Goal: Task Accomplishment & Management: Manage account settings

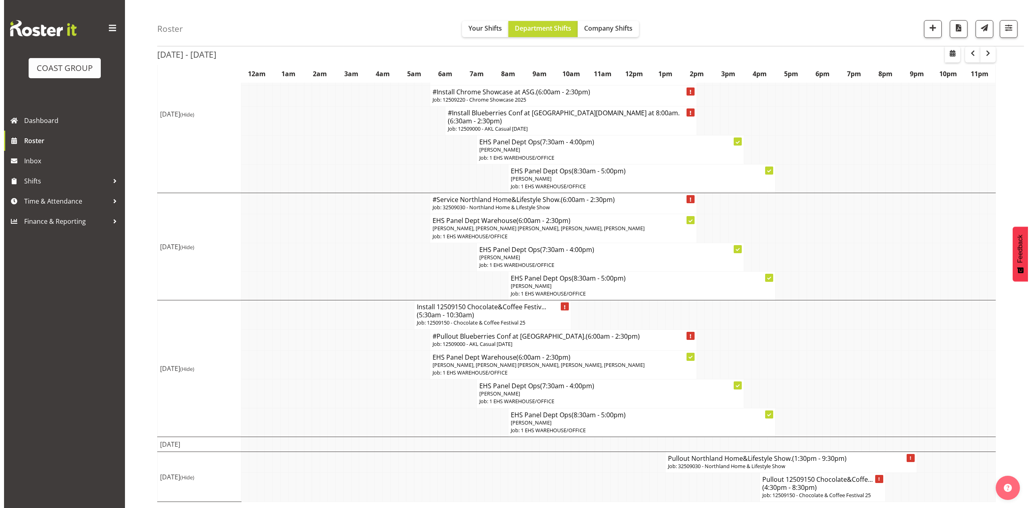
scroll to position [378, 0]
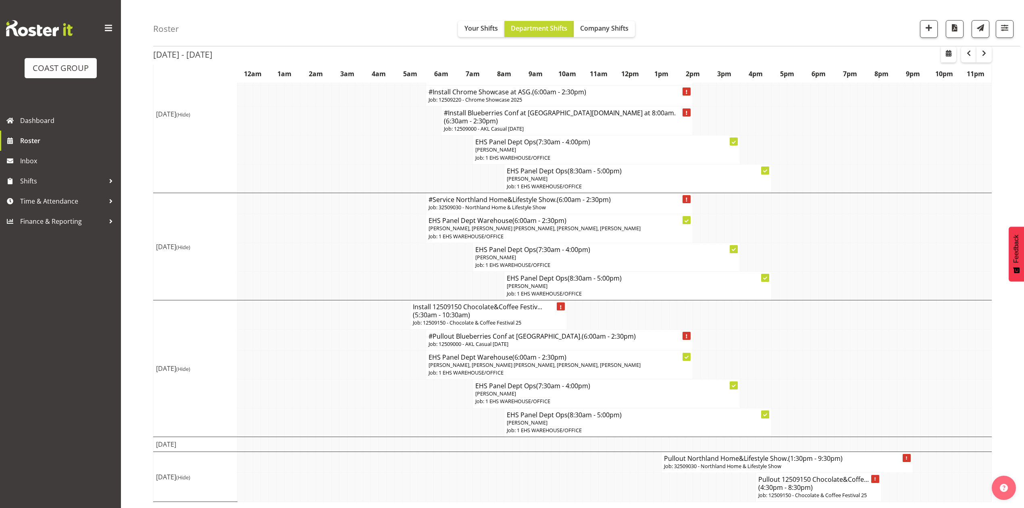
drag, startPoint x: 916, startPoint y: 320, endPoint x: 970, endPoint y: 235, distance: 100.5
click at [918, 320] on td at bounding box center [916, 314] width 8 height 29
click at [952, 58] on button "button" at bounding box center [948, 54] width 15 height 16
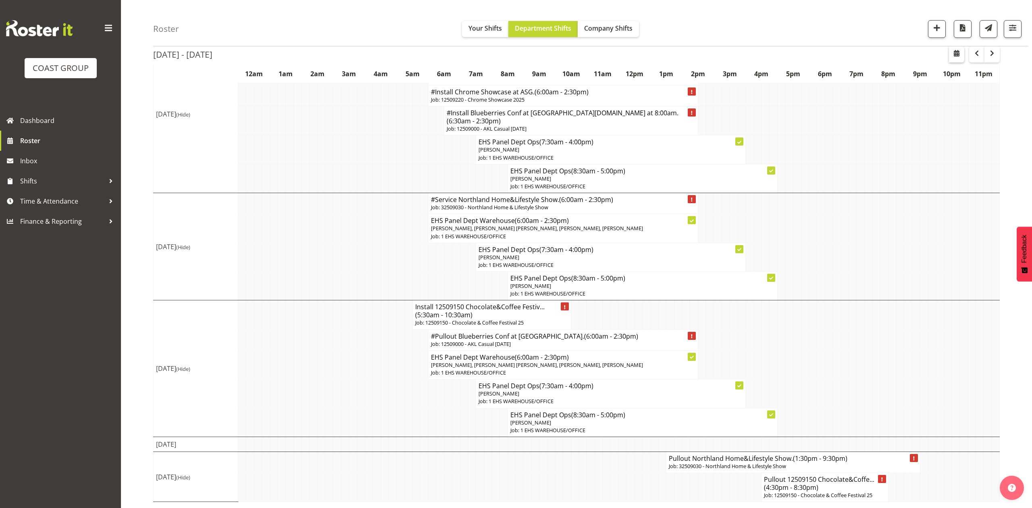
select select "7"
select select "2025"
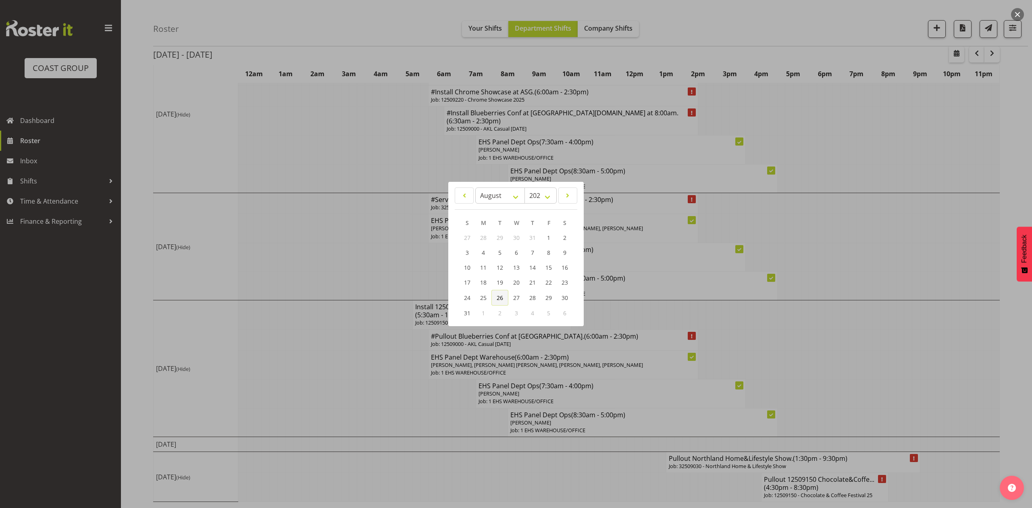
click at [501, 300] on span "26" at bounding box center [500, 298] width 6 height 8
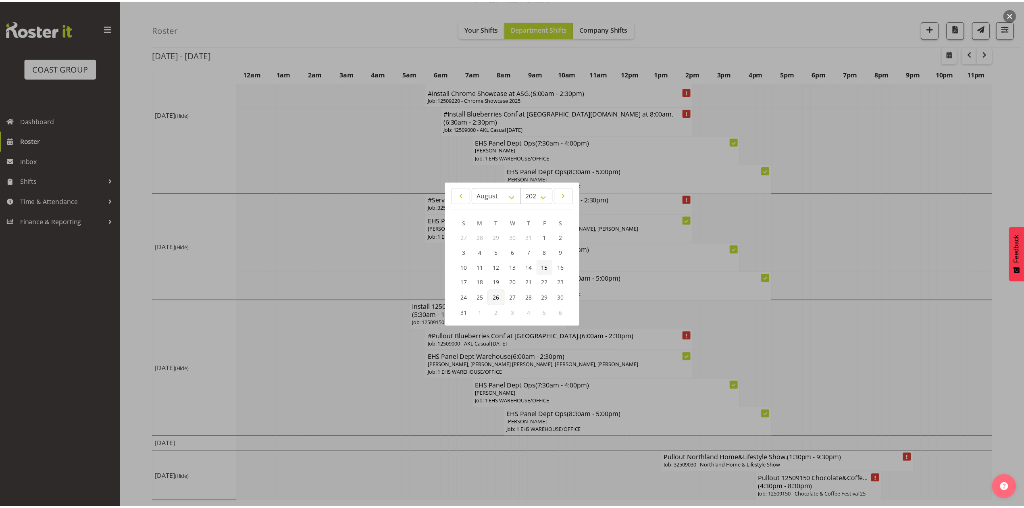
scroll to position [0, 0]
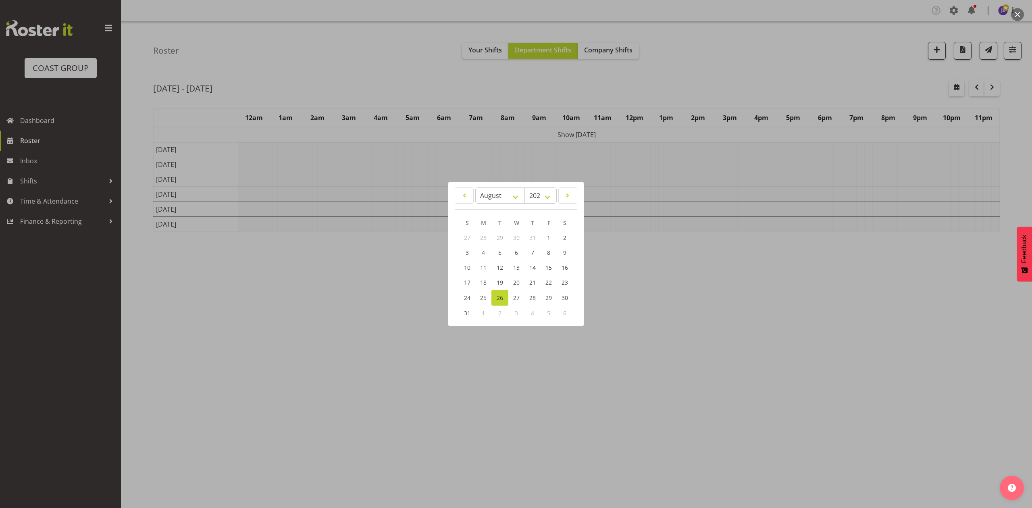
click at [679, 86] on div at bounding box center [516, 254] width 1032 height 508
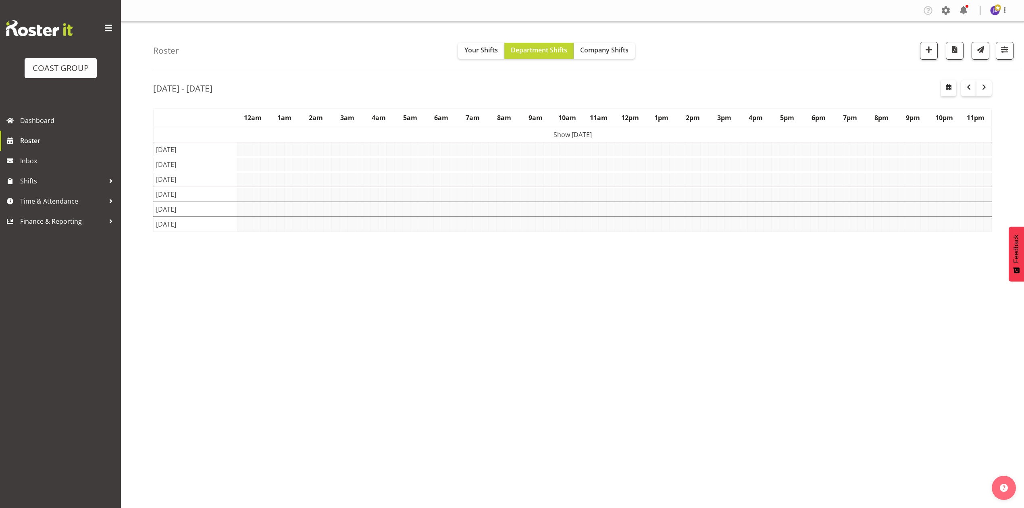
click at [702, 407] on div "Tasks Jobs Employees Profile Log Out Roster Your Shifts Department Shifts Compa…" at bounding box center [572, 254] width 903 height 508
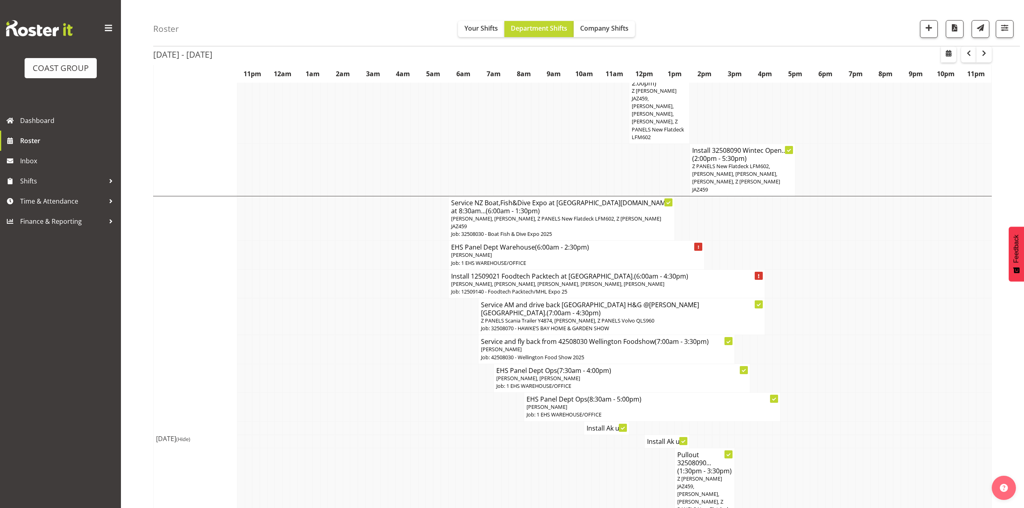
scroll to position [1182, 0]
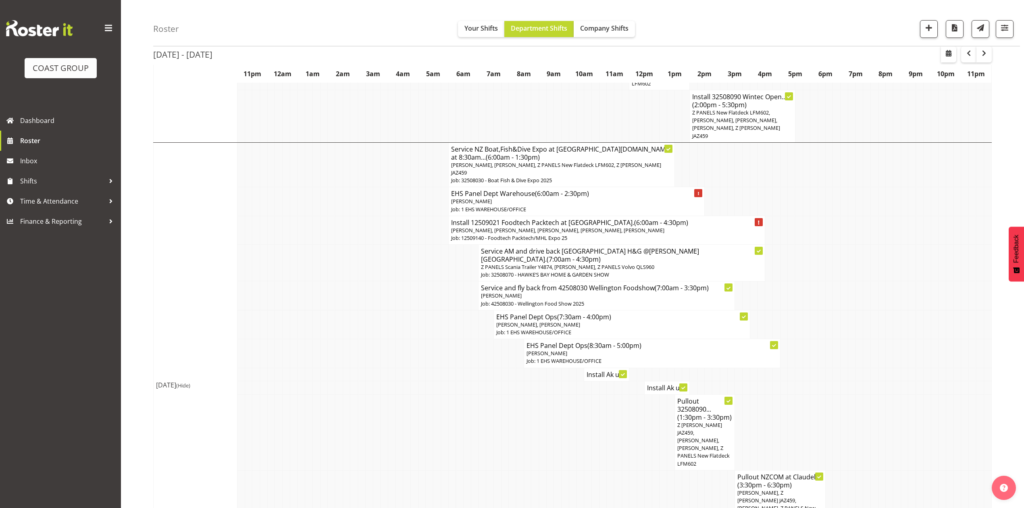
click at [598, 370] on h4 "Install Ak u..." at bounding box center [606, 374] width 40 height 8
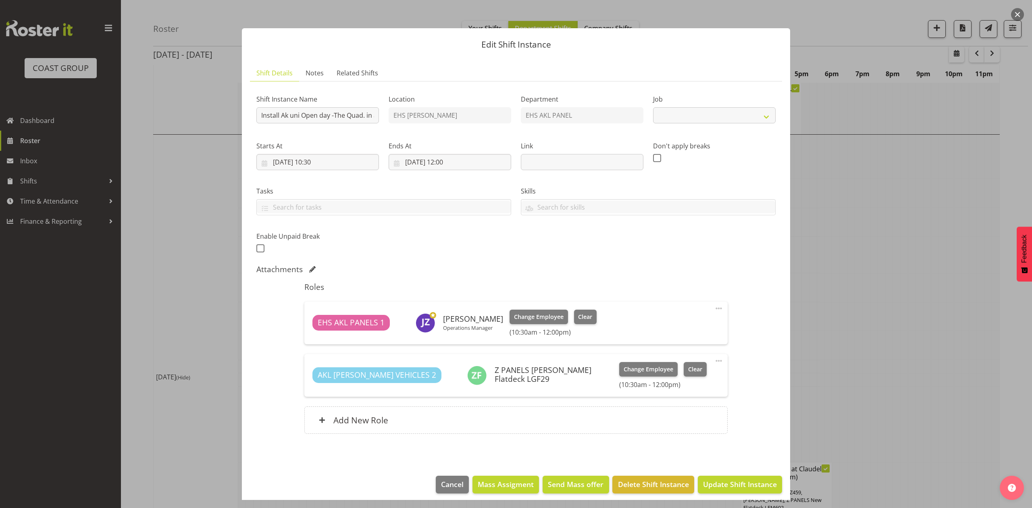
select select "9993"
click at [863, 220] on div at bounding box center [516, 254] width 1032 height 508
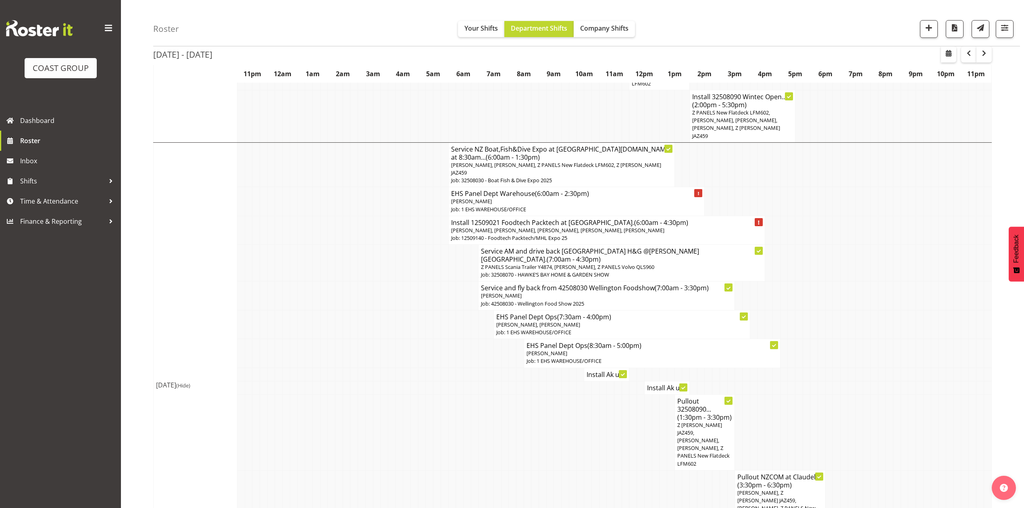
scroll to position [1236, 0]
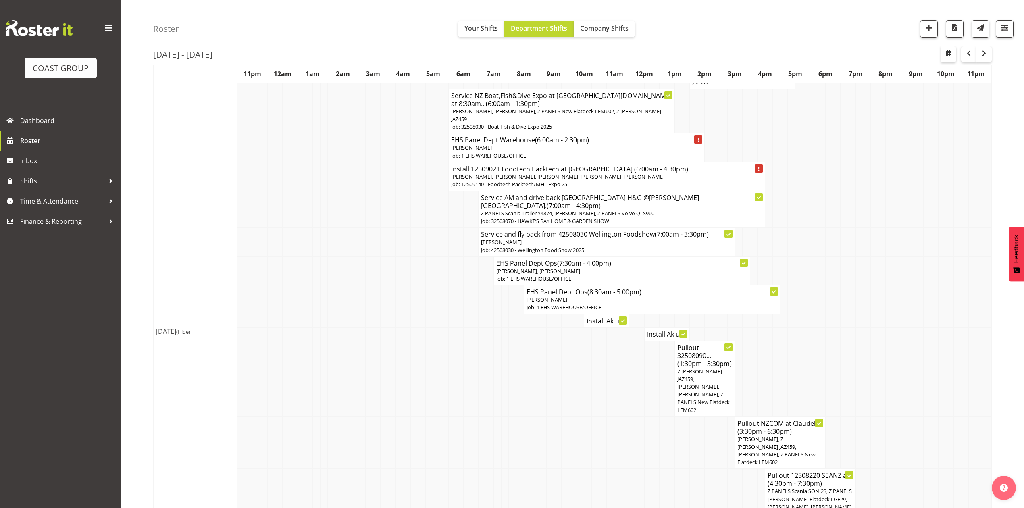
click at [659, 330] on h4 "Install Ak u..." at bounding box center [667, 334] width 40 height 8
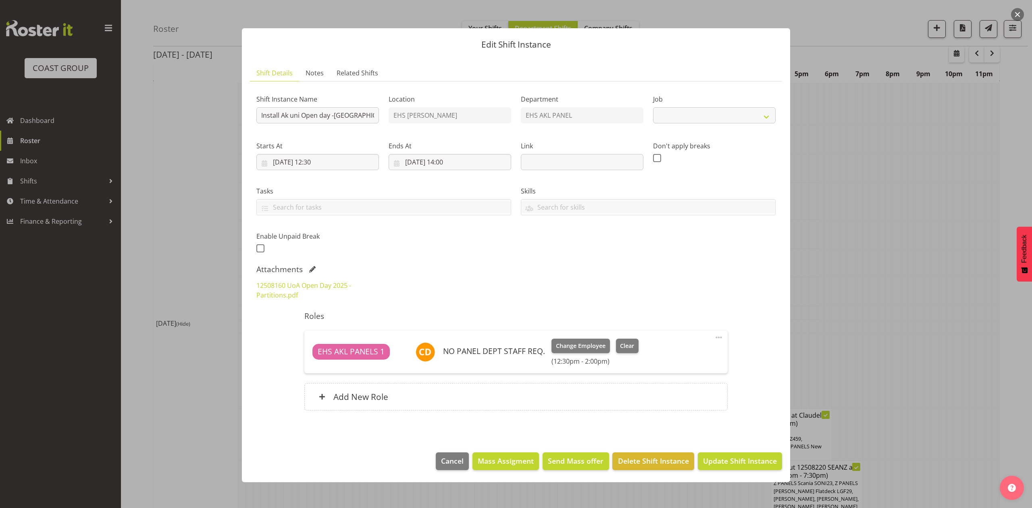
select select "9993"
click at [881, 231] on div at bounding box center [516, 254] width 1032 height 508
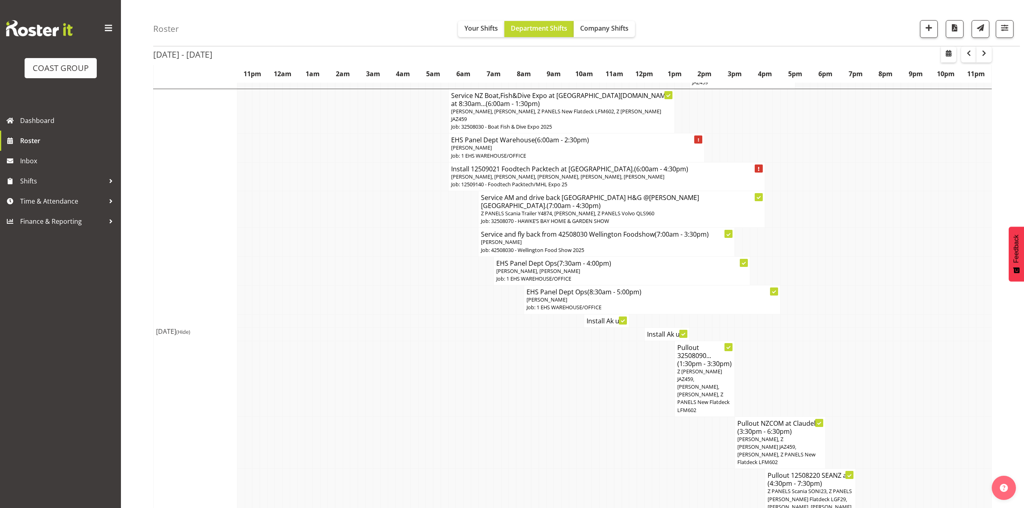
click at [661, 330] on h4 "Install Ak u..." at bounding box center [667, 334] width 40 height 8
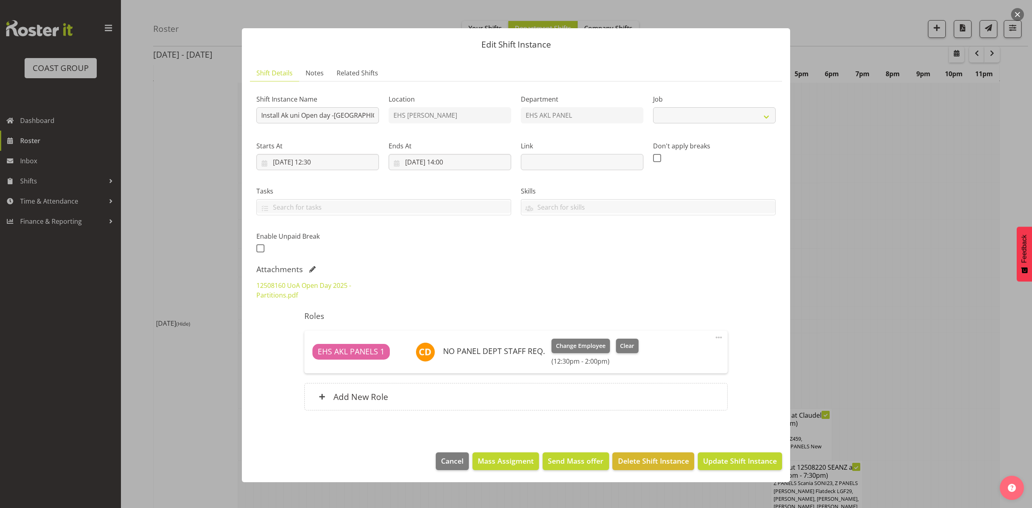
select select "9993"
click at [864, 232] on div at bounding box center [516, 254] width 1032 height 508
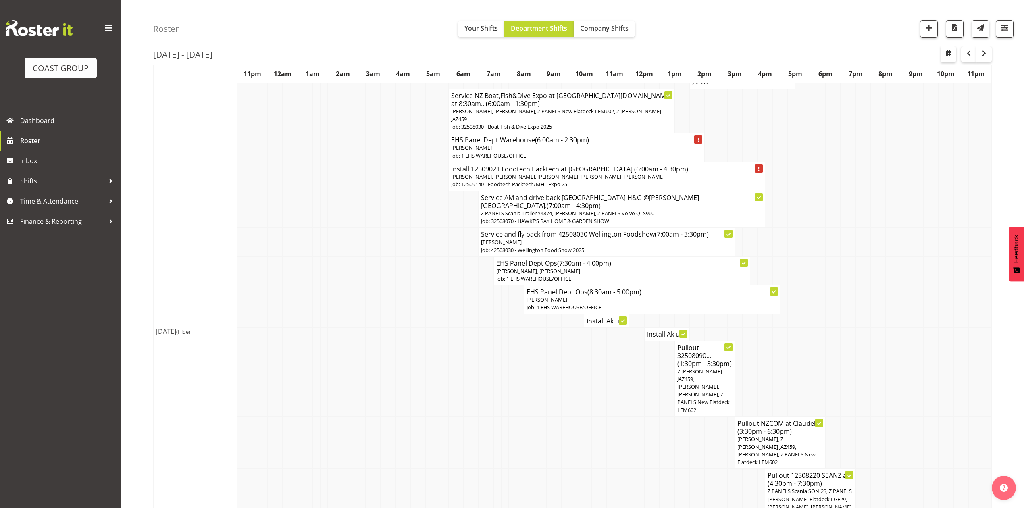
click at [649, 330] on h4 "Install Ak u..." at bounding box center [667, 334] width 40 height 8
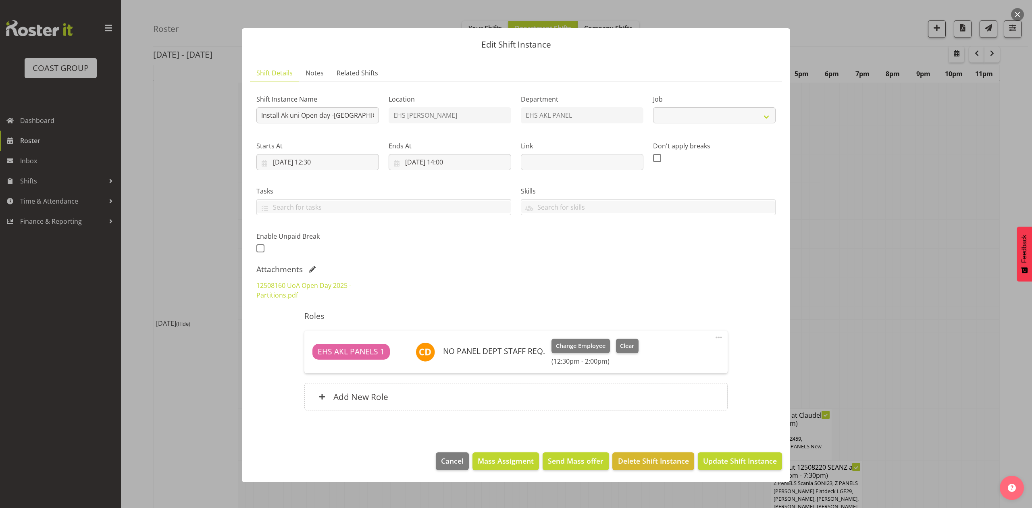
select select "9993"
click at [825, 223] on div at bounding box center [516, 254] width 1032 height 508
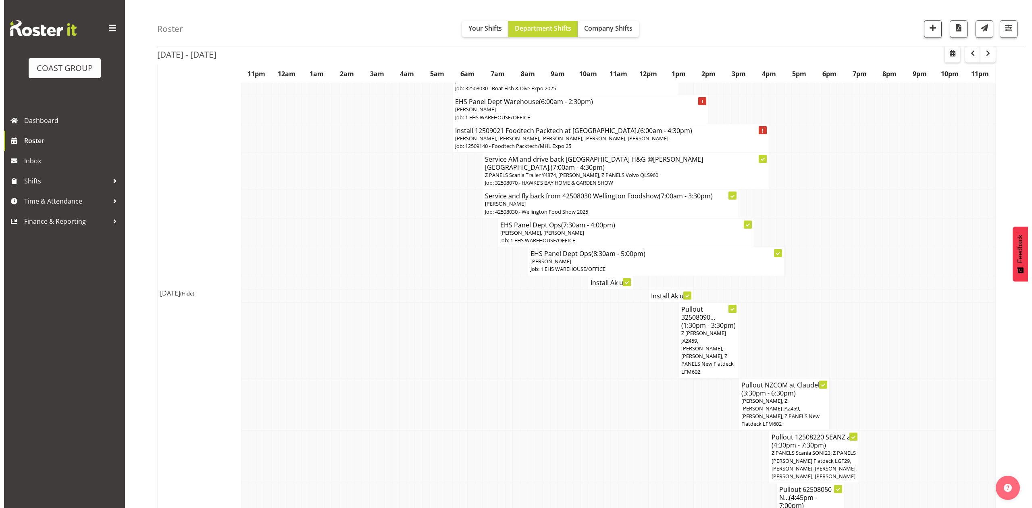
scroll to position [1290, 0]
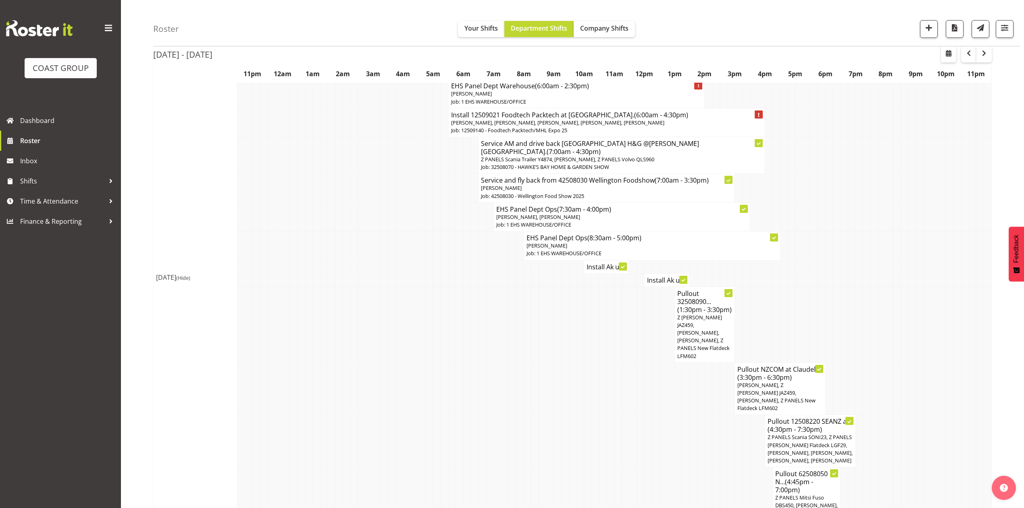
click at [782, 433] on span "Z PANELS Scania SONI23, Z PANELS Mitsy Flatdeck LGF29, Abe Denton, Jeremy Zhu, …" at bounding box center [809, 448] width 85 height 31
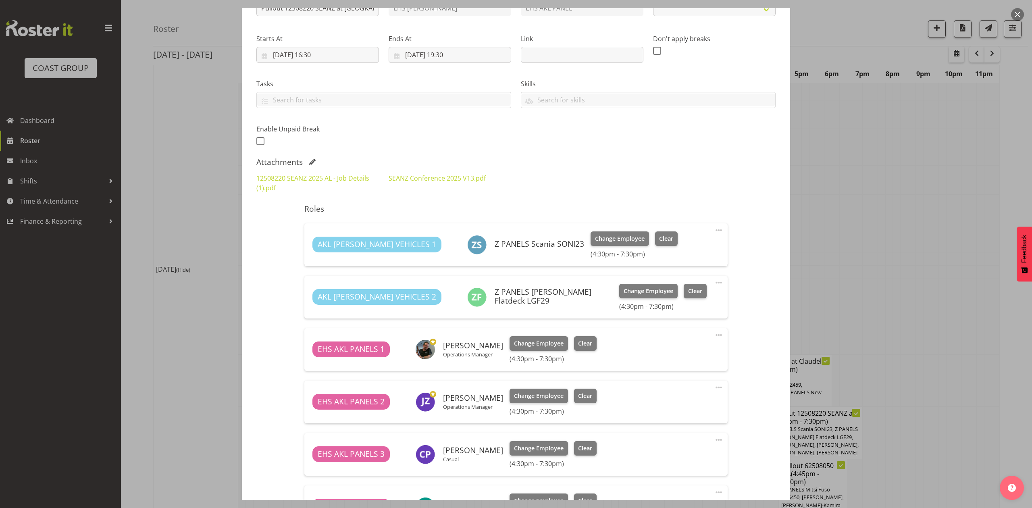
select select "10251"
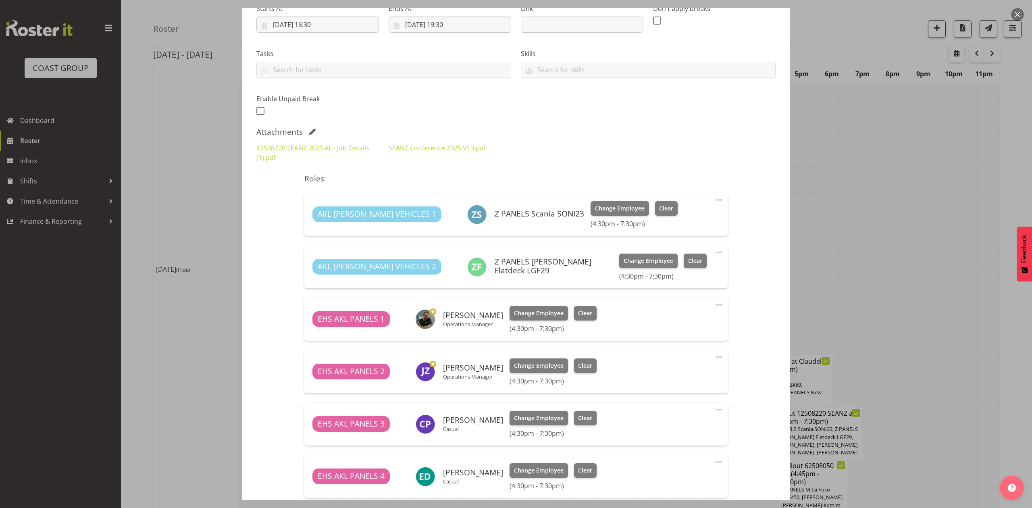
scroll to position [30, 0]
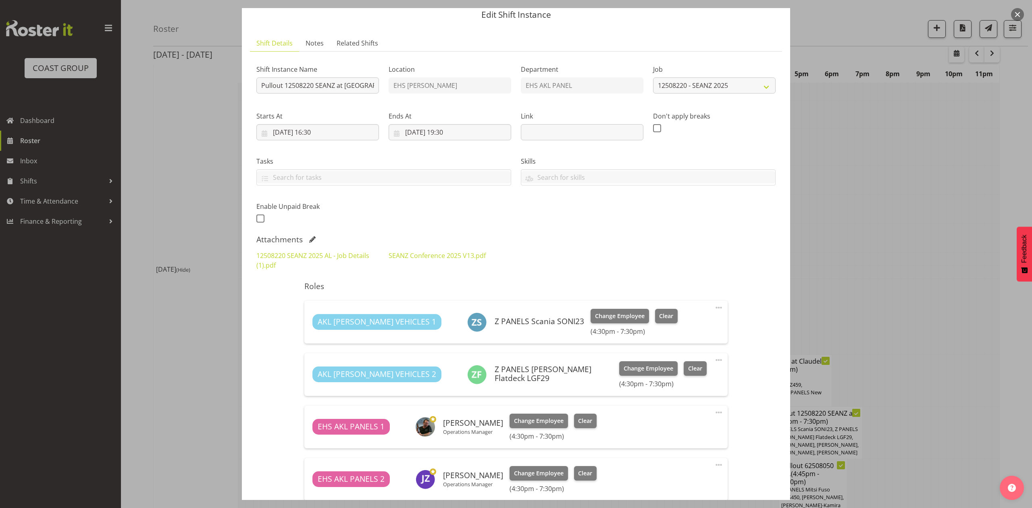
click at [747, 281] on div "Shift Instance Name Pullout 12508220 SEANZ at Pullman. Out at 5pm. Location EHS…" at bounding box center [515, 355] width 519 height 594
click at [885, 206] on div at bounding box center [516, 254] width 1032 height 508
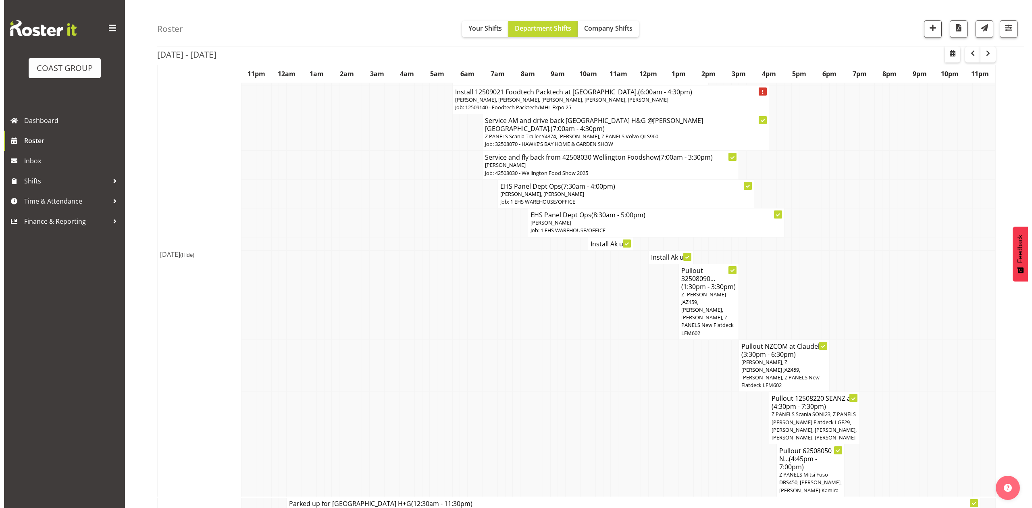
scroll to position [1343, 0]
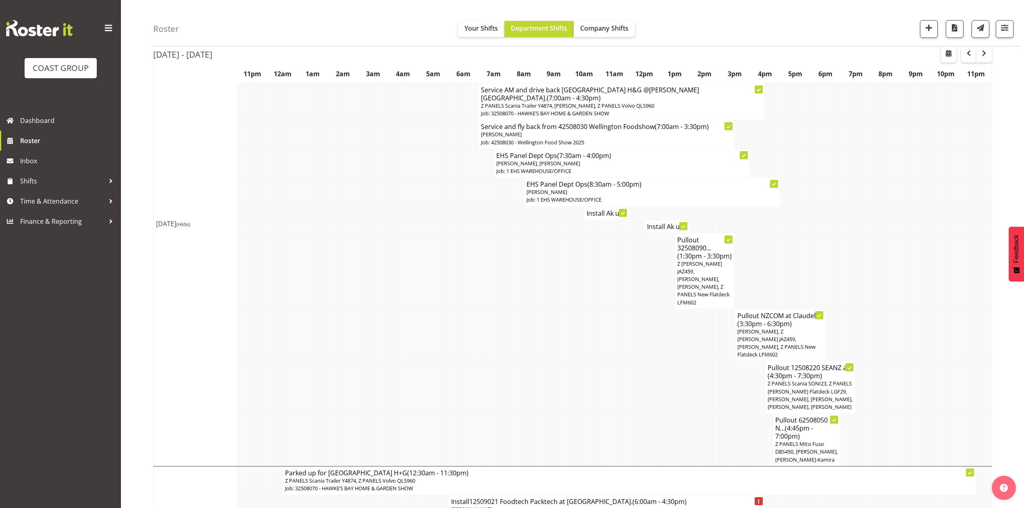
click at [853, 413] on td at bounding box center [852, 439] width 8 height 53
click at [823, 380] on span "Z PANELS Scania SONI23, Z PANELS Mitsy Flatdeck LGF29, Abe Denton, Jeremy Zhu, …" at bounding box center [809, 395] width 85 height 31
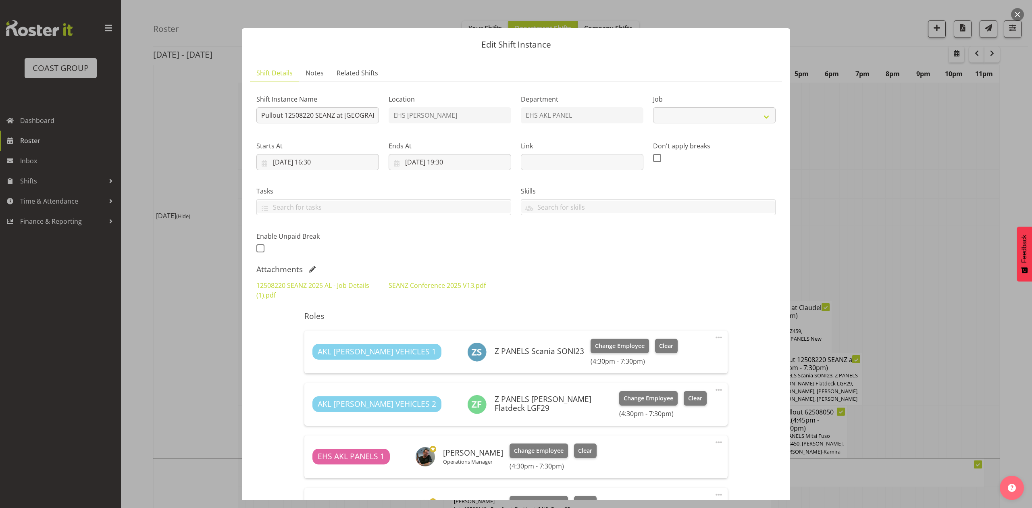
select select "10251"
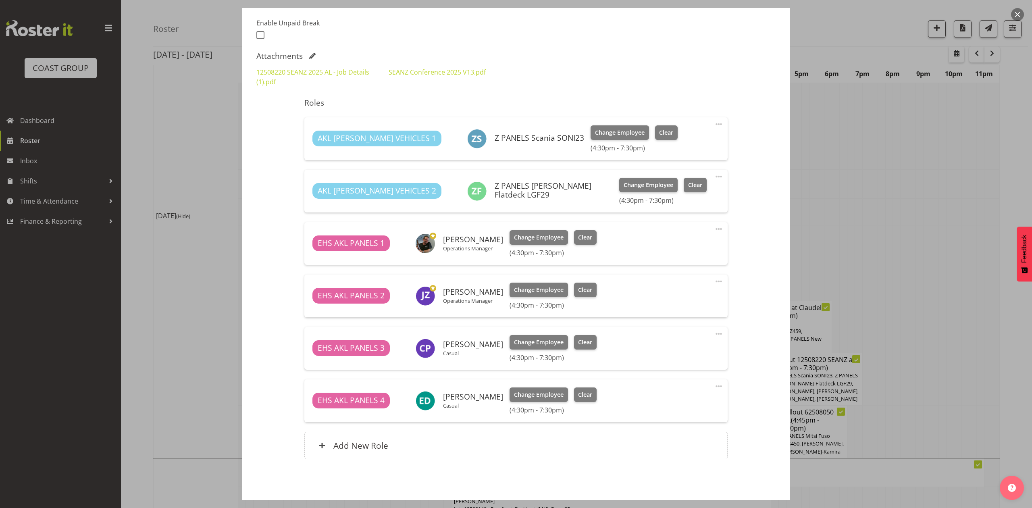
scroll to position [215, 0]
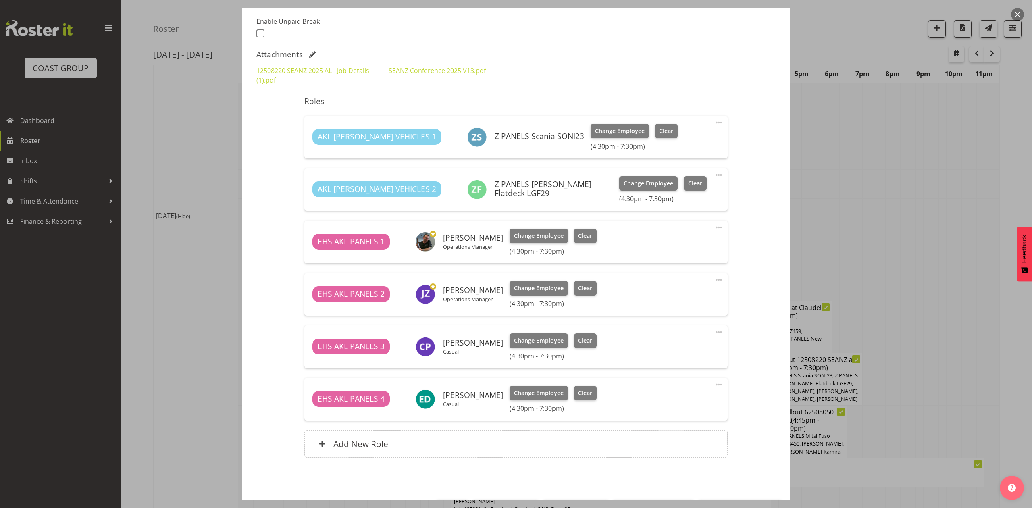
click at [916, 273] on div at bounding box center [516, 254] width 1032 height 508
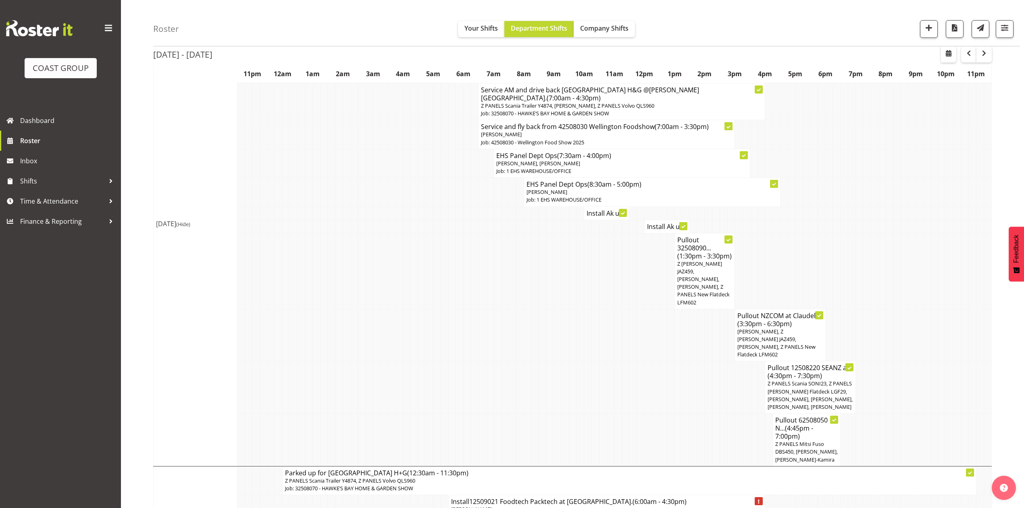
click at [850, 413] on td at bounding box center [852, 439] width 8 height 53
click at [827, 380] on span "Z PANELS Scania SONI23, Z PANELS Mitsy Flatdeck LGF29, Abe Denton, Jeremy Zhu, …" at bounding box center [809, 395] width 85 height 31
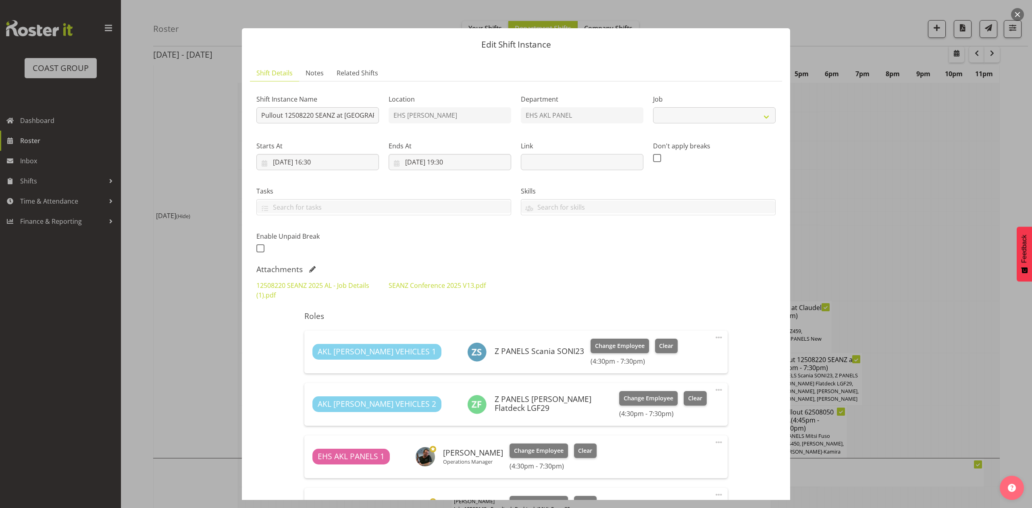
select select "10251"
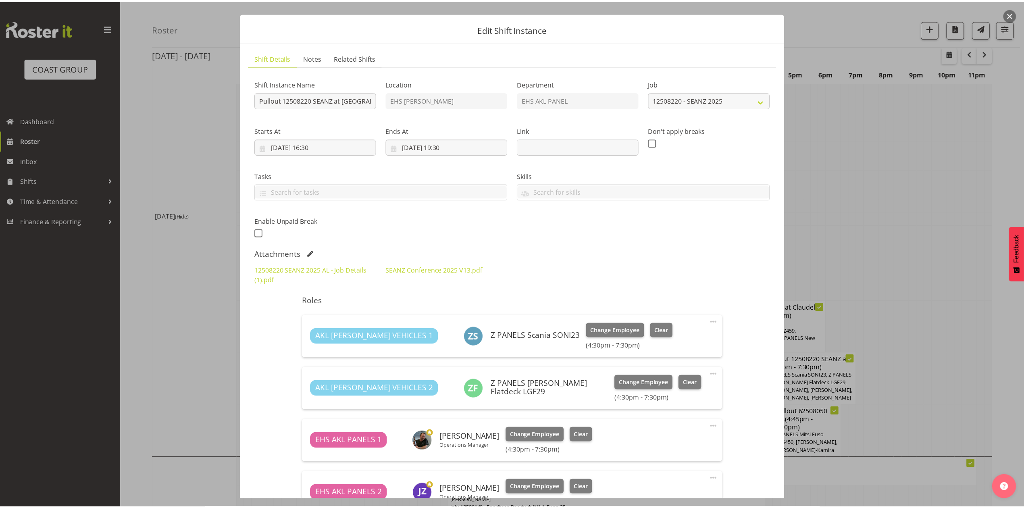
scroll to position [0, 0]
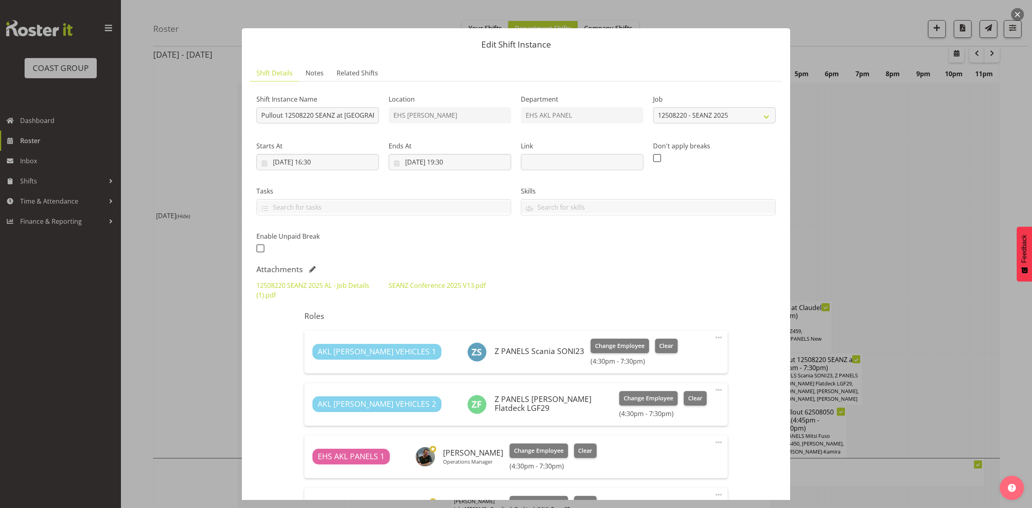
click at [956, 253] on div at bounding box center [516, 254] width 1032 height 508
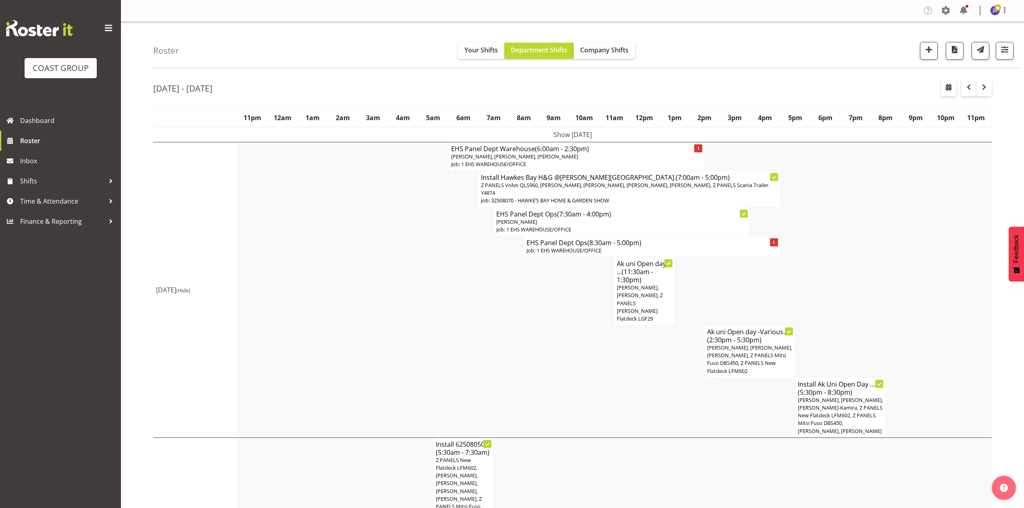
click at [742, 258] on td at bounding box center [746, 291] width 8 height 68
click at [745, 260] on td at bounding box center [746, 291] width 8 height 68
click at [439, 195] on tr "Install Hawkes Bay H&G @Mclean Park. (7:00am - 5:00pm) Z PANELS Volvo QLS960, J…" at bounding box center [573, 189] width 838 height 37
click at [510, 154] on span "Freddieric Fiel, Grace Kaiuha, Martin Samuel, Shaun Keutenius" at bounding box center [514, 156] width 127 height 7
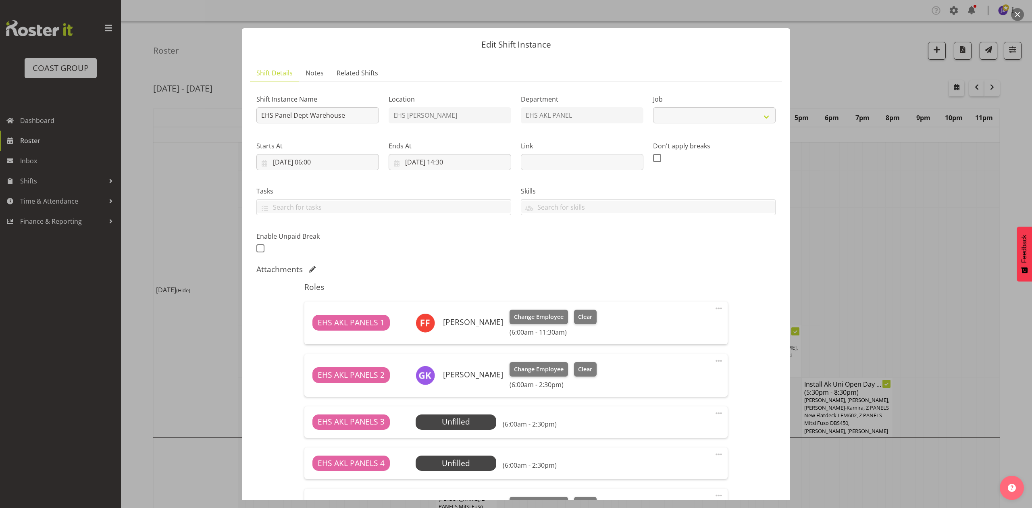
select select "69"
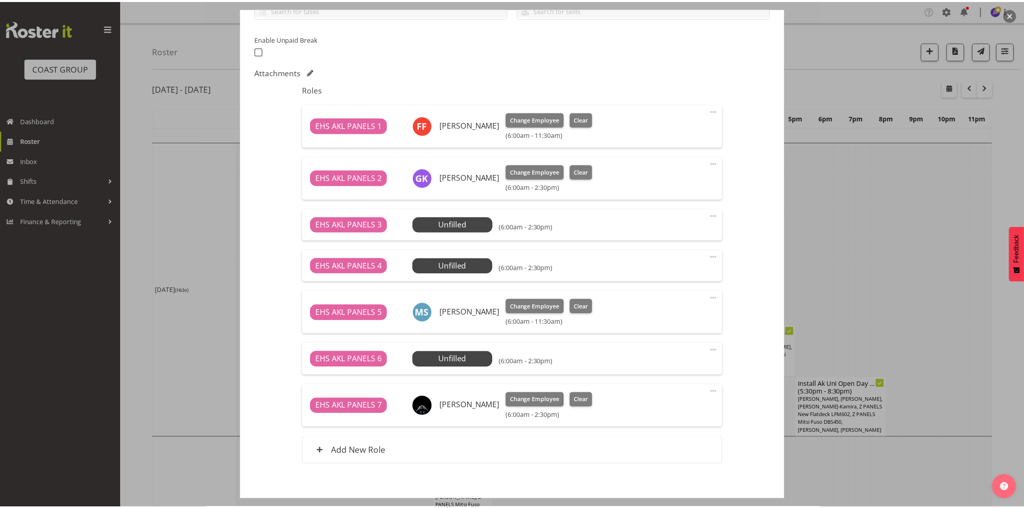
scroll to position [215, 0]
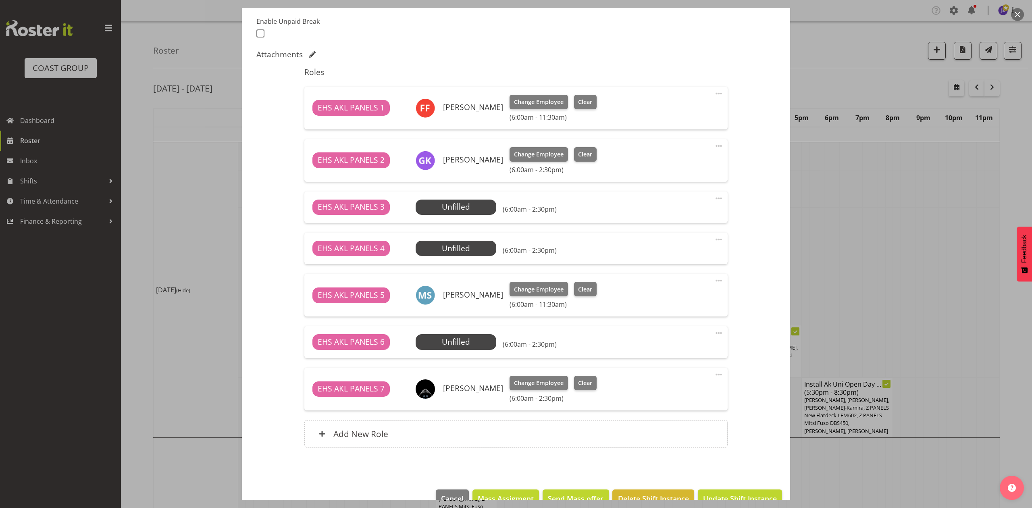
click at [850, 215] on div at bounding box center [516, 254] width 1032 height 508
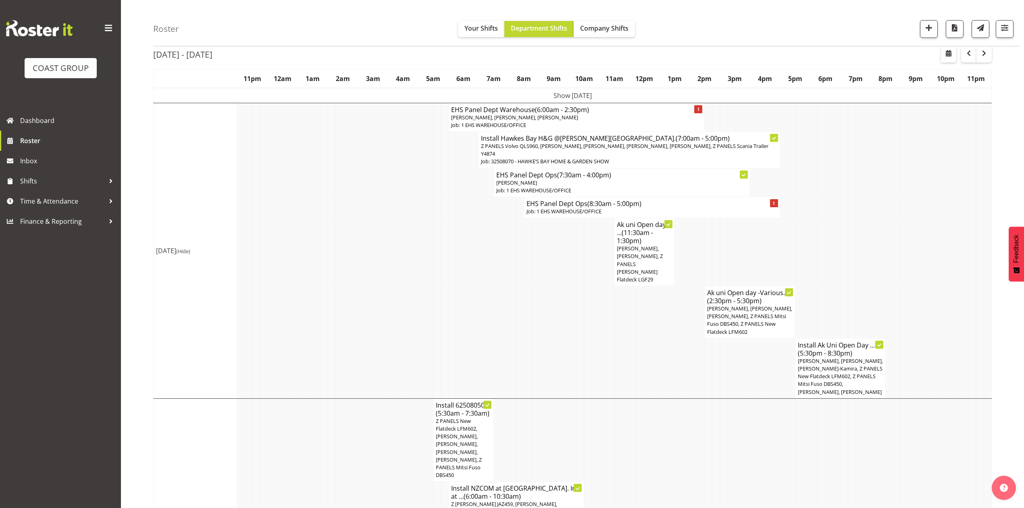
scroll to position [54, 0]
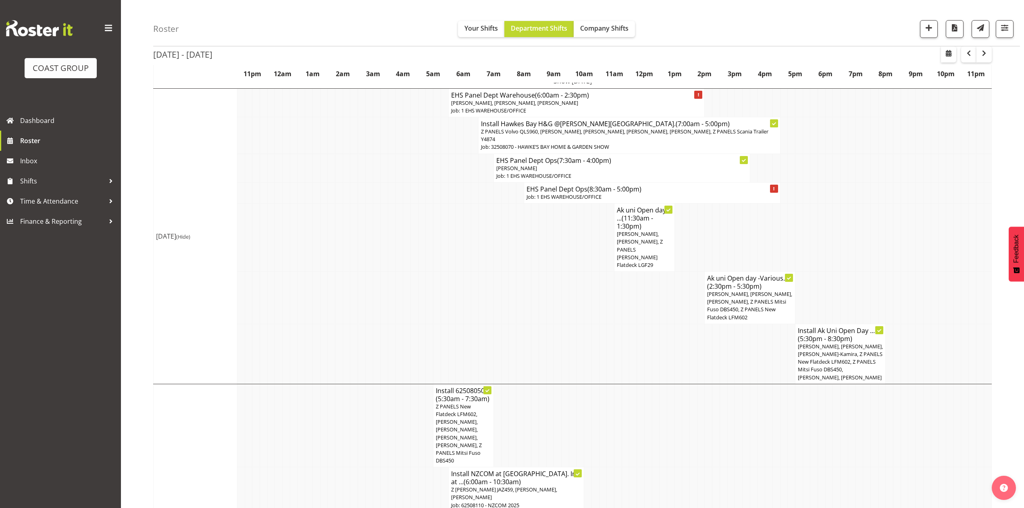
click at [800, 226] on td at bounding box center [799, 238] width 8 height 68
click at [925, 187] on td at bounding box center [927, 192] width 8 height 21
click at [963, 184] on td at bounding box center [965, 192] width 8 height 21
click at [921, 223] on td at bounding box center [920, 238] width 8 height 68
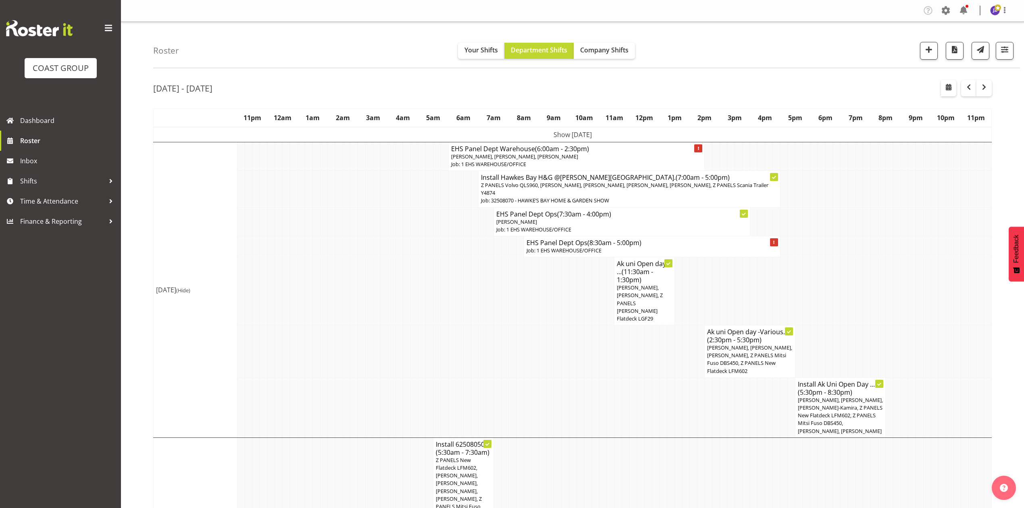
click at [763, 281] on td at bounding box center [761, 291] width 8 height 68
click at [718, 284] on td at bounding box center [716, 291] width 8 height 68
click at [866, 299] on td at bounding box center [867, 291] width 8 height 68
click at [878, 286] on td at bounding box center [882, 291] width 8 height 68
click at [918, 287] on td at bounding box center [920, 291] width 8 height 68
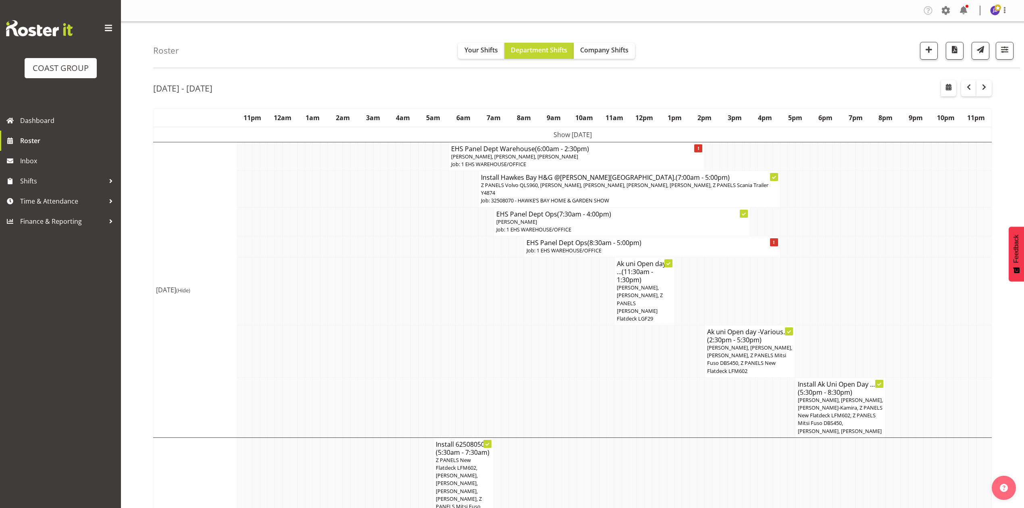
click at [918, 287] on td at bounding box center [920, 291] width 8 height 68
click at [959, 328] on td at bounding box center [957, 351] width 8 height 52
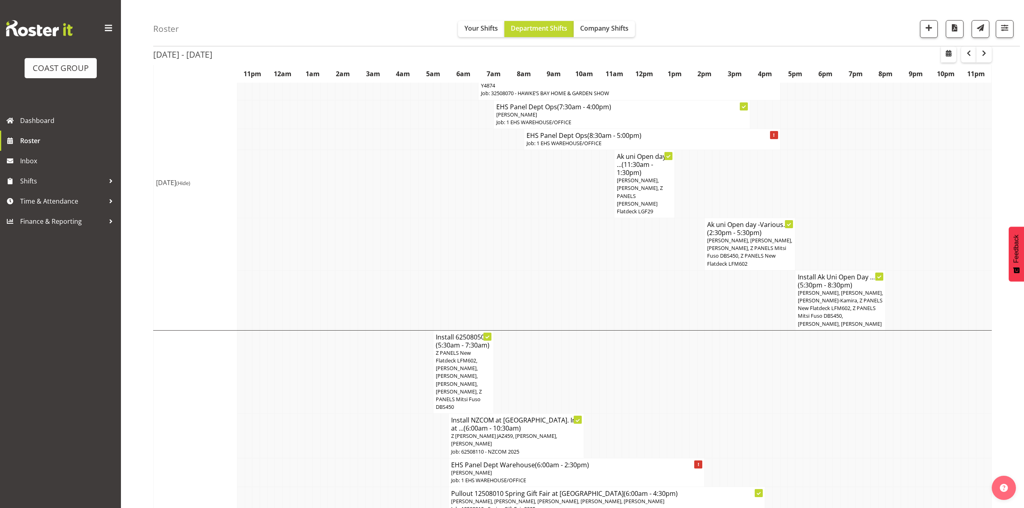
scroll to position [54, 0]
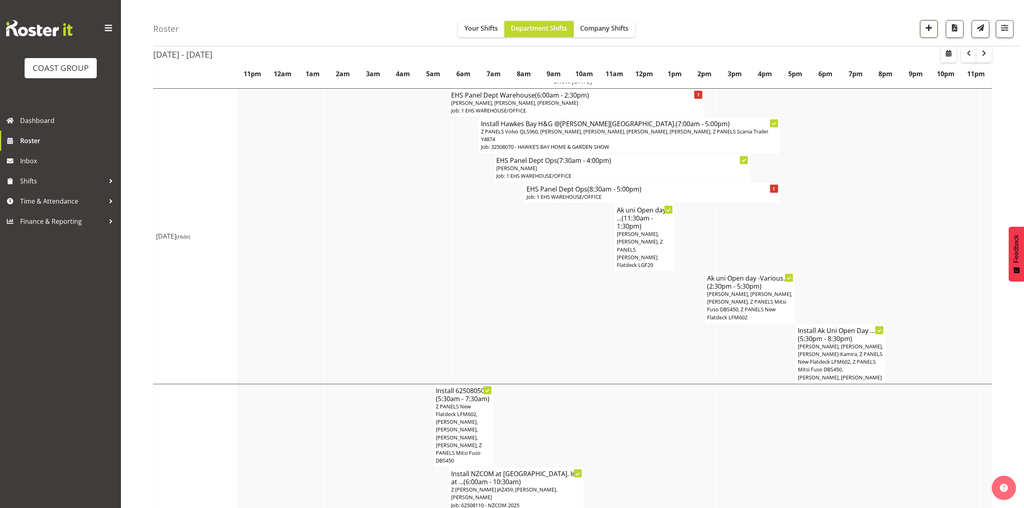
click at [929, 32] on span "button" at bounding box center [928, 28] width 10 height 10
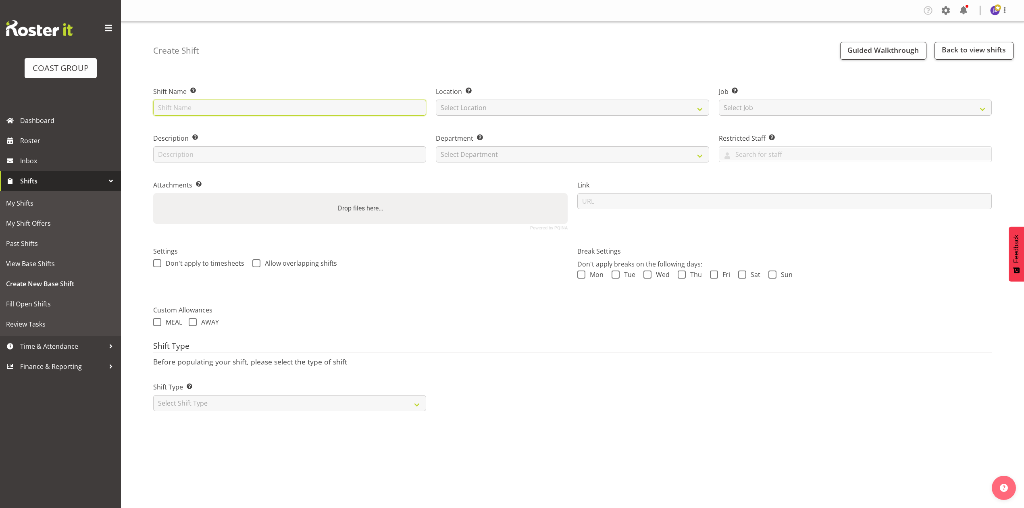
click at [318, 113] on input "text" at bounding box center [289, 108] width 273 height 16
type input "Akl Tatoo Convention 12603030"
click at [478, 100] on select "Select Location EHS [PERSON_NAME]" at bounding box center [572, 108] width 273 height 16
drag, startPoint x: 479, startPoint y: 115, endPoint x: 497, endPoint y: 122, distance: 18.9
click at [480, 117] on div "Location Enter the location where the shift will occur. Select Location EHS RYM…" at bounding box center [572, 98] width 283 height 47
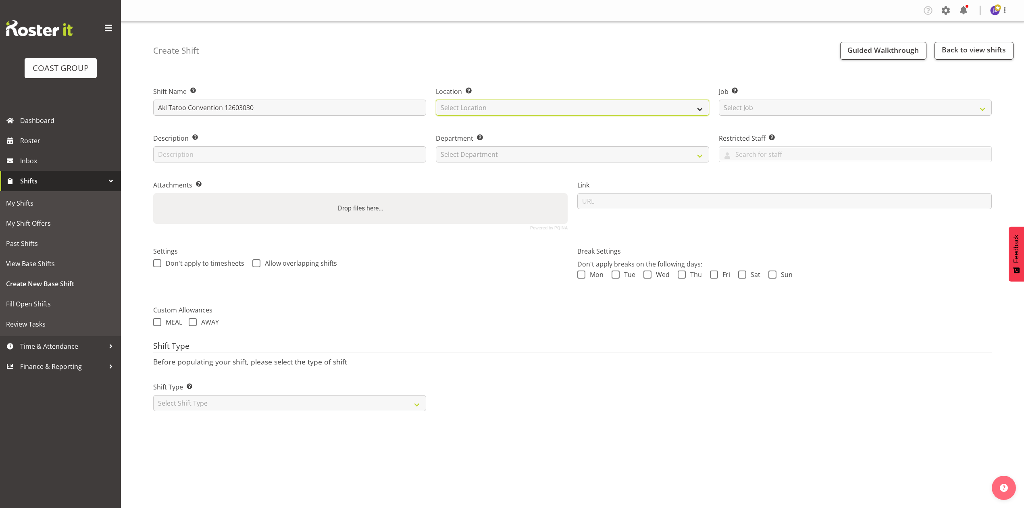
click at [510, 106] on select "Select Location EHS [PERSON_NAME]" at bounding box center [572, 108] width 273 height 16
select select "35"
click at [436, 100] on select "Select Location EHS [PERSON_NAME]" at bounding box center [572, 108] width 273 height 16
click at [767, 106] on select "Select Job Create new job 1 Carlton Events 1 [PERSON_NAME][GEOGRAPHIC_DATA] 1 […" at bounding box center [855, 108] width 273 height 16
select select "10382"
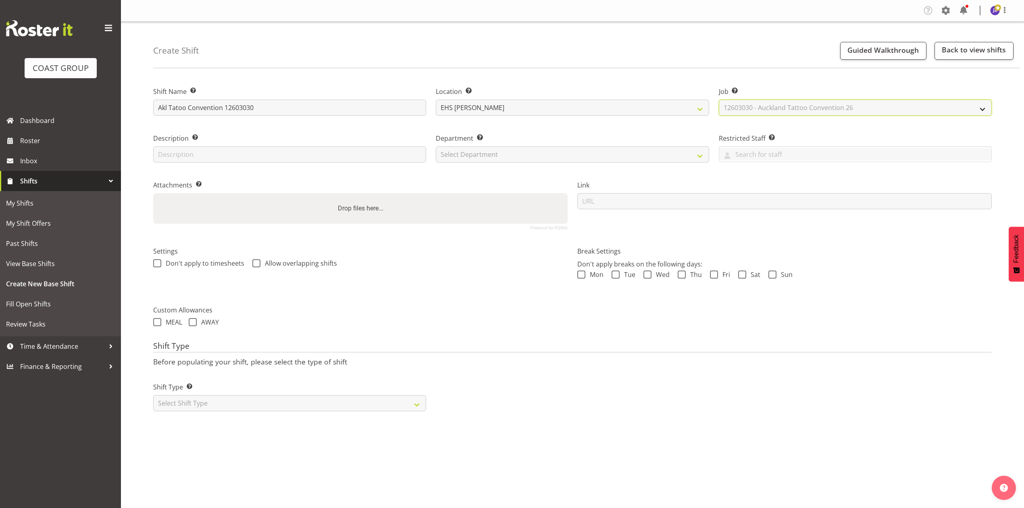
click at [719, 100] on select "Select Job Create new job 1 Carlton Events 1 [PERSON_NAME][GEOGRAPHIC_DATA] 1 […" at bounding box center [855, 108] width 273 height 16
click at [471, 148] on select "Select Department EHS AKL PANEL EHS AKL PANEL" at bounding box center [572, 154] width 273 height 16
select select "39"
click at [436, 146] on select "Select Department EHS AKL PANEL EHS AKL PANEL" at bounding box center [572, 154] width 273 height 16
click at [447, 199] on div "Drop files here..." at bounding box center [360, 208] width 414 height 31
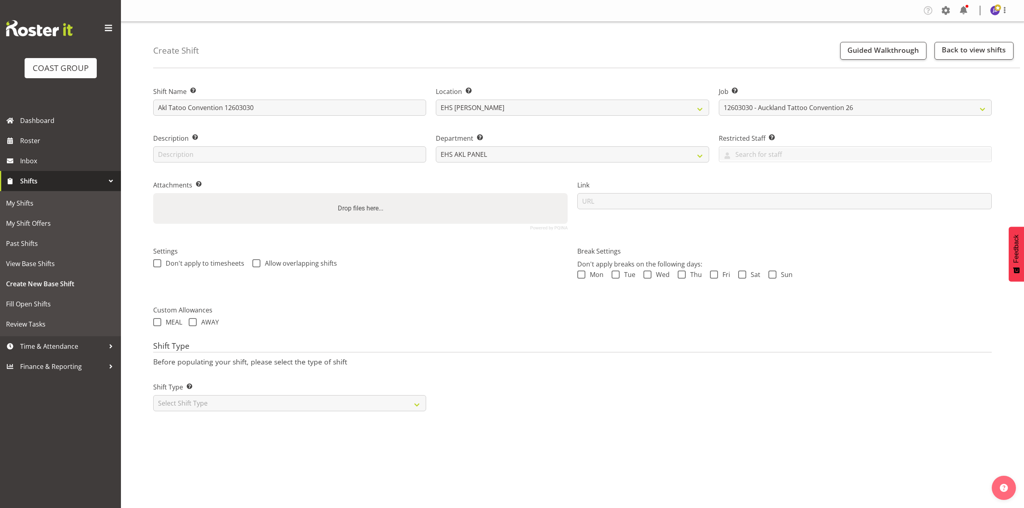
click at [153, 193] on input "Drop files here..." at bounding box center [360, 194] width 414 height 2
type input "C:\fakepath\12603030 Auckland Tattoo Convention 2026 HE - Job Details.pdf"
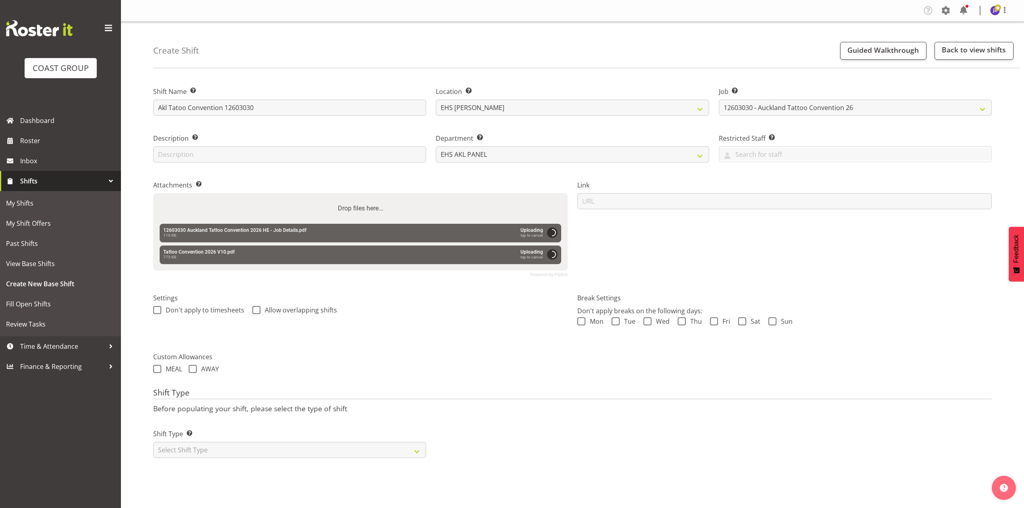
click at [455, 302] on label "Settings" at bounding box center [360, 298] width 414 height 10
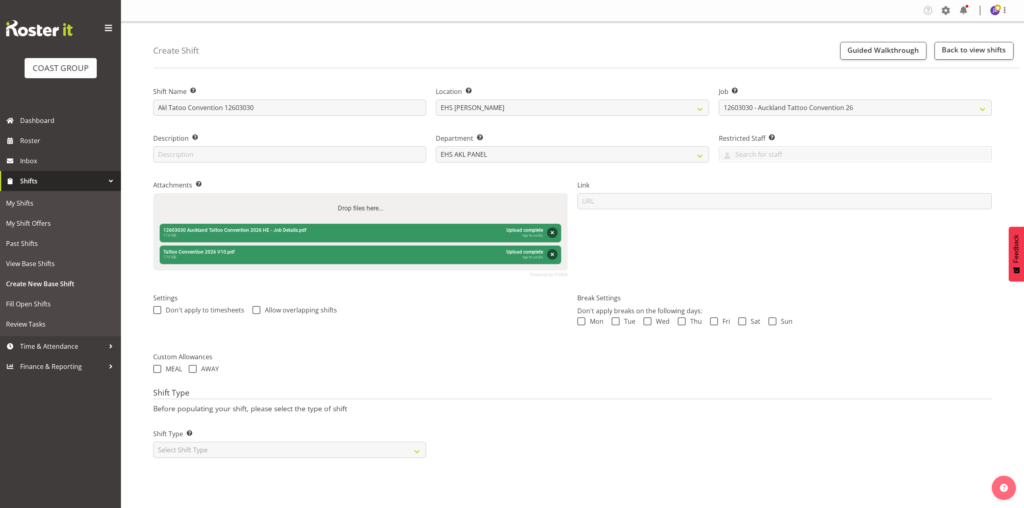
click at [452, 320] on div "Settings Don't apply to timesheets Allow overlapping shifts" at bounding box center [360, 314] width 424 height 64
click at [391, 445] on select "Select Shift Type One Off Shift Recurring Shift Rotating Shift" at bounding box center [289, 450] width 273 height 16
select select "recurring"
click at [153, 443] on select "Select Shift Type One Off Shift Recurring Shift Rotating Shift" at bounding box center [289, 450] width 273 height 16
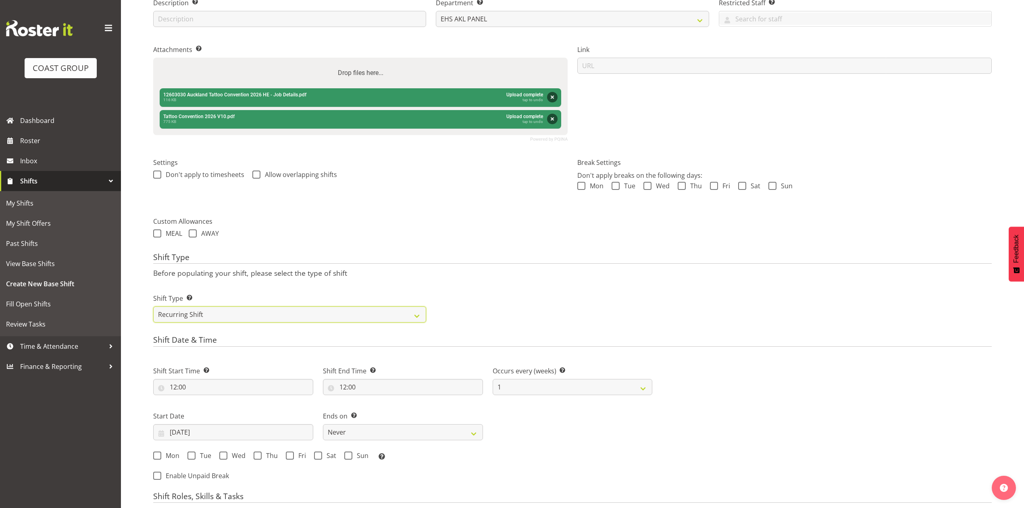
scroll to position [161, 0]
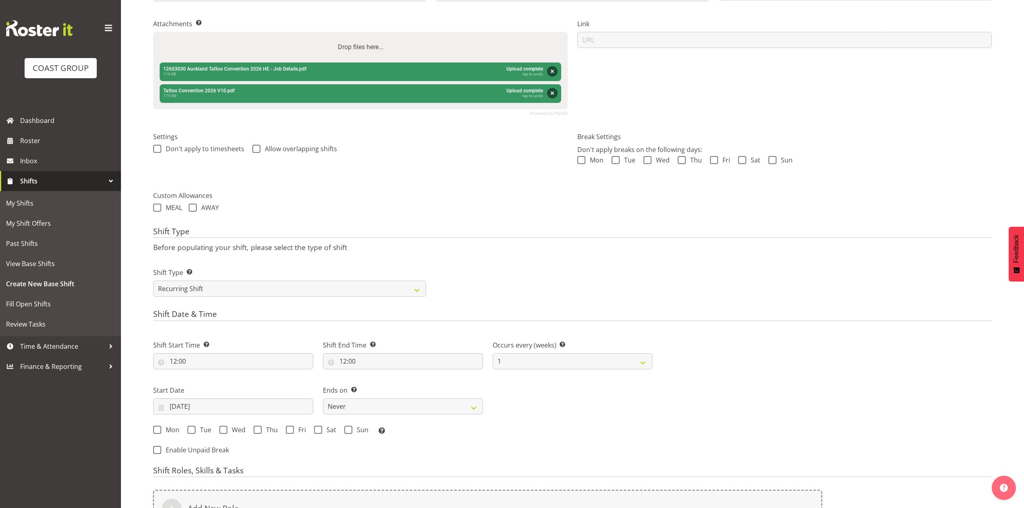
click at [523, 270] on div "Shift Type Shift Types: One Off – Select this if you would like a single shift …" at bounding box center [572, 278] width 848 height 45
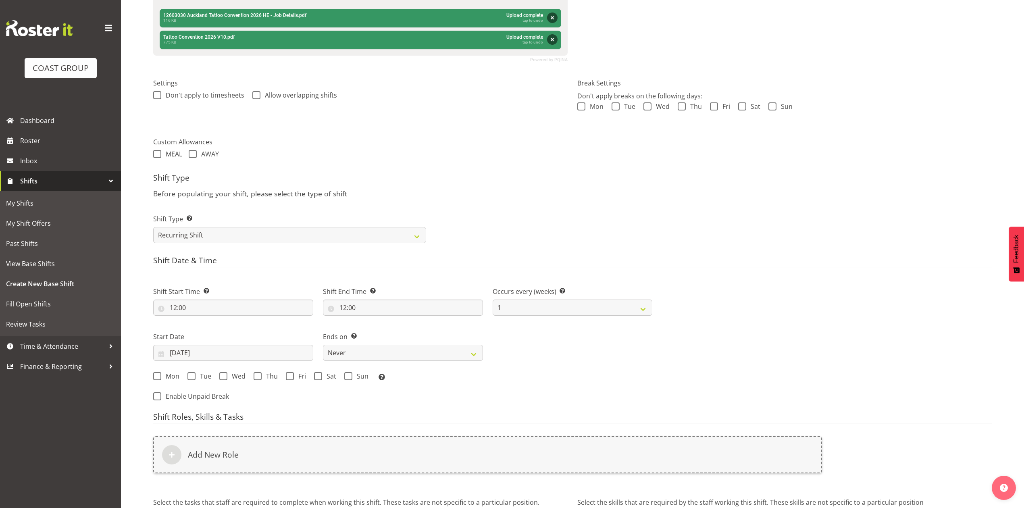
click at [478, 255] on form "Shift Name Enter a name for the shift (e.g. Day Shift). Akl Tatoo Convention 12…" at bounding box center [572, 221] width 838 height 721
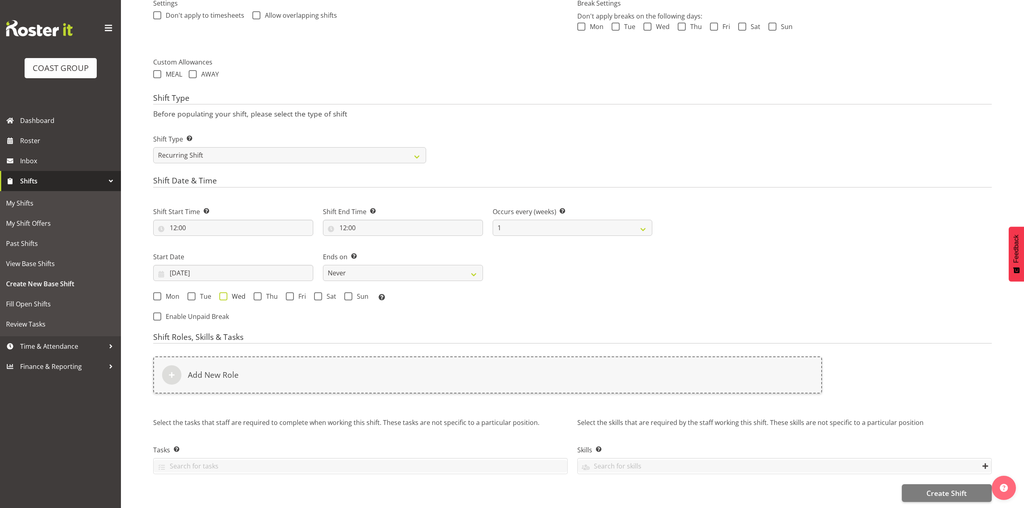
scroll to position [305, 0]
click at [210, 265] on input "[DATE]" at bounding box center [233, 273] width 160 height 16
click at [255, 288] on select "2035 2034 2033 2032 2031 2030 2029 2028 2027 2026 2025 2024 2023 2022 2021 2020…" at bounding box center [254, 296] width 36 height 16
select select "2026"
click at [236, 288] on select "2035 2034 2033 2032 2031 2030 2029 2028 2027 2026 2025 2024 2023 2022 2021 2020…" at bounding box center [254, 296] width 36 height 16
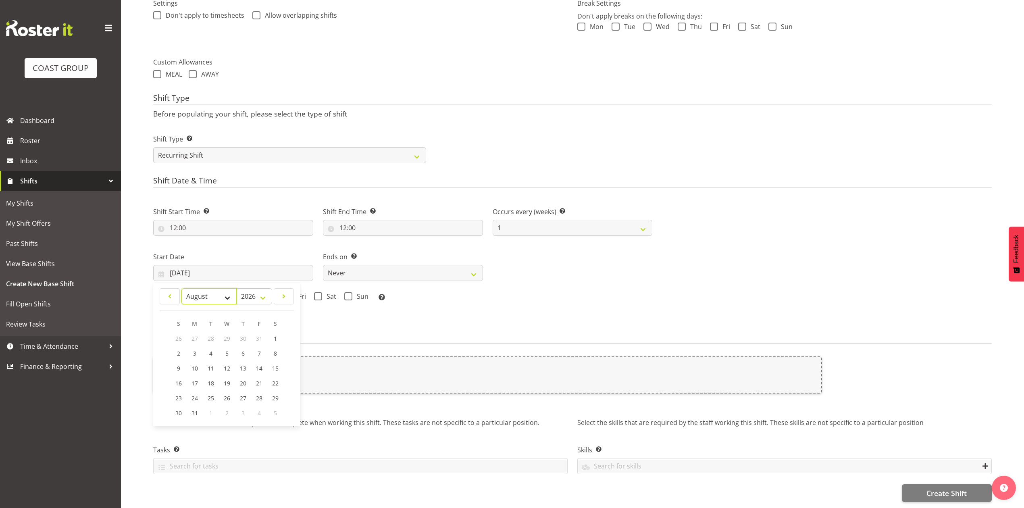
click at [204, 288] on select "January February March April May June July August September October November De…" at bounding box center [208, 296] width 55 height 16
select select "2"
click at [181, 288] on select "January February March April May June July August September October November De…" at bounding box center [208, 296] width 55 height 16
click at [257, 349] on span "13" at bounding box center [259, 353] width 6 height 8
type input "13/03/2026"
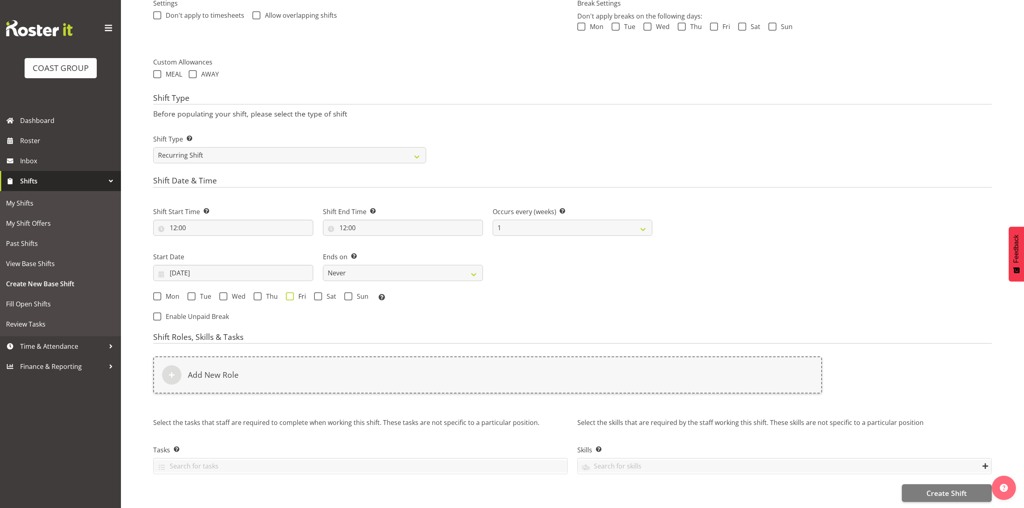
drag, startPoint x: 292, startPoint y: 286, endPoint x: 297, endPoint y: 286, distance: 4.5
click at [292, 292] on span at bounding box center [290, 296] width 8 height 8
click at [291, 293] on input "Fri" at bounding box center [288, 295] width 5 height 5
checkbox input "true"
click at [372, 274] on div "Ends on This is the end of the recurring period. Selecting ‘Never’ means that t…" at bounding box center [403, 263] width 170 height 45
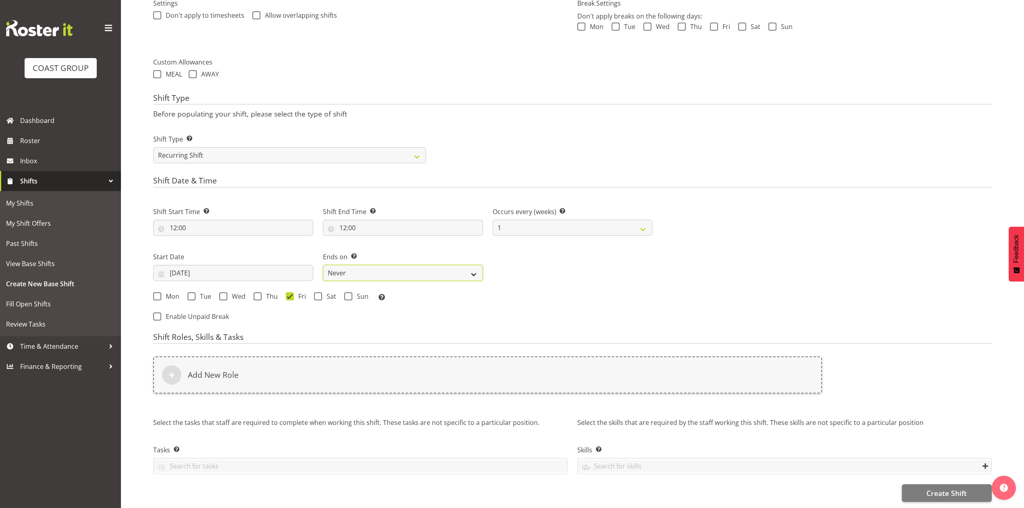
click at [378, 268] on select "Never On Date" at bounding box center [403, 273] width 160 height 16
select select "date"
click at [323, 265] on select "Never On Date" at bounding box center [403, 273] width 160 height 16
select select "7"
click at [519, 265] on input "[DATE]" at bounding box center [572, 273] width 160 height 16
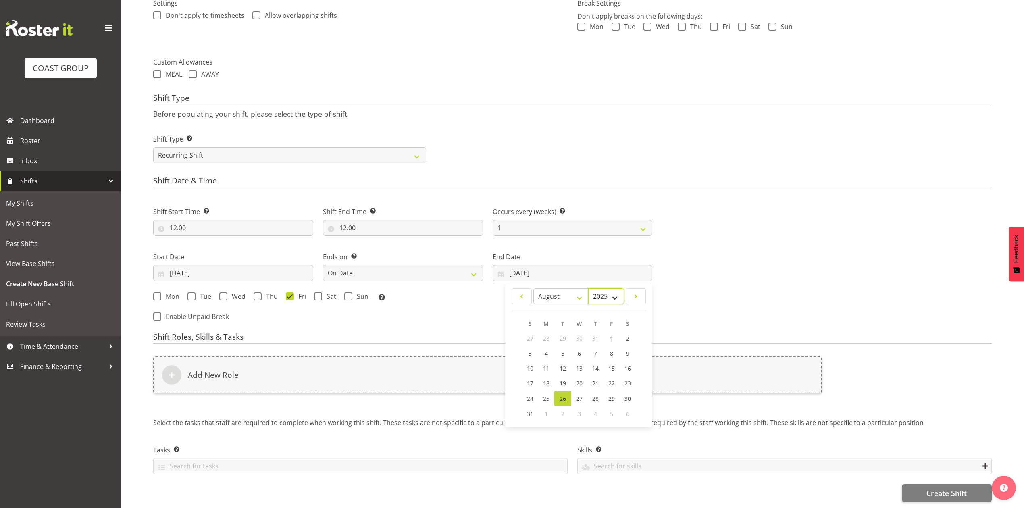
click at [601, 288] on select "2035 2034 2033 2032 2031 2030 2029 2028 2027 2026 2025 2024 2023 2022 2021 2020…" at bounding box center [606, 296] width 36 height 16
select select "2026"
click at [588, 288] on select "2035 2034 2033 2032 2031 2030 2029 2028 2027 2026 2025 2024 2023 2022 2021 2020…" at bounding box center [606, 296] width 36 height 16
click at [552, 289] on select "January February March April May June July August September October November De…" at bounding box center [560, 296] width 55 height 16
select select "2"
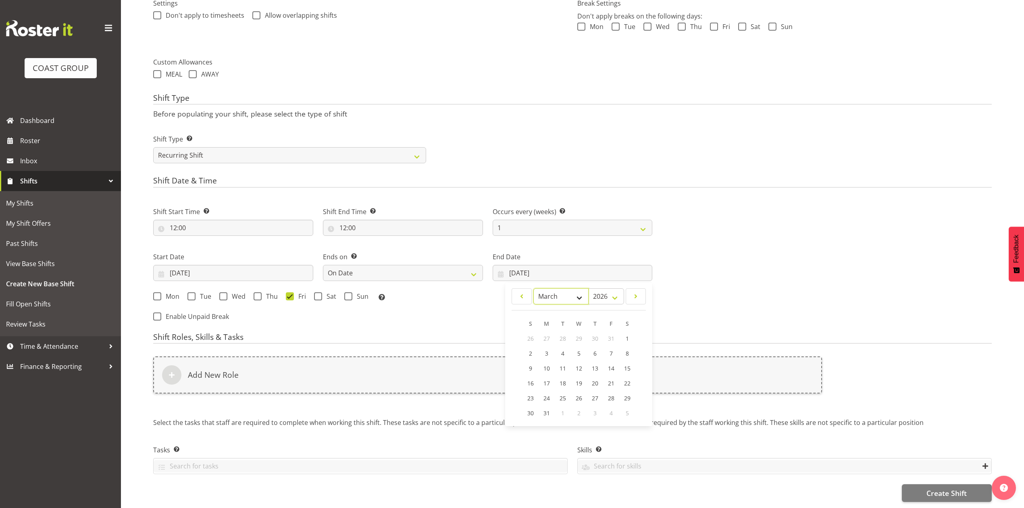
click at [533, 288] on select "January February March April May June July August September October November De…" at bounding box center [560, 296] width 55 height 16
click at [535, 361] on link "15" at bounding box center [530, 368] width 16 height 15
type input "15/03/2026"
click at [350, 292] on span at bounding box center [348, 296] width 8 height 8
click at [349, 293] on input "Sun" at bounding box center [346, 295] width 5 height 5
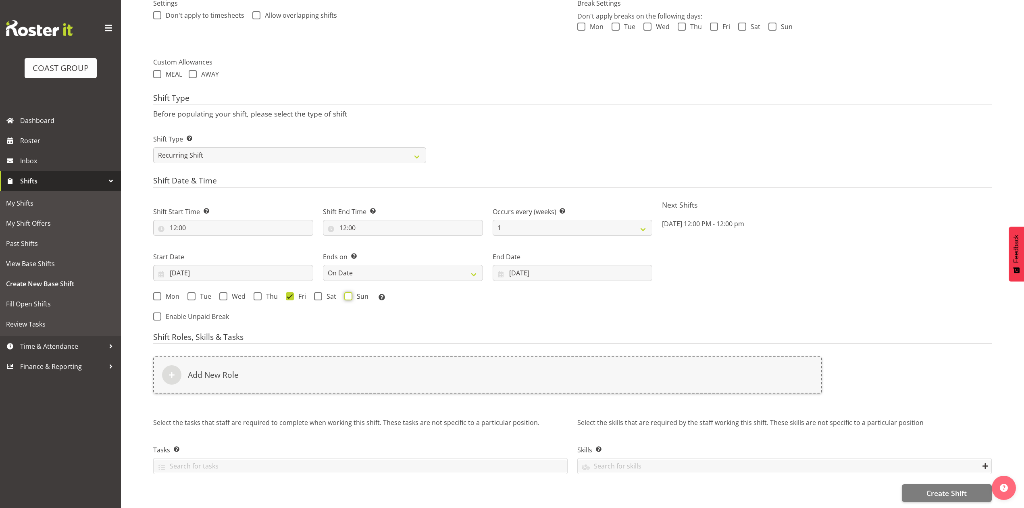
checkbox input "true"
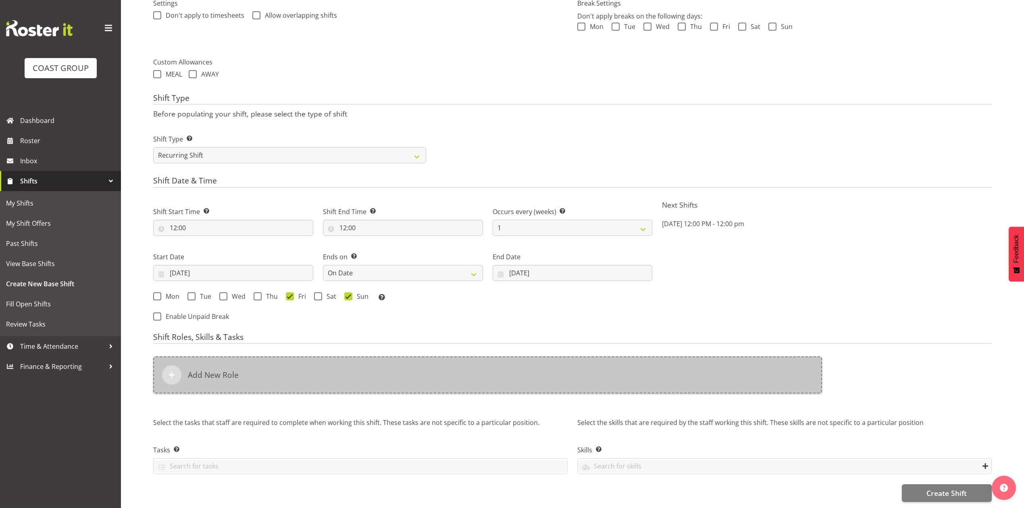
click at [389, 359] on div "Add New Role" at bounding box center [487, 374] width 669 height 37
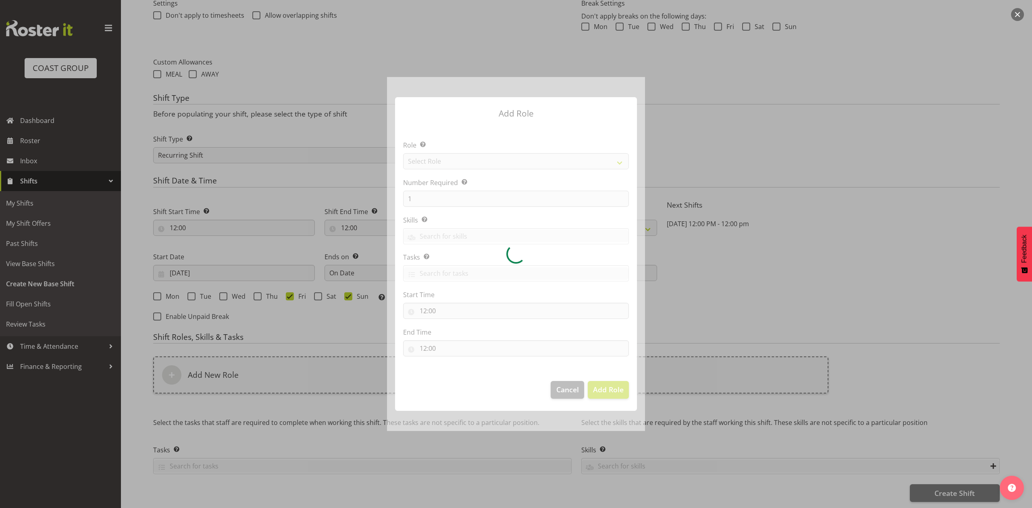
click at [521, 165] on div at bounding box center [516, 253] width 258 height 353
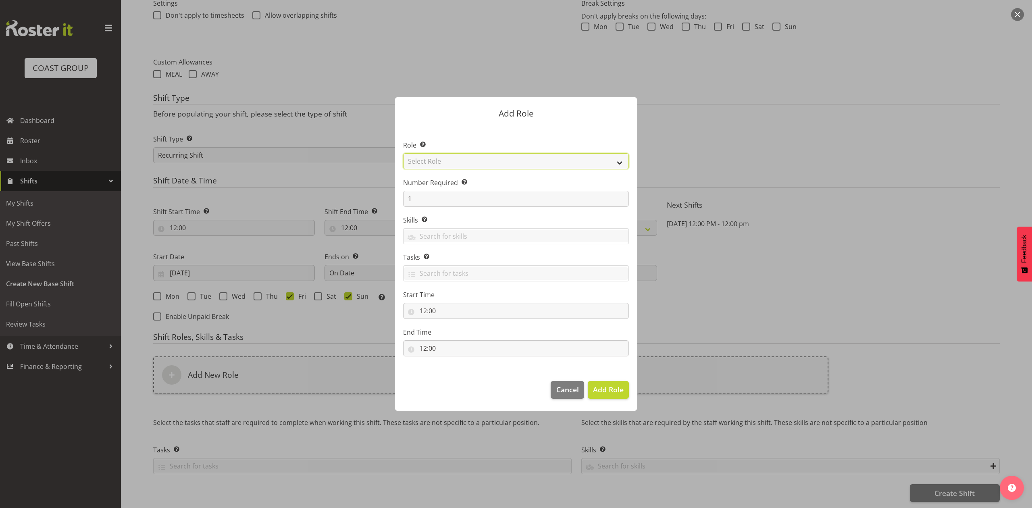
click at [521, 165] on select "Select Role ACCOUNT MANAGER ACCOUNT MANAGER DW ACCOUNTS [PERSON_NAME] VEHICLES …" at bounding box center [516, 161] width 226 height 16
select select "81"
click at [403, 153] on select "Select Role ACCOUNT MANAGER ACCOUNT MANAGER DW ACCOUNTS [PERSON_NAME] VEHICLES …" at bounding box center [516, 161] width 226 height 16
click at [488, 199] on input "1" at bounding box center [516, 199] width 226 height 16
type input "3"
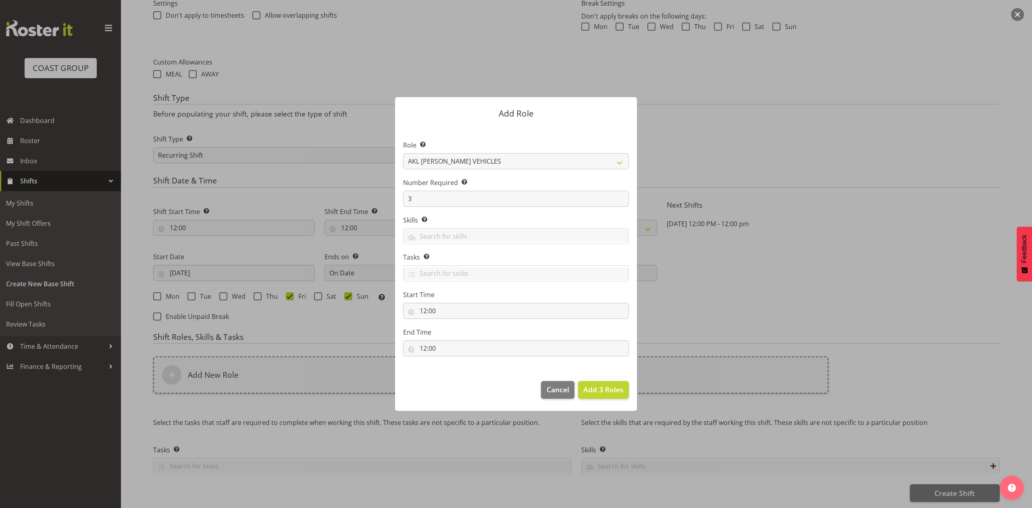
click at [600, 380] on footer "Cancel Add 3 Roles" at bounding box center [516, 392] width 242 height 38
click at [598, 392] on span "Add 3 Roles" at bounding box center [603, 389] width 40 height 10
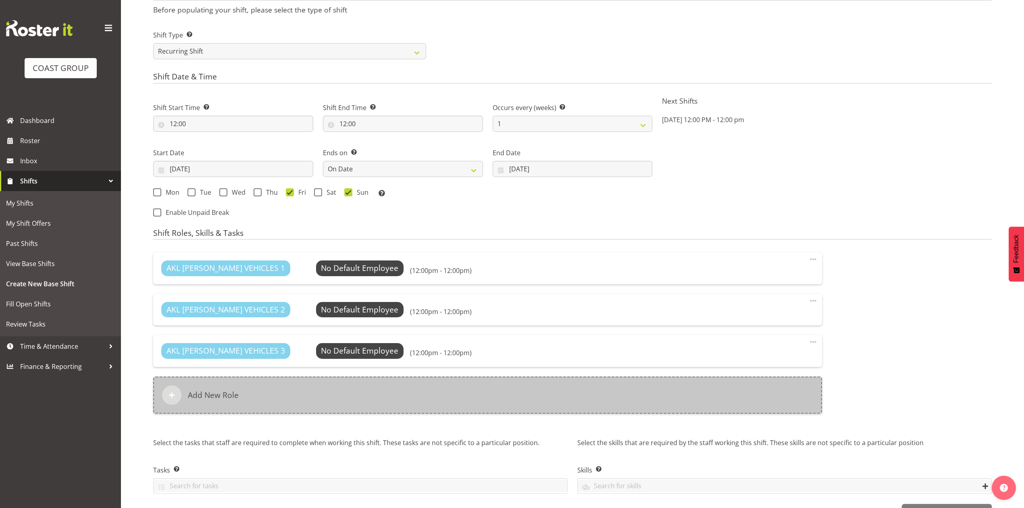
scroll to position [428, 0]
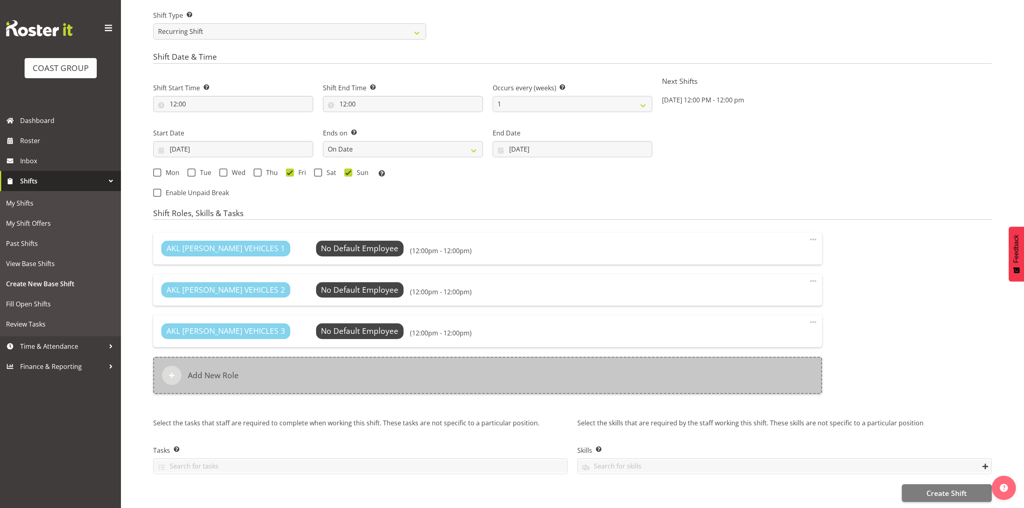
click at [434, 368] on div "Add New Role" at bounding box center [487, 375] width 669 height 37
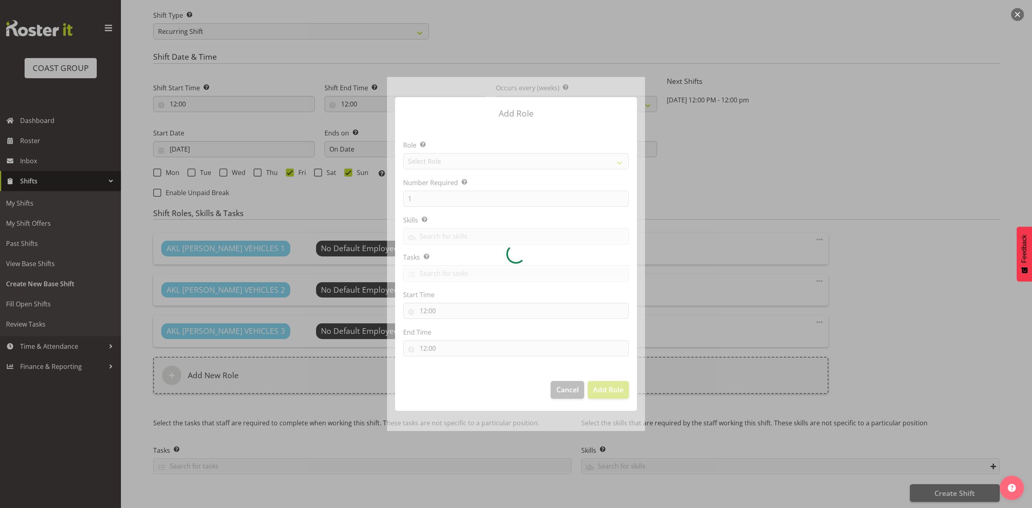
click at [480, 166] on div at bounding box center [516, 253] width 258 height 353
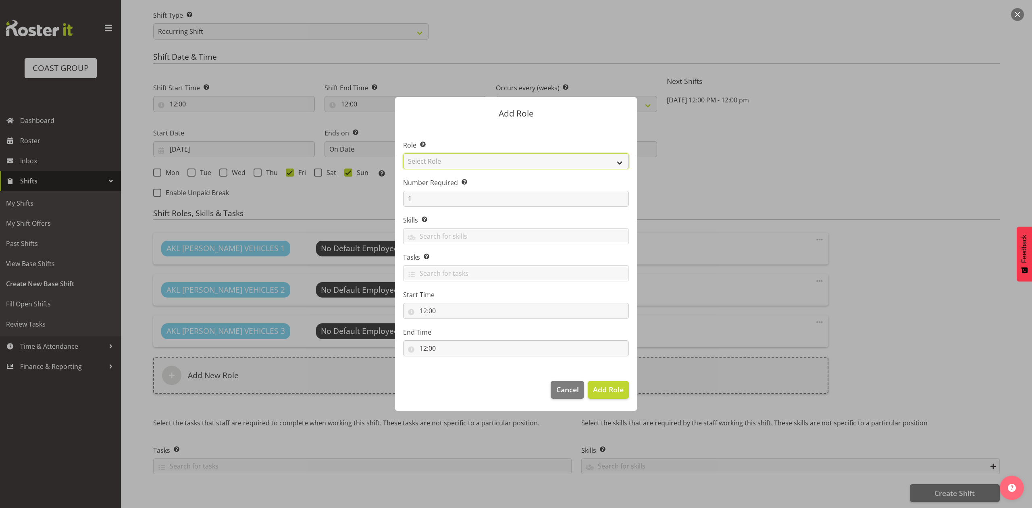
click at [480, 166] on select "Select Role ACCOUNT MANAGER ACCOUNT MANAGER DW ACCOUNTS [PERSON_NAME] VEHICLES …" at bounding box center [516, 161] width 226 height 16
select select "188"
click at [403, 153] on select "Select Role ACCOUNT MANAGER ACCOUNT MANAGER DW ACCOUNTS [PERSON_NAME] VEHICLES …" at bounding box center [516, 161] width 226 height 16
click at [432, 192] on input "1" at bounding box center [516, 199] width 226 height 16
type input "6"
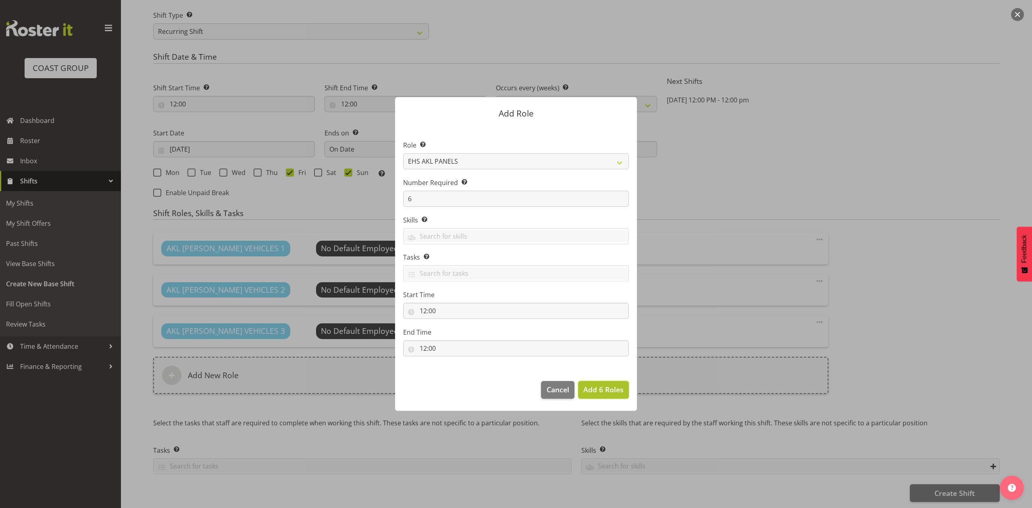
click at [600, 388] on span "Add 6 Roles" at bounding box center [603, 389] width 40 height 10
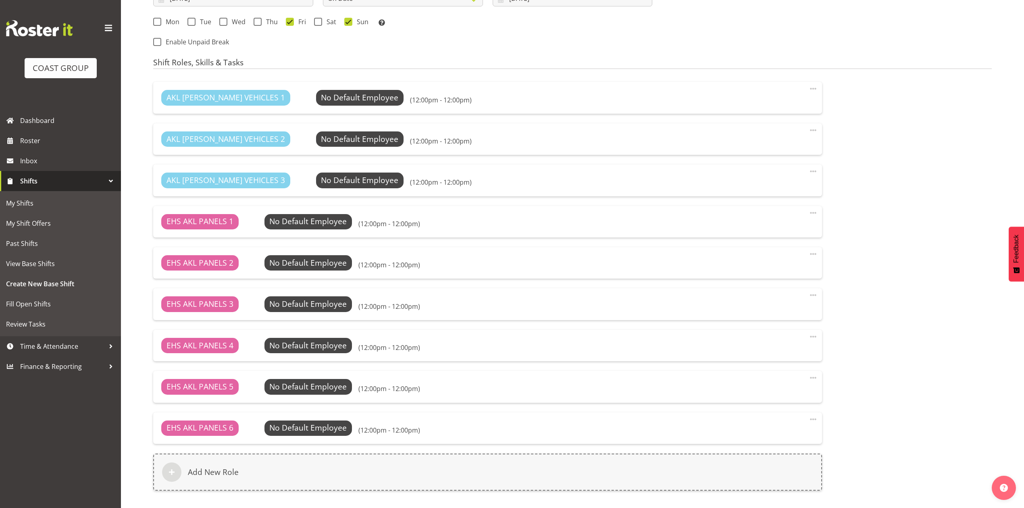
scroll to position [676, 0]
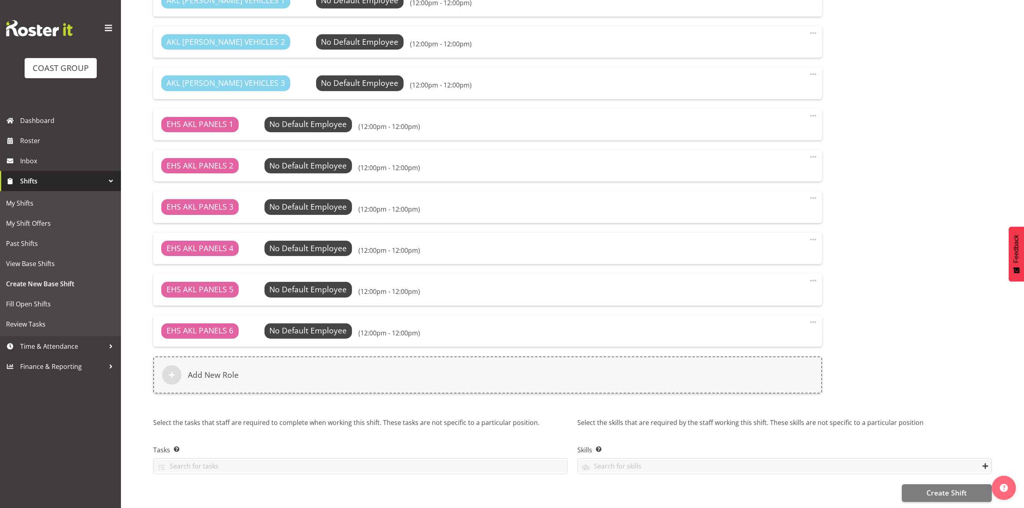
click at [887, 333] on div "AKL RYMER VEHICLES 1 No Default Employee Select Employee (12:00pm - 12:00pm) Ed…" at bounding box center [572, 194] width 848 height 428
click at [927, 487] on span "Create Shift" at bounding box center [946, 492] width 40 height 10
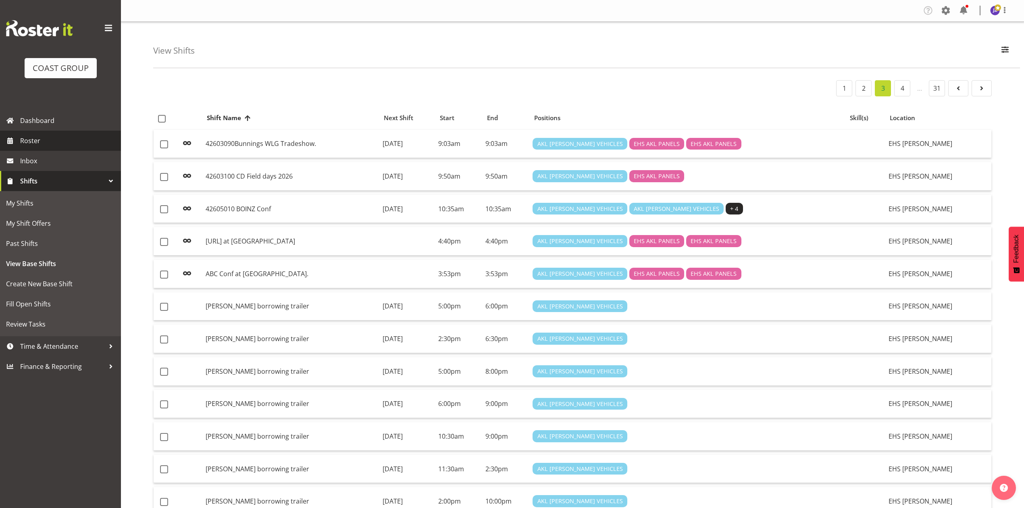
click at [43, 138] on span "Roster" at bounding box center [68, 141] width 97 height 12
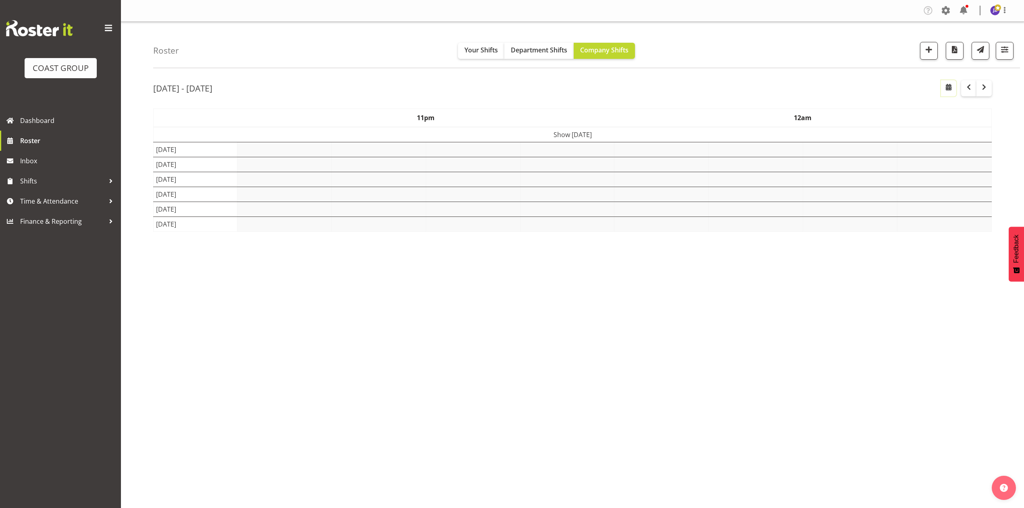
click at [952, 92] on span "button" at bounding box center [948, 87] width 10 height 10
select select "7"
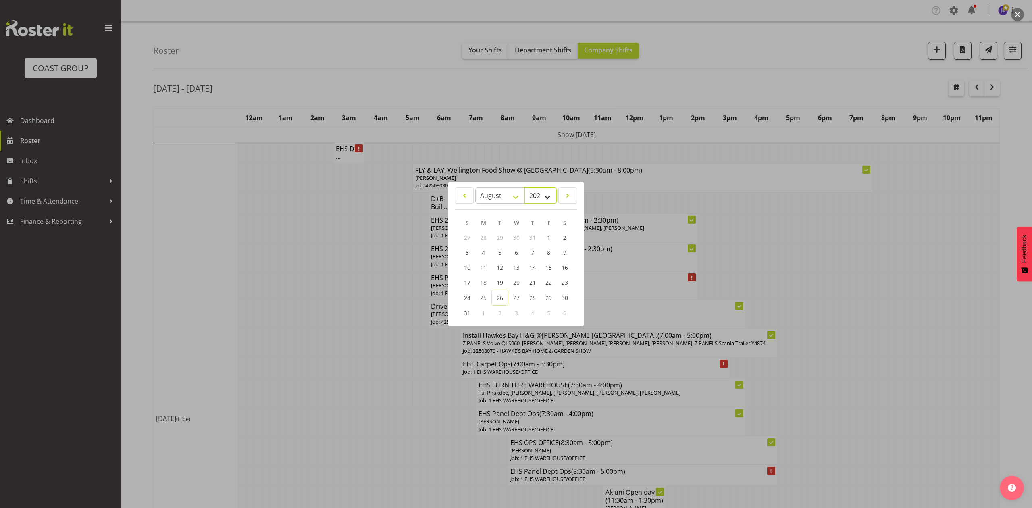
click at [541, 195] on select "2035 2034 2033 2032 2031 2030 2029 2028 2027 2026 2025 2024 2023 2022 2021 2020…" at bounding box center [540, 195] width 32 height 16
select select "2026"
click at [524, 187] on select "2035 2034 2033 2032 2031 2030 2029 2028 2027 2026 2025 2024 2023 2022 2021 2020…" at bounding box center [540, 195] width 32 height 16
click at [492, 200] on select "January February March April May June July August September October November De…" at bounding box center [500, 196] width 50 height 16
select select "2"
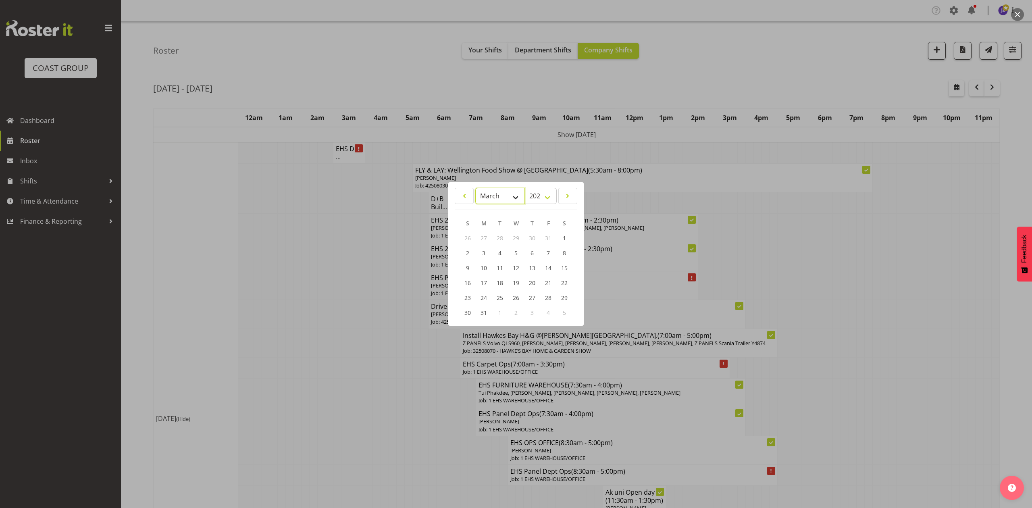
click at [475, 188] on select "January February March April May June July August September October November De…" at bounding box center [500, 196] width 50 height 16
click at [553, 252] on link "13" at bounding box center [548, 252] width 16 height 15
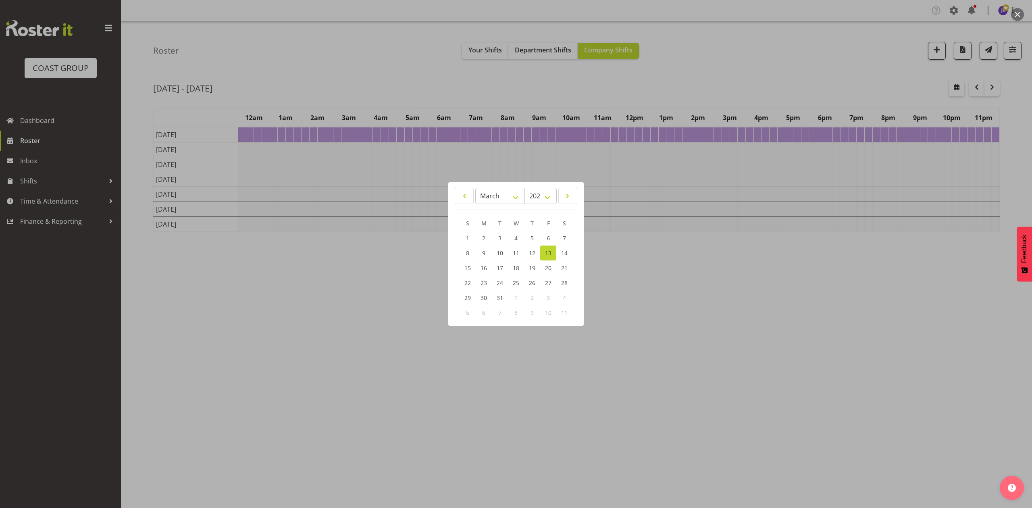
click at [739, 66] on div at bounding box center [516, 254] width 1032 height 508
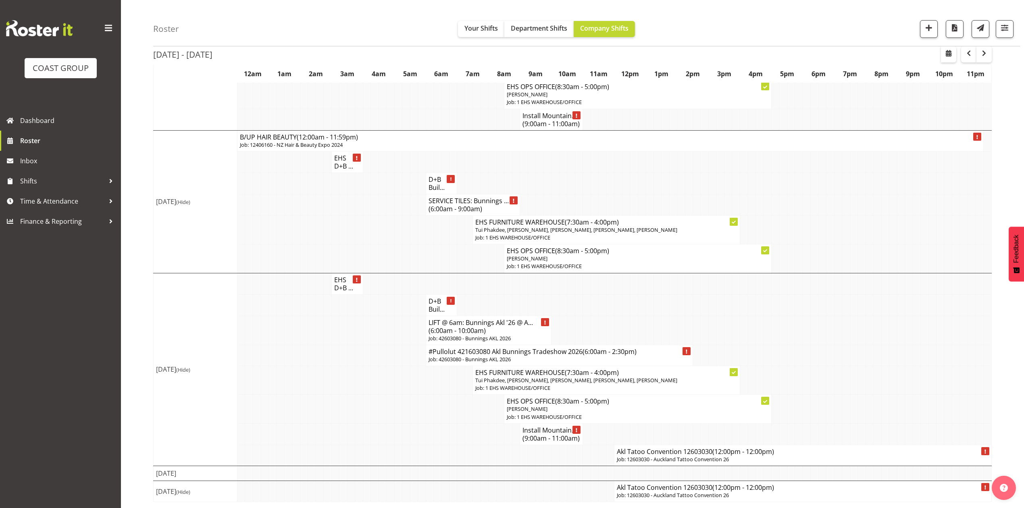
scroll to position [445, 0]
click at [818, 345] on td at bounding box center [822, 355] width 8 height 21
click at [817, 316] on td at bounding box center [814, 330] width 8 height 29
click at [715, 458] on p "Job: 12603030 - Auckland Tattoo Convention 26" at bounding box center [803, 459] width 372 height 8
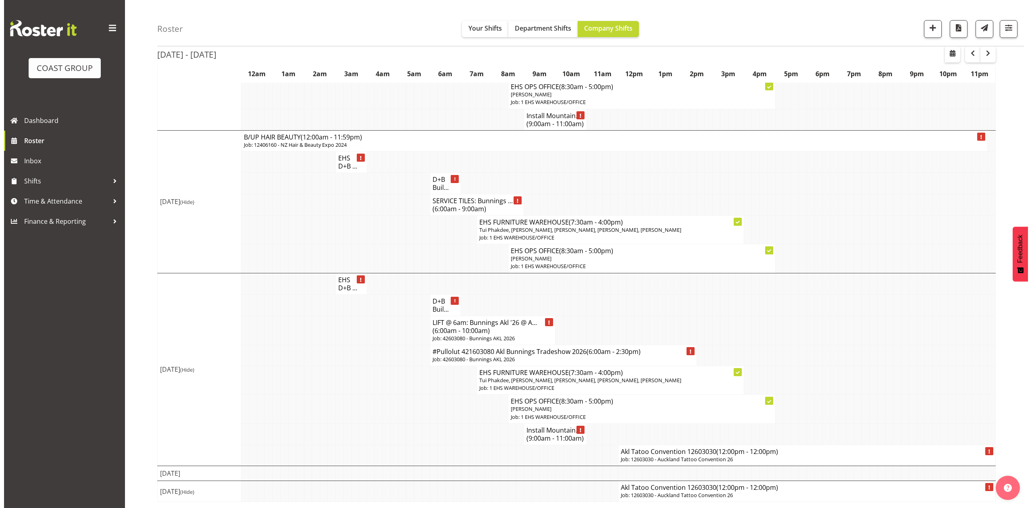
scroll to position [429, 0]
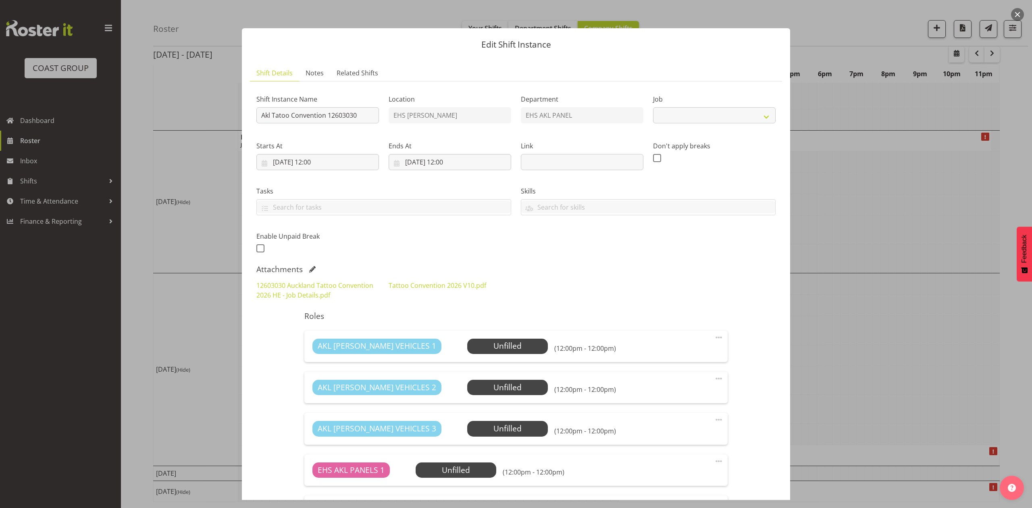
select select "10382"
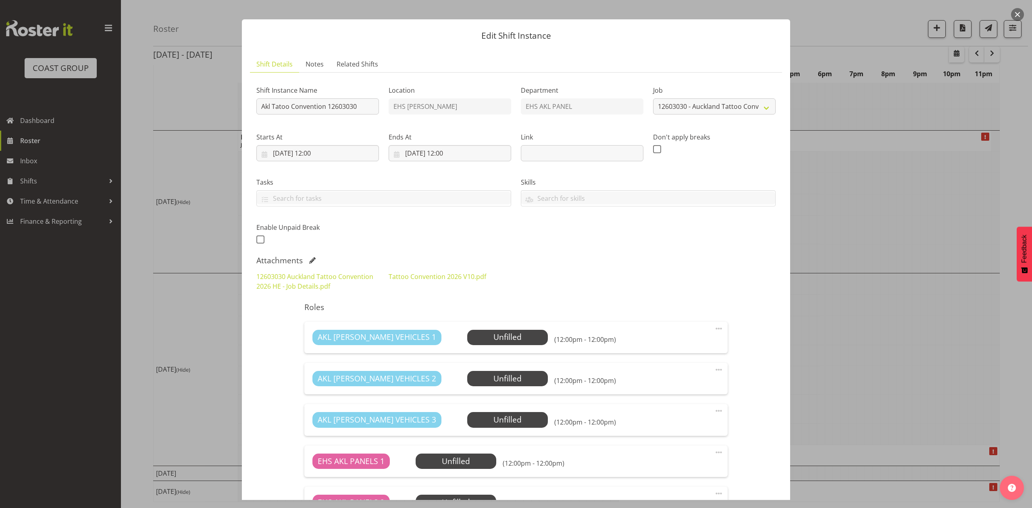
scroll to position [0, 0]
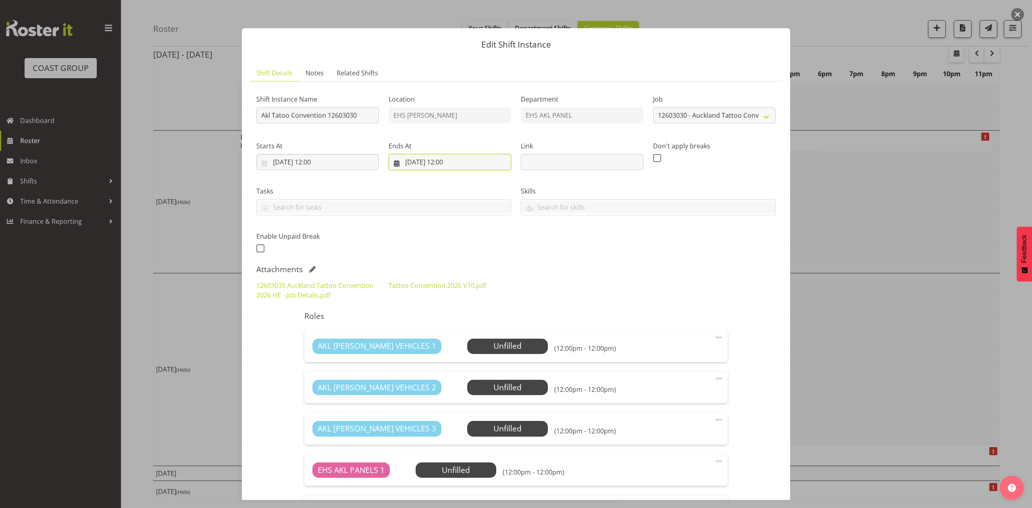
click at [416, 163] on input "14/03/2026, 12:00" at bounding box center [450, 162] width 123 height 16
click at [486, 243] on link "13" at bounding box center [492, 242] width 16 height 15
type input "13/03/2026, 12:00"
drag, startPoint x: 586, startPoint y: 257, endPoint x: 420, endPoint y: 215, distance: 171.4
click at [584, 257] on div "Shift Instance Name Akl Tatoo Convention 12603030 Location EHS RYMER Department…" at bounding box center [515, 171] width 529 height 177
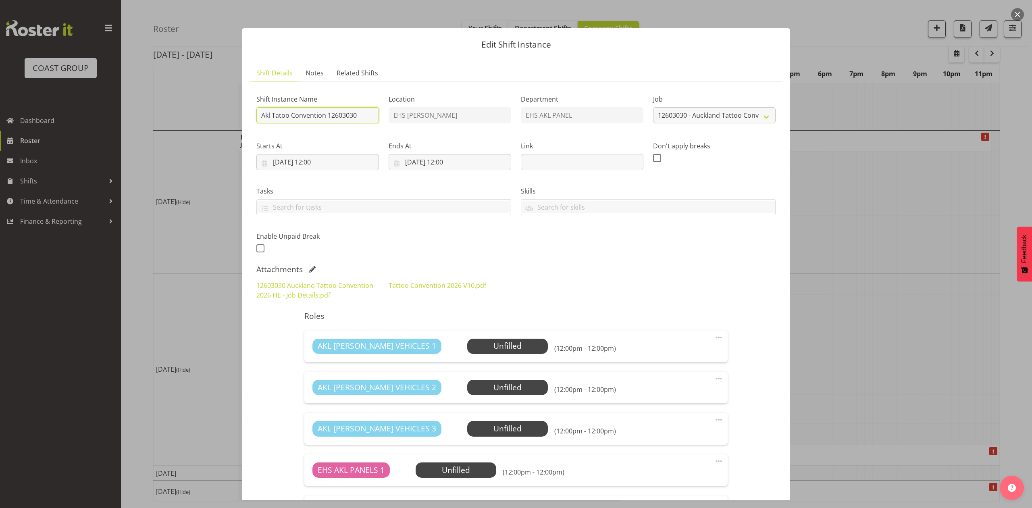
click at [260, 113] on input "Akl Tatoo Convention 12603030" at bounding box center [317, 115] width 123 height 16
click at [260, 114] on input "Install Akl Tatoo Convention 12603030" at bounding box center [317, 115] width 123 height 16
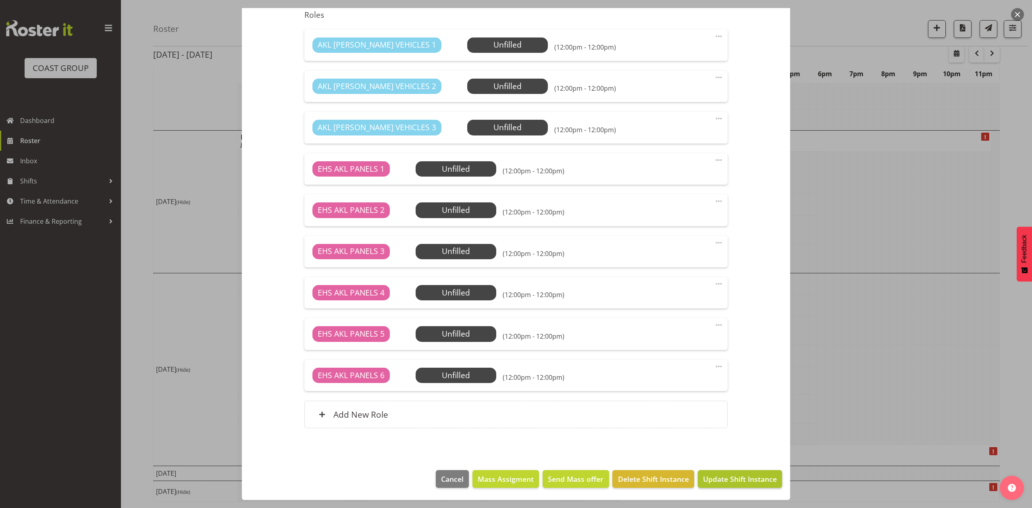
type input "#Install Akl Tatoo Convention 12603030"
click at [740, 478] on span "Update Shift Instance" at bounding box center [740, 479] width 74 height 10
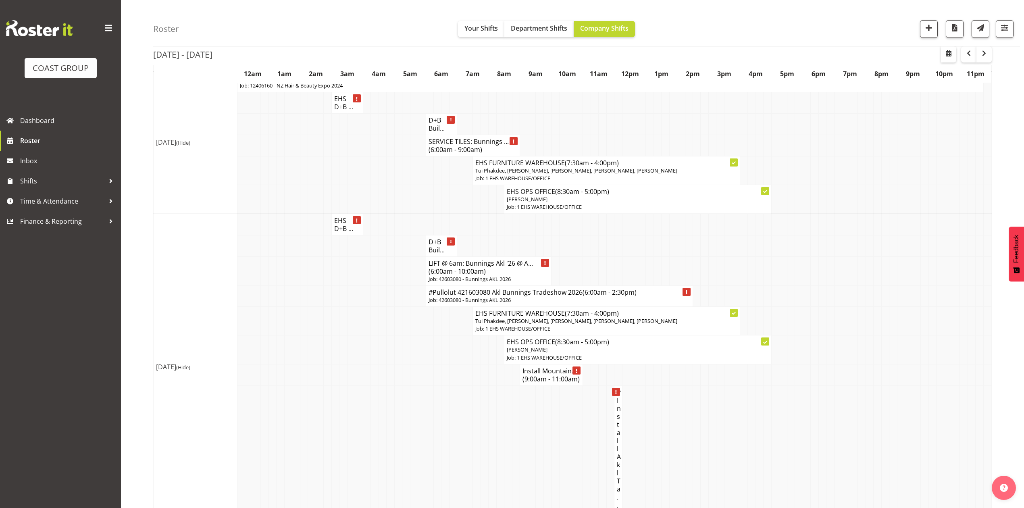
scroll to position [559, 0]
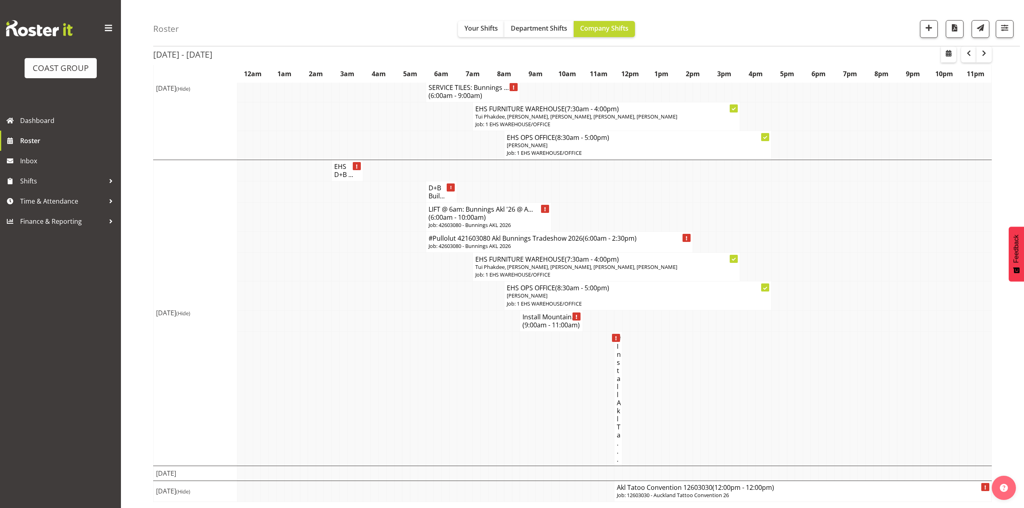
click at [615, 358] on td "#Install Akl Ta..." at bounding box center [618, 398] width 8 height 134
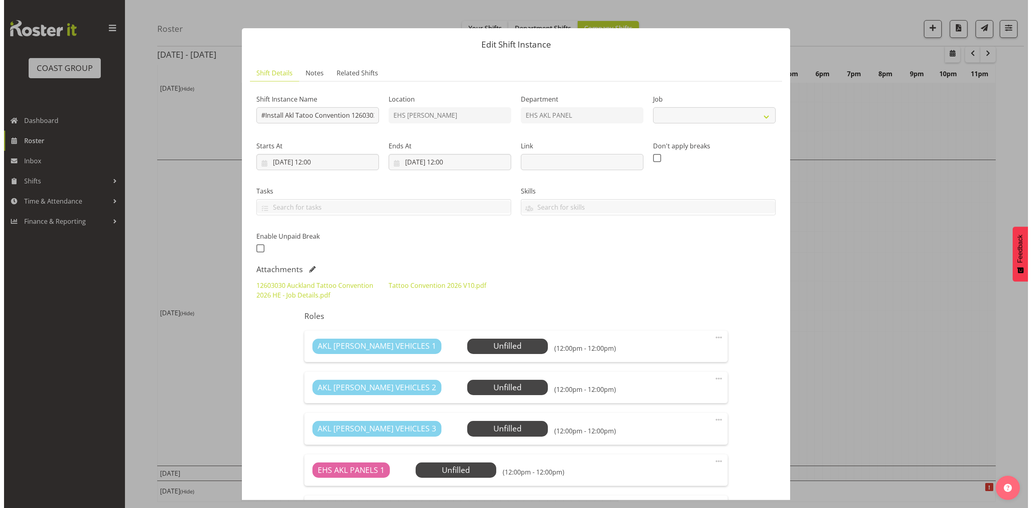
scroll to position [542, 0]
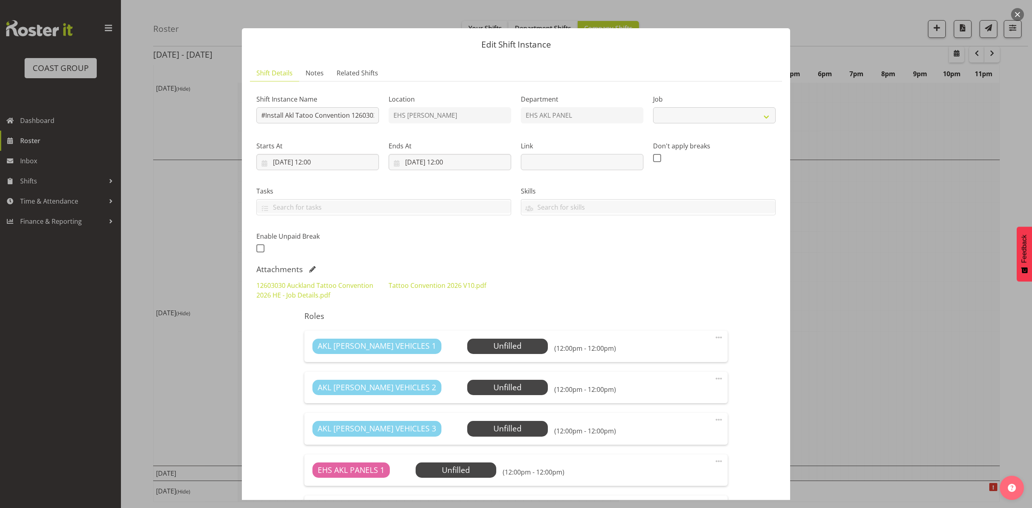
select select "10382"
click at [321, 164] on input "13/03/2026, 12:00" at bounding box center [317, 162] width 123 height 16
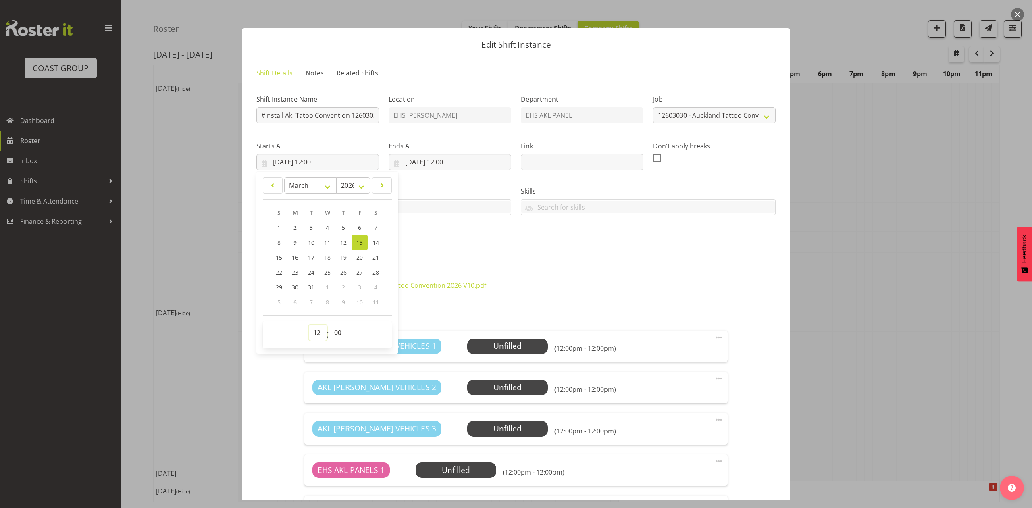
click at [313, 334] on select "00 01 02 03 04 05 06 07 08 09 10 11 12 13 14 15 16 17 18 19 20 21 22 23" at bounding box center [318, 332] width 18 height 16
select select "6"
click at [309, 325] on select "00 01 02 03 04 05 06 07 08 09 10 11 12 13 14 15 16 17 18 19 20 21 22 23" at bounding box center [318, 332] width 18 height 16
type input "13/03/2026, 06:00"
click at [466, 251] on div "Shift Instance Name #Install Akl Tatoo Convention 12603030 Location EHS RYMER D…" at bounding box center [515, 171] width 529 height 177
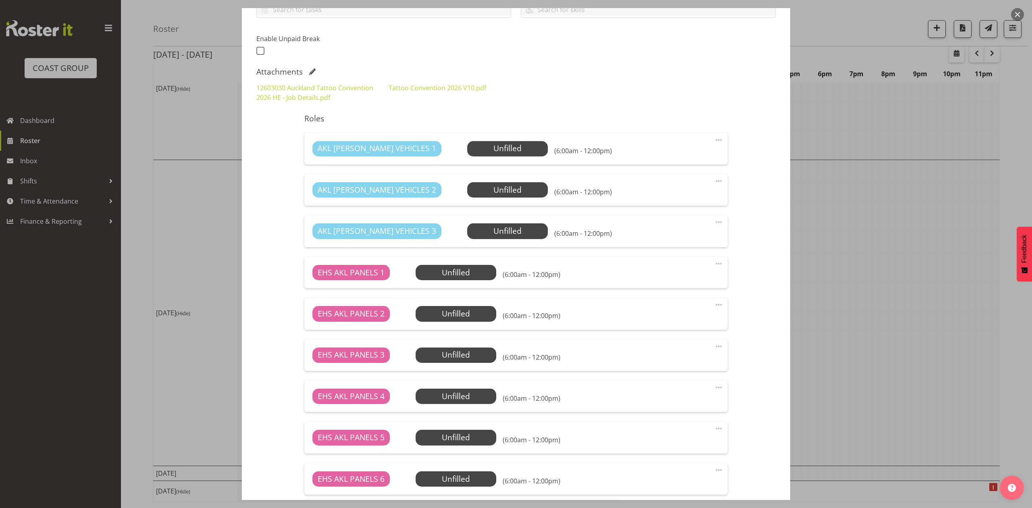
scroll to position [302, 0]
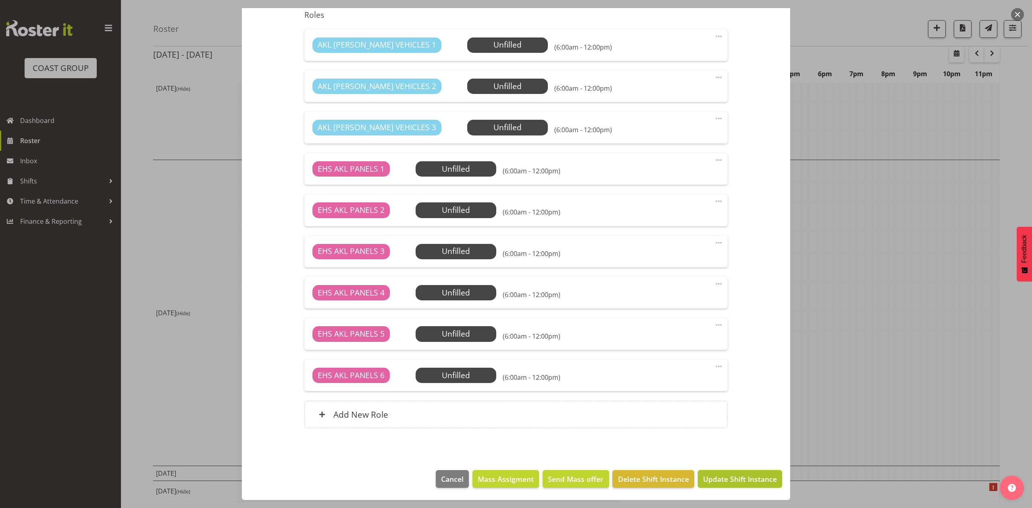
click at [731, 480] on span "Update Shift Instance" at bounding box center [740, 479] width 74 height 10
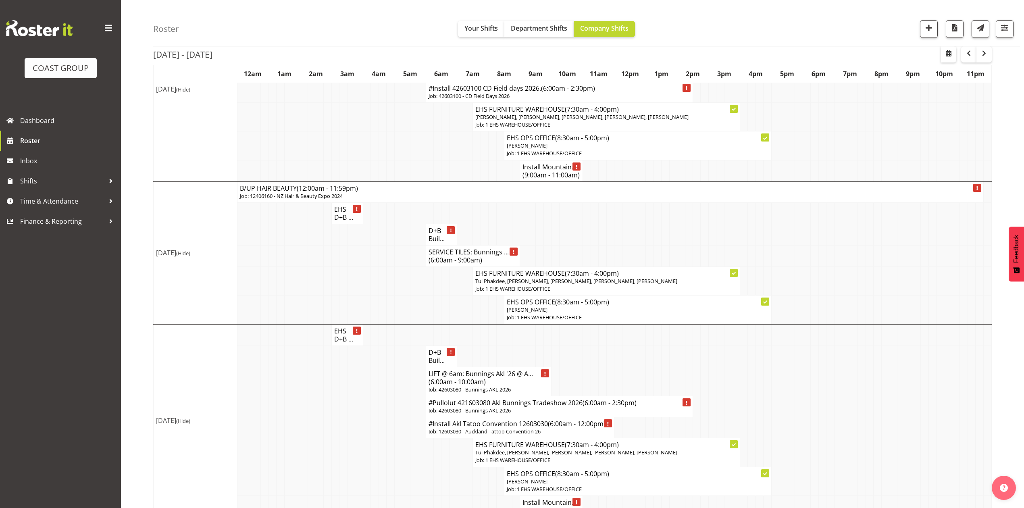
scroll to position [445, 0]
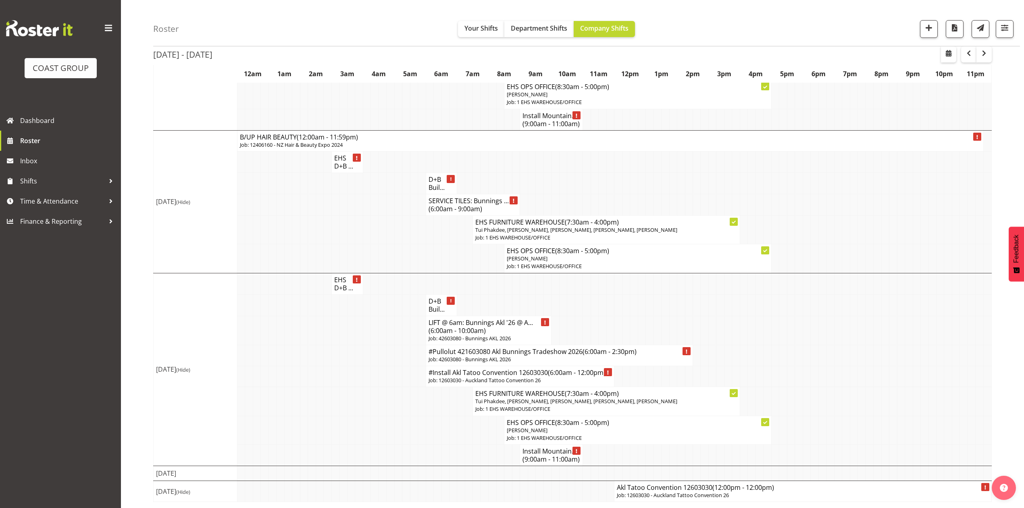
click at [831, 352] on td at bounding box center [830, 355] width 8 height 21
click at [711, 297] on td at bounding box center [712, 304] width 8 height 21
click at [715, 334] on td at bounding box center [712, 330] width 8 height 29
click at [773, 489] on span "(12:00pm - 12:00pm)" at bounding box center [743, 487] width 62 height 9
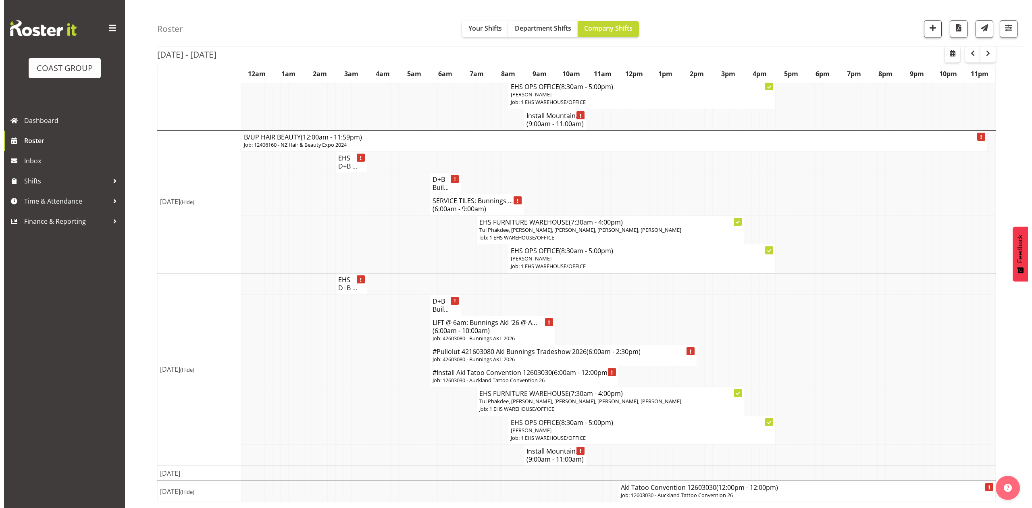
scroll to position [429, 0]
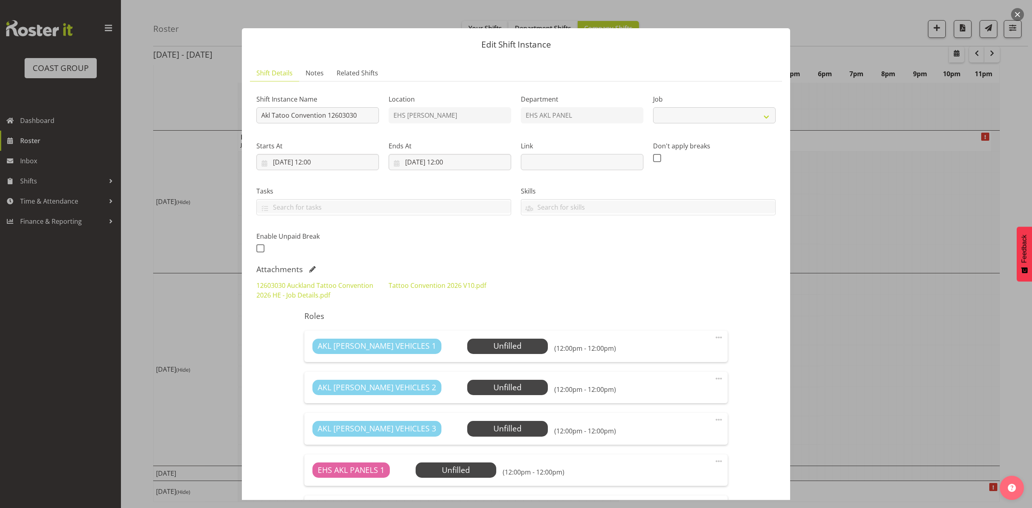
select select "10382"
click at [258, 110] on input "Akl Tatoo Convention 12603030" at bounding box center [317, 115] width 123 height 16
click at [258, 112] on input "Pullout Akl Tatoo Convention 12603030" at bounding box center [317, 115] width 123 height 16
type input "#Pullout Akl Tatoo Convention 12603030"
click at [433, 157] on input "16/03/2026, 12:00" at bounding box center [450, 162] width 123 height 16
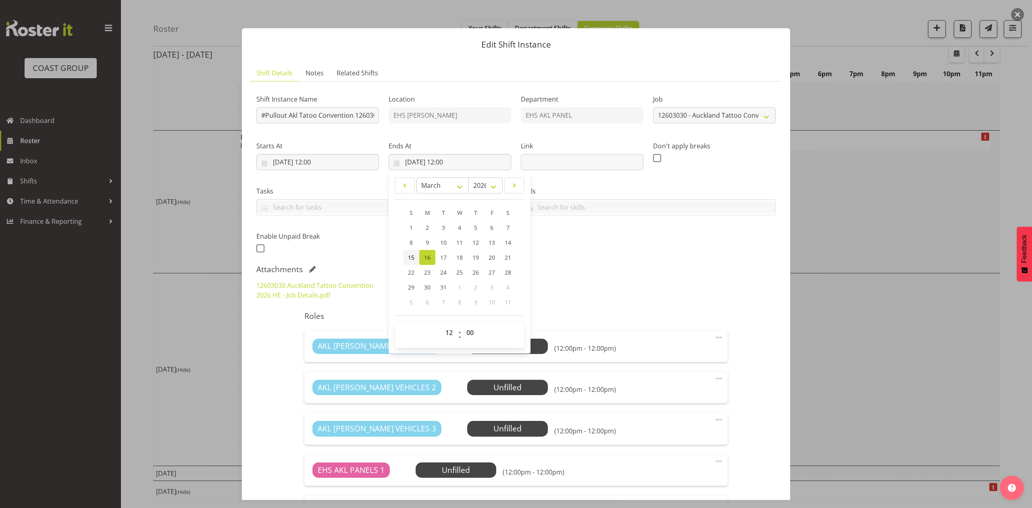
drag, startPoint x: 413, startPoint y: 259, endPoint x: 407, endPoint y: 260, distance: 6.5
click at [413, 259] on link "15" at bounding box center [411, 257] width 16 height 15
type input "15/03/2026, 12:00"
drag, startPoint x: 329, startPoint y: 187, endPoint x: 325, endPoint y: 187, distance: 4.1
click at [328, 187] on label "Tasks" at bounding box center [383, 191] width 255 height 10
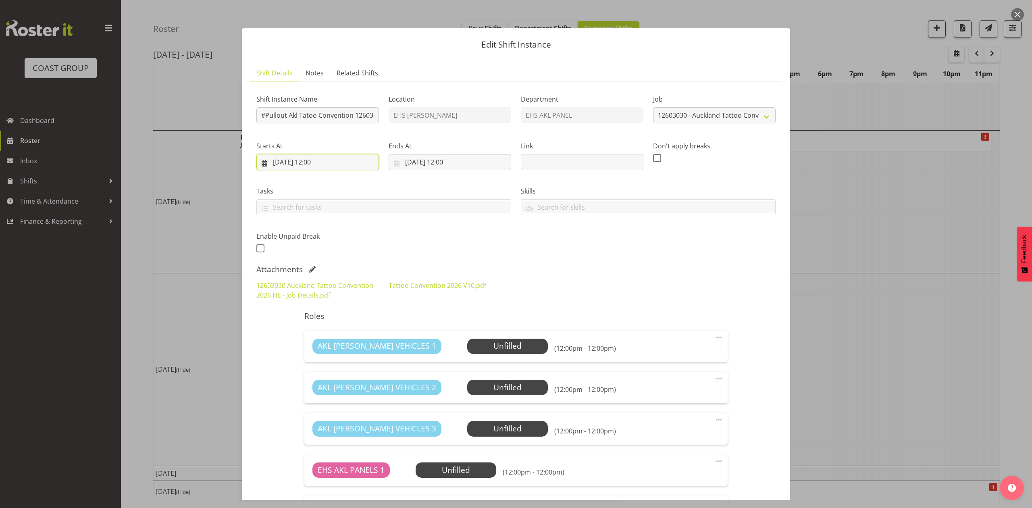
click at [317, 160] on input "15/03/2026, 12:00" at bounding box center [317, 162] width 123 height 16
click at [316, 338] on select "00 01 02 03 04 05 06 07 08 09 10 11 12 13 14 15 16 17 18 19 20 21 22 23" at bounding box center [318, 332] width 18 height 16
select select "19"
click at [309, 325] on select "00 01 02 03 04 05 06 07 08 09 10 11 12 13 14 15 16 17 18 19 20 21 22 23" at bounding box center [318, 332] width 18 height 16
type input "15/03/2026, 19:00"
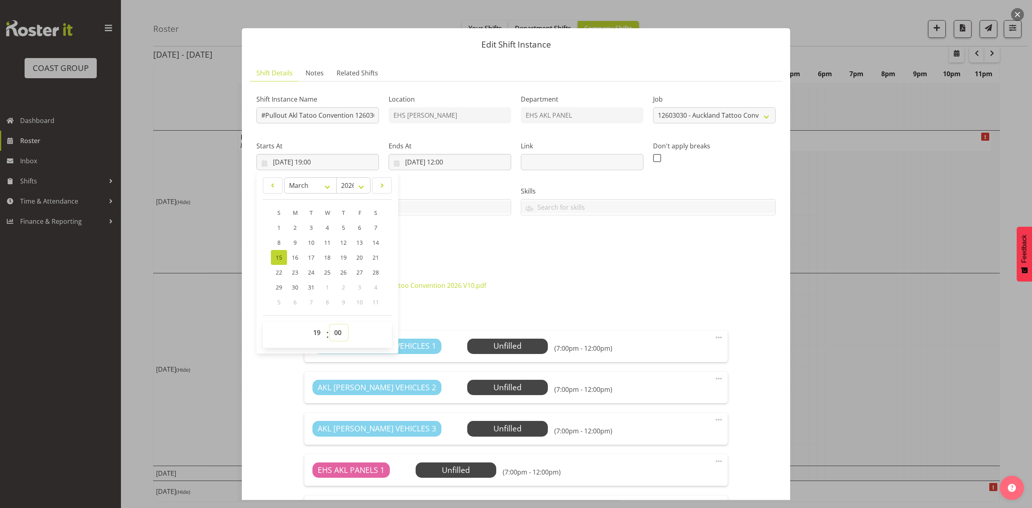
drag, startPoint x: 342, startPoint y: 334, endPoint x: 341, endPoint y: 326, distance: 8.2
click at [342, 334] on select "00 01 02 03 04 05 06 07 08 09 10 11 12 13 14 15 16 17 18 19 20 21 22 23 24 25 2…" at bounding box center [339, 332] width 18 height 16
select select "30"
click at [330, 325] on select "00 01 02 03 04 05 06 07 08 09 10 11 12 13 14 15 16 17 18 19 20 21 22 23 24 25 2…" at bounding box center [339, 332] width 18 height 16
type input "15/03/2026, 19:30"
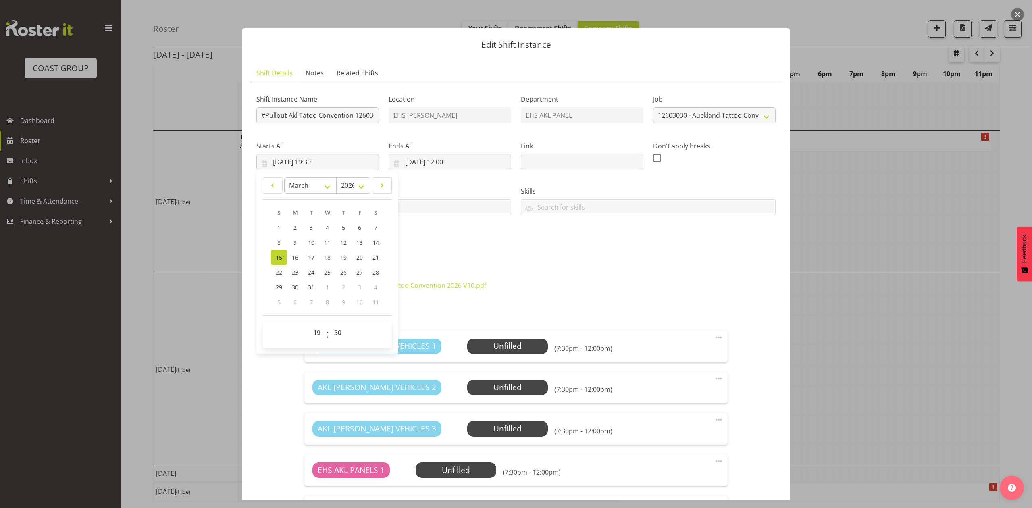
click at [441, 249] on div "Shift Instance Name #Pullout Akl Tatoo Convention 12603030 Location EHS RYMER D…" at bounding box center [515, 171] width 529 height 177
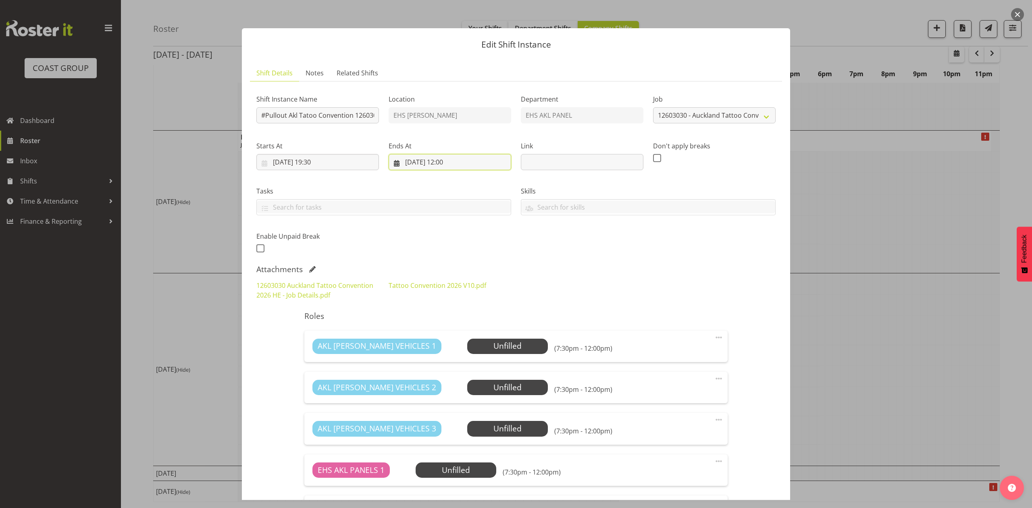
click at [455, 162] on input "15/03/2026, 12:00" at bounding box center [450, 162] width 123 height 16
click at [447, 338] on select "00 01 02 03 04 05 06 07 08 09 10 11 12 13 14 15 16 17 18 19 20 21 22 23" at bounding box center [450, 332] width 18 height 16
select select "11"
click at [441, 325] on select "00 01 02 03 04 05 06 07 08 09 10 11 12 13 14 15 16 17 18 19 20 21 22 23" at bounding box center [450, 332] width 18 height 16
type input "15/03/2026, 11:00"
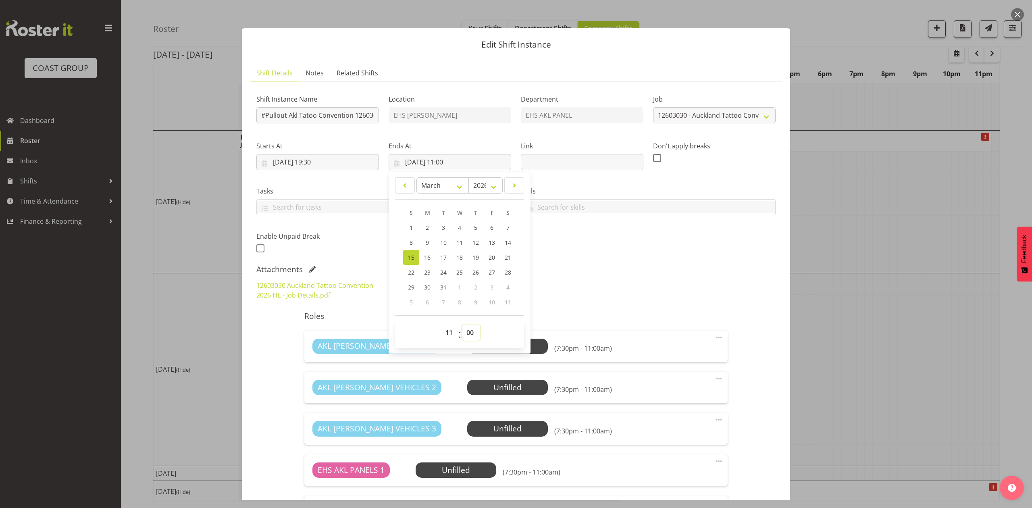
drag, startPoint x: 460, startPoint y: 335, endPoint x: 465, endPoint y: 325, distance: 11.5
click at [462, 335] on select "00 01 02 03 04 05 06 07 08 09 10 11 12 13 14 15 16 17 18 19 20 21 22 23 24 25 2…" at bounding box center [471, 332] width 18 height 16
select select "30"
click at [462, 325] on select "00 01 02 03 04 05 06 07 08 09 10 11 12 13 14 15 16 17 18 19 20 21 22 23 24 25 2…" at bounding box center [471, 332] width 18 height 16
type input "15/03/2026, 11:30"
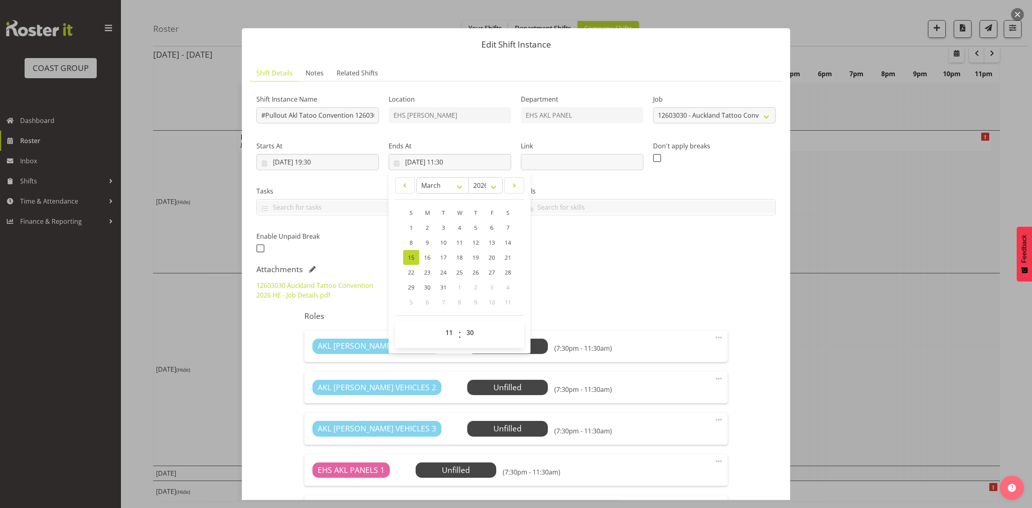
click at [675, 267] on div "Attachments" at bounding box center [515, 269] width 519 height 10
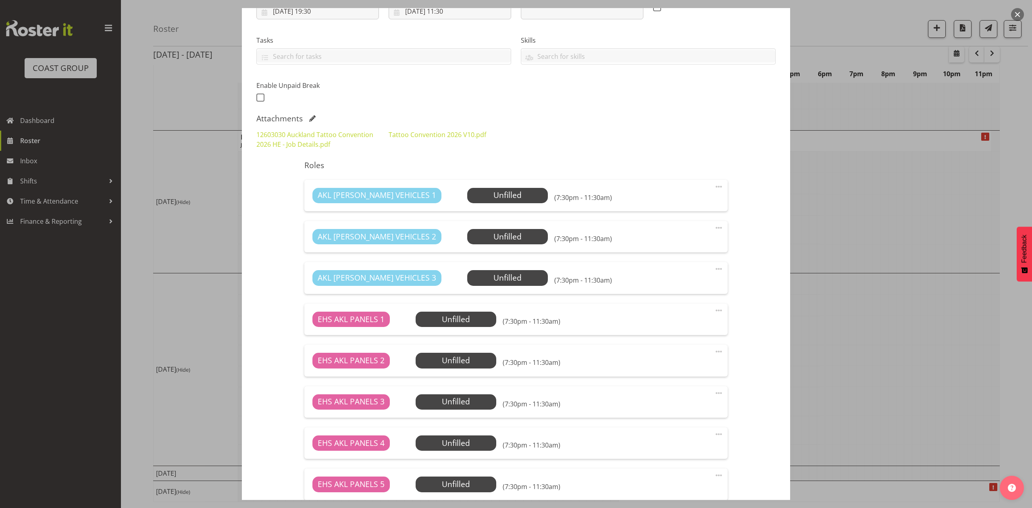
scroll to position [302, 0]
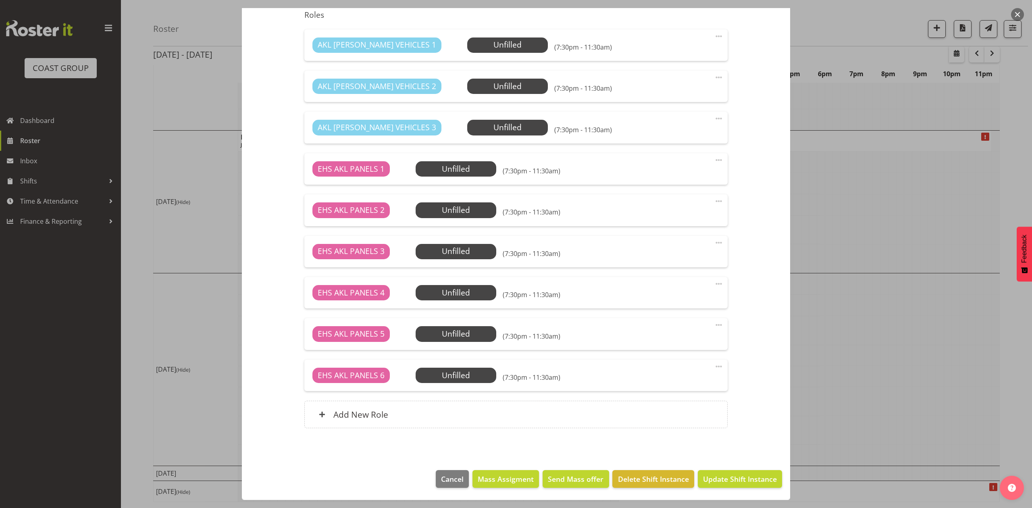
click at [714, 117] on span at bounding box center [719, 119] width 10 height 10
click at [657, 164] on link "Delete" at bounding box center [684, 165] width 77 height 15
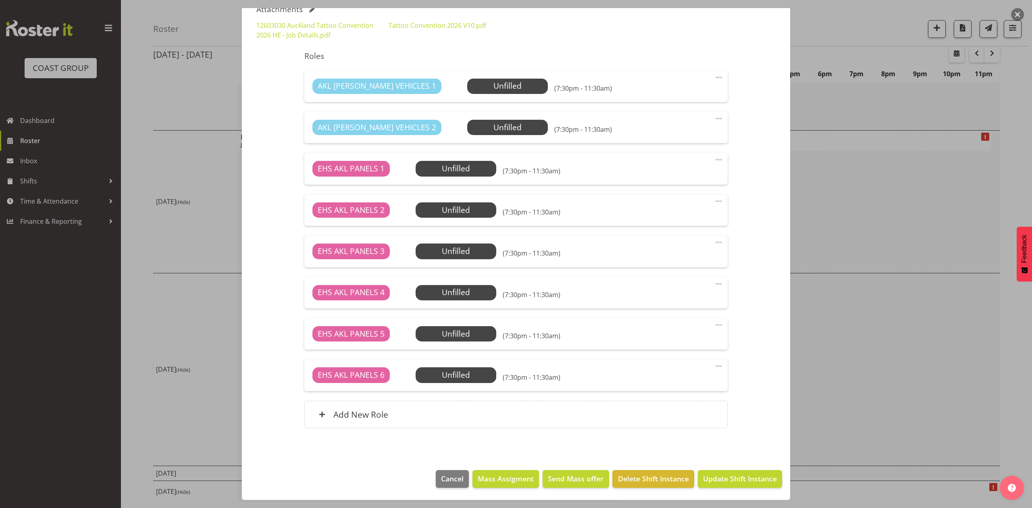
scroll to position [261, 0]
click at [714, 371] on div at bounding box center [719, 366] width 10 height 10
drag, startPoint x: 674, startPoint y: 413, endPoint x: 684, endPoint y: 409, distance: 10.2
click at [675, 413] on link "Delete" at bounding box center [684, 412] width 77 height 15
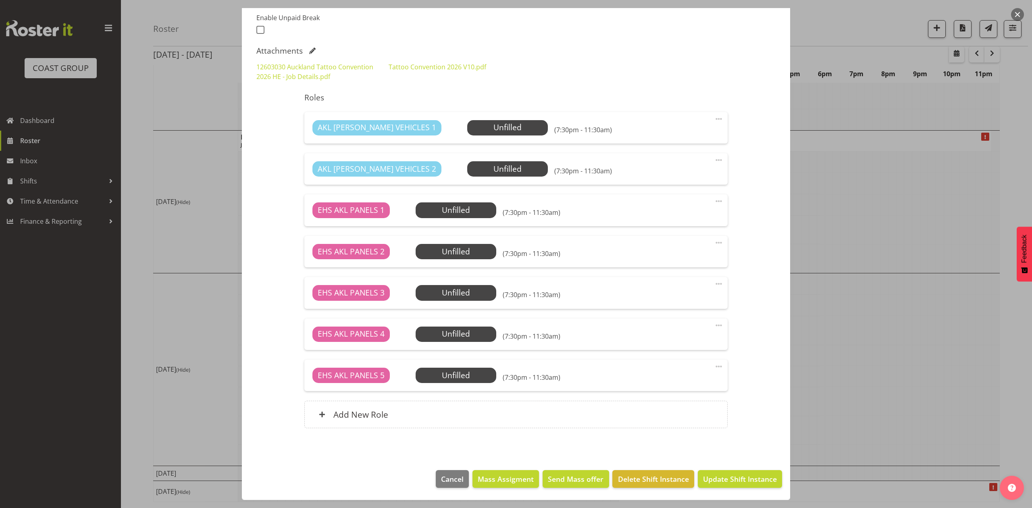
scroll to position [220, 0]
click at [714, 365] on span at bounding box center [719, 367] width 10 height 10
click at [679, 414] on link "Delete" at bounding box center [684, 413] width 77 height 15
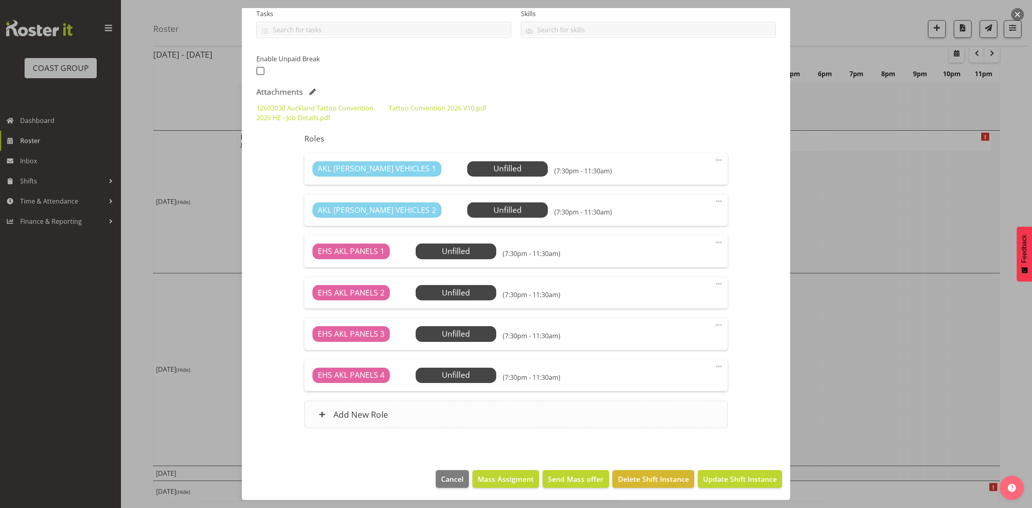
scroll to position [178, 0]
click at [737, 483] on span "Update Shift Instance" at bounding box center [740, 479] width 74 height 10
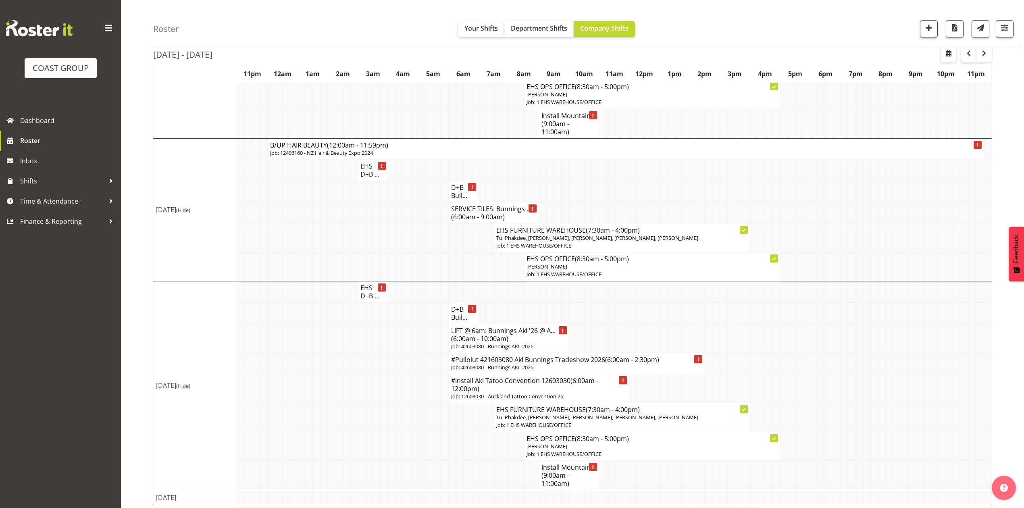
scroll to position [447, 0]
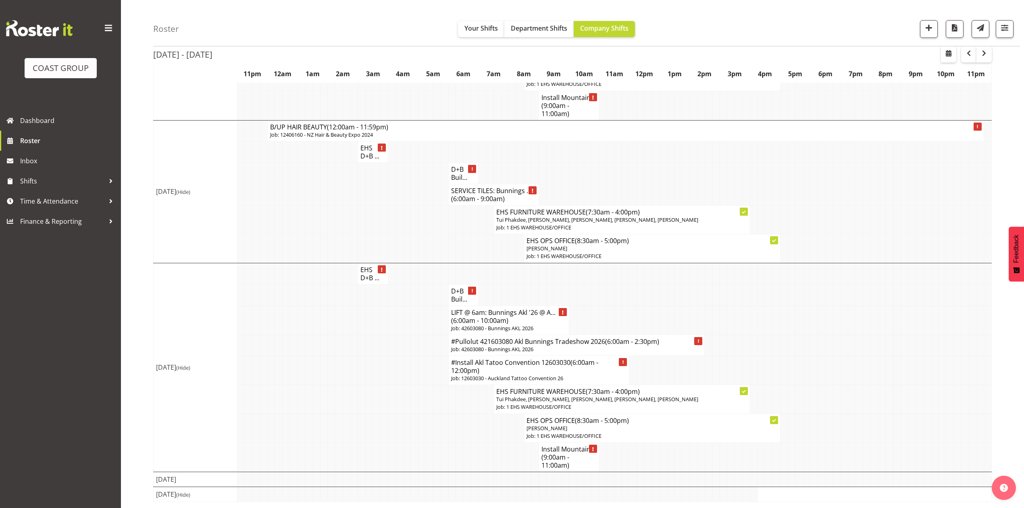
click at [755, 496] on td at bounding box center [754, 493] width 8 height 15
click at [851, 494] on table "11pm 12am 1am 2am 3am 4am 5am 6am 7am 8am 9am 10am 11am 12pm 1pm 2pm 3pm 4pm 5p…" at bounding box center [572, 84] width 838 height 836
click at [851, 495] on table "11pm 12am 1am 2am 3am 4am 5am 6am 7am 8am 9am 10am 11am 12pm 1pm 2pm 3pm 4pm 5p…" at bounding box center [572, 84] width 838 height 836
click at [913, 495] on table "11pm 12am 1am 2am 3am 4am 5am 6am 7am 8am 9am 10am 11am 12pm 1pm 2pm 3pm 4pm 5p…" at bounding box center [572, 84] width 838 height 836
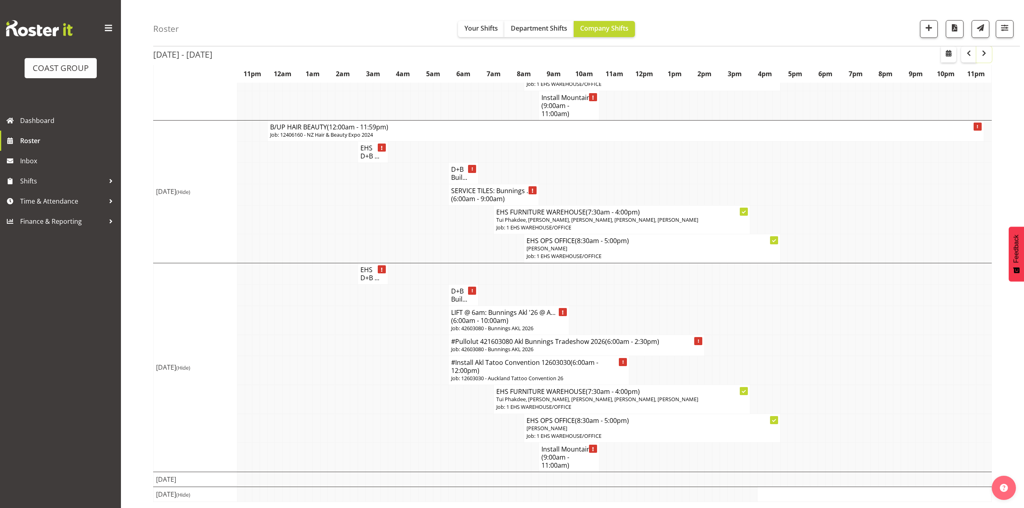
click at [977, 55] on button "button" at bounding box center [983, 54] width 15 height 16
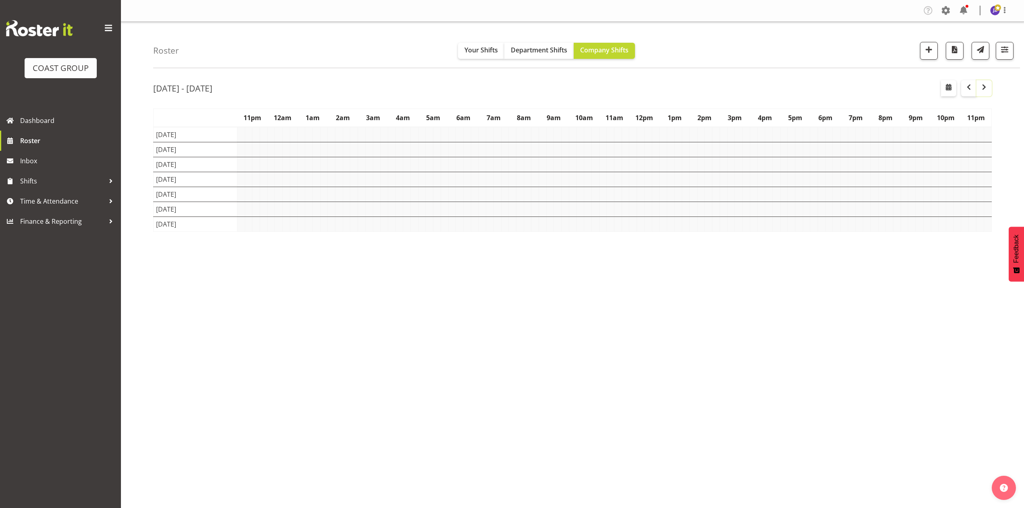
scroll to position [0, 0]
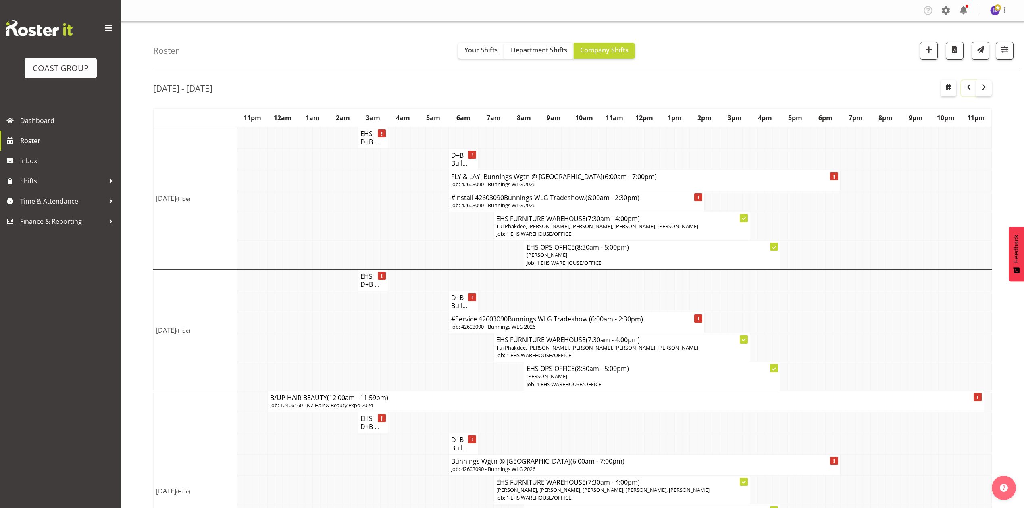
click at [970, 87] on span "button" at bounding box center [969, 87] width 10 height 10
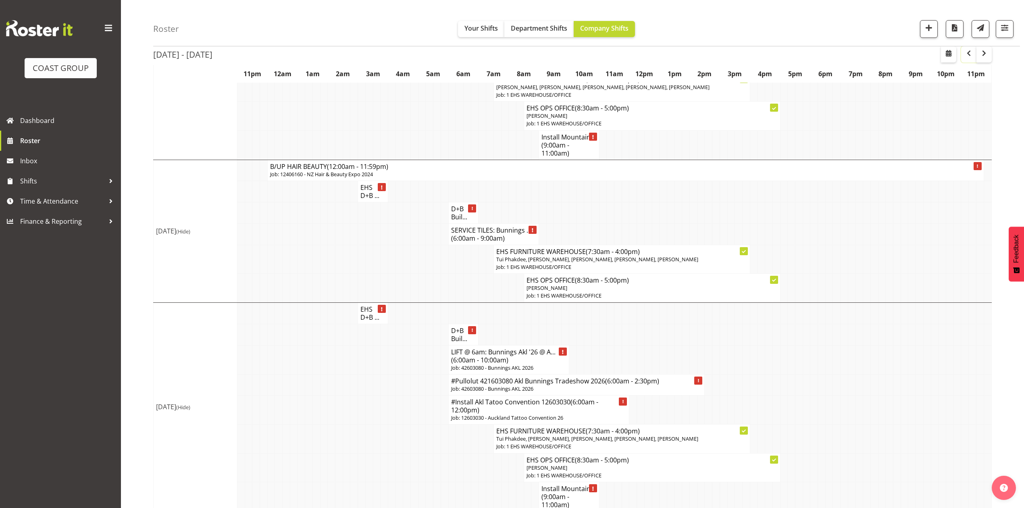
scroll to position [447, 0]
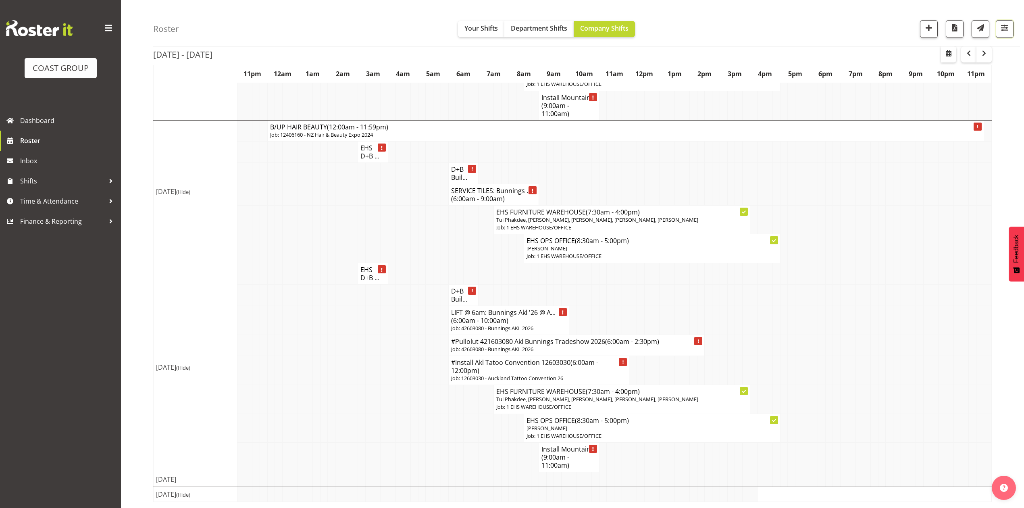
drag, startPoint x: 1000, startPoint y: 33, endPoint x: 998, endPoint y: 73, distance: 39.5
click at [1000, 34] on button "button" at bounding box center [1004, 29] width 18 height 18
click at [938, 170] on select "Staff Role Shift - Horizontal Shift - Vertical Staff - Location" at bounding box center [953, 176] width 107 height 16
click at [900, 185] on select "Staff Role Shift - Horizontal Shift - Vertical Staff - Location" at bounding box center [953, 176] width 107 height 16
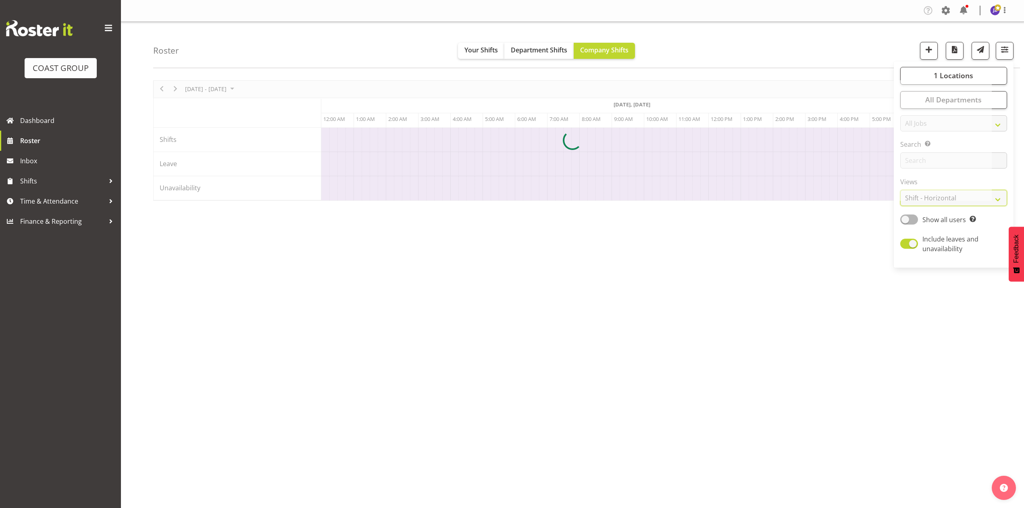
scroll to position [0, 290]
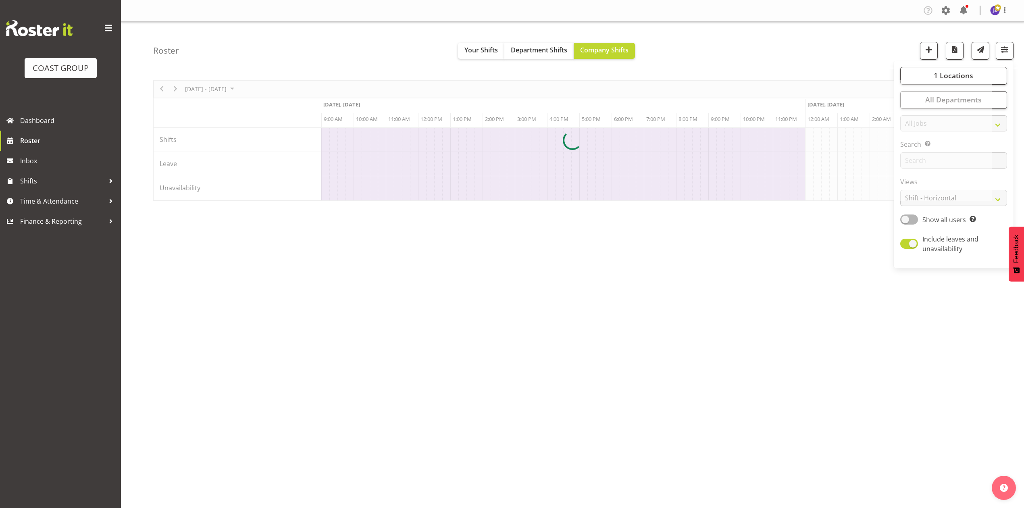
click at [742, 292] on div "March 09 - 15, 2026 Today Timeline Day Timeline Week Timeline Fortnight Timelin…" at bounding box center [588, 235] width 871 height 322
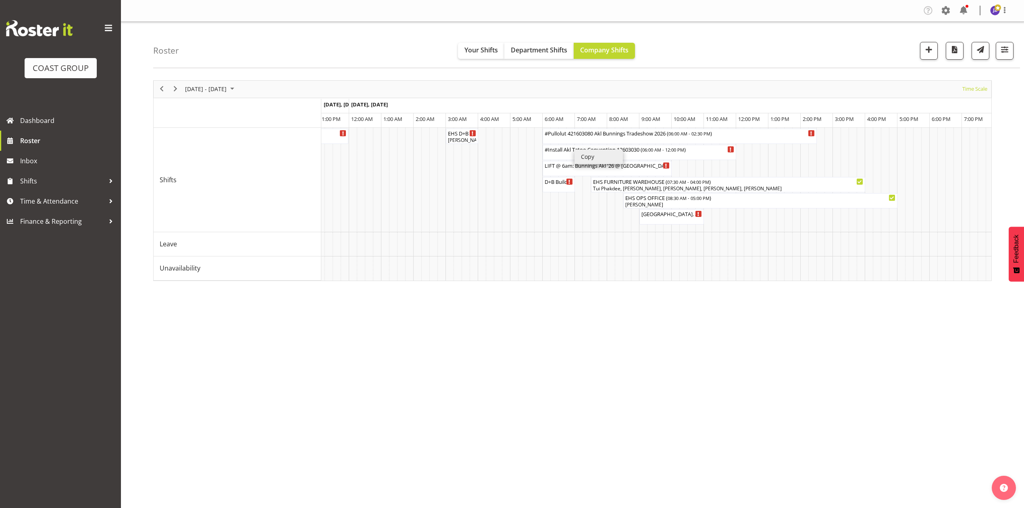
click at [594, 157] on li "Copy" at bounding box center [598, 157] width 48 height 15
click at [651, 236] on li "Paste" at bounding box center [668, 235] width 48 height 15
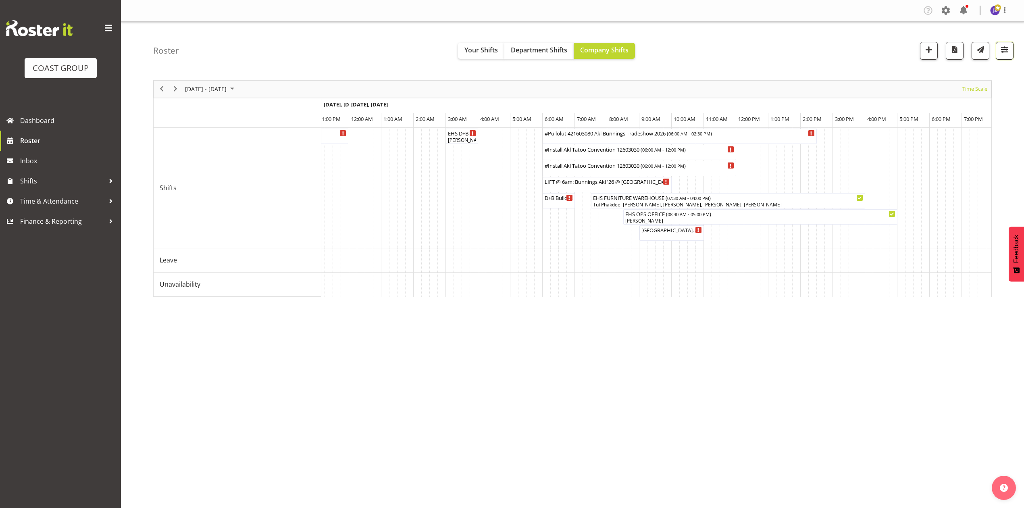
click at [1003, 56] on button "button" at bounding box center [1004, 51] width 18 height 18
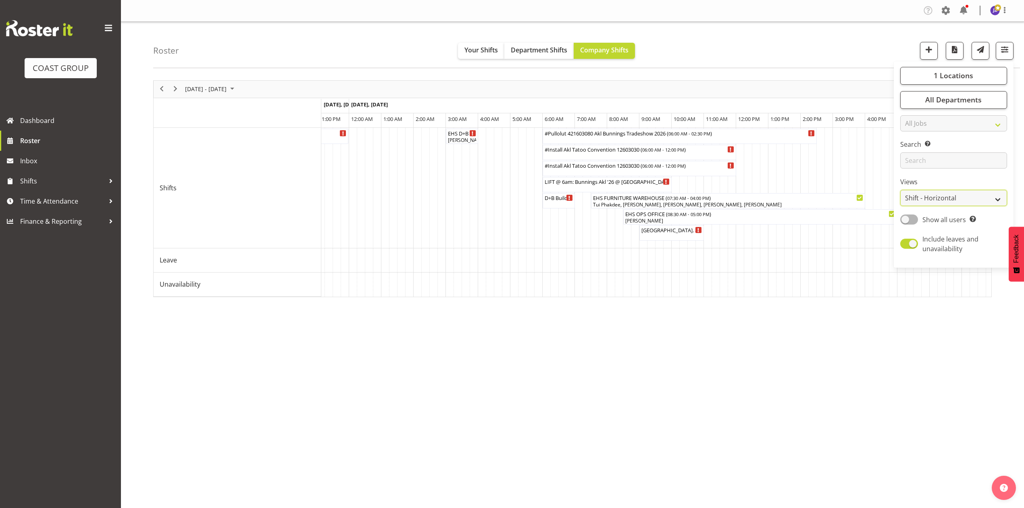
click at [936, 200] on select "Staff Role Shift - Horizontal Shift - Vertical Staff - Location" at bounding box center [953, 198] width 107 height 16
select select "shift"
click at [900, 190] on select "Staff Role Shift - Horizontal Shift - Vertical Staff - Location" at bounding box center [953, 198] width 107 height 16
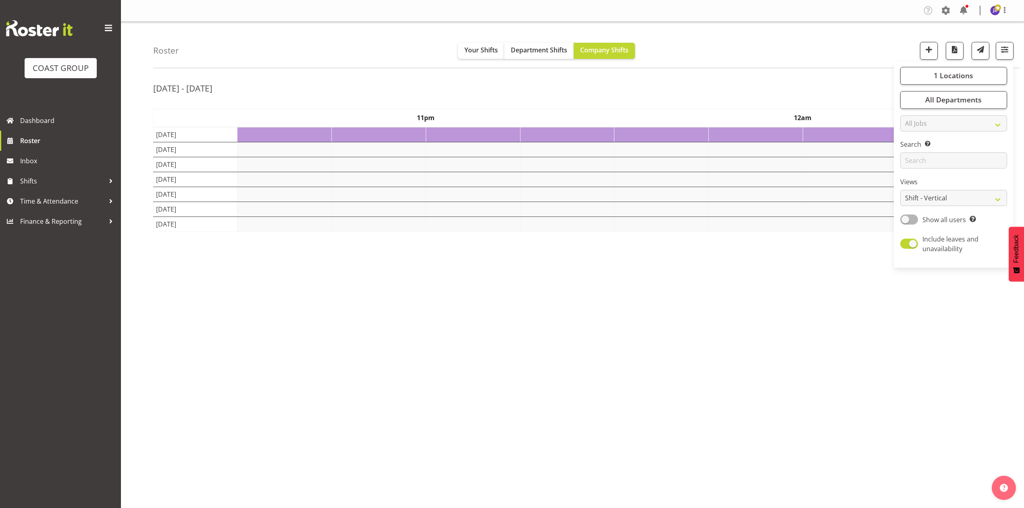
click at [802, 77] on div "Mar 9th - 15th, 2026 March 09 - 15, 2026 Today Day Week Fortnight Month calenda…" at bounding box center [588, 235] width 871 height 322
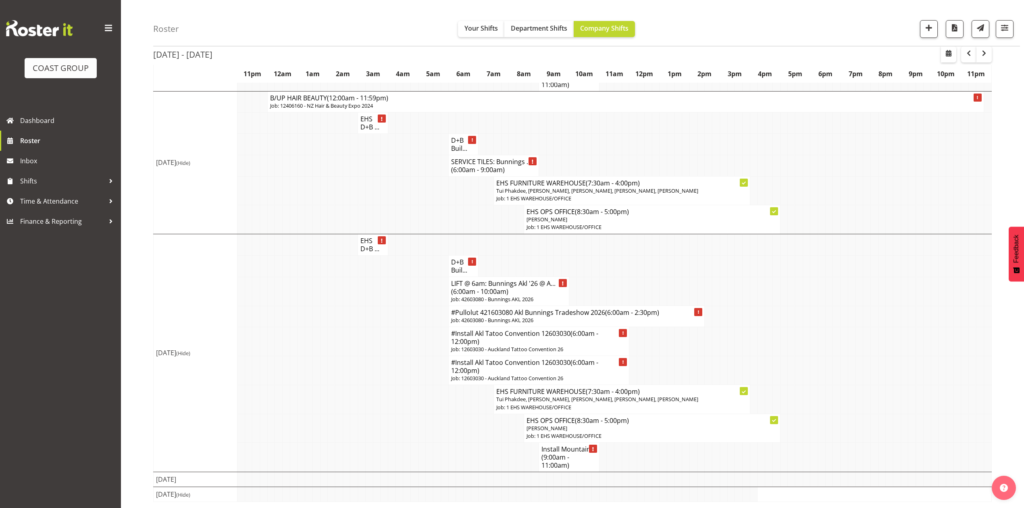
click at [783, 311] on td at bounding box center [784, 315] width 8 height 21
click at [521, 370] on h4 "#Install Akl Tatoo Convention 12603030 (6:00am - 12:00pm)" at bounding box center [539, 366] width 176 height 16
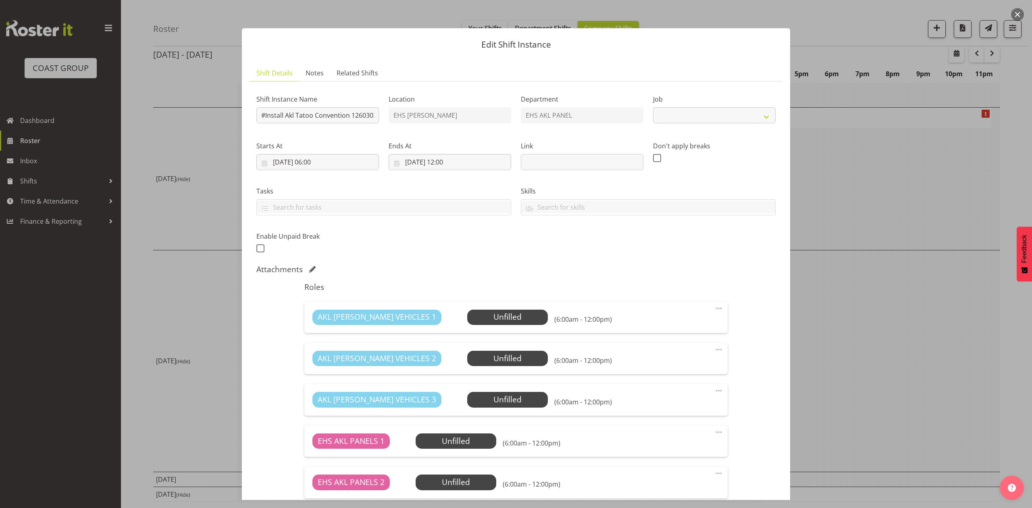
select select "10382"
click at [264, 118] on input "#Install Akl Tatoo Convention 12603030" at bounding box center [317, 115] width 123 height 16
drag, startPoint x: 282, startPoint y: 114, endPoint x: 226, endPoint y: 121, distance: 56.1
click at [226, 121] on div "Edit Shift Instance Shift Details Notes Related Shifts Shift Instance Name #Ins…" at bounding box center [516, 254] width 1032 height 508
drag, startPoint x: 283, startPoint y: 117, endPoint x: 235, endPoint y: 118, distance: 47.6
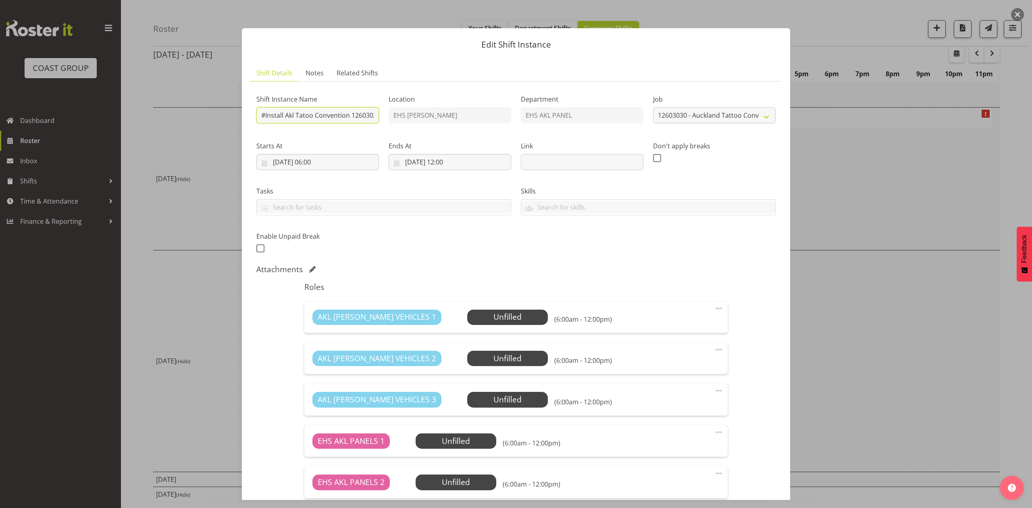
click at [239, 118] on div "Edit Shift Instance Shift Details Notes Related Shifts Shift Instance Name #Ins…" at bounding box center [516, 254] width 564 height 492
type input "Pullout Akl Tatoo Convention 12603030"
click at [287, 157] on input "13/03/2026, 06:00" at bounding box center [317, 162] width 123 height 16
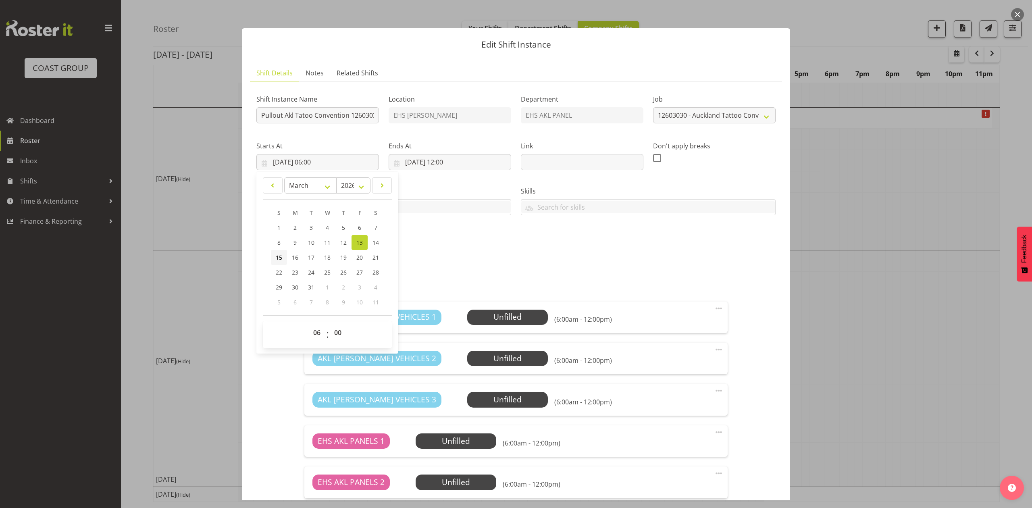
click at [282, 256] on link "15" at bounding box center [279, 257] width 16 height 15
type input "15/03/2026, 06:00"
click at [411, 163] on input "13/03/2026, 12:00" at bounding box center [450, 162] width 123 height 16
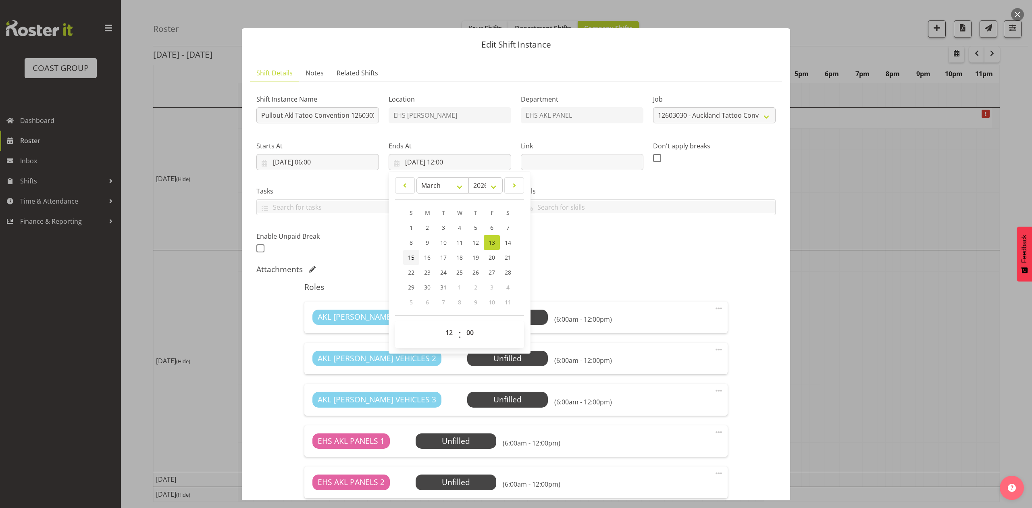
click at [410, 260] on span "15" at bounding box center [411, 257] width 6 height 8
type input "15/03/2026, 12:00"
click at [339, 200] on div "Do toolbox talk Give mark a cuddle See client before you leave Unload truck for…" at bounding box center [383, 207] width 255 height 16
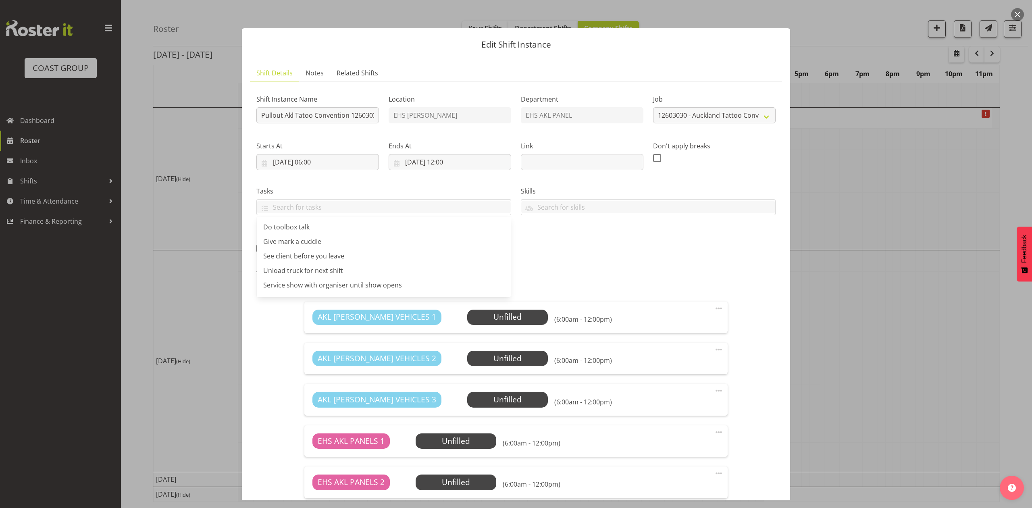
click at [331, 181] on div "Tasks Do toolbox talk Give mark a cuddle See client before you leave Unload tru…" at bounding box center [383, 197] width 264 height 45
click at [326, 162] on input "15/03/2026, 06:00" at bounding box center [317, 162] width 123 height 16
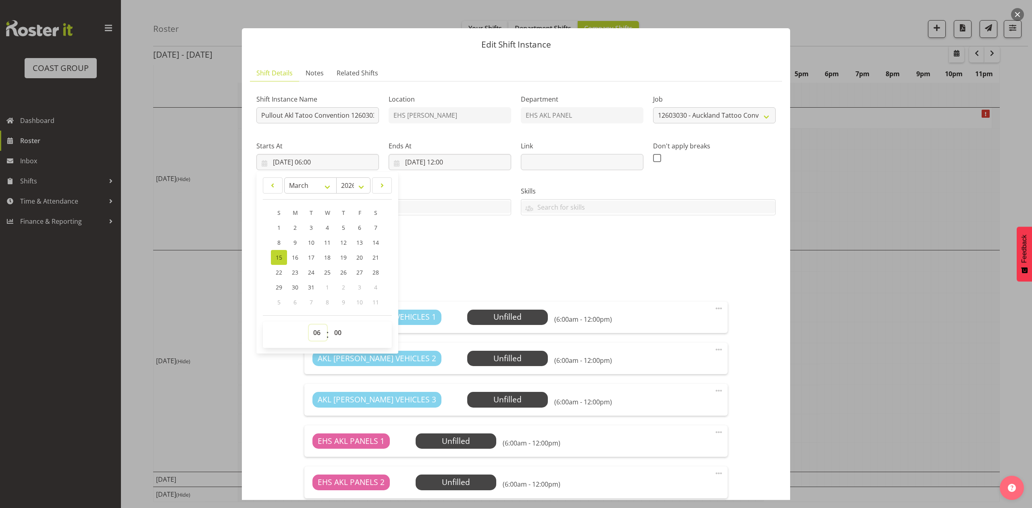
click at [318, 329] on select "00 01 02 03 04 05 06 07 08 09 10 11 12 13 14 15 16 17 18 19 20 21 22 23" at bounding box center [318, 332] width 18 height 16
select select "19"
click at [309, 325] on select "00 01 02 03 04 05 06 07 08 09 10 11 12 13 14 15 16 17 18 19 20 21 22 23" at bounding box center [318, 332] width 18 height 16
type input "15/03/2026, 19:00"
click at [336, 326] on select "00 01 02 03 04 05 06 07 08 09 10 11 12 13 14 15 16 17 18 19 20 21 22 23 24 25 2…" at bounding box center [339, 332] width 18 height 16
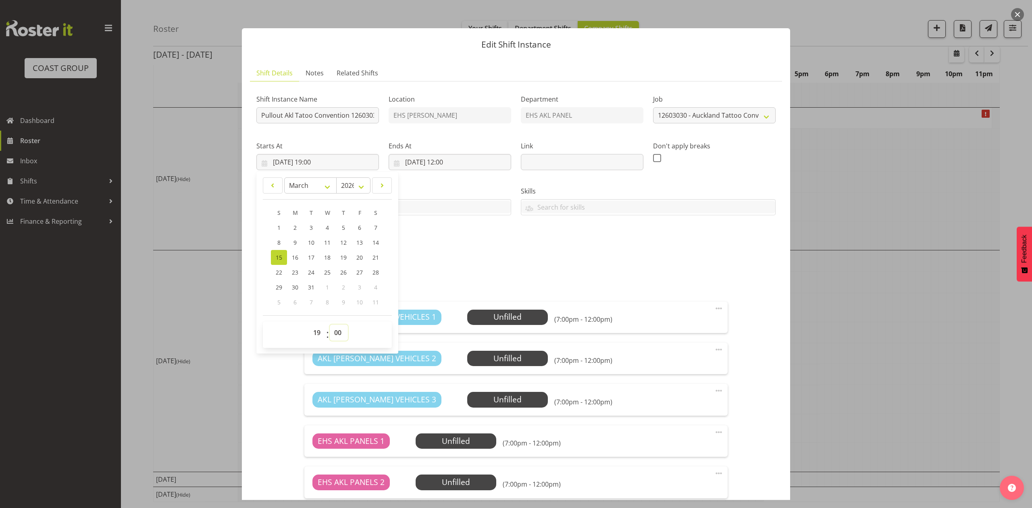
select select "30"
click at [330, 325] on select "00 01 02 03 04 05 06 07 08 09 10 11 12 13 14 15 16 17 18 19 20 21 22 23 24 25 2…" at bounding box center [339, 332] width 18 height 16
type input "15/03/2026, 19:30"
click at [509, 263] on div "Shift Instance Name Pullout Akl Tatoo Convention 12603030 Location EHS RYMER De…" at bounding box center [515, 399] width 519 height 622
click at [450, 162] on input "15/03/2026, 12:00" at bounding box center [450, 162] width 123 height 16
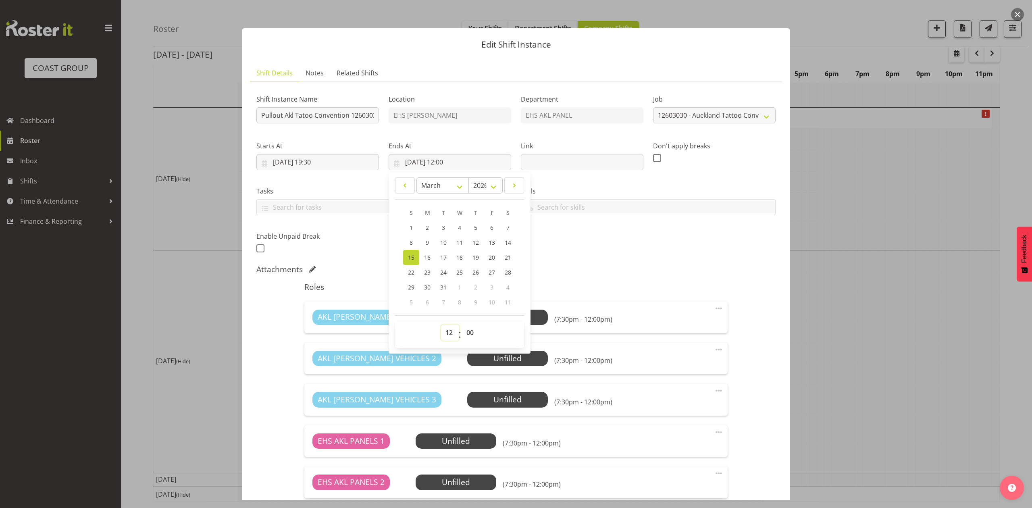
drag, startPoint x: 446, startPoint y: 332, endPoint x: 446, endPoint y: 326, distance: 5.6
click at [446, 332] on select "00 01 02 03 04 05 06 07 08 09 10 11 12 13 14 15 16 17 18 19 20 21 22 23" at bounding box center [450, 332] width 18 height 16
select select "23"
click at [441, 325] on select "00 01 02 03 04 05 06 07 08 09 10 11 12 13 14 15 16 17 18 19 20 21 22 23" at bounding box center [450, 332] width 18 height 16
type input "15/03/2026, 23:00"
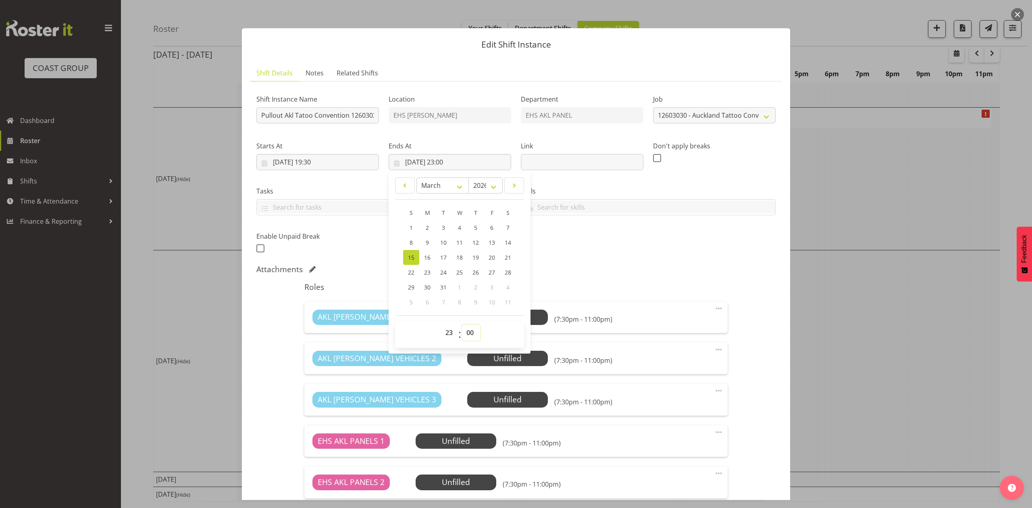
drag, startPoint x: 465, startPoint y: 330, endPoint x: 466, endPoint y: 326, distance: 4.9
click at [465, 330] on select "00 01 02 03 04 05 06 07 08 09 10 11 12 13 14 15 16 17 18 19 20 21 22 23 24 25 2…" at bounding box center [471, 332] width 18 height 16
select select "30"
click at [462, 325] on select "00 01 02 03 04 05 06 07 08 09 10 11 12 13 14 15 16 17 18 19 20 21 22 23 24 25 2…" at bounding box center [471, 332] width 18 height 16
type input "15/03/2026, 23:30"
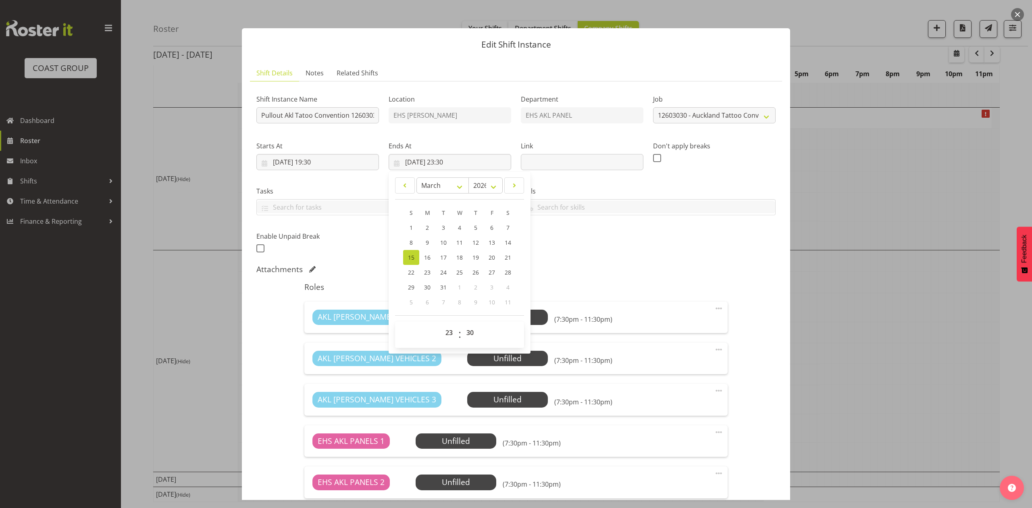
click at [638, 288] on h5 "Roles" at bounding box center [515, 287] width 423 height 10
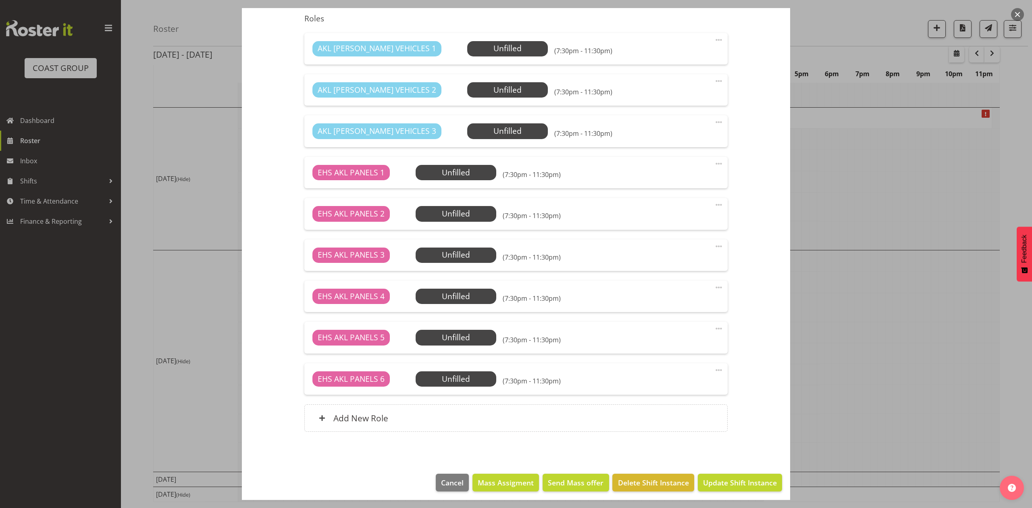
scroll to position [273, 0]
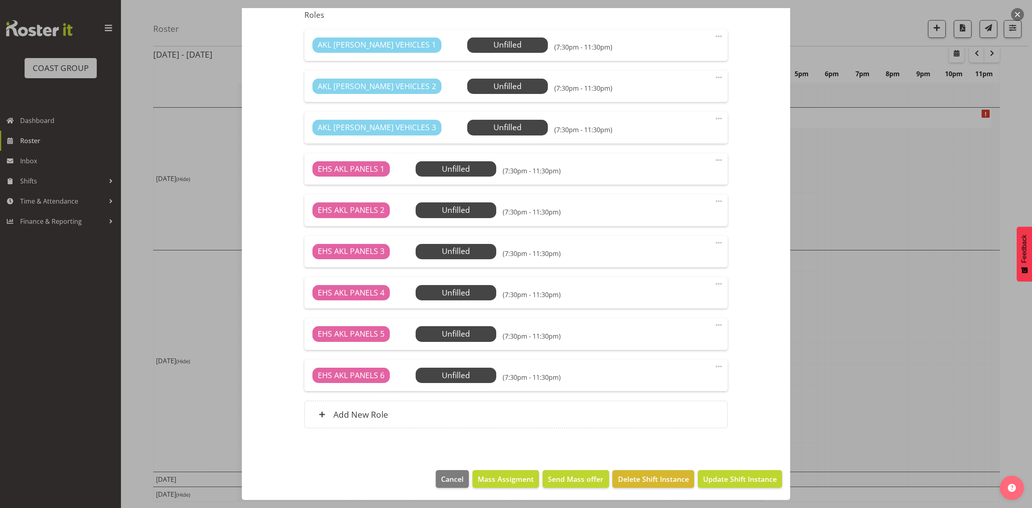
click at [714, 365] on span at bounding box center [719, 367] width 10 height 10
click at [655, 408] on link "Delete" at bounding box center [684, 413] width 77 height 15
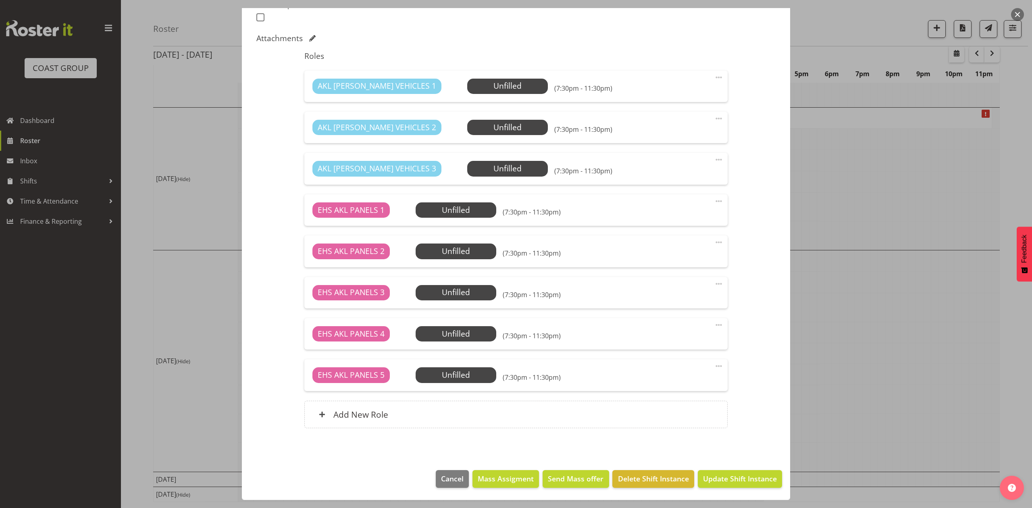
click at [714, 365] on span at bounding box center [719, 366] width 10 height 10
click at [671, 415] on link "Delete" at bounding box center [684, 412] width 77 height 15
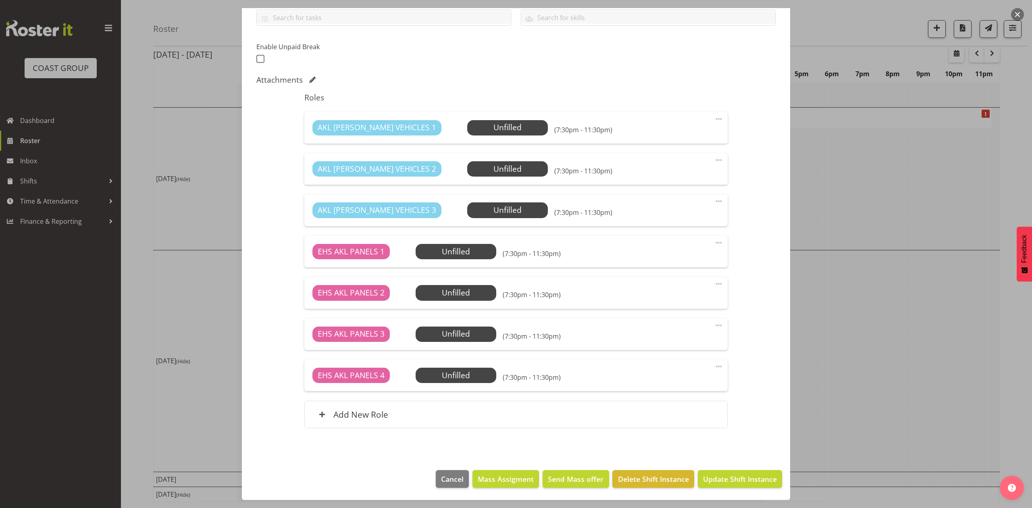
scroll to position [191, 0]
click at [714, 198] on span at bounding box center [719, 201] width 10 height 10
click at [658, 249] on link "Delete" at bounding box center [684, 248] width 77 height 15
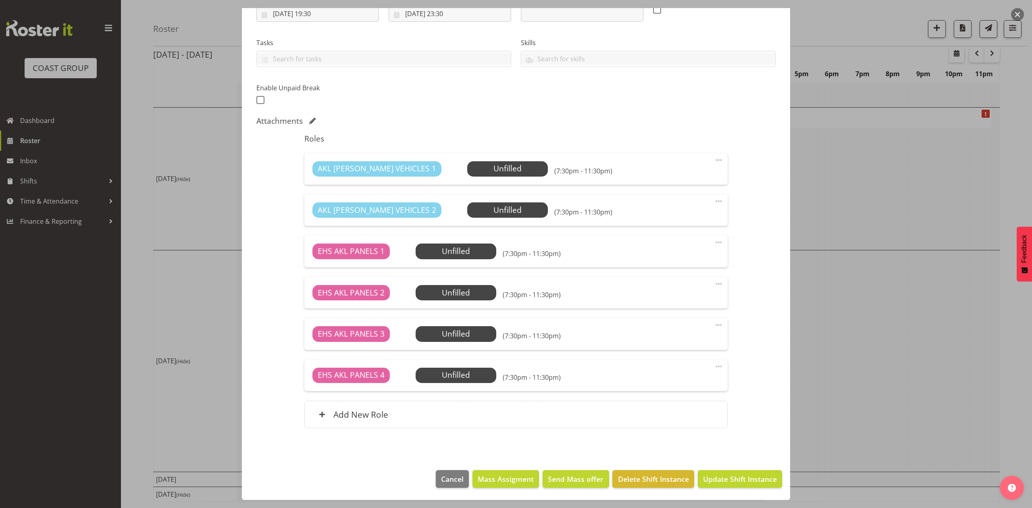
scroll to position [149, 0]
click at [729, 474] on span "Update Shift Instance" at bounding box center [740, 479] width 74 height 10
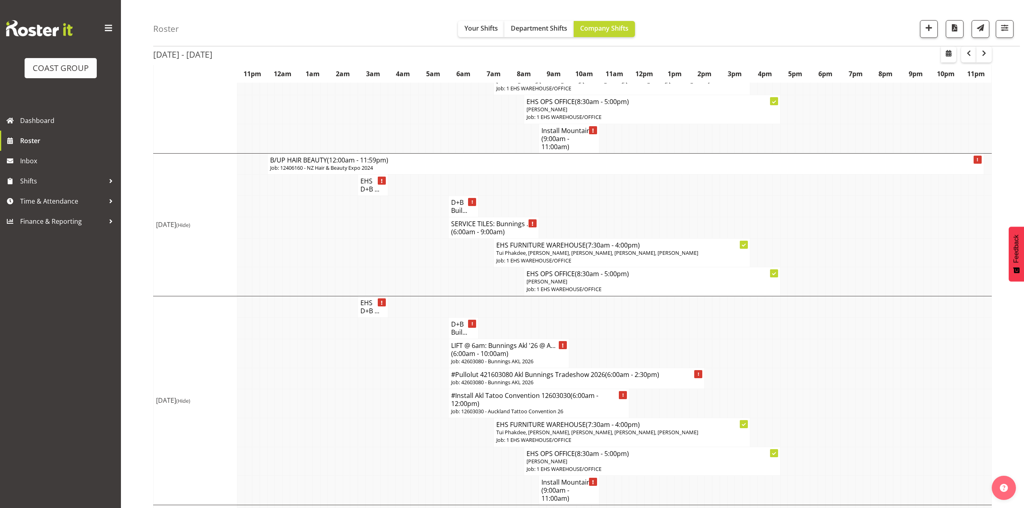
scroll to position [467, 0]
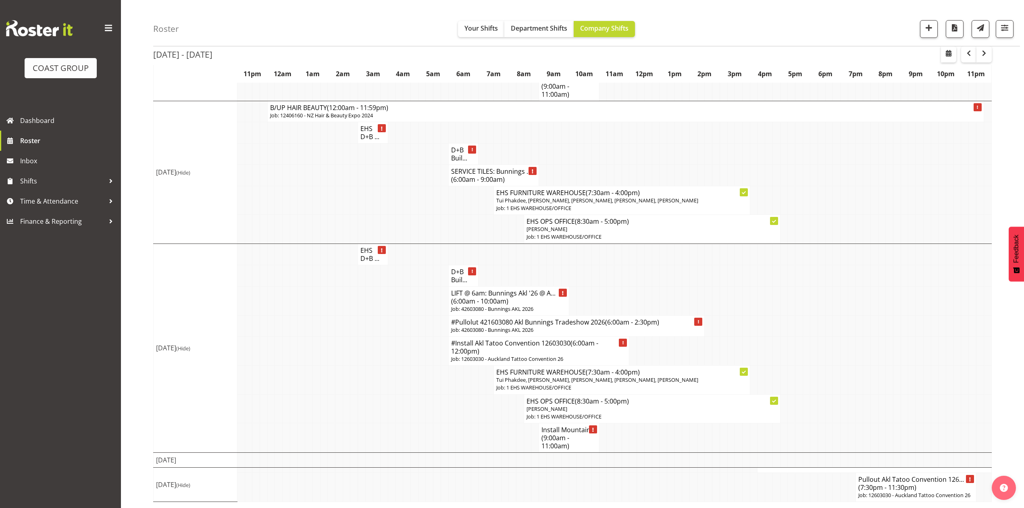
click at [753, 265] on td at bounding box center [754, 275] width 8 height 21
click at [942, 52] on button "button" at bounding box center [948, 54] width 15 height 16
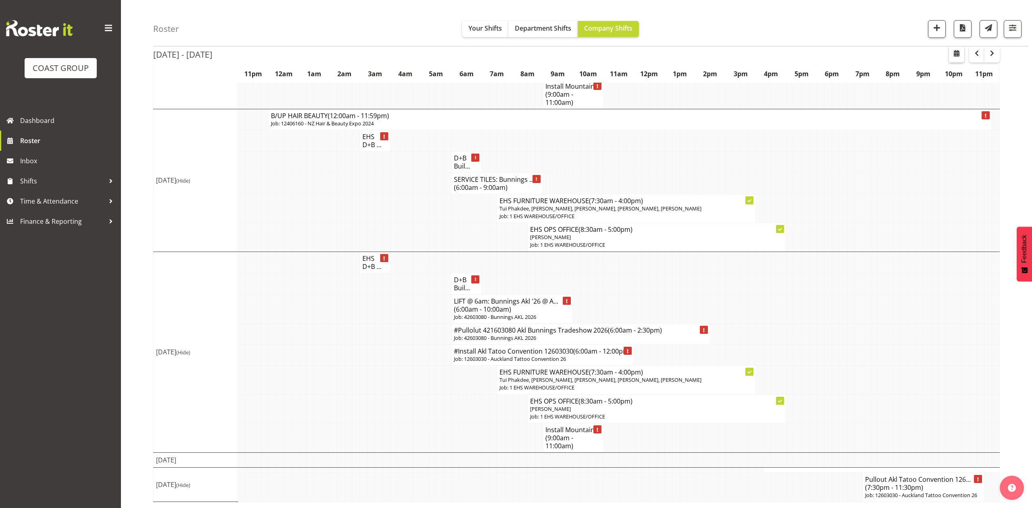
select select "7"
select select "2025"
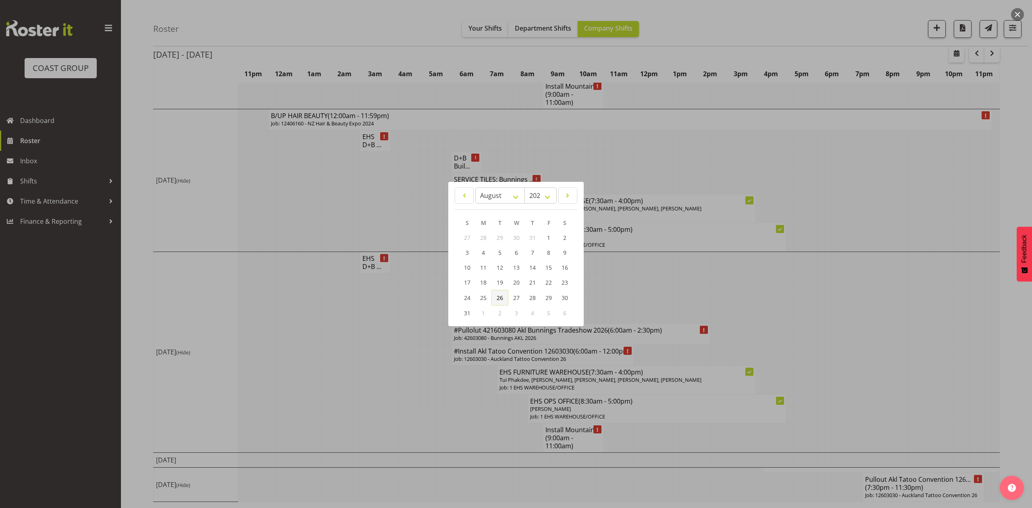
click at [499, 294] on span "26" at bounding box center [500, 298] width 6 height 8
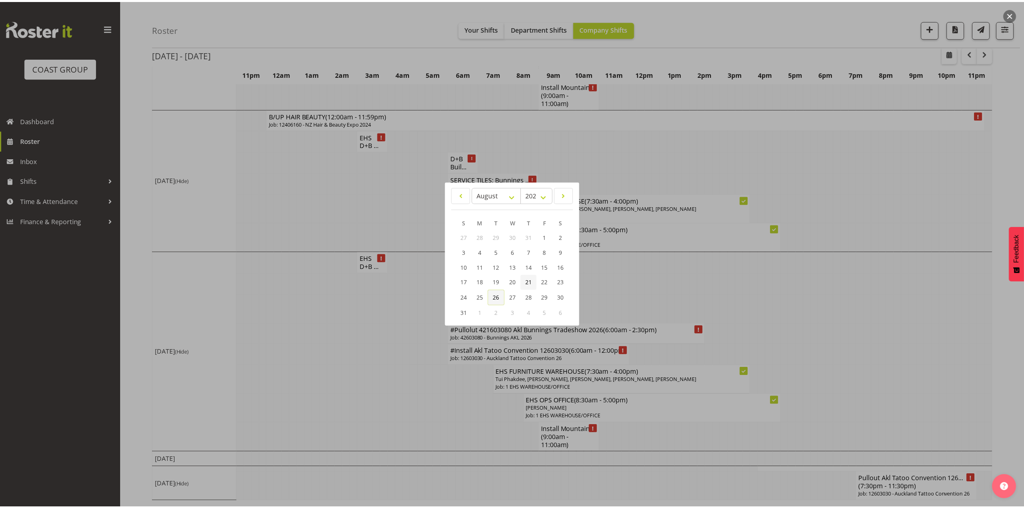
scroll to position [0, 0]
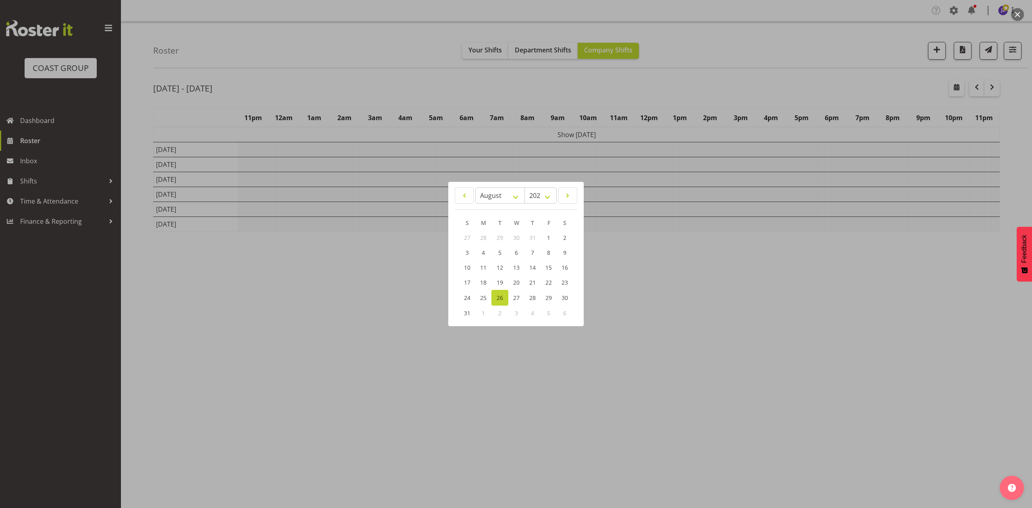
click at [721, 96] on div at bounding box center [516, 254] width 1032 height 508
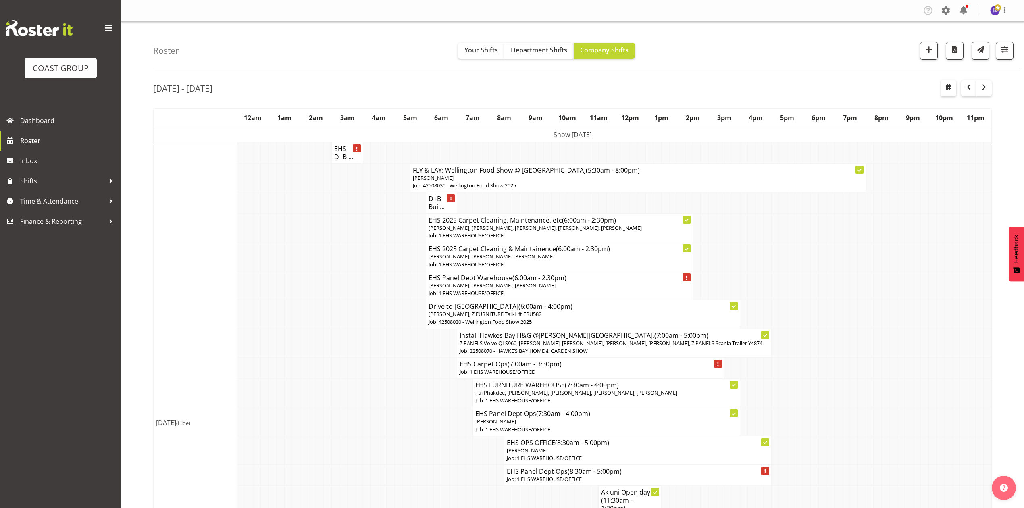
drag, startPoint x: 540, startPoint y: 37, endPoint x: 542, endPoint y: 42, distance: 5.4
click at [541, 41] on div "Roster Your Shifts Department Shifts Company Shifts 1 Locations Clear CARLTON E…" at bounding box center [586, 45] width 866 height 46
drag, startPoint x: 543, startPoint y: 46, endPoint x: 636, endPoint y: 131, distance: 125.8
click at [544, 47] on span "Department Shifts" at bounding box center [539, 50] width 56 height 9
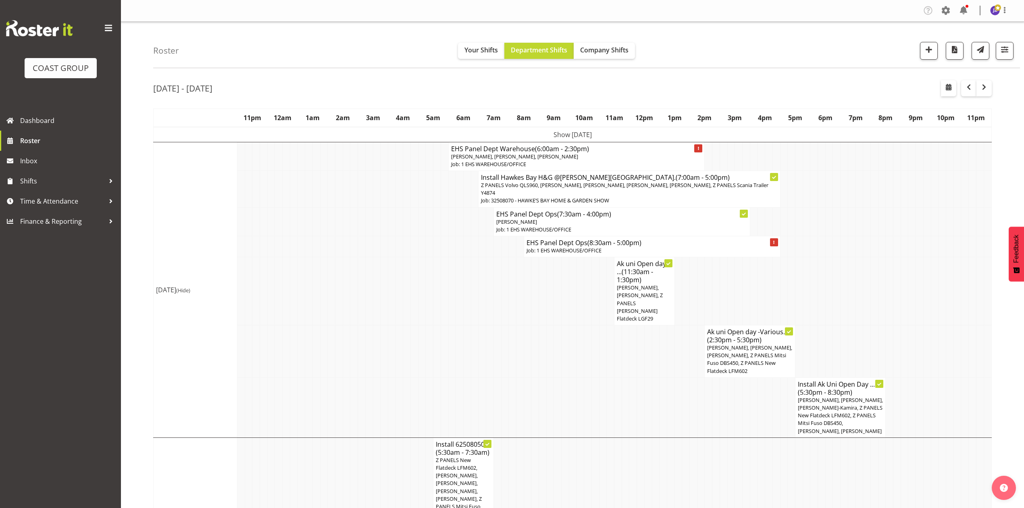
click at [863, 236] on td at bounding box center [867, 246] width 8 height 21
click at [910, 262] on td at bounding box center [912, 291] width 8 height 68
click at [911, 295] on td at bounding box center [912, 291] width 8 height 68
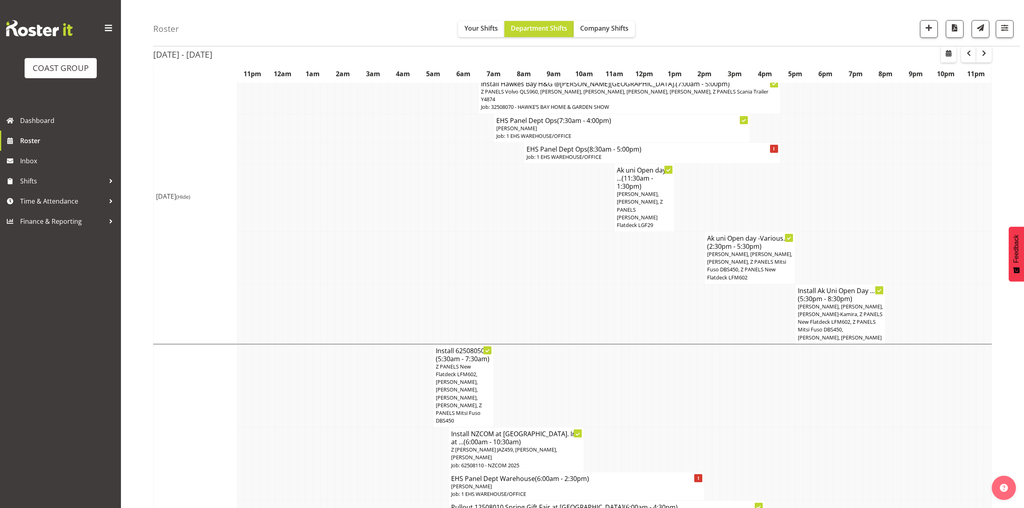
scroll to position [107, 0]
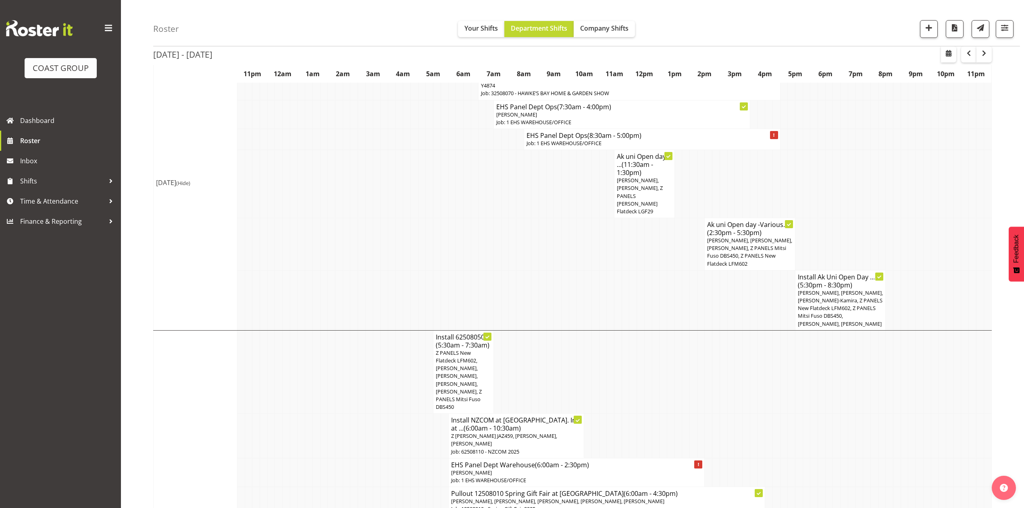
drag, startPoint x: 579, startPoint y: 220, endPoint x: 588, endPoint y: 221, distance: 9.3
click at [584, 221] on tr "Ak uni Open day -Various... (2:30pm - 5:30pm) Freddieric Fiel, Jeremy Zhu, Taka…" at bounding box center [573, 244] width 838 height 52
click at [928, 27] on span "button" at bounding box center [928, 28] width 10 height 10
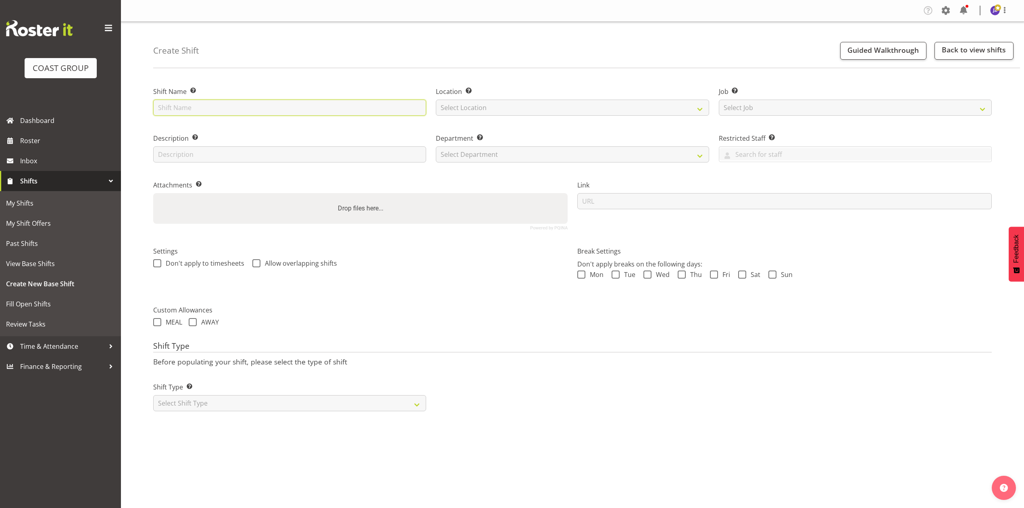
click at [264, 106] on input "text" at bounding box center [289, 108] width 273 height 16
type input "Remuera casual"
drag, startPoint x: 508, startPoint y: 103, endPoint x: 509, endPoint y: 112, distance: 8.5
click at [508, 104] on select "Select Location EHS [PERSON_NAME]" at bounding box center [572, 108] width 273 height 16
select select "35"
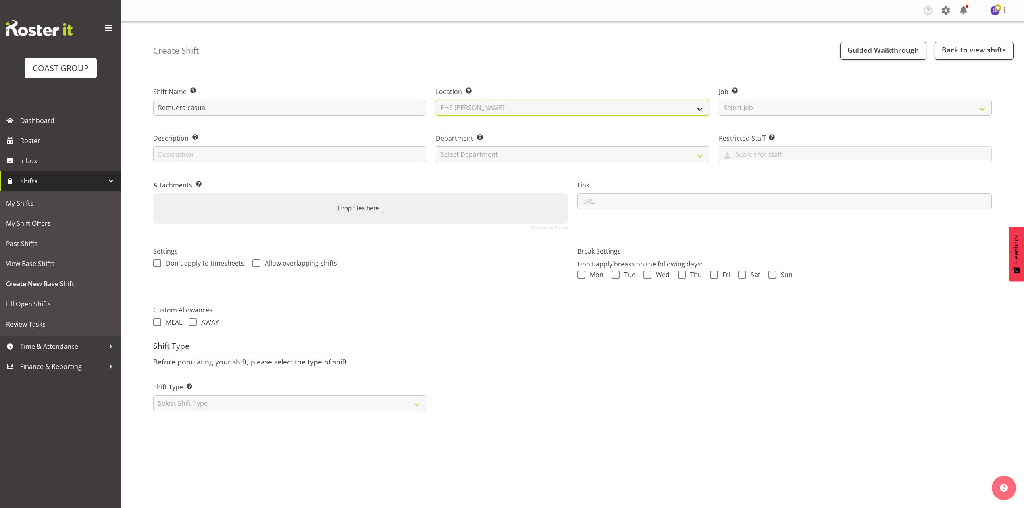
click at [436, 100] on select "Select Location EHS [PERSON_NAME]" at bounding box center [572, 108] width 273 height 16
click at [758, 106] on select "Select Job Create new job 1 Carlton Events 1 [PERSON_NAME][GEOGRAPHIC_DATA] 1 […" at bounding box center [855, 108] width 273 height 16
click at [719, 100] on select "Select Job Create new job 1 Carlton Events 1 [PERSON_NAME][GEOGRAPHIC_DATA] 1 […" at bounding box center [855, 108] width 273 height 16
click at [747, 108] on select "Create new job 1 Carlton Events 1 [PERSON_NAME][GEOGRAPHIC_DATA] 1 [PERSON_NAME…" at bounding box center [855, 108] width 273 height 16
select select "8655"
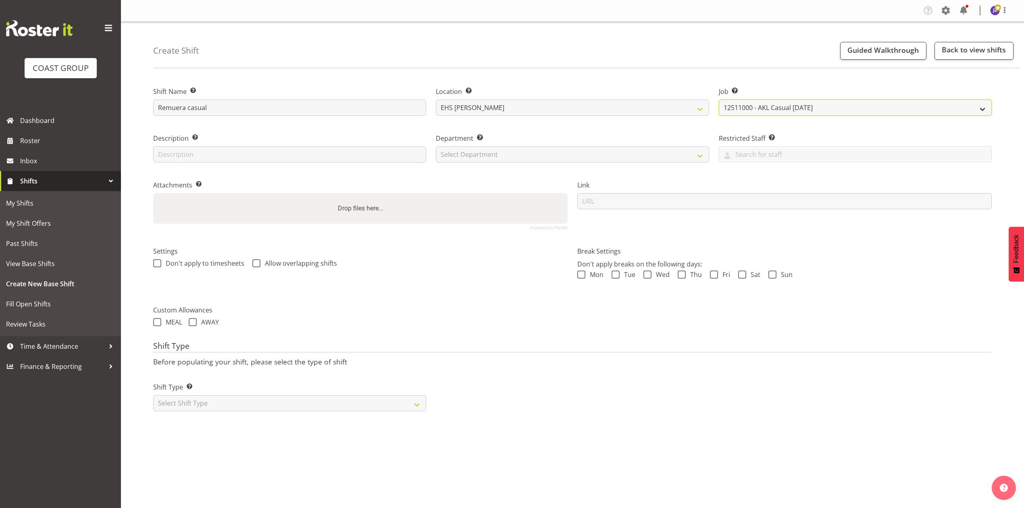
click at [719, 100] on select "Create new job 1 Carlton Events 1 [PERSON_NAME][GEOGRAPHIC_DATA] 1 [PERSON_NAME…" at bounding box center [855, 108] width 273 height 16
click at [576, 162] on select "Select Department EHS AKL PANEL EHS AKL PANEL" at bounding box center [572, 154] width 273 height 16
select select "39"
click at [436, 146] on select "Select Department EHS AKL PANEL EHS AKL PANEL" at bounding box center [572, 154] width 273 height 16
click at [437, 217] on div "Drop files here..." at bounding box center [360, 208] width 414 height 31
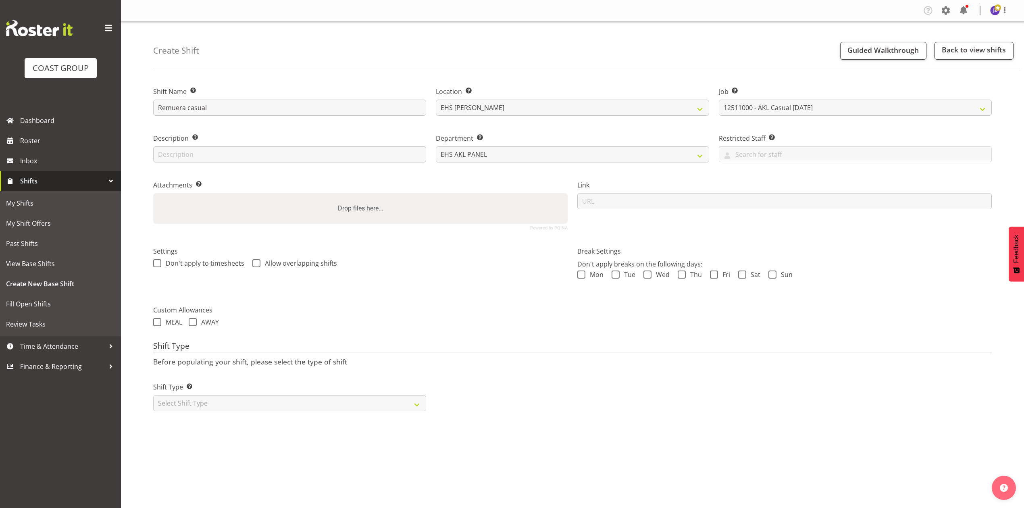
click at [153, 193] on input "Drop files here..." at bounding box center [360, 194] width 414 height 2
type input "C:\fakepath\JOHNTOWE-00002Q-V003.PDF"
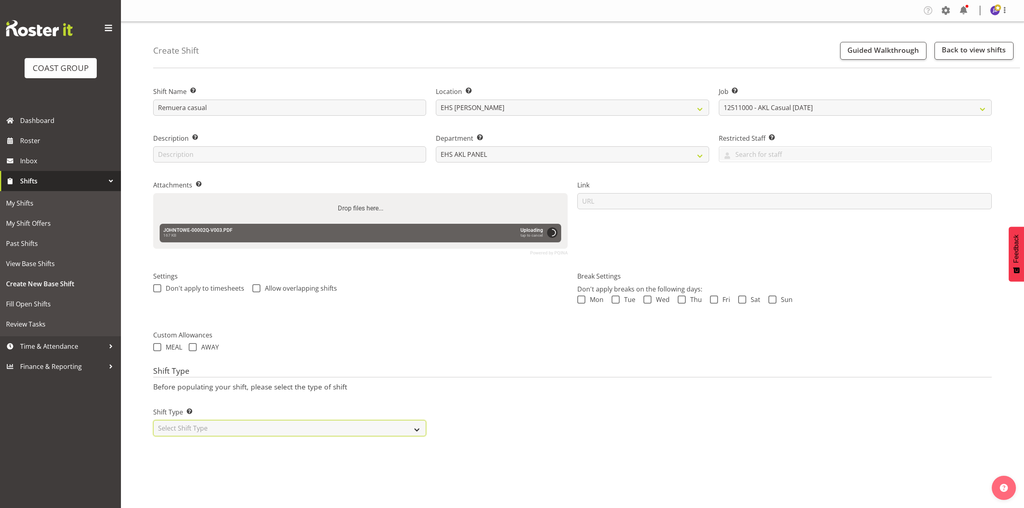
click at [289, 425] on select "Select Shift Type One Off Shift Recurring Shift Rotating Shift" at bounding box center [289, 428] width 273 height 16
click at [284, 426] on select "Select Shift Type One Off Shift Recurring Shift Rotating Shift" at bounding box center [289, 428] width 273 height 16
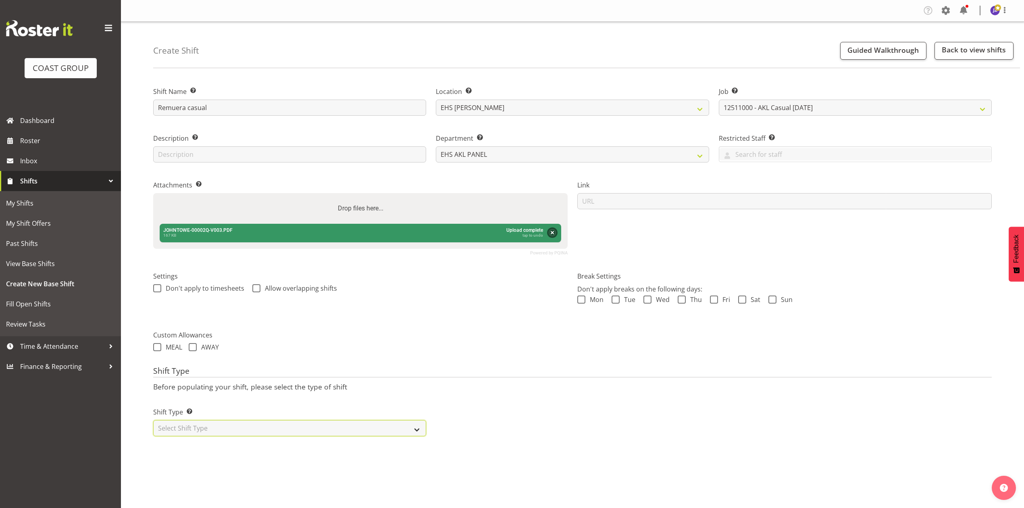
select select "recurring"
click at [153, 421] on select "Select Shift Type One Off Shift Recurring Shift Rotating Shift" at bounding box center [289, 428] width 273 height 16
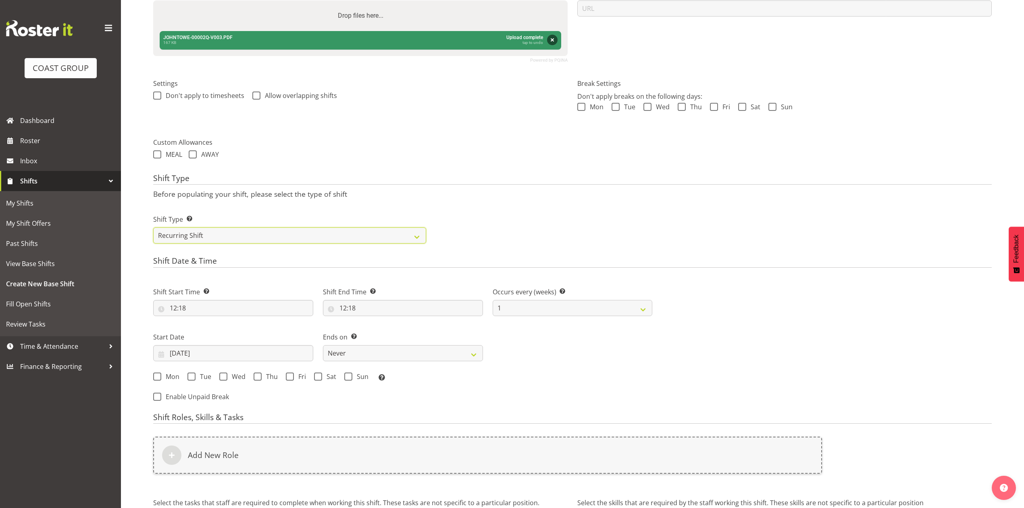
scroll to position [215, 0]
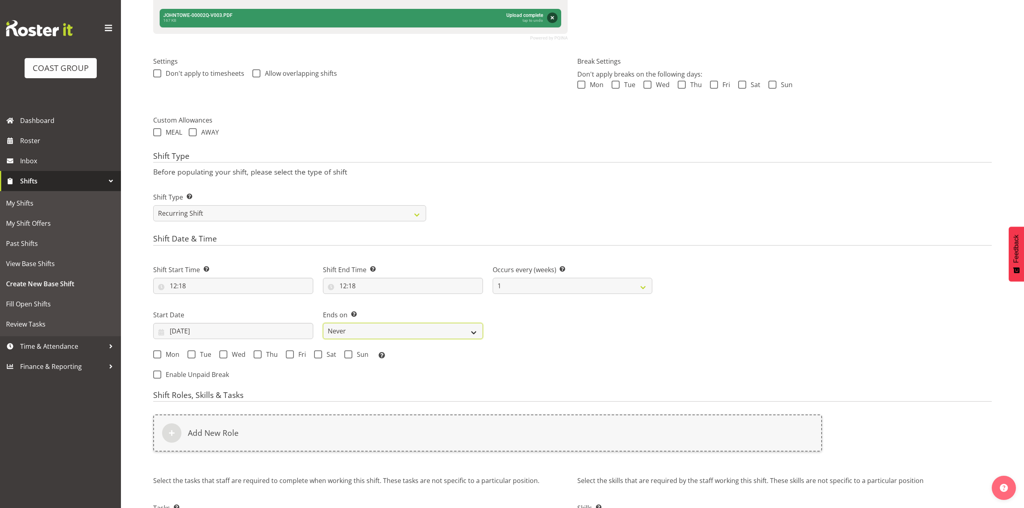
click at [359, 336] on select "Never On Date" at bounding box center [403, 331] width 160 height 16
select select "date"
click at [323, 324] on select "Never On Date" at bounding box center [403, 331] width 160 height 16
click at [323, 370] on div "Shift Start Time Set the time of the day you wish this shift to start 12:18 00 …" at bounding box center [402, 319] width 509 height 132
click at [485, 193] on div "Shift Type Shift Types: One Off – Select this if you would like a single shift …" at bounding box center [572, 203] width 848 height 45
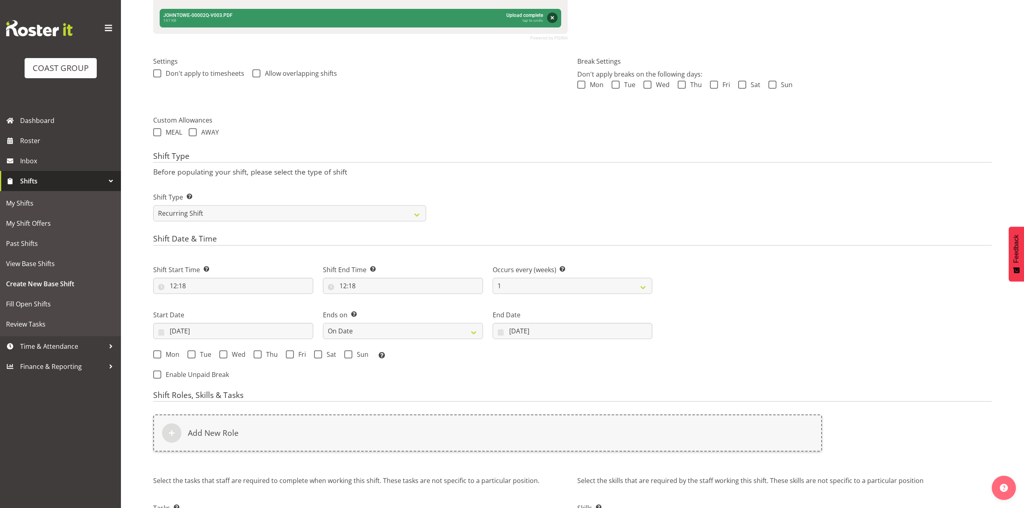
drag, startPoint x: 463, startPoint y: 224, endPoint x: 410, endPoint y: 253, distance: 60.2
click at [462, 226] on div "Shift Type Shift Types: One Off – Select this if you would like a single shift …" at bounding box center [572, 203] width 848 height 45
drag, startPoint x: 493, startPoint y: 355, endPoint x: 481, endPoint y: 355, distance: 12.5
click at [490, 359] on div "Mon Tue Wed Thu Fri Sat Sun Select the days of the week you wish to create this…" at bounding box center [402, 355] width 499 height 10
click at [451, 347] on div "Mon Tue Wed Thu Fri Sat Sun Select the days of the week you wish to create this…" at bounding box center [402, 355] width 509 height 22
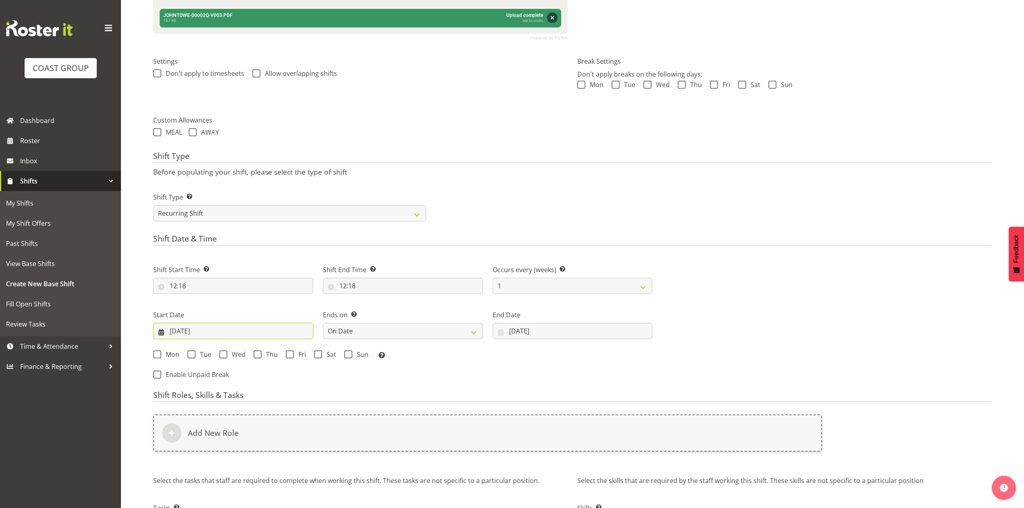
click at [189, 337] on input "[DATE]" at bounding box center [233, 331] width 160 height 16
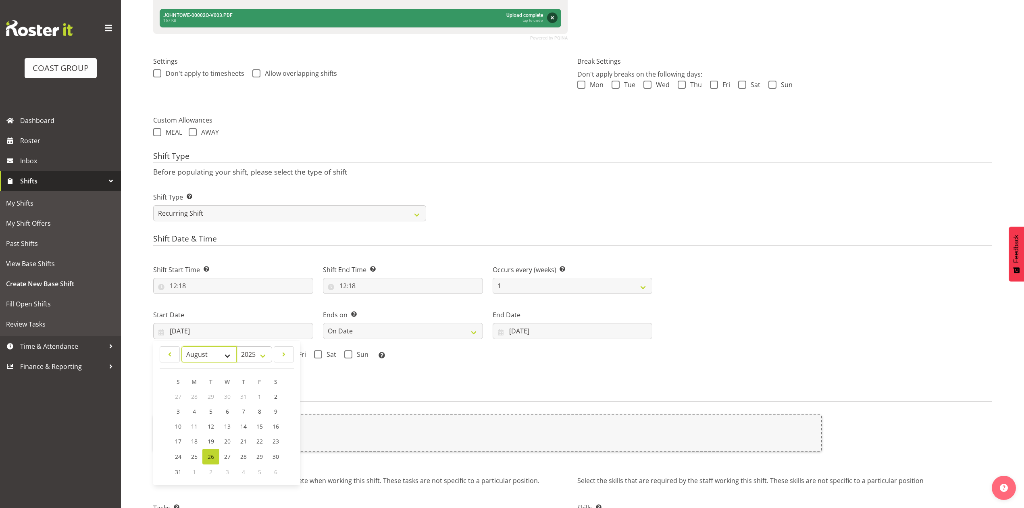
click at [216, 351] on select "January February March April May June July August September October November De…" at bounding box center [208, 354] width 55 height 16
select select "10"
click at [181, 347] on select "January February March April May June July August September October November De…" at bounding box center [208, 354] width 55 height 16
click at [244, 413] on span "6" at bounding box center [242, 411] width 3 height 8
type input "[DATE]"
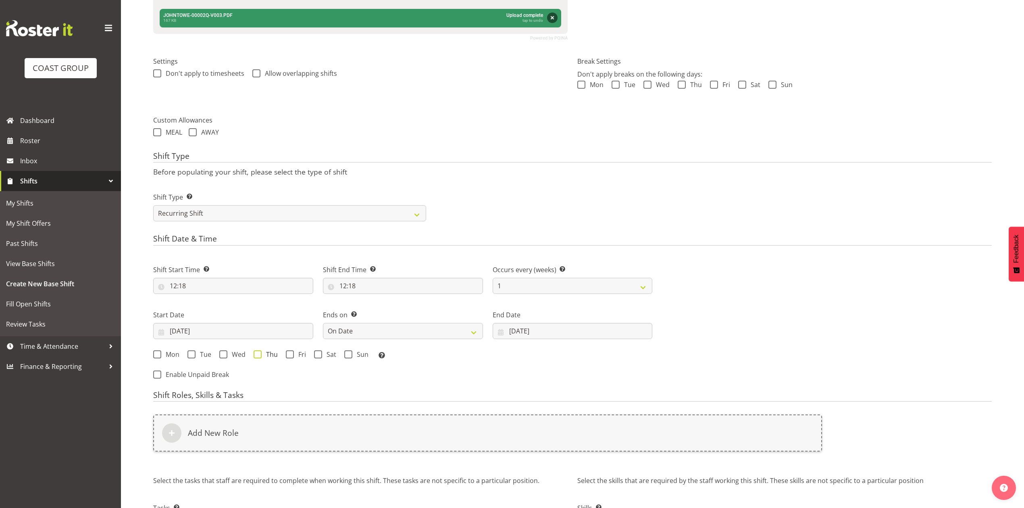
click at [260, 351] on span at bounding box center [257, 354] width 8 height 8
click at [259, 351] on input "Thu" at bounding box center [255, 353] width 5 height 5
checkbox input "true"
click at [507, 330] on input "[DATE]" at bounding box center [572, 331] width 160 height 16
click at [561, 352] on select "January February March April May June July August September October November De…" at bounding box center [560, 354] width 55 height 16
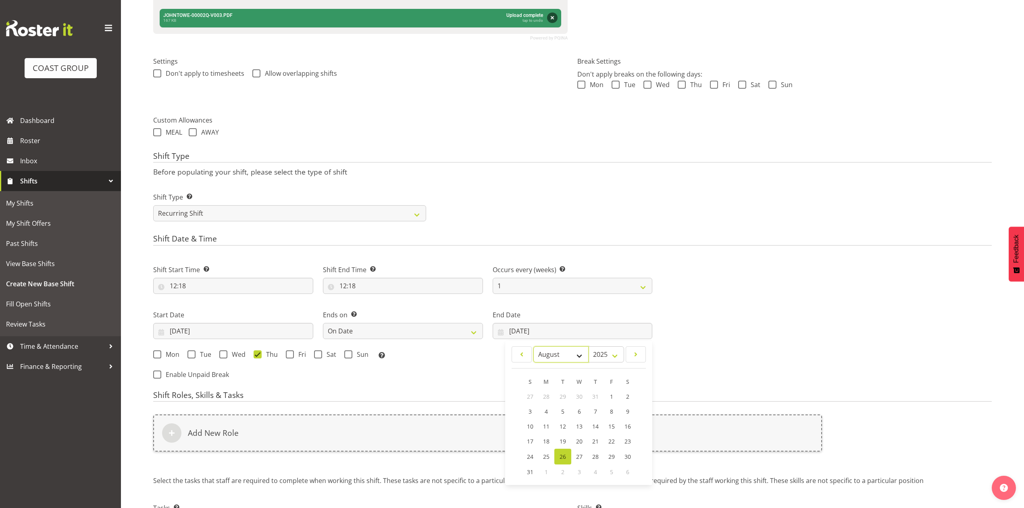
select select "10"
click at [533, 347] on select "January February March April May June July August September October November De…" at bounding box center [560, 354] width 55 height 16
click at [611, 409] on span "7" at bounding box center [610, 411] width 3 height 8
type input "[DATE]"
click at [542, 368] on div "Shift Start Time Set the time of the day you wish this shift to start 12:18 00 …" at bounding box center [402, 319] width 509 height 132
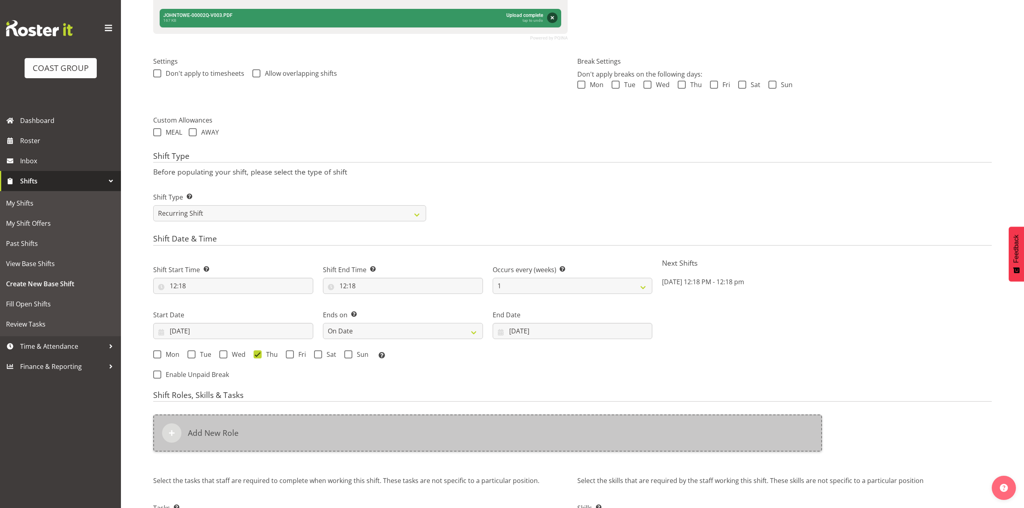
click at [353, 418] on div "Add New Role" at bounding box center [487, 432] width 669 height 37
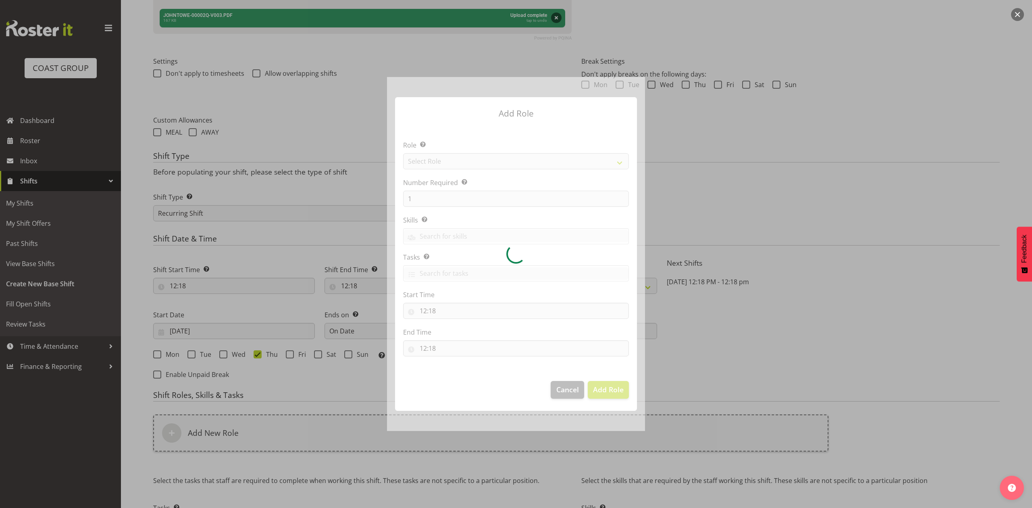
click at [434, 162] on div at bounding box center [516, 253] width 258 height 353
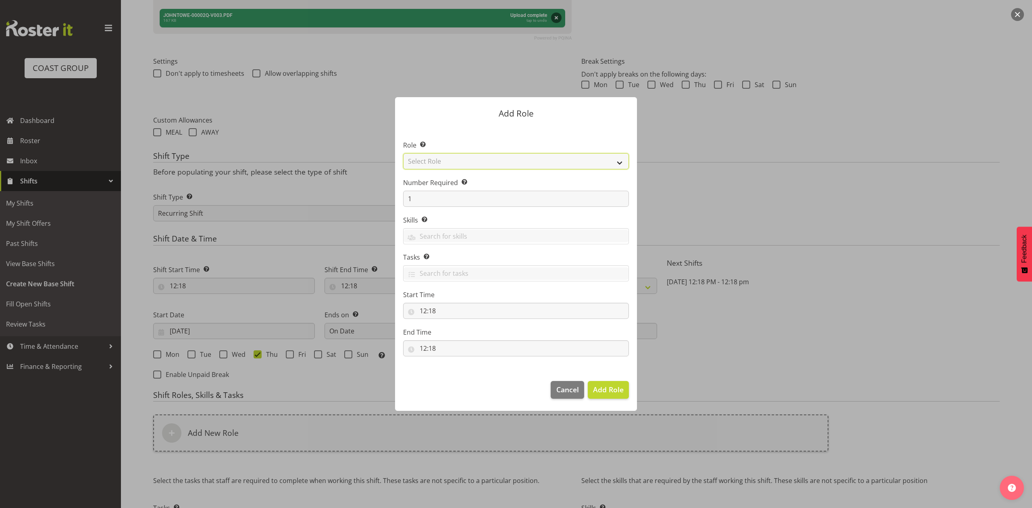
click at [480, 160] on select "Select Role ACCOUNT MANAGER ACCOUNT MANAGER DW ACCOUNTS AKL DIANNA VEHICLES AKL…" at bounding box center [516, 161] width 226 height 16
select select "81"
click at [403, 153] on select "Select Role ACCOUNT MANAGER ACCOUNT MANAGER DW ACCOUNTS AKL DIANNA VEHICLES AKL…" at bounding box center [516, 161] width 226 height 16
click at [611, 395] on button "Add Role" at bounding box center [608, 390] width 41 height 18
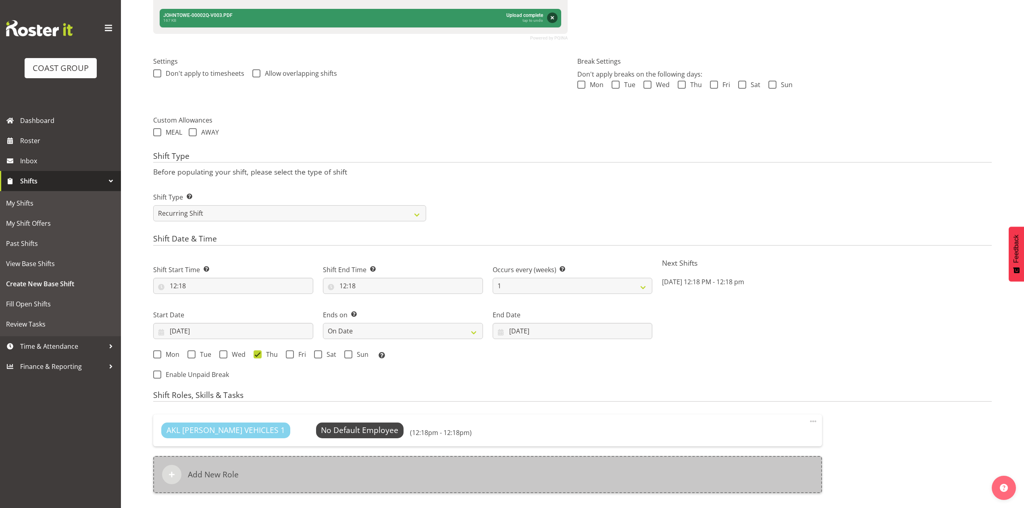
click at [421, 474] on div "Add New Role" at bounding box center [487, 474] width 669 height 37
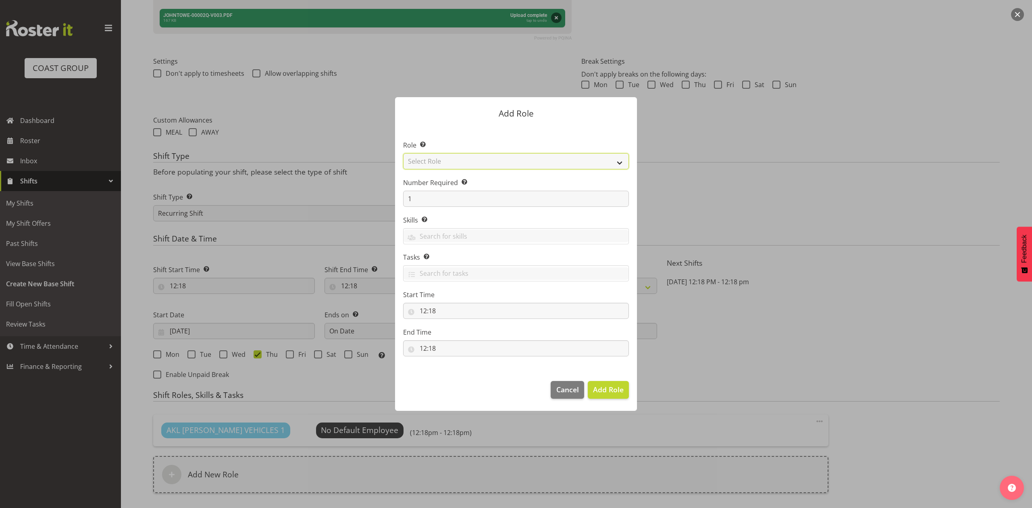
click at [492, 164] on select "Select Role ACCOUNT MANAGER ACCOUNT MANAGER DW ACCOUNTS AKL DIANNA VEHICLES AKL…" at bounding box center [516, 161] width 226 height 16
select select "188"
click at [403, 153] on select "Select Role ACCOUNT MANAGER ACCOUNT MANAGER DW ACCOUNTS AKL DIANNA VEHICLES AKL…" at bounding box center [516, 161] width 226 height 16
click at [452, 196] on input "1" at bounding box center [516, 199] width 226 height 16
type input "2"
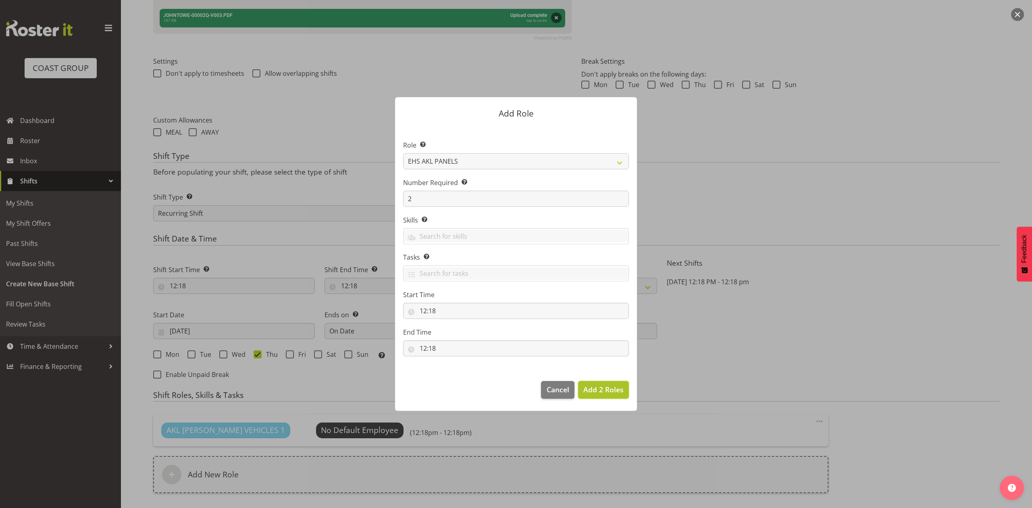
click at [607, 386] on span "Add 2 Roles" at bounding box center [603, 389] width 40 height 10
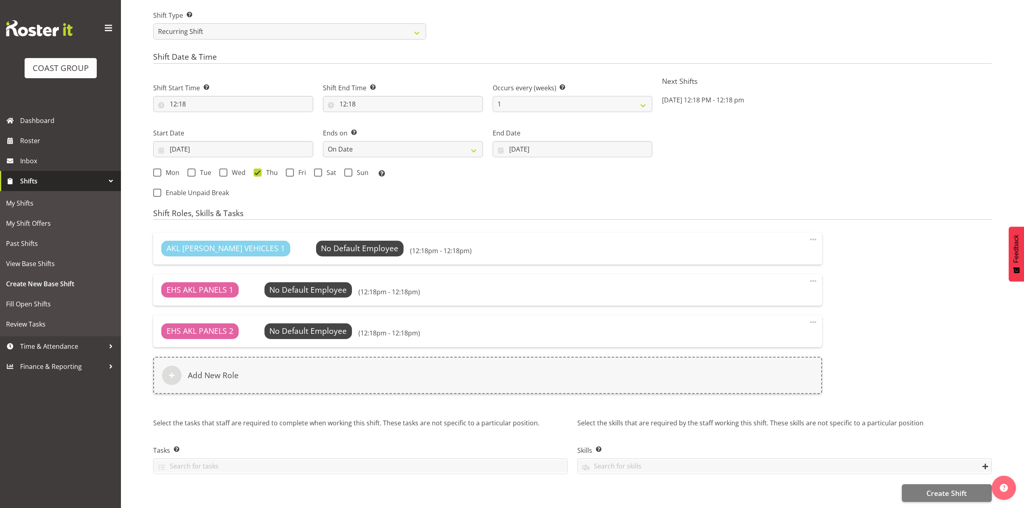
scroll to position [406, 0]
click at [932, 484] on button "Create Shift" at bounding box center [947, 493] width 90 height 18
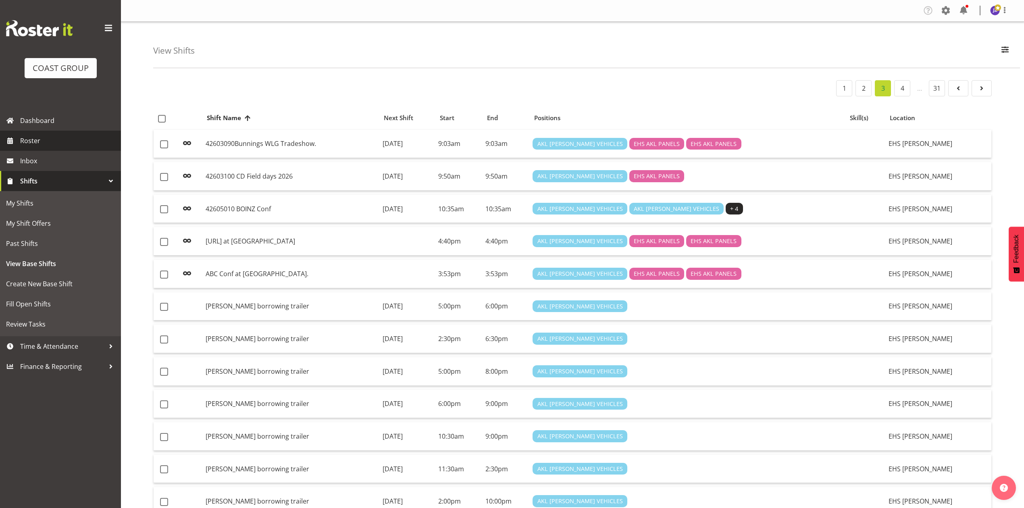
click at [73, 143] on span "Roster" at bounding box center [68, 141] width 97 height 12
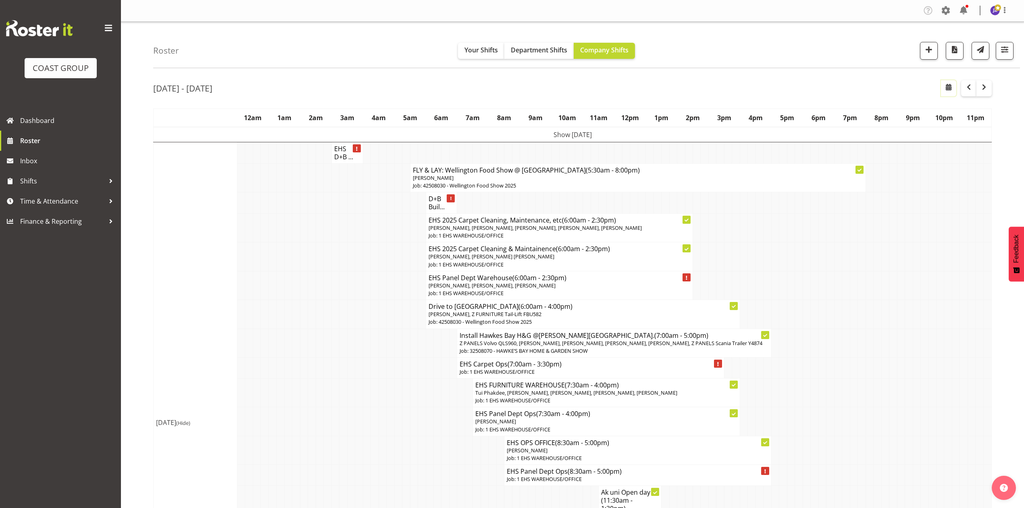
click at [947, 90] on span "button" at bounding box center [948, 87] width 10 height 10
select select "7"
select select "2025"
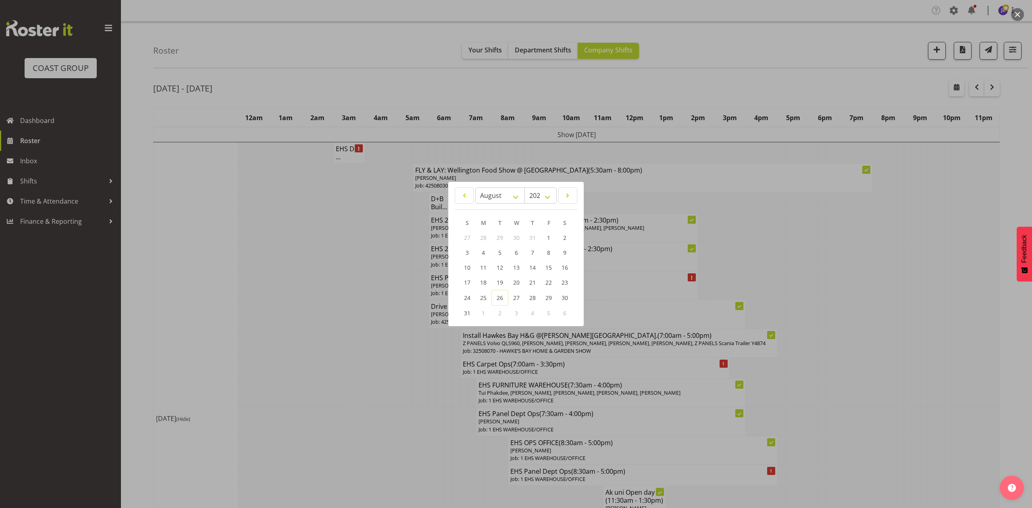
click at [828, 274] on div at bounding box center [516, 254] width 1032 height 508
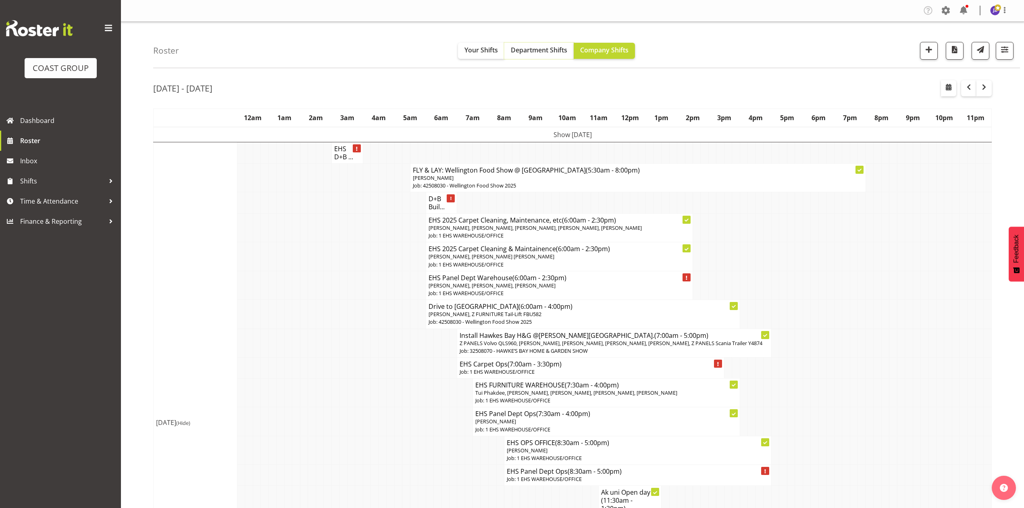
click at [524, 50] on span "Department Shifts" at bounding box center [539, 50] width 56 height 9
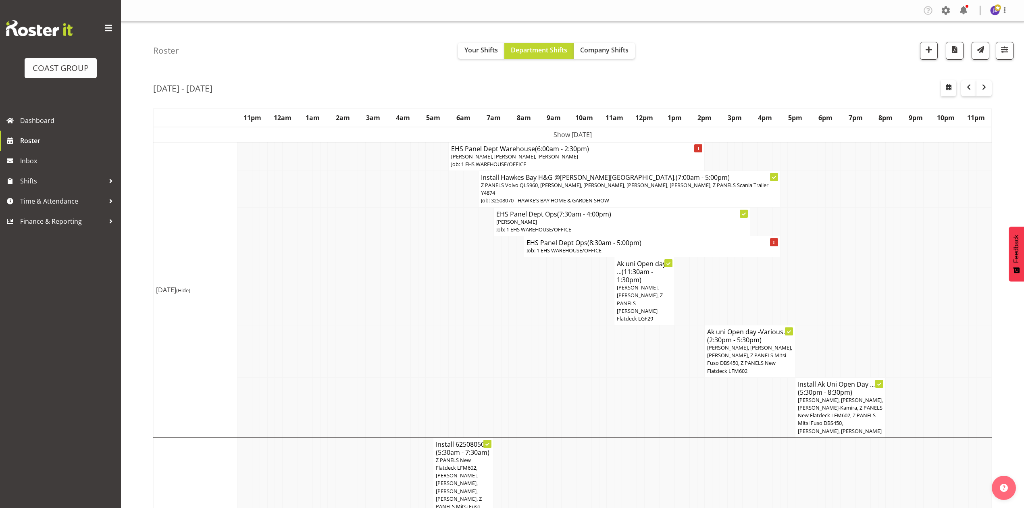
click at [902, 236] on td at bounding box center [904, 246] width 8 height 21
click at [803, 257] on td at bounding box center [806, 291] width 8 height 68
click at [804, 257] on td at bounding box center [806, 291] width 8 height 68
click at [947, 86] on span "button" at bounding box center [948, 87] width 10 height 10
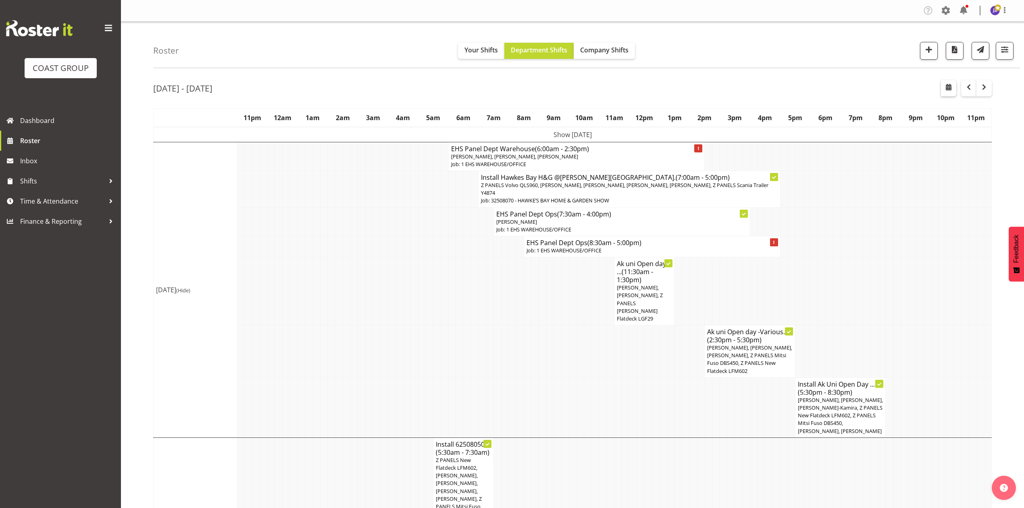
select select "7"
select select "2025"
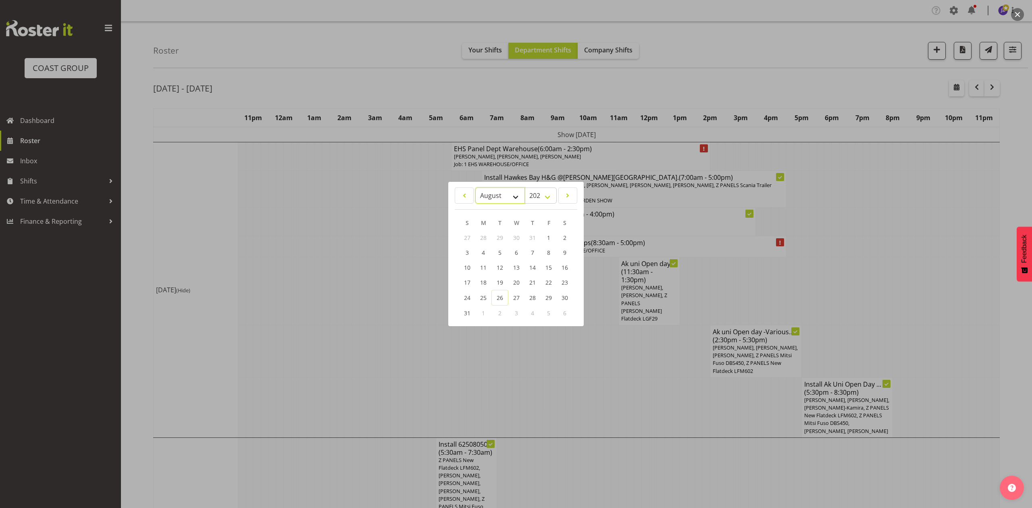
click at [494, 190] on select "January February March April May June July August September October November De…" at bounding box center [500, 195] width 50 height 16
select select "10"
click at [475, 187] on select "January February March April May June July August September October November De…" at bounding box center [500, 195] width 50 height 16
click at [531, 253] on span "6" at bounding box center [531, 253] width 3 height 8
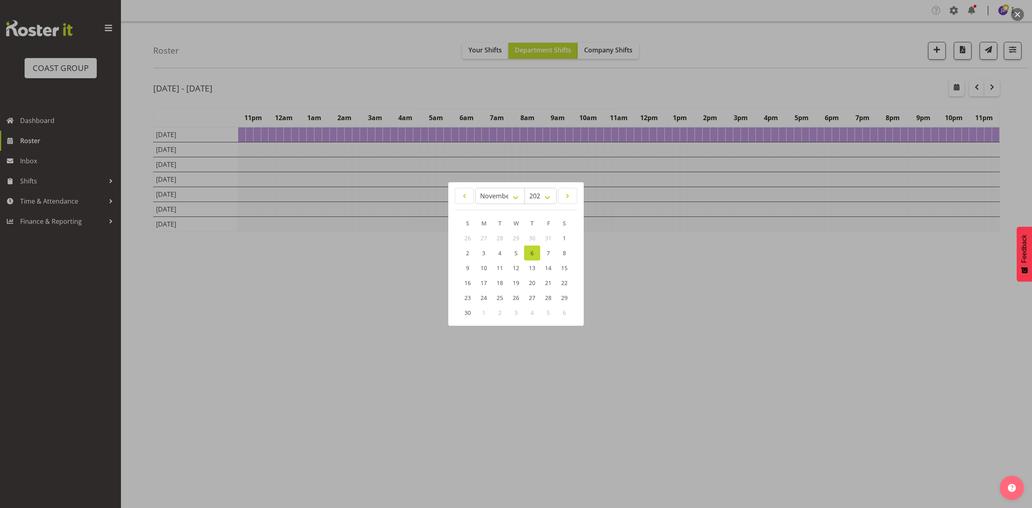
click at [674, 98] on div at bounding box center [516, 254] width 1032 height 508
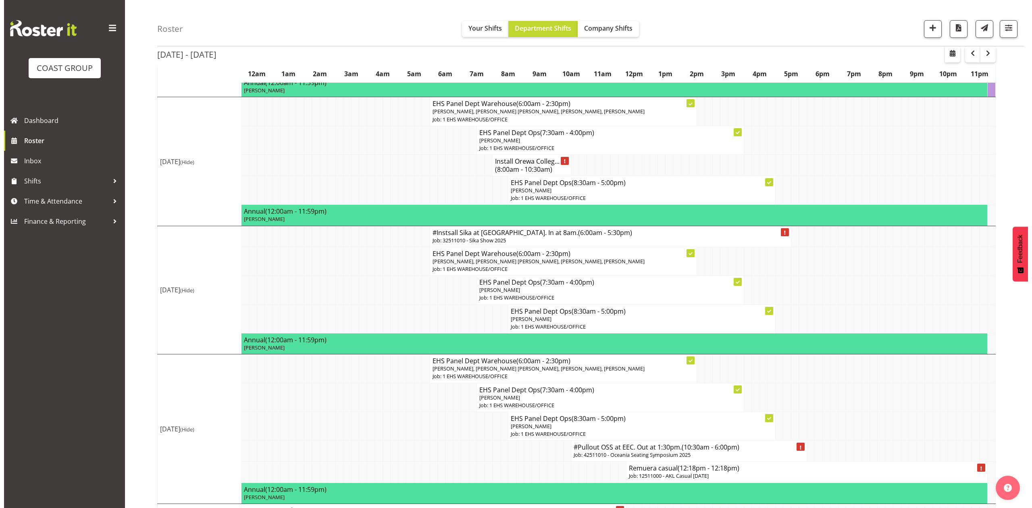
scroll to position [268, 0]
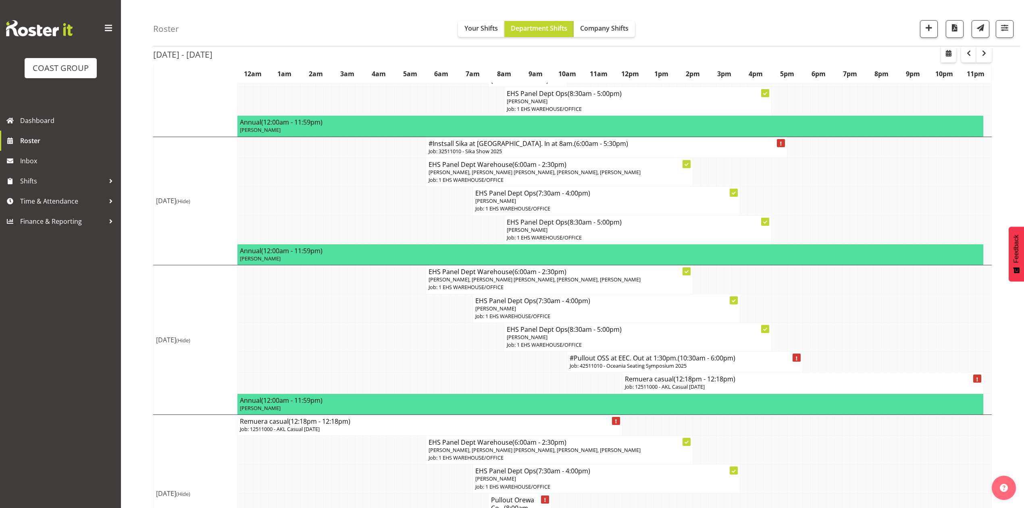
click at [667, 391] on p "Job: 12511000 - AKL Casual Nov 2025" at bounding box center [803, 387] width 356 height 8
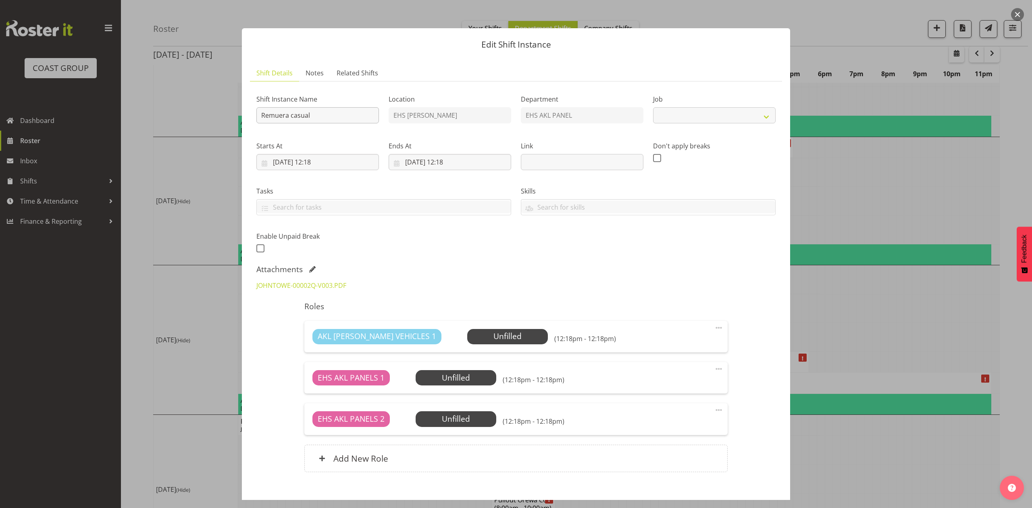
select select "8655"
click at [263, 114] on input "Remuera casual" at bounding box center [317, 115] width 123 height 16
click at [341, 115] on input "Install Remuera casual" at bounding box center [317, 115] width 123 height 16
type input "Install Remuera casual. In at 9am."
click at [344, 160] on input "06/11/2025, 12:18" at bounding box center [317, 162] width 123 height 16
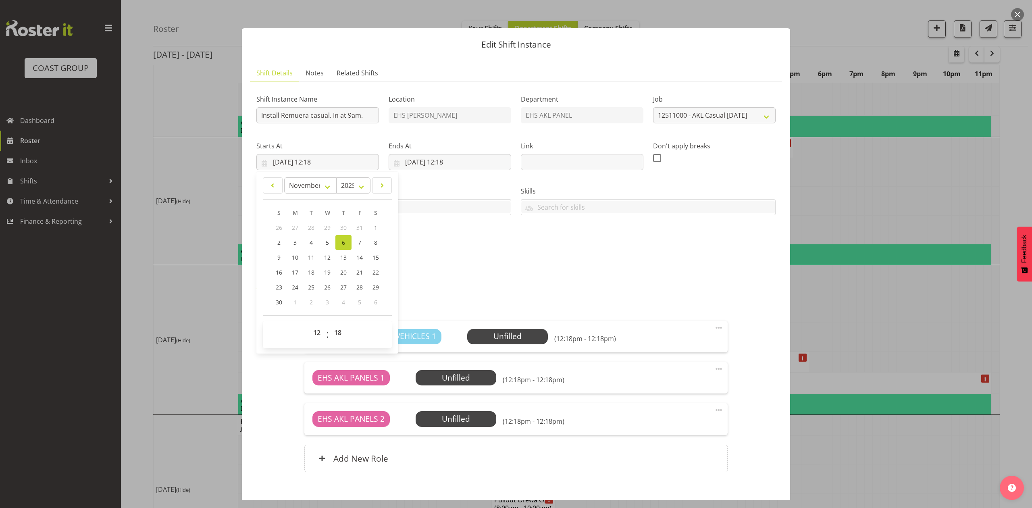
click at [444, 247] on div "Shift Instance Name Install Remuera casual. In at 9am. Location EHS RYMER Depar…" at bounding box center [515, 171] width 529 height 177
click at [429, 165] on input "07/11/2025, 12:18" at bounding box center [450, 162] width 123 height 16
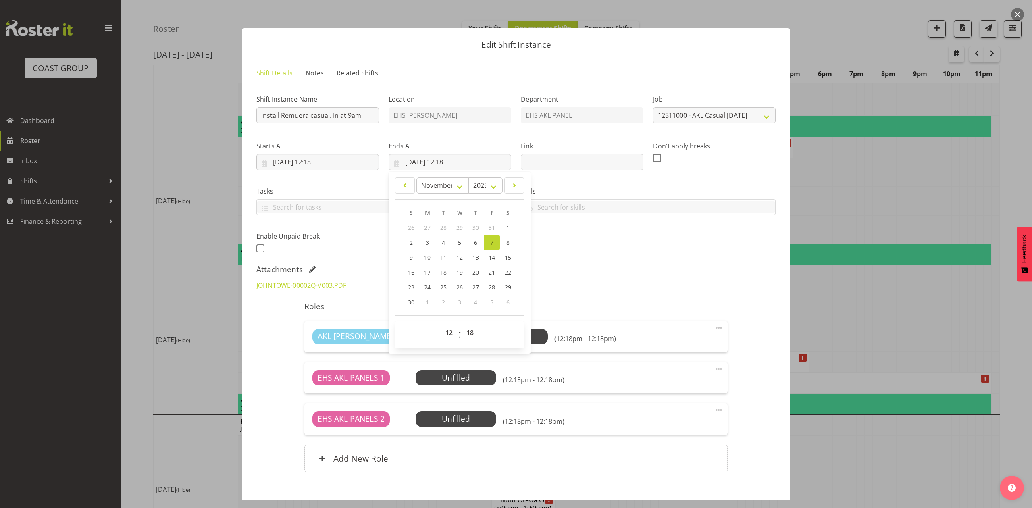
click at [553, 245] on div "Shift Instance Name Install Remuera casual. In at 9am. Location EHS RYMER Depar…" at bounding box center [515, 171] width 529 height 177
click at [415, 160] on input "07/11/2025, 12:18" at bounding box center [450, 162] width 123 height 16
click at [474, 240] on span "6" at bounding box center [475, 243] width 3 height 8
type input "06/11/2025, 12:18"
click at [594, 246] on div "Shift Instance Name Install Remuera casual. In at 9am. Location EHS RYMER Depar…" at bounding box center [515, 171] width 529 height 177
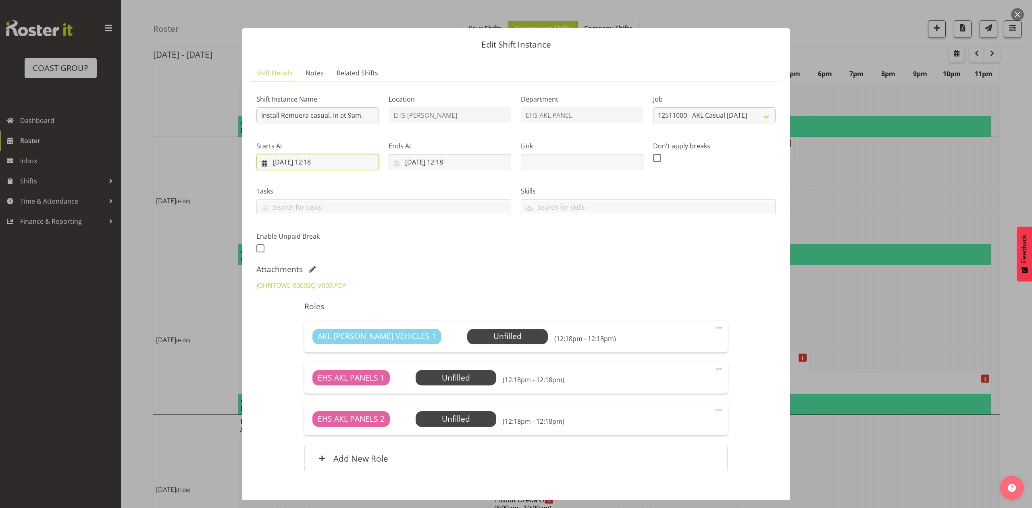
click at [326, 163] on input "06/11/2025, 12:18" at bounding box center [317, 162] width 123 height 16
drag, startPoint x: 312, startPoint y: 339, endPoint x: 316, endPoint y: 329, distance: 10.5
click at [313, 336] on select "00 01 02 03 04 05 06 07 08 09 10 11 12 13 14 15 16 17 18 19 20 21 22 23" at bounding box center [318, 332] width 18 height 16
select select "8"
click at [309, 325] on select "00 01 02 03 04 05 06 07 08 09 10 11 12 13 14 15 16 17 18 19 20 21 22 23" at bounding box center [318, 332] width 18 height 16
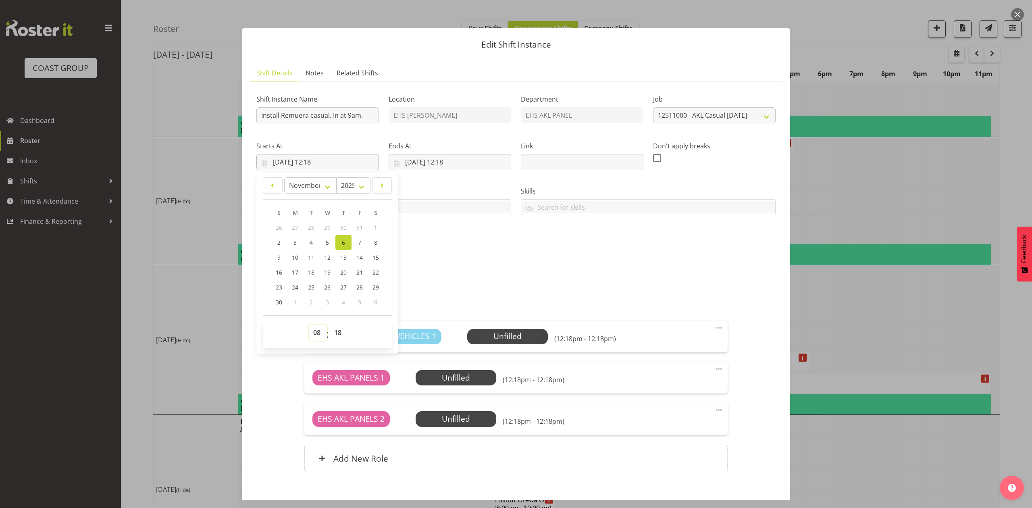
type input "06/11/2025, 08:18"
click at [341, 325] on select "00 01 02 03 04 05 06 07 08 09 10 11 12 13 14 15 16 17 18 19 20 21 22 23 24 25 2…" at bounding box center [339, 332] width 18 height 16
select select "30"
click at [330, 325] on select "00 01 02 03 04 05 06 07 08 09 10 11 12 13 14 15 16 17 18 19 20 21 22 23 24 25 2…" at bounding box center [339, 332] width 18 height 16
type input "06/11/2025, 08:30"
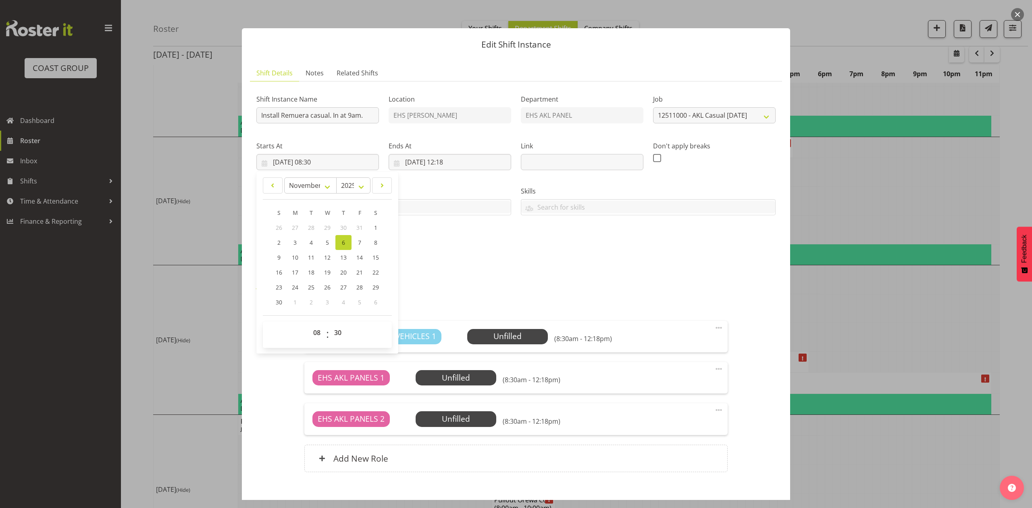
drag, startPoint x: 510, startPoint y: 245, endPoint x: 516, endPoint y: 241, distance: 7.4
click at [511, 245] on div "Shift Instance Name Install Remuera casual. In at 9am. Location EHS RYMER Depar…" at bounding box center [515, 171] width 529 height 177
click at [463, 155] on input "06/11/2025, 12:18" at bounding box center [450, 162] width 123 height 16
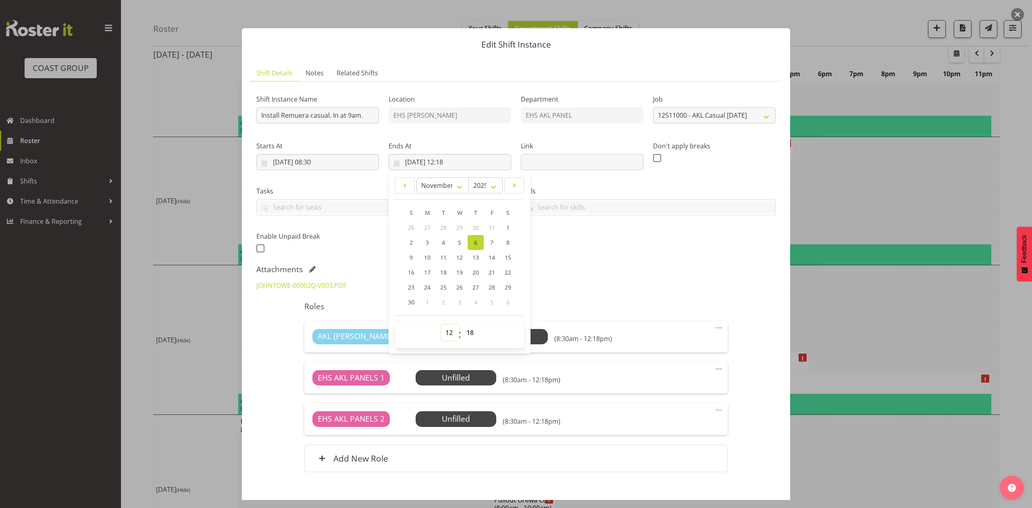
drag, startPoint x: 442, startPoint y: 336, endPoint x: 442, endPoint y: 326, distance: 10.1
click at [442, 336] on select "00 01 02 03 04 05 06 07 08 09 10 11 12 13 14 15 16 17 18 19 20 21 22 23" at bounding box center [450, 332] width 18 height 16
select select "10"
click at [441, 325] on select "00 01 02 03 04 05 06 07 08 09 10 11 12 13 14 15 16 17 18 19 20 21 22 23" at bounding box center [450, 332] width 18 height 16
type input "06/11/2025, 10:18"
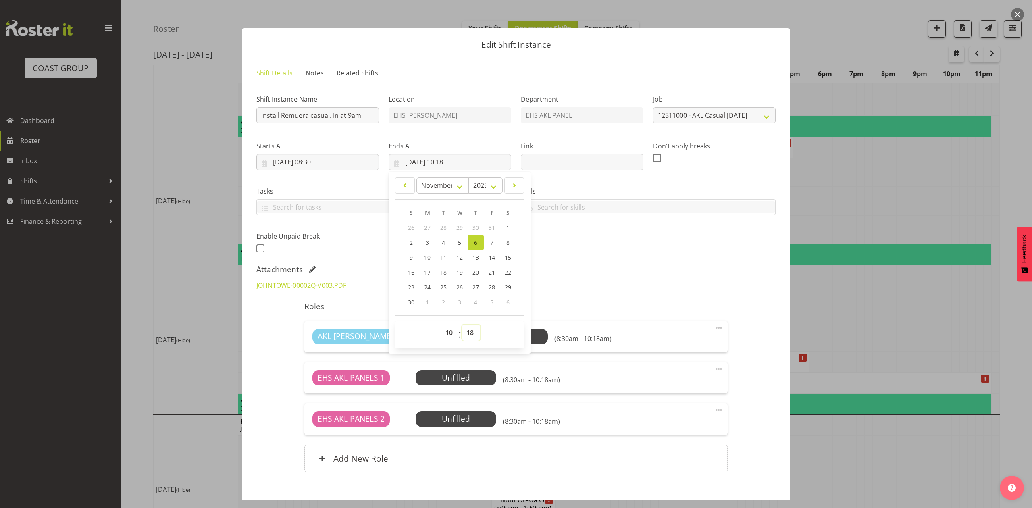
drag, startPoint x: 468, startPoint y: 334, endPoint x: 469, endPoint y: 326, distance: 8.2
click at [468, 334] on select "00 01 02 03 04 05 06 07 08 09 10 11 12 13 14 15 16 17 18 19 20 21 22 23 24 25 2…" at bounding box center [471, 332] width 18 height 16
select select "30"
click at [462, 325] on select "00 01 02 03 04 05 06 07 08 09 10 11 12 13 14 15 16 17 18 19 20 21 22 23 24 25 2…" at bounding box center [471, 332] width 18 height 16
type input "06/11/2025, 10:30"
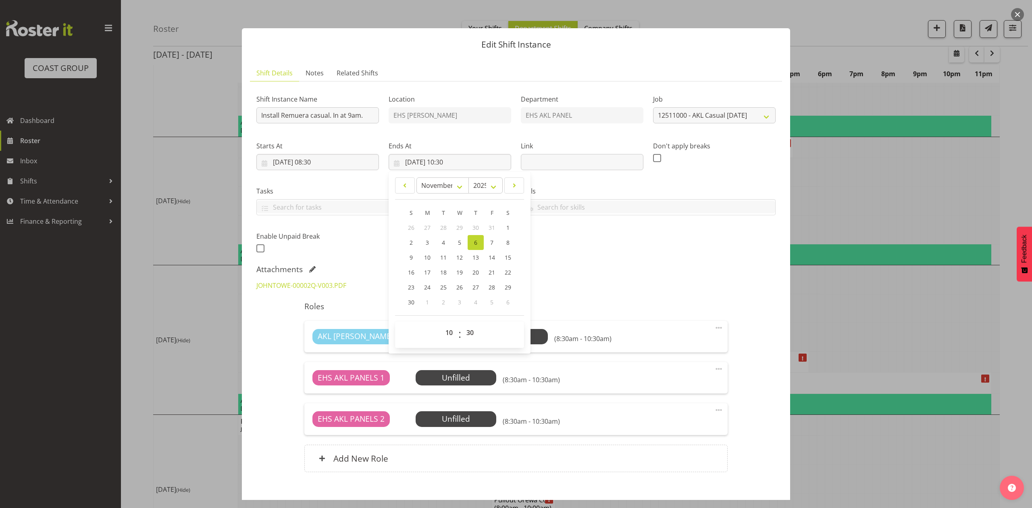
click at [643, 266] on div "Attachments" at bounding box center [515, 269] width 519 height 10
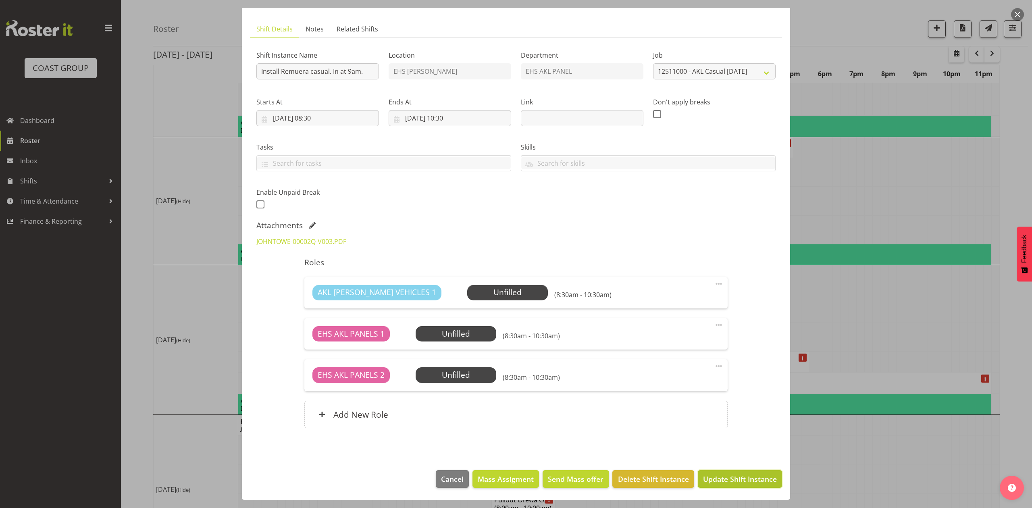
click at [739, 476] on span "Update Shift Instance" at bounding box center [740, 479] width 74 height 10
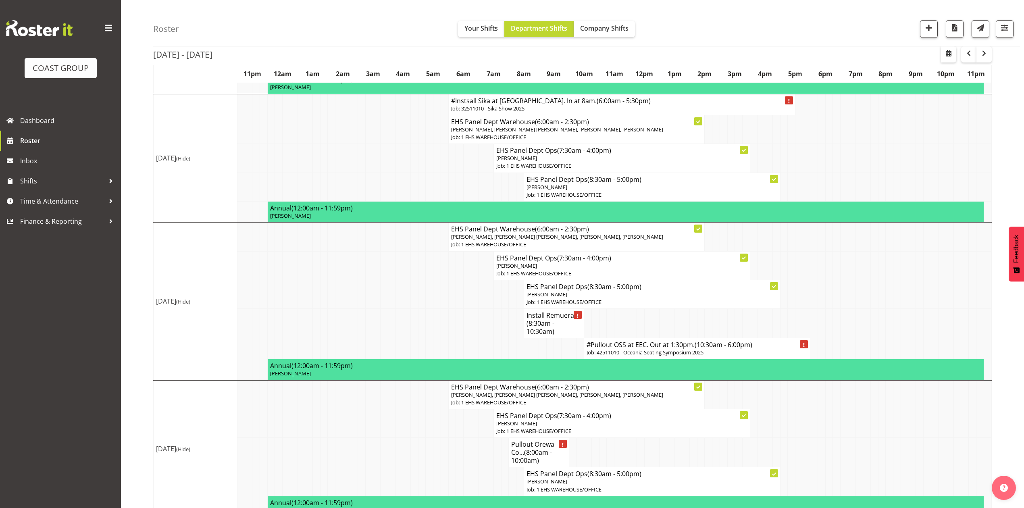
scroll to position [326, 0]
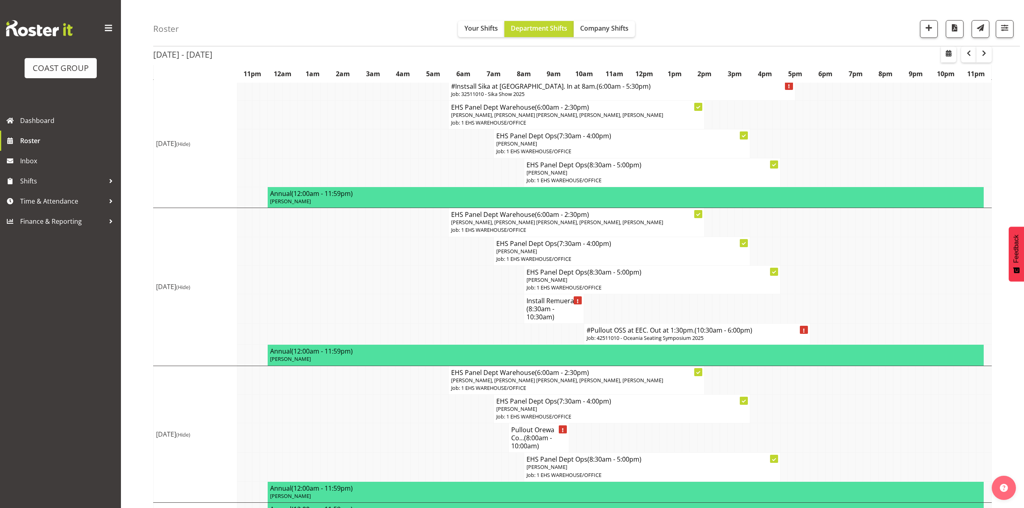
click at [552, 321] on span "(8:30am - 10:30am)" at bounding box center [540, 312] width 28 height 17
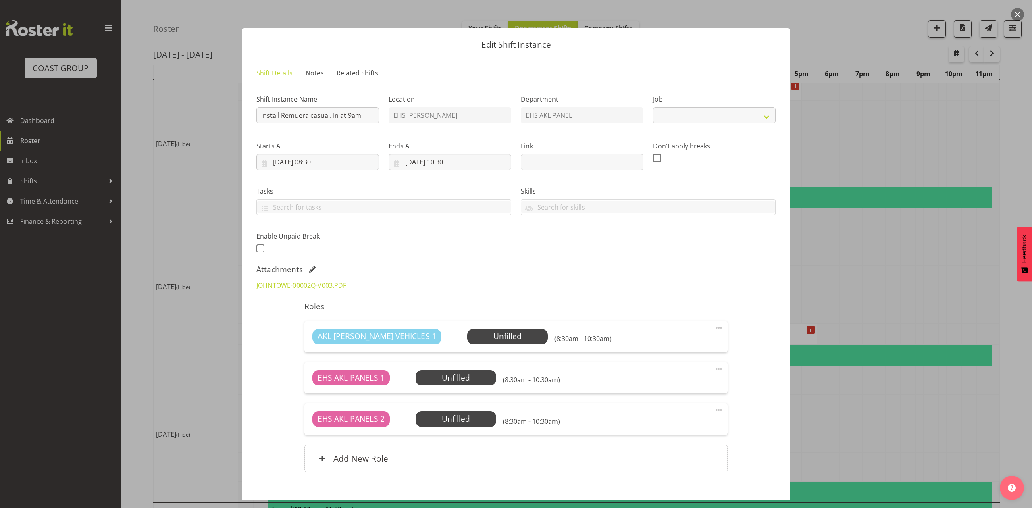
select select "8655"
click at [871, 273] on div at bounding box center [516, 254] width 1032 height 508
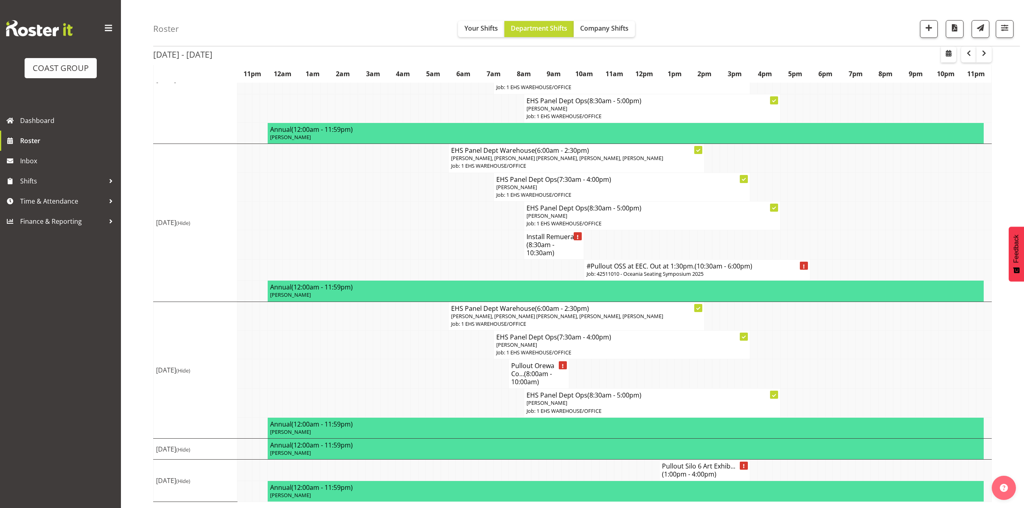
scroll to position [433, 0]
click at [524, 372] on h4 "Pullout Orewa Co... (8:00am - 10:00am)" at bounding box center [538, 374] width 55 height 24
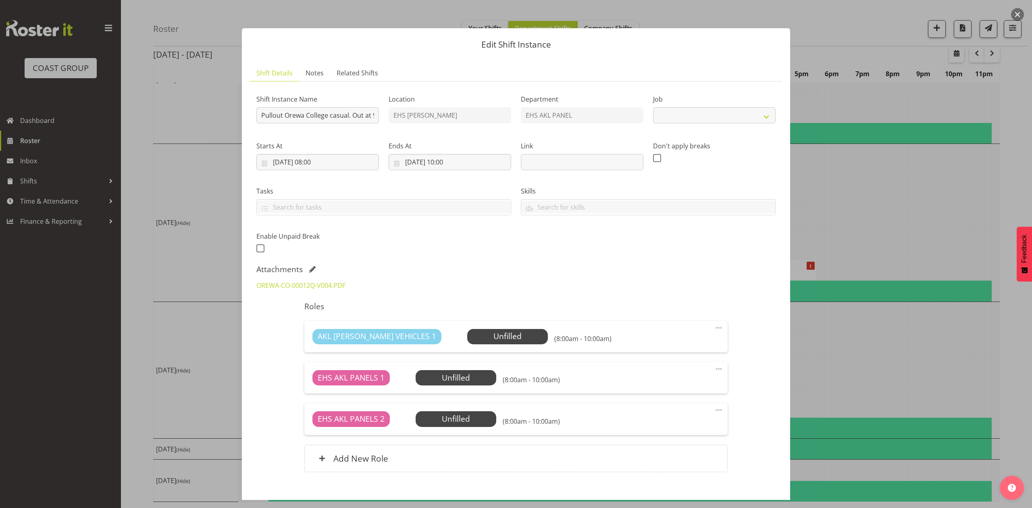
select select "8655"
click at [906, 173] on div at bounding box center [516, 254] width 1032 height 508
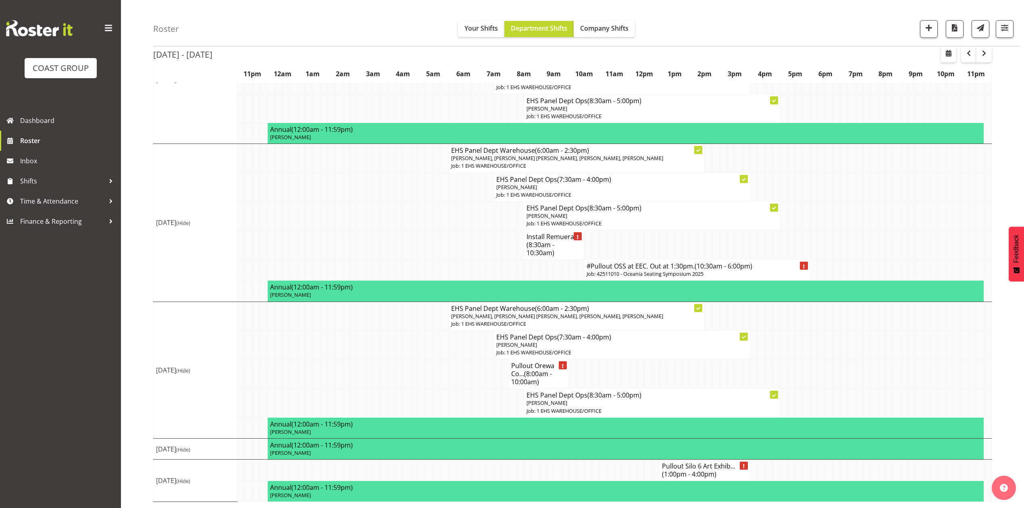
click at [774, 371] on td at bounding box center [776, 373] width 8 height 29
click at [981, 51] on span "button" at bounding box center [984, 53] width 10 height 10
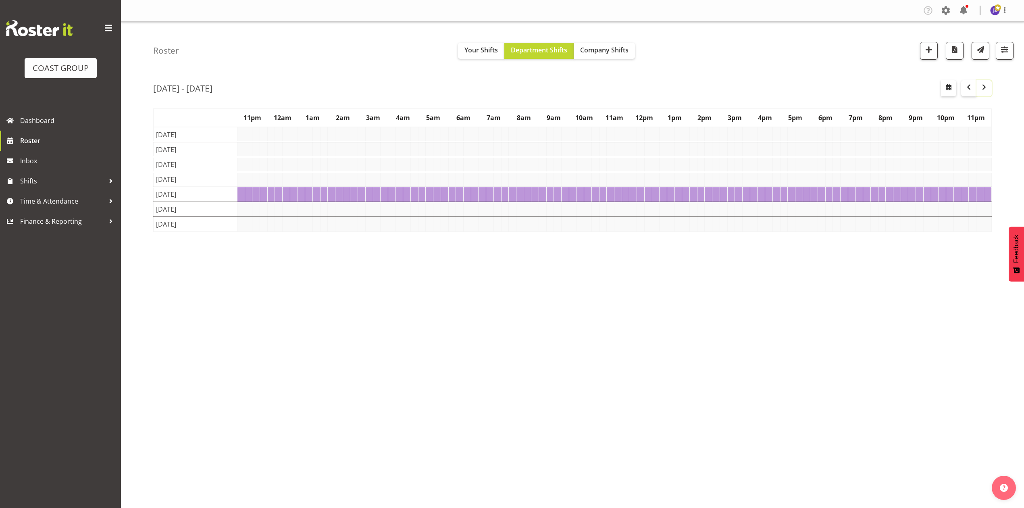
scroll to position [0, 0]
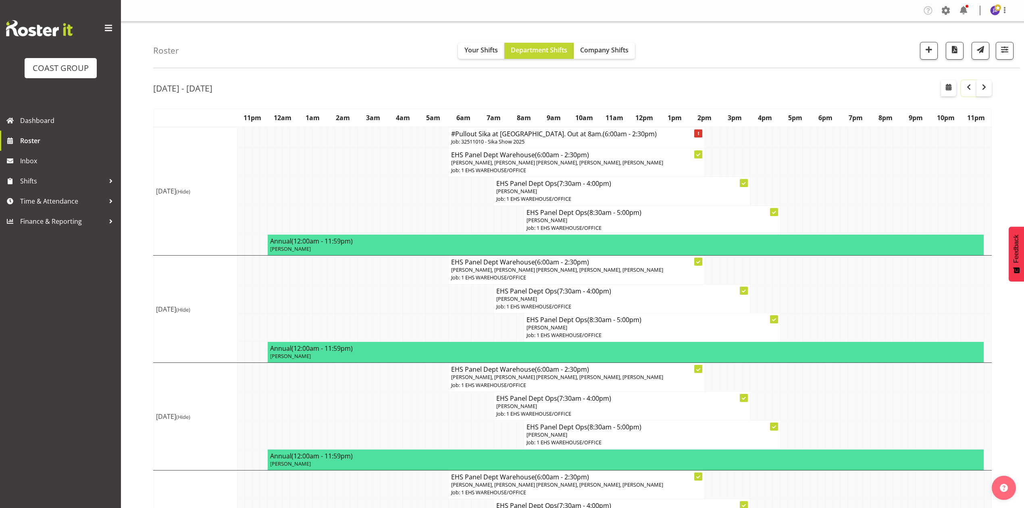
click at [967, 89] on span "button" at bounding box center [969, 87] width 10 height 10
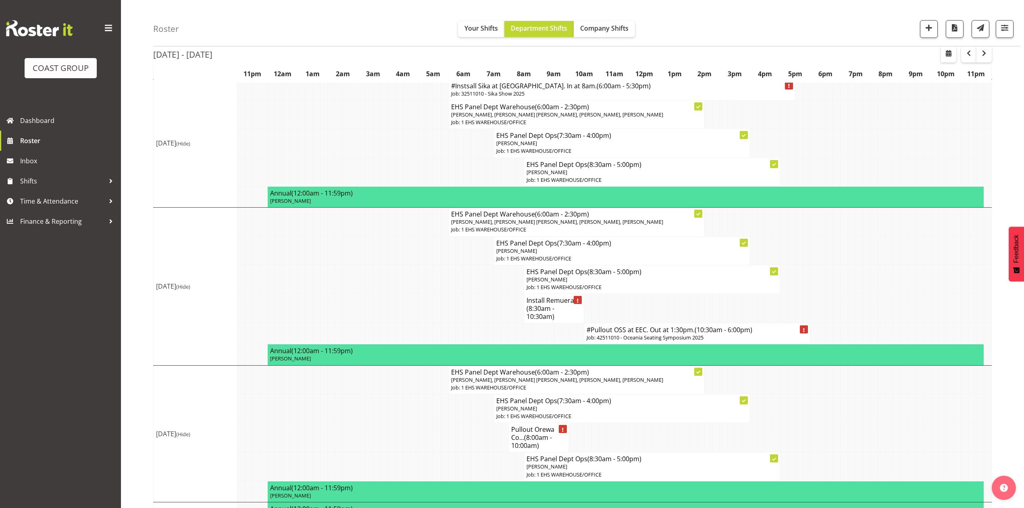
scroll to position [322, 0]
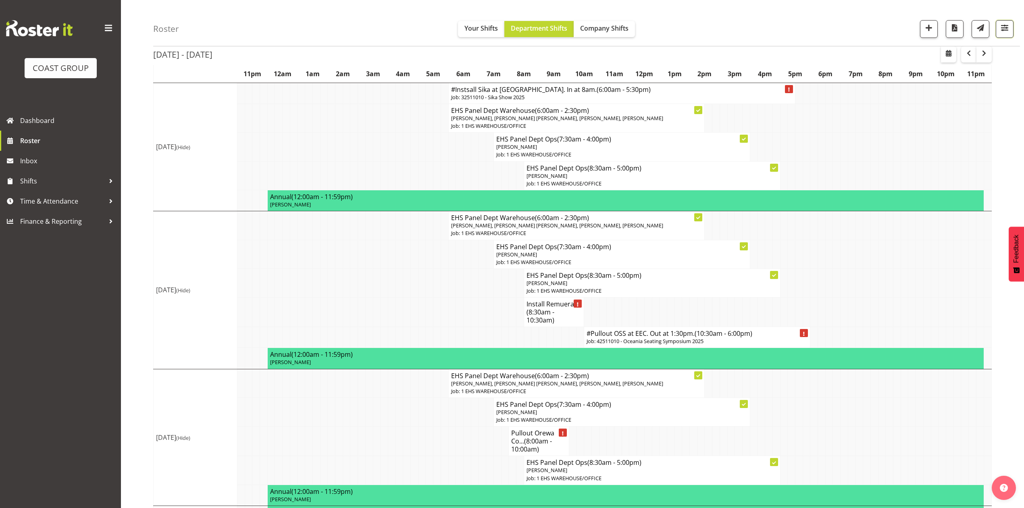
click at [1005, 25] on span "button" at bounding box center [1004, 28] width 10 height 10
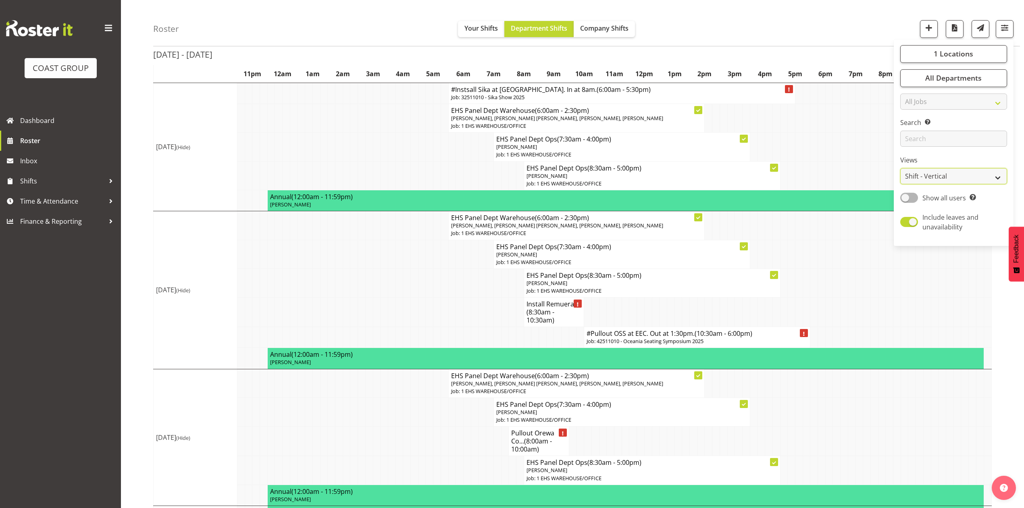
click at [941, 170] on select "Staff Role Shift - Horizontal Shift - Vertical Staff - Location" at bounding box center [953, 176] width 107 height 16
click at [900, 185] on select "Staff Role Shift - Horizontal Shift - Vertical Staff - Location" at bounding box center [953, 176] width 107 height 16
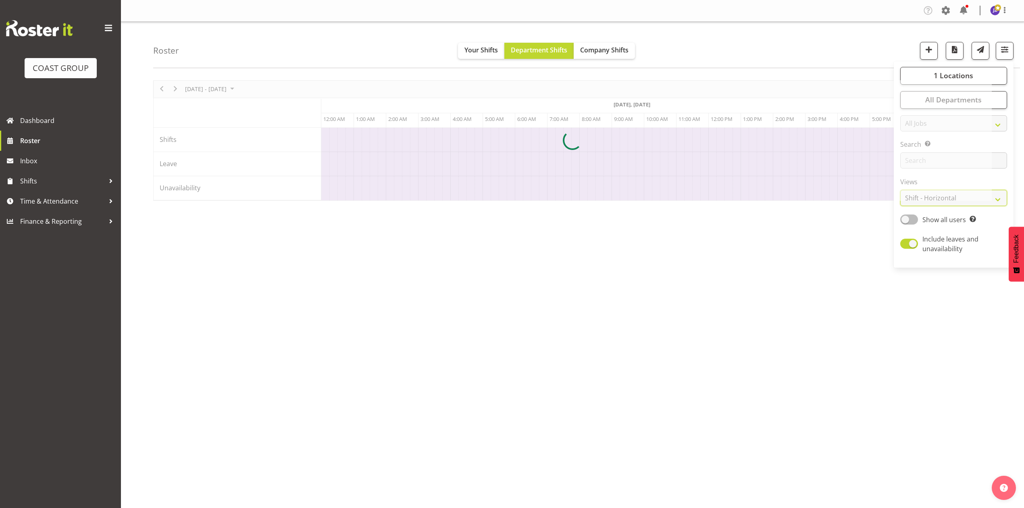
scroll to position [0, 290]
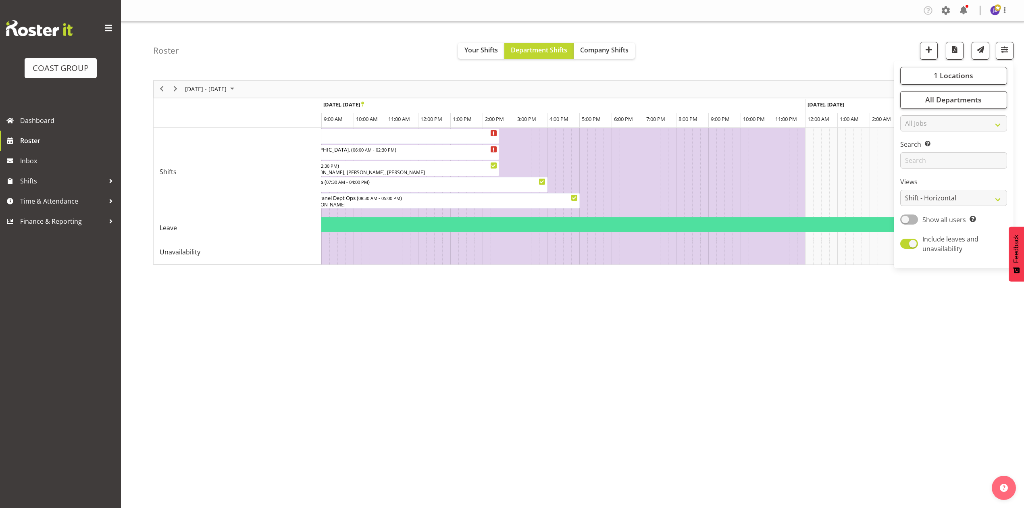
click at [427, 263] on td "Timeline Week of November 3, 2025" at bounding box center [430, 252] width 8 height 24
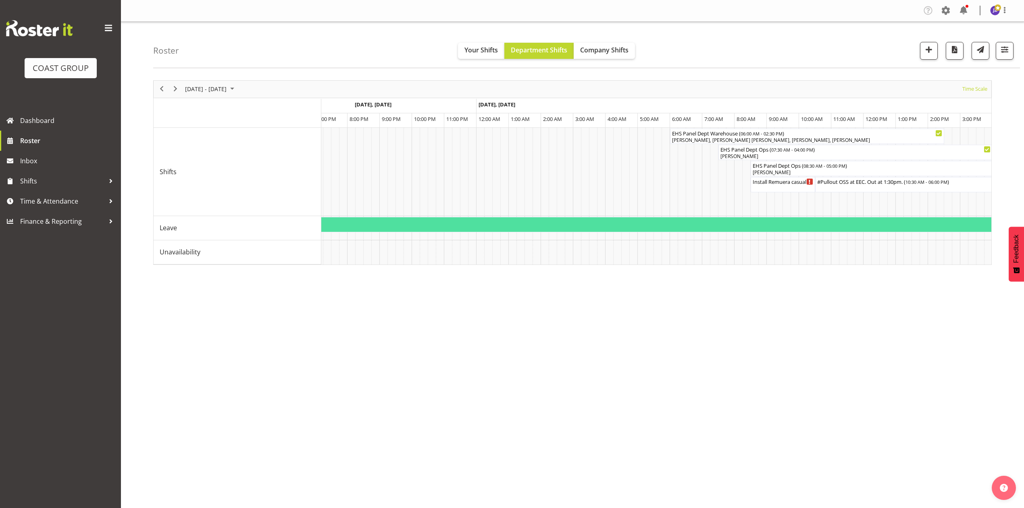
scroll to position [0, 2198]
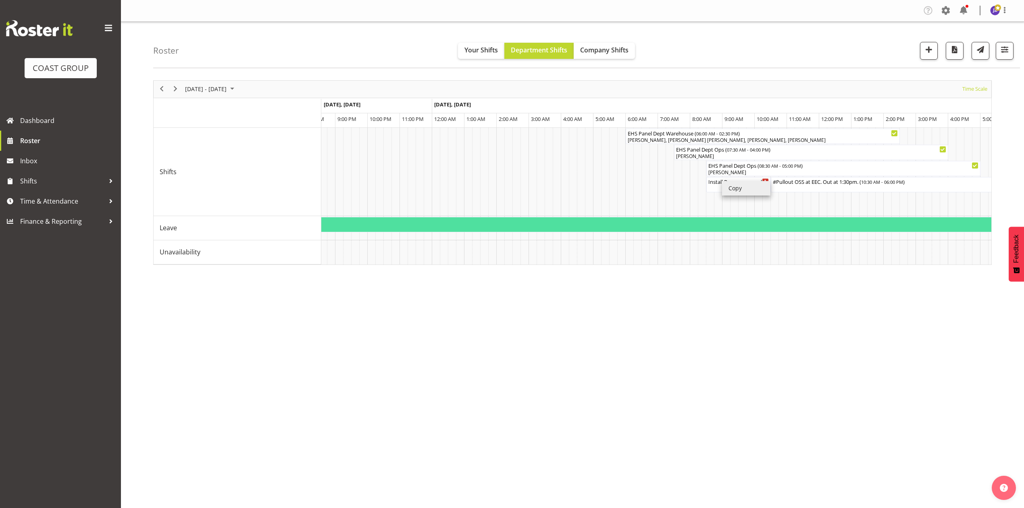
click at [730, 185] on li "Copy" at bounding box center [746, 188] width 48 height 15
click at [714, 209] on li "Paste" at bounding box center [729, 206] width 48 height 15
click at [1011, 52] on button "button" at bounding box center [1004, 51] width 18 height 18
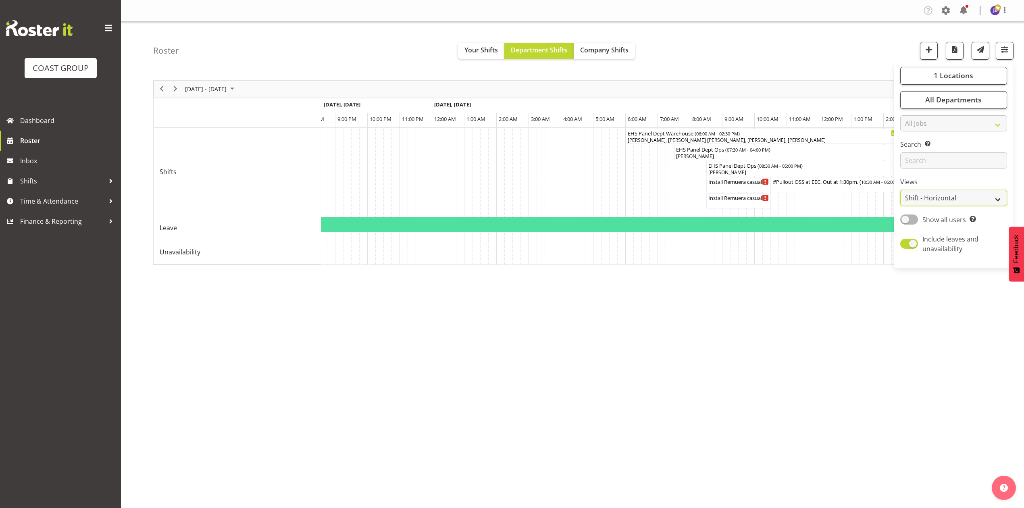
click at [945, 197] on select "Staff Role Shift - Horizontal Shift - Vertical Staff - Location" at bounding box center [953, 198] width 107 height 16
select select "shift"
click at [900, 190] on select "Staff Role Shift - Horizontal Shift - Vertical Staff - Location" at bounding box center [953, 198] width 107 height 16
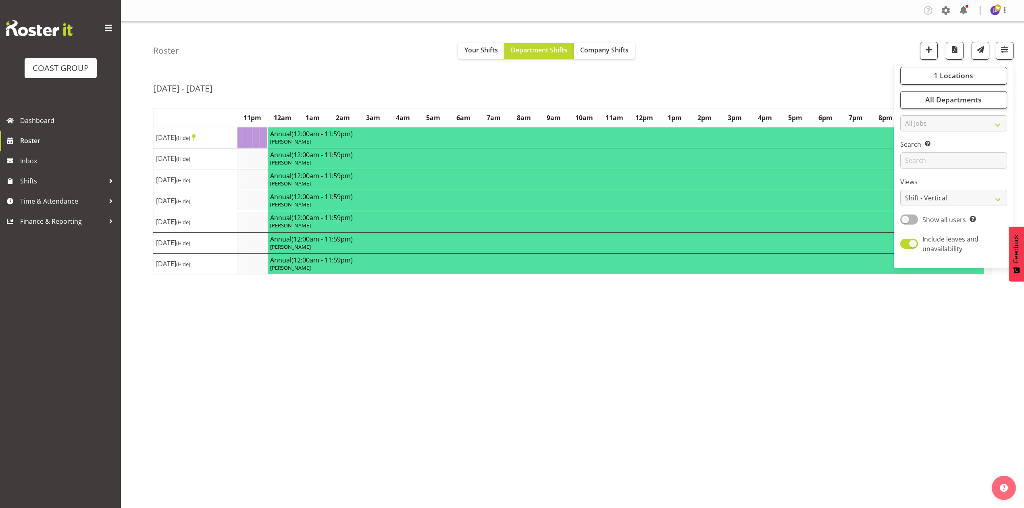
click at [726, 344] on div "Nov 3rd - 9th, 2025 November 03 - 09, 2025 Today Day Week Fortnight Month calen…" at bounding box center [588, 235] width 871 height 322
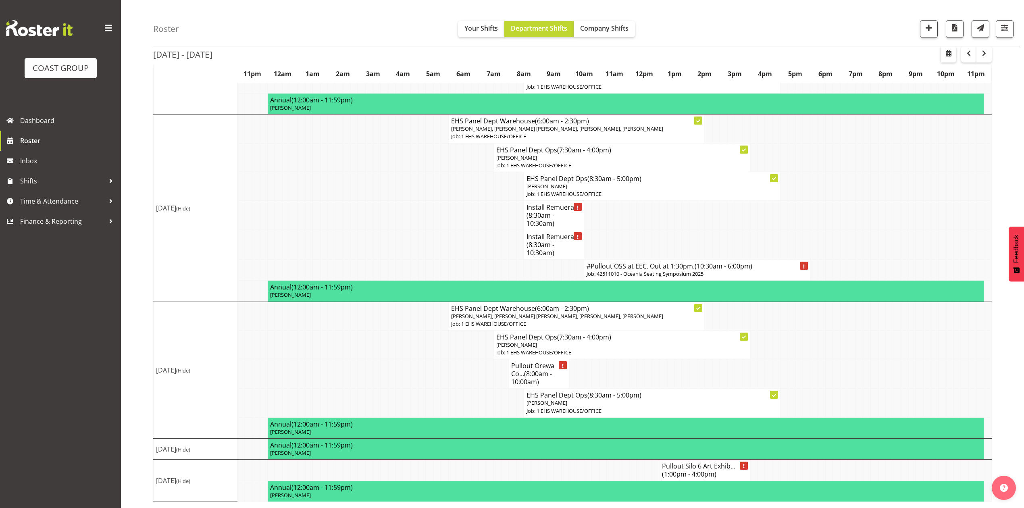
click at [542, 373] on span "(8:00am - 10:00am)" at bounding box center [531, 377] width 41 height 17
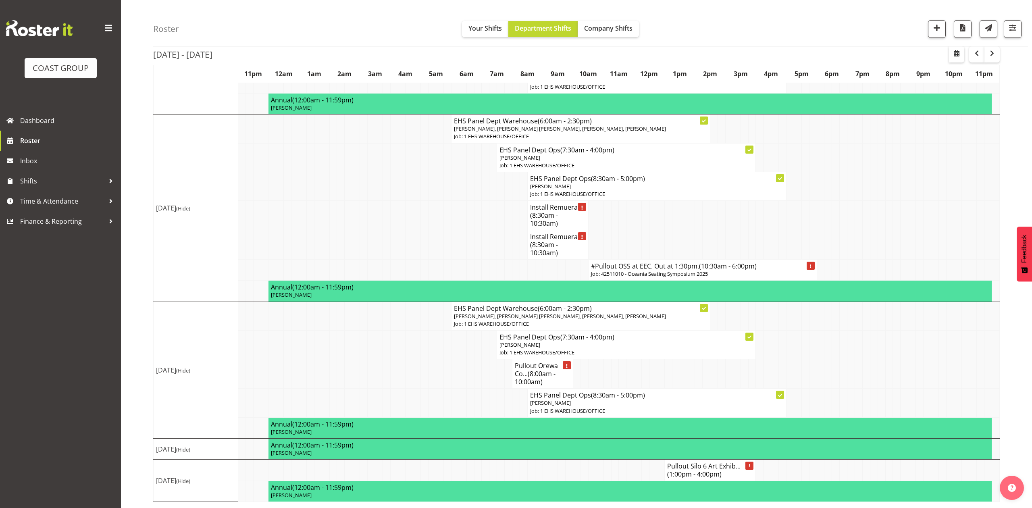
select select
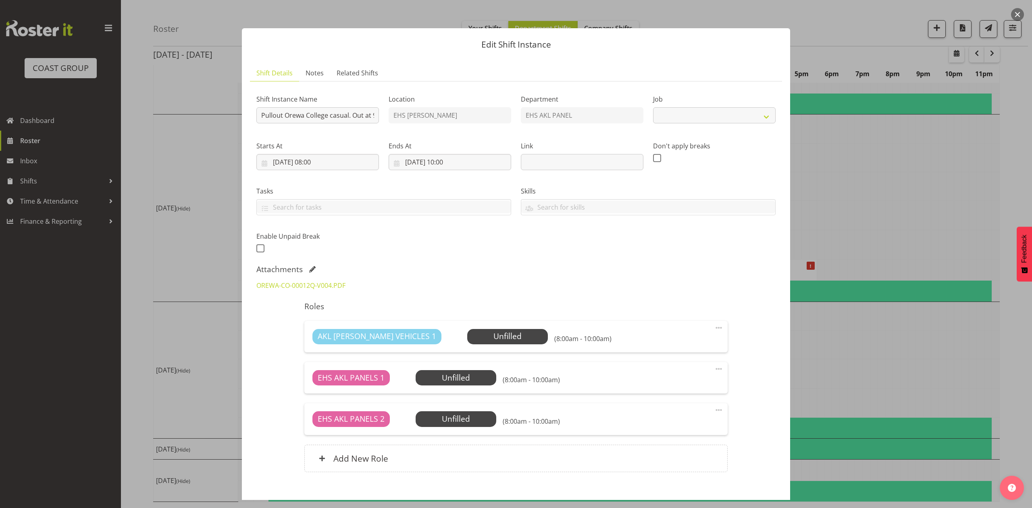
drag, startPoint x: 866, startPoint y: 343, endPoint x: 811, endPoint y: 298, distance: 71.0
click at [866, 343] on div at bounding box center [516, 254] width 1032 height 508
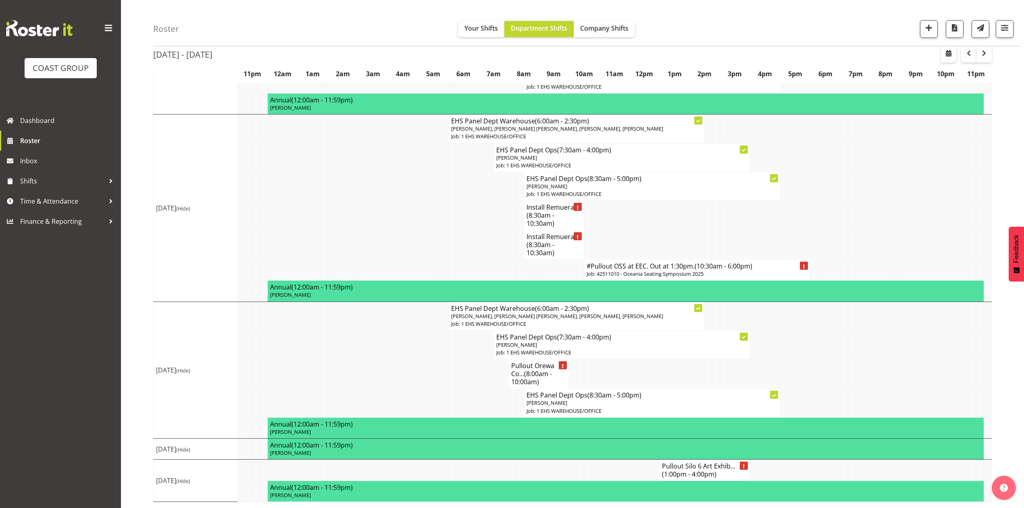
click at [538, 233] on h4 "Install Remuera ... (8:30am - 10:30am)" at bounding box center [553, 245] width 55 height 24
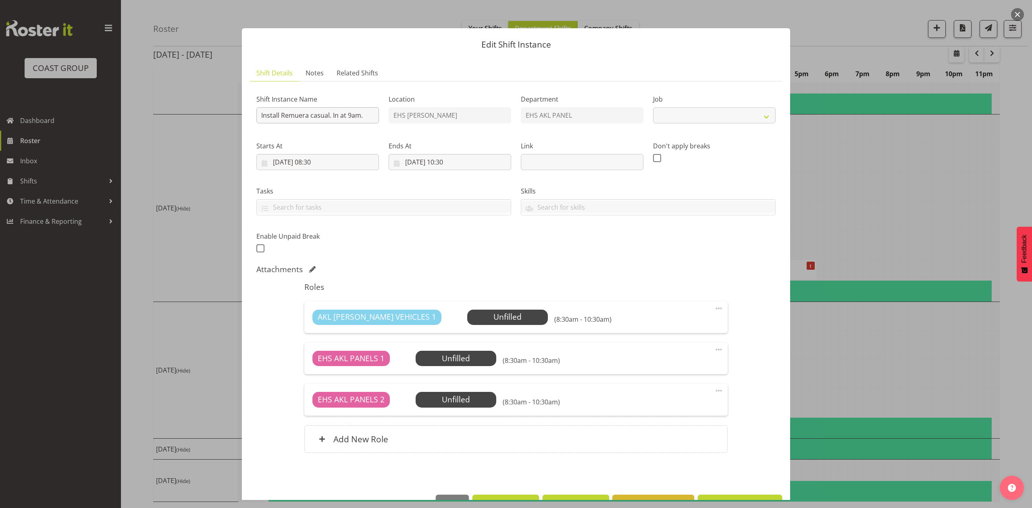
select select "8655"
drag, startPoint x: 281, startPoint y: 114, endPoint x: 200, endPoint y: 120, distance: 81.2
click at [200, 120] on div "Edit Shift Instance Shift Details Notes Related Shifts Shift Instance Name Inst…" at bounding box center [516, 254] width 1032 height 508
drag, startPoint x: 342, startPoint y: 114, endPoint x: 335, endPoint y: 115, distance: 6.5
click at [335, 115] on input "Pullout Remuera casual. In at 9am." at bounding box center [317, 115] width 123 height 16
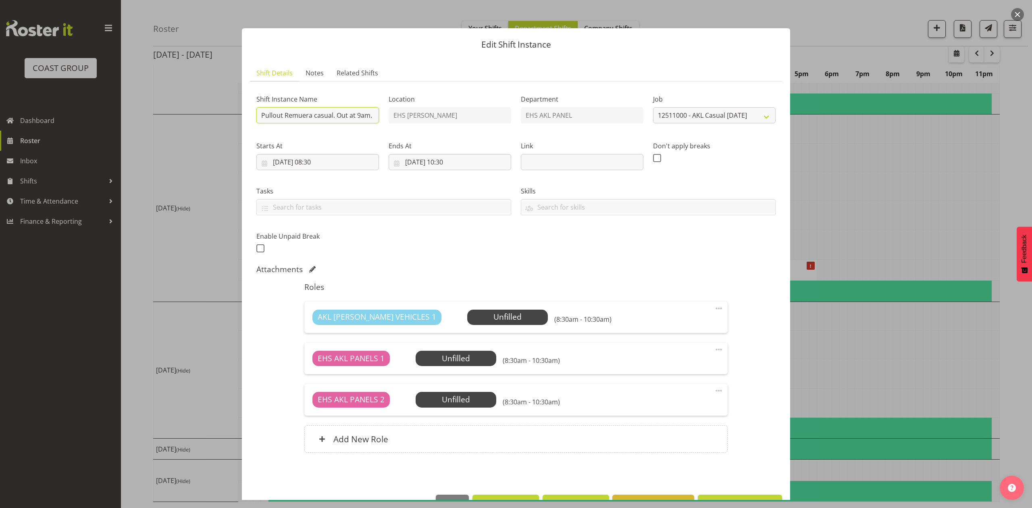
click at [359, 114] on input "Pullout Remuera casual. Out at 9am." at bounding box center [317, 115] width 123 height 16
type input "Pullout Remuera casual. Out at 8am."
click at [302, 162] on input "06/11/2025, 08:30" at bounding box center [317, 162] width 123 height 16
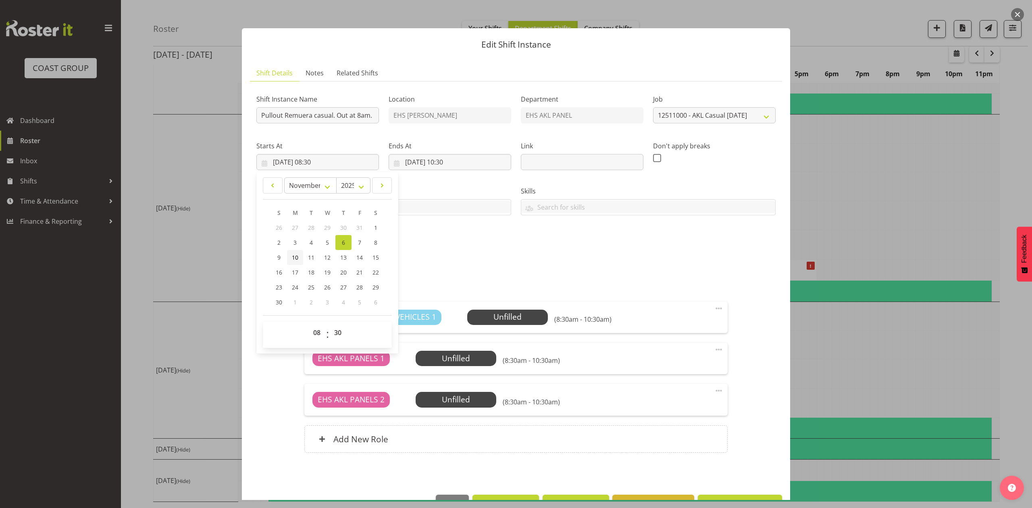
click at [295, 256] on span "10" at bounding box center [295, 257] width 6 height 8
type input "10/11/2025, 08:30"
click at [414, 160] on input "06/11/2025, 10:30" at bounding box center [450, 162] width 123 height 16
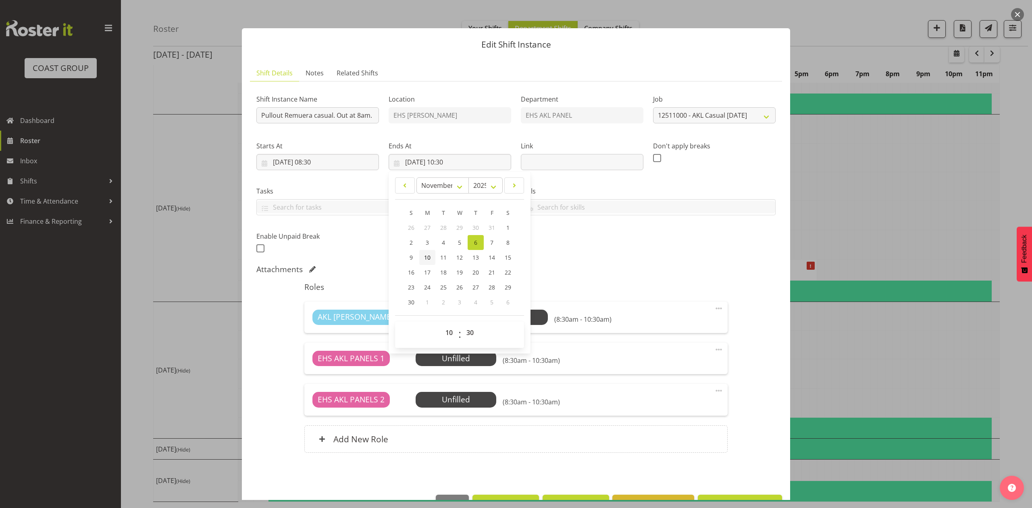
click at [424, 260] on span "10" at bounding box center [427, 257] width 6 height 8
type input "10/11/2025, 10:30"
click at [318, 192] on label "Tasks" at bounding box center [383, 191] width 255 height 10
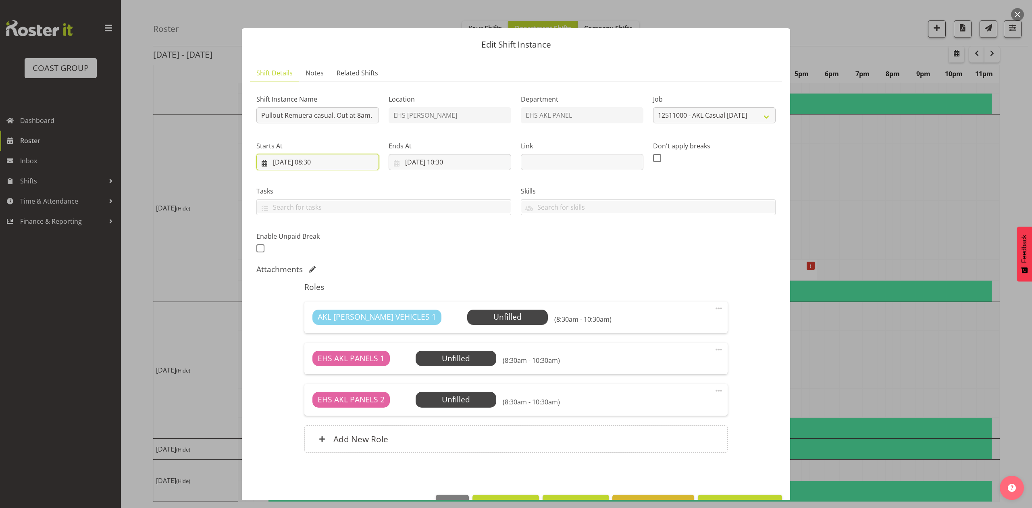
click at [327, 156] on input "10/11/2025, 08:30" at bounding box center [317, 162] width 123 height 16
click at [313, 337] on select "00 01 02 03 04 05 06 07 08 09 10 11 12 13 14 15 16 17 18 19 20 21 22 23" at bounding box center [318, 332] width 18 height 16
select select "7"
click at [309, 325] on select "00 01 02 03 04 05 06 07 08 09 10 11 12 13 14 15 16 17 18 19 20 21 22 23" at bounding box center [318, 332] width 18 height 16
type input "10/11/2025, 07:30"
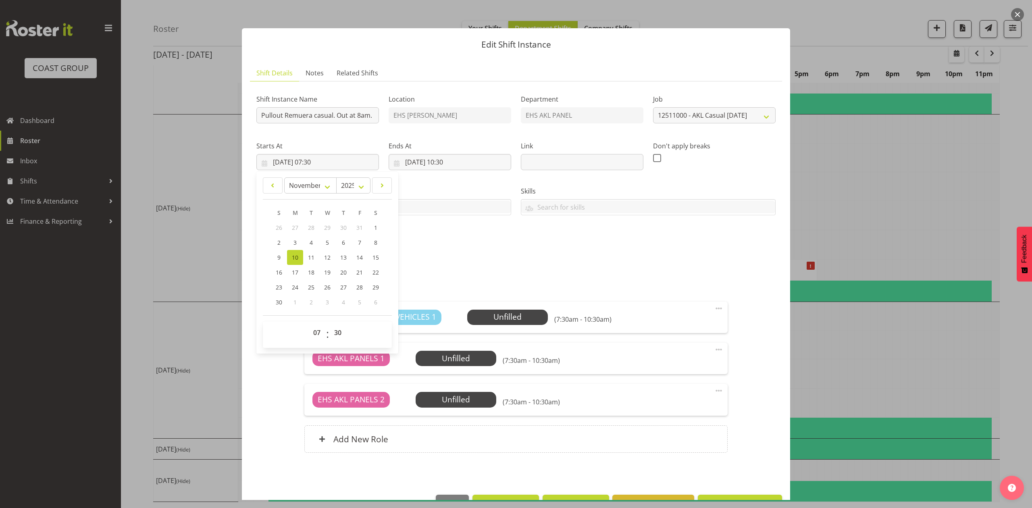
click at [528, 258] on div "Shift Instance Name Pullout Remuera casual. Out at 8am. Location EHS RYMER Depa…" at bounding box center [515, 171] width 529 height 177
click at [443, 160] on input "10/11/2025, 10:30" at bounding box center [450, 162] width 123 height 16
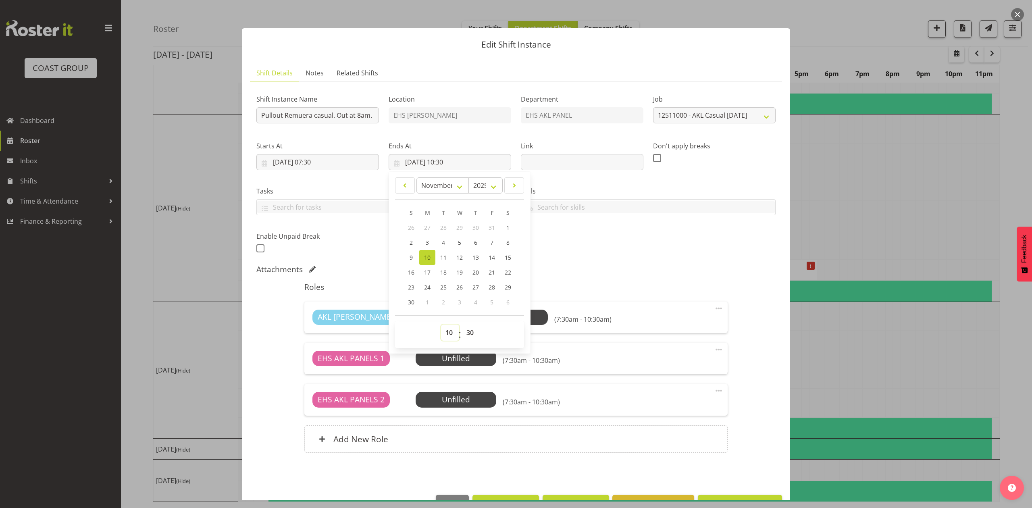
drag, startPoint x: 447, startPoint y: 331, endPoint x: 447, endPoint y: 325, distance: 6.4
click at [447, 331] on select "00 01 02 03 04 05 06 07 08 09 10 11 12 13 14 15 16 17 18 19 20 21 22 23" at bounding box center [450, 332] width 18 height 16
select select "9"
click at [441, 325] on select "00 01 02 03 04 05 06 07 08 09 10 11 12 13 14 15 16 17 18 19 20 21 22 23" at bounding box center [450, 332] width 18 height 16
type input "10/11/2025, 09:30"
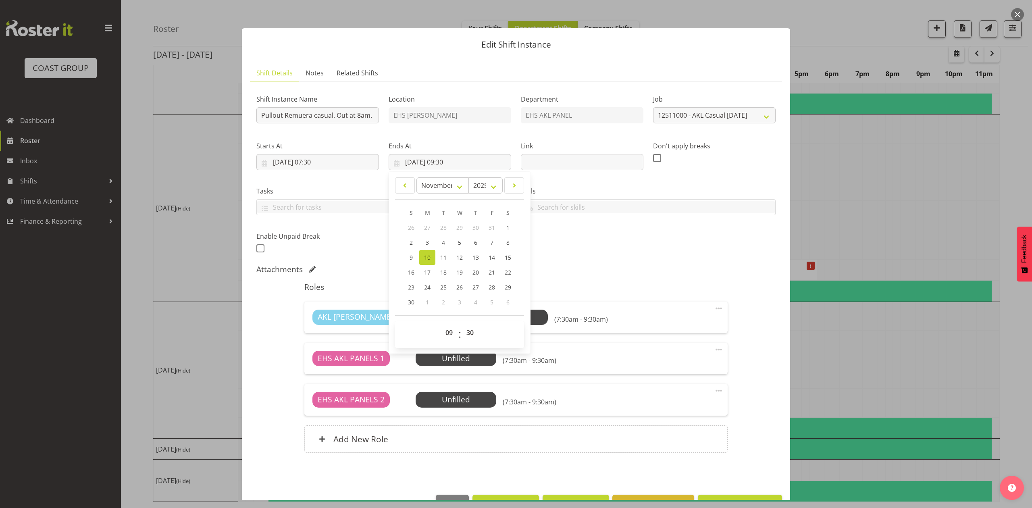
click at [615, 291] on h5 "Roles" at bounding box center [515, 287] width 423 height 10
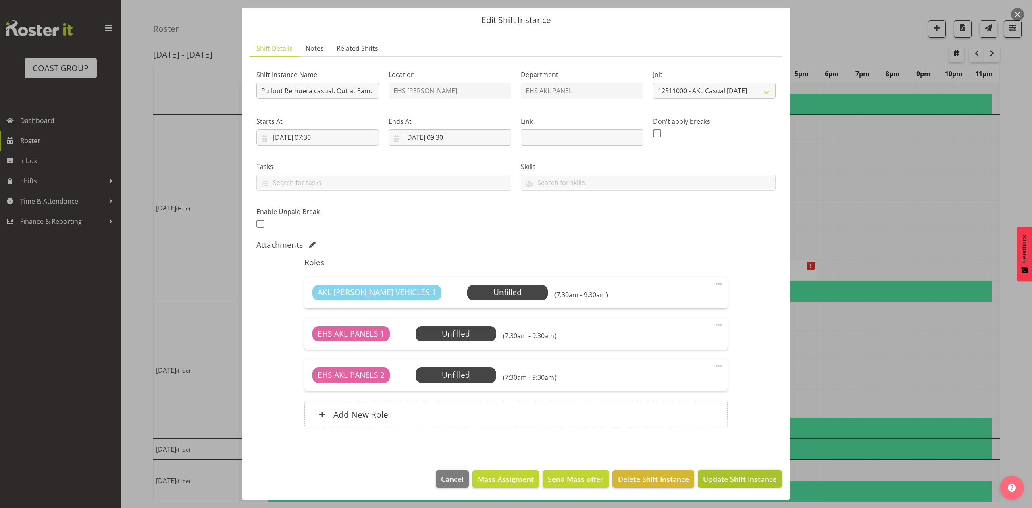
click at [736, 479] on span "Update Shift Instance" at bounding box center [740, 479] width 74 height 10
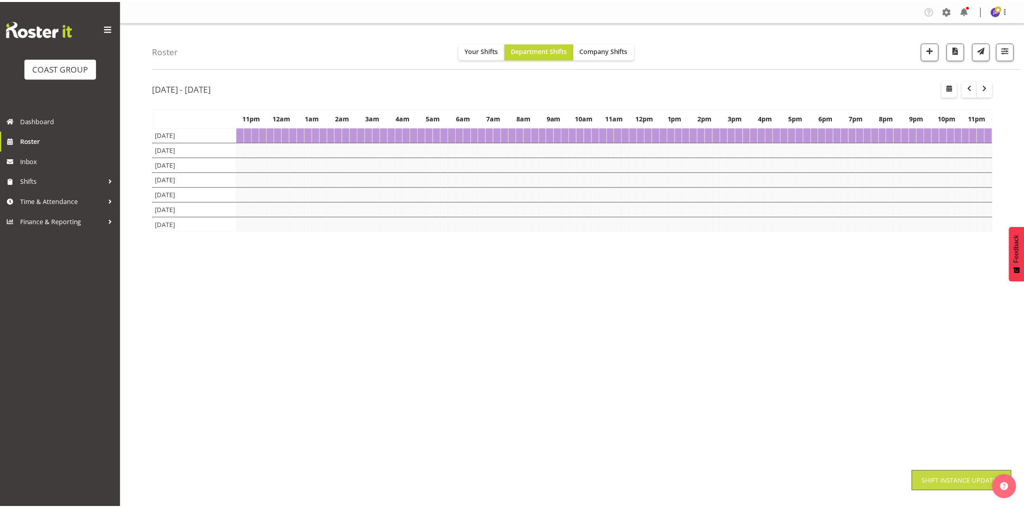
scroll to position [0, 0]
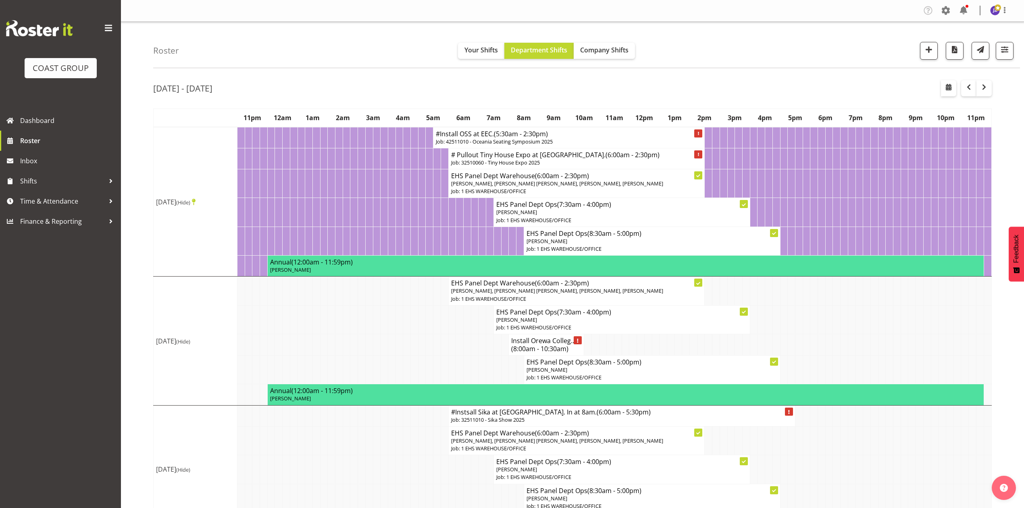
click at [834, 305] on td at bounding box center [837, 290] width 8 height 29
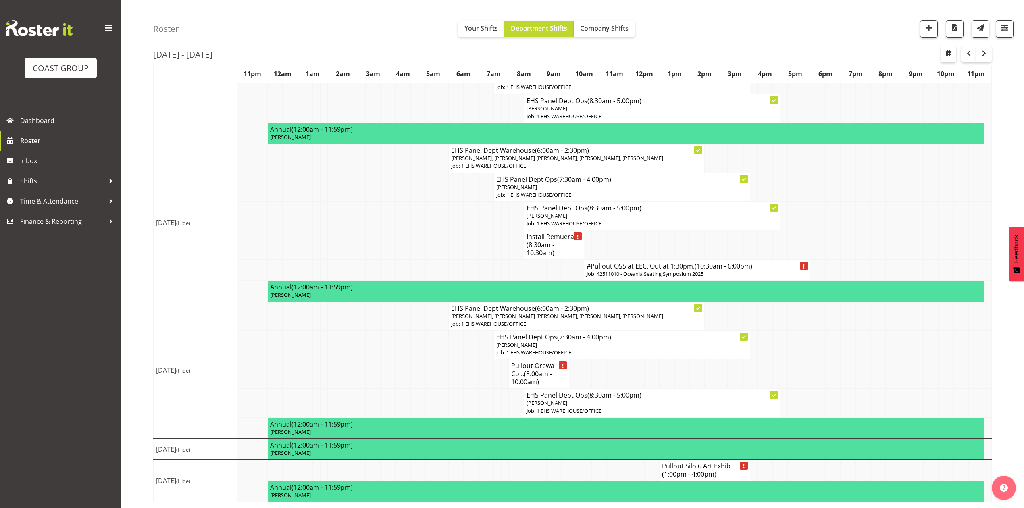
scroll to position [433, 0]
click at [988, 56] on span "button" at bounding box center [984, 53] width 10 height 10
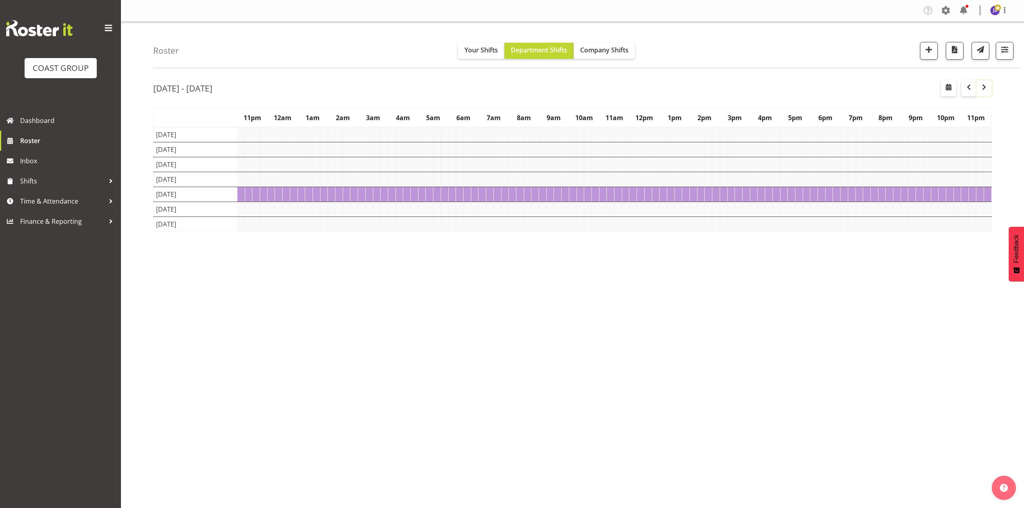
scroll to position [0, 0]
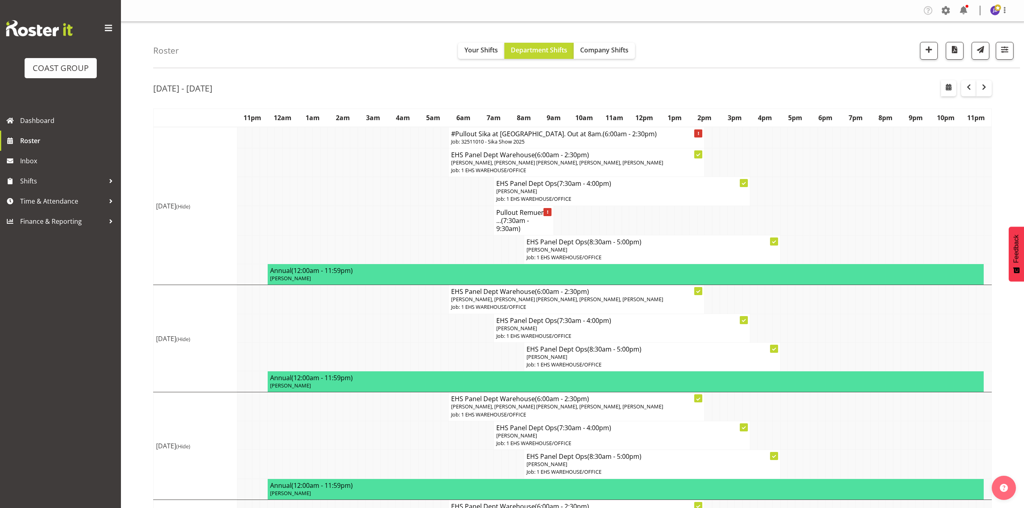
click at [871, 314] on td at bounding box center [874, 299] width 8 height 29
click at [804, 223] on td at bounding box center [806, 220] width 8 height 29
drag, startPoint x: 892, startPoint y: 249, endPoint x: 872, endPoint y: 245, distance: 20.0
click at [877, 243] on tr "EHS Panel Dept Ops (8:30am - 5:00pm) Abe Denton Job: 1 EHS WAREHOUSE/OFFICE" at bounding box center [573, 249] width 838 height 29
click at [873, 206] on td at bounding box center [874, 191] width 8 height 29
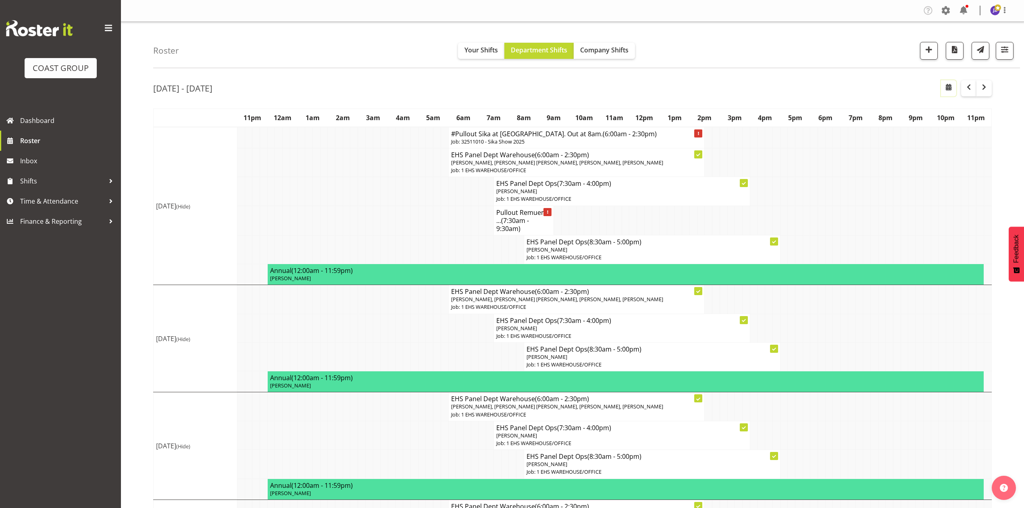
click at [945, 91] on span "button" at bounding box center [948, 87] width 10 height 10
select select "7"
select select "2025"
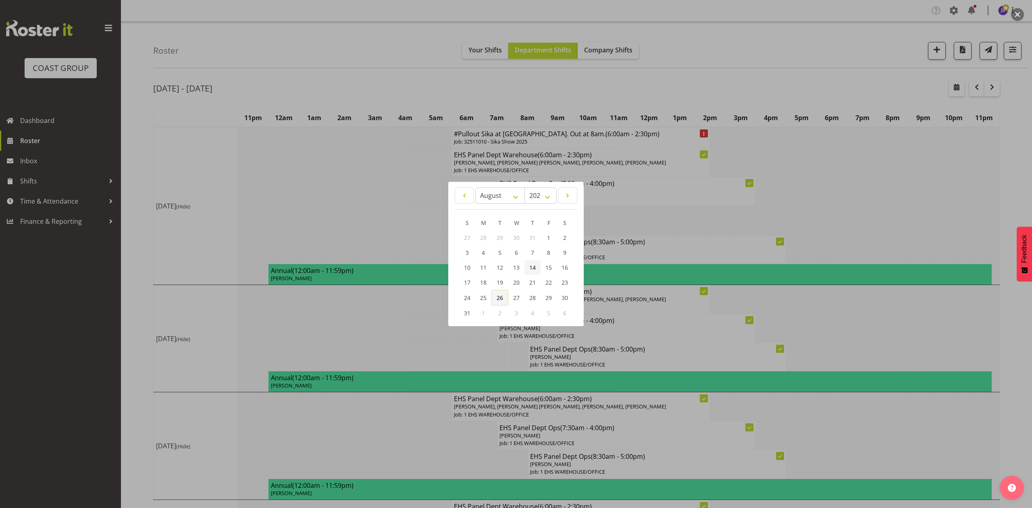
drag, startPoint x: 500, startPoint y: 301, endPoint x: 539, endPoint y: 273, distance: 48.4
click at [500, 301] on link "26" at bounding box center [499, 298] width 17 height 16
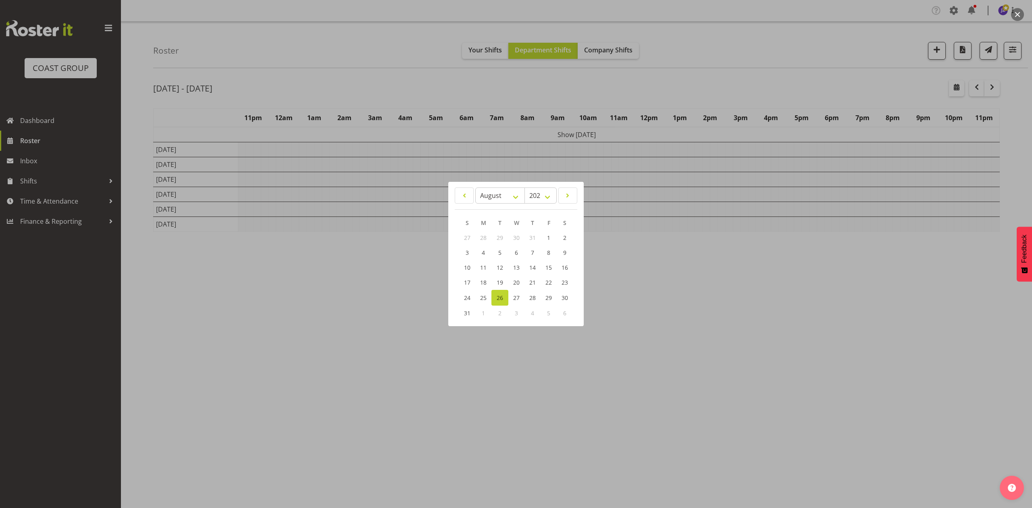
click at [689, 97] on div at bounding box center [516, 254] width 1032 height 508
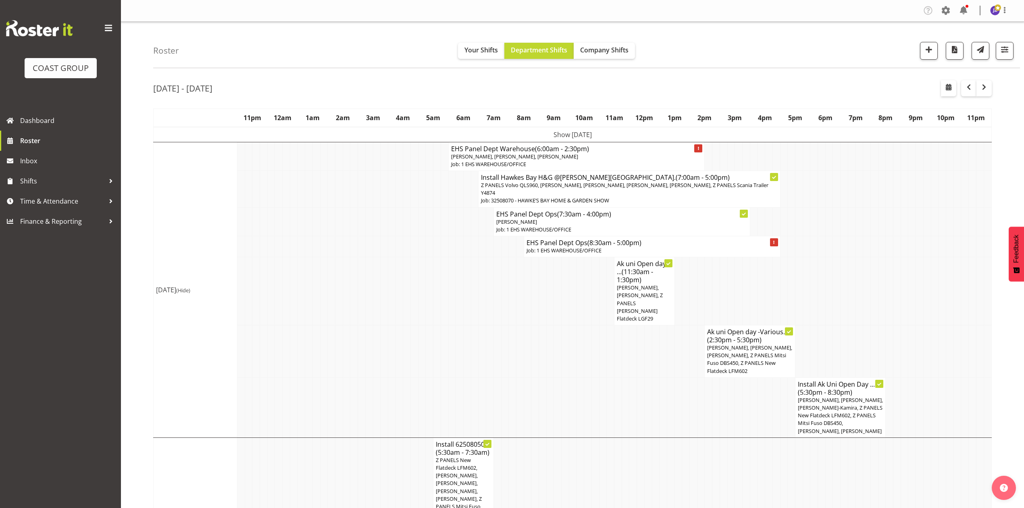
click at [824, 325] on td at bounding box center [822, 351] width 8 height 52
click at [887, 377] on td at bounding box center [889, 407] width 8 height 60
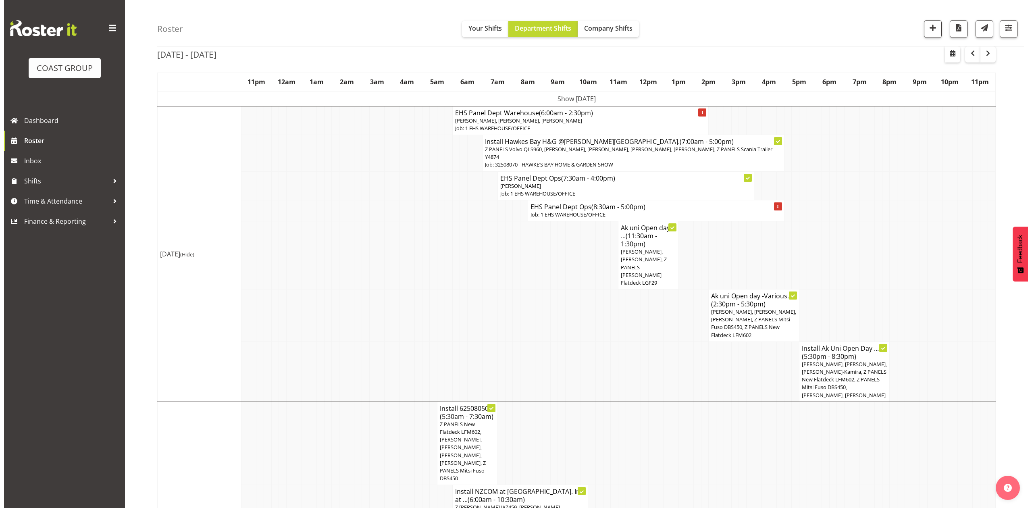
scroll to position [54, 0]
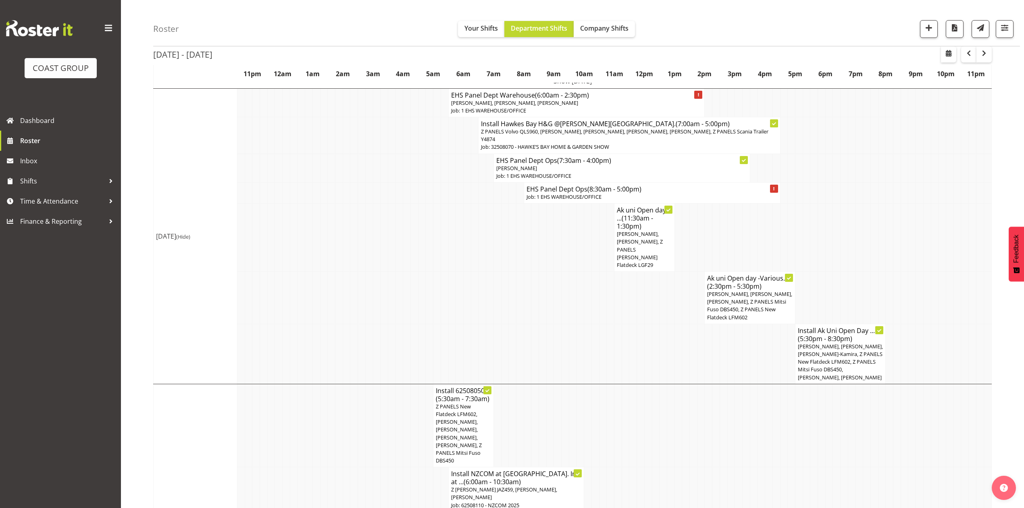
click at [750, 290] on span "[PERSON_NAME], [PERSON_NAME], [PERSON_NAME], Z PANELS Mitsi Fuso DBS450, Z PANE…" at bounding box center [749, 305] width 85 height 31
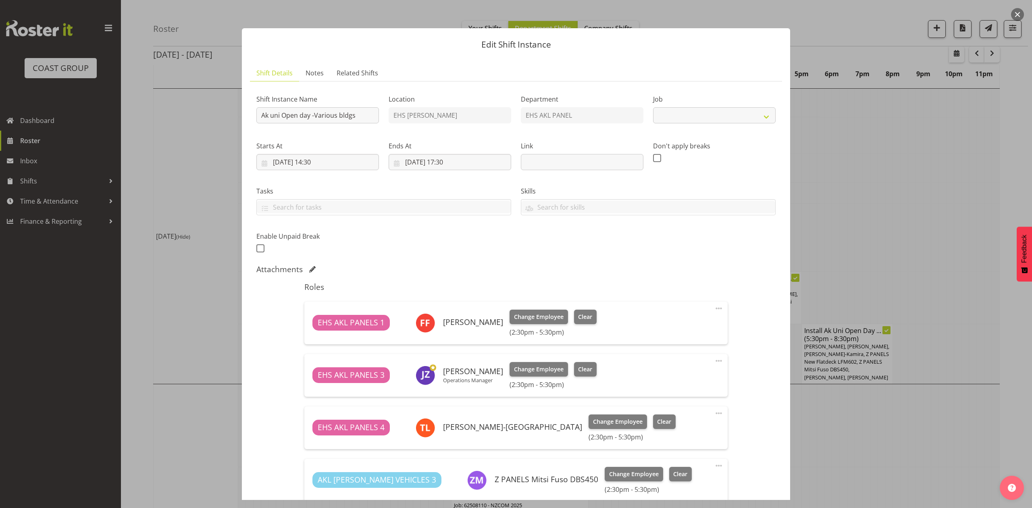
scroll to position [164, 0]
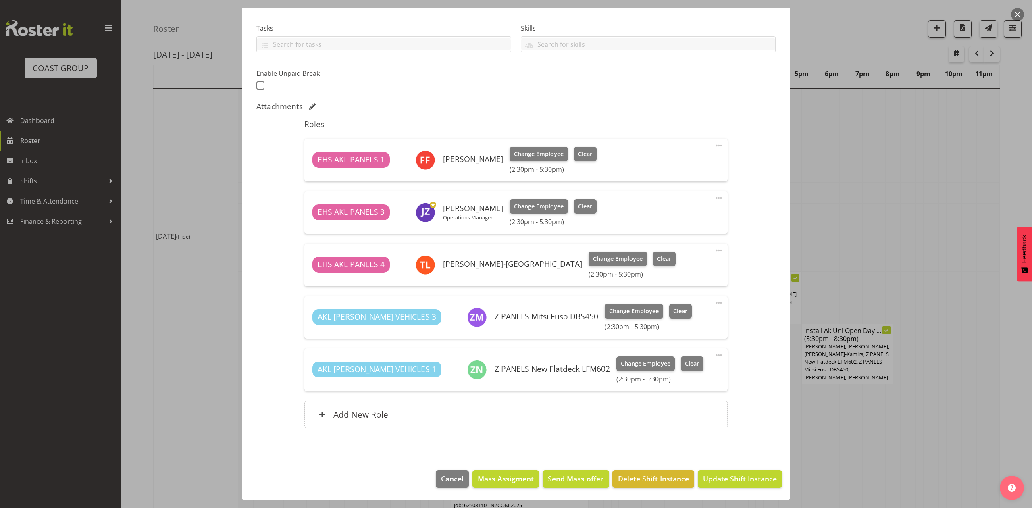
select select "9993"
click at [929, 420] on div at bounding box center [516, 254] width 1032 height 508
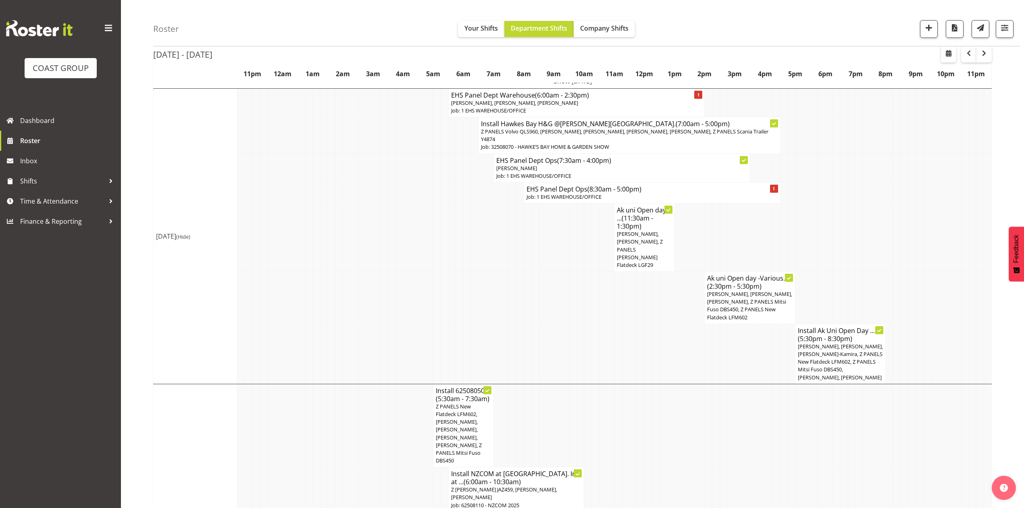
click at [858, 272] on td at bounding box center [859, 298] width 8 height 52
drag, startPoint x: 659, startPoint y: 295, endPoint x: 662, endPoint y: 299, distance: 4.4
click at [660, 296] on tr "Ak uni Open day -Various... (2:30pm - 5:30pm) Freddieric Fiel, Jeremy Zhu, Taka…" at bounding box center [573, 298] width 838 height 52
click at [652, 230] on span "[PERSON_NAME], [PERSON_NAME], Z PANELS [PERSON_NAME] Flatdeck LGF29" at bounding box center [640, 249] width 46 height 38
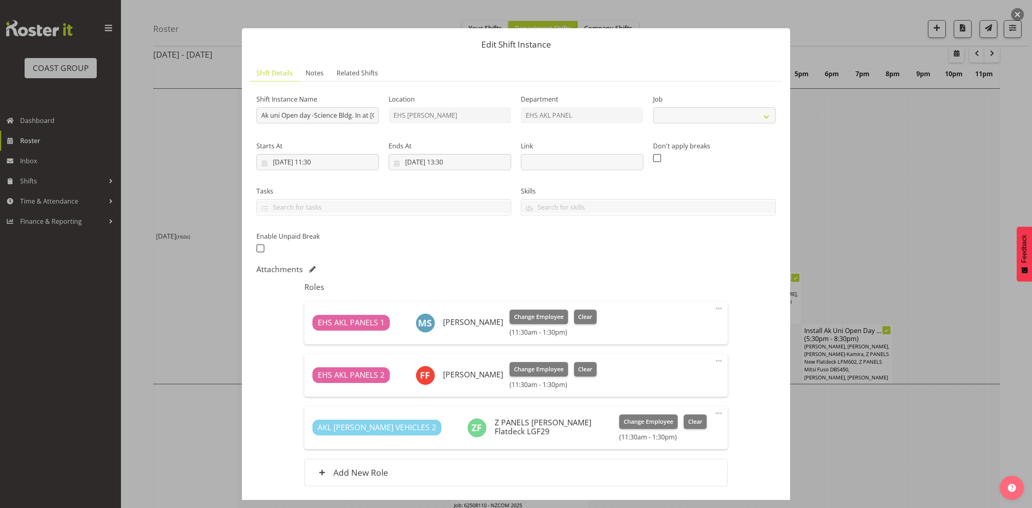
select select "9993"
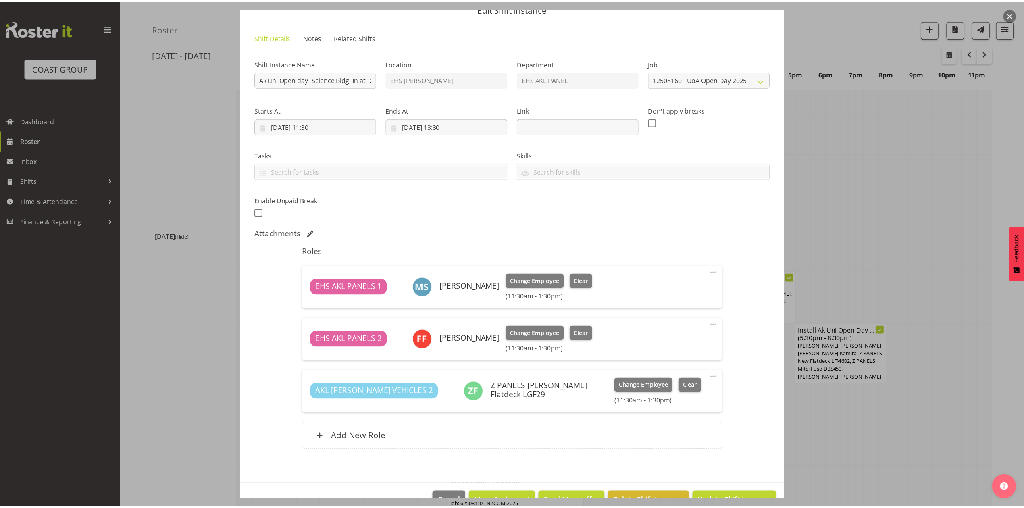
scroll to position [54, 0]
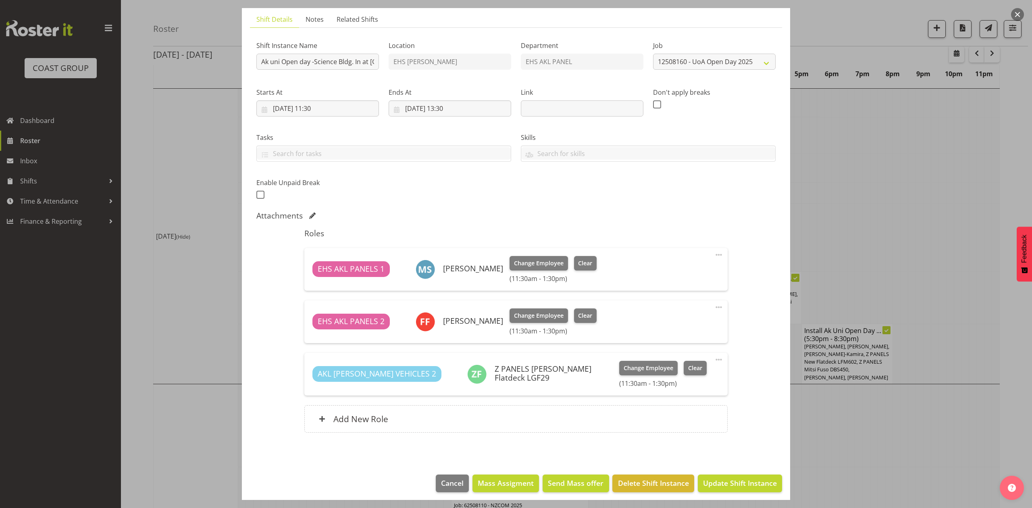
click at [910, 214] on div at bounding box center [516, 254] width 1032 height 508
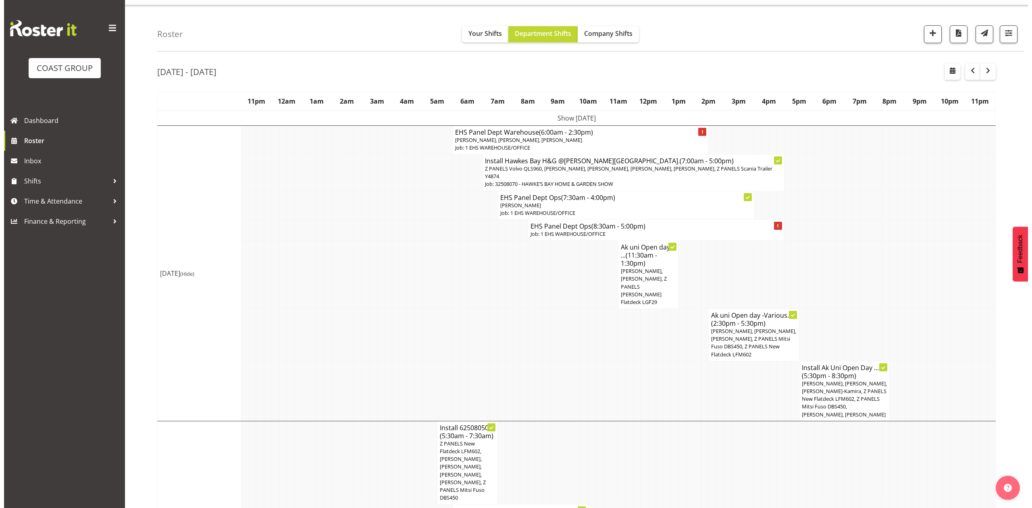
scroll to position [0, 0]
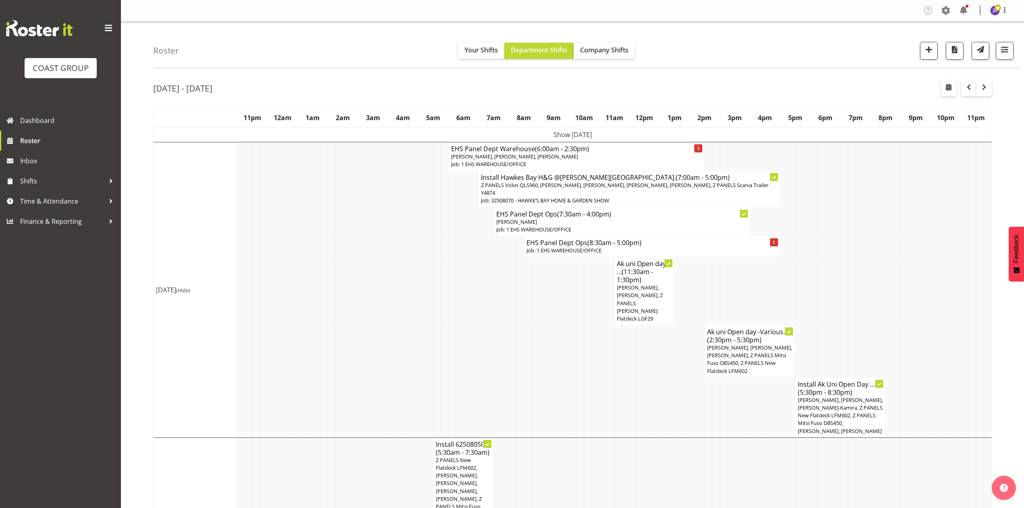
click at [576, 325] on td at bounding box center [573, 351] width 8 height 52
click at [642, 291] on span "[PERSON_NAME], [PERSON_NAME], Z PANELS [PERSON_NAME] Flatdeck LGF29" at bounding box center [640, 303] width 46 height 38
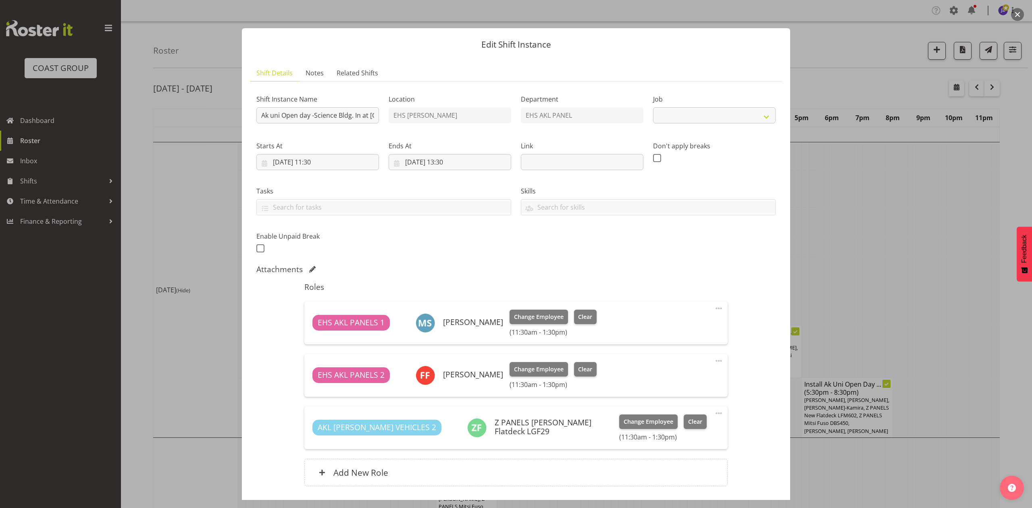
select select "9993"
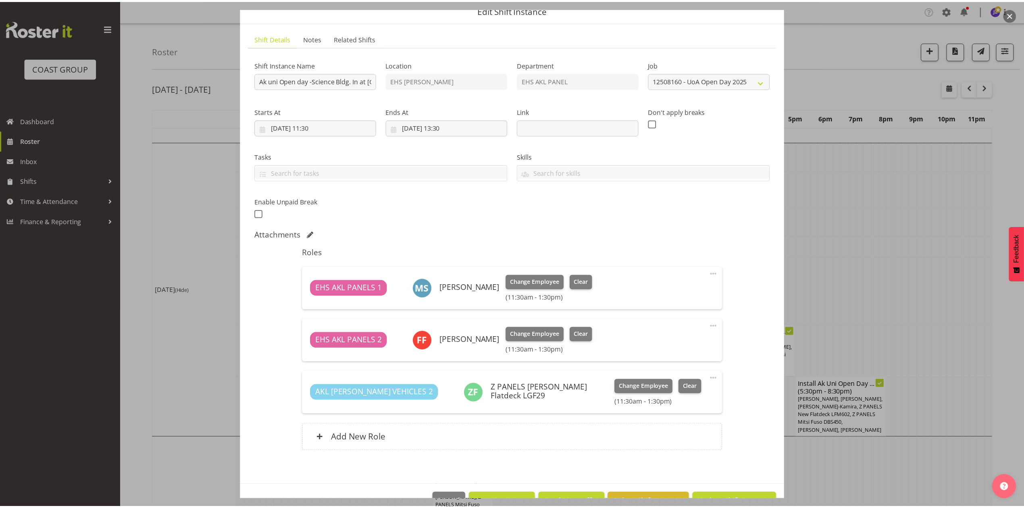
scroll to position [54, 0]
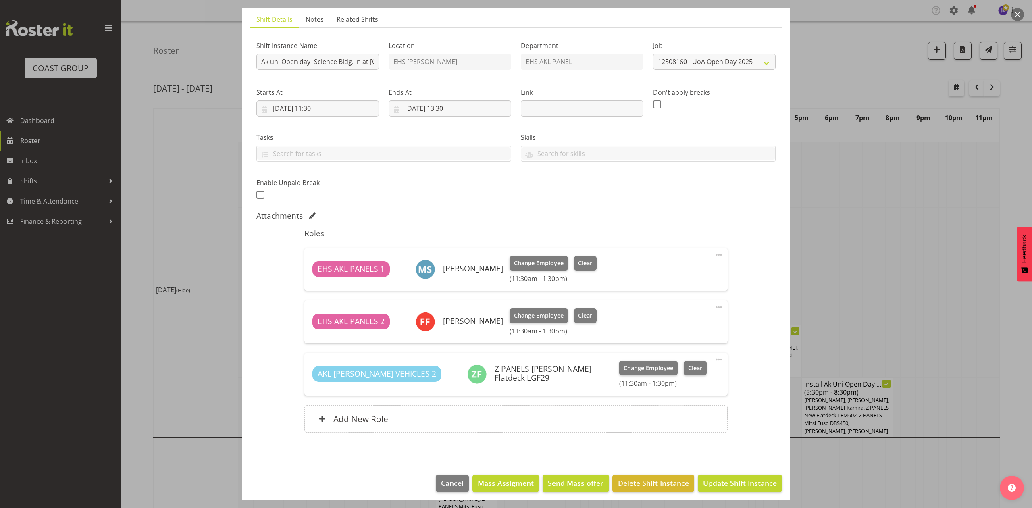
click at [832, 237] on div at bounding box center [516, 254] width 1032 height 508
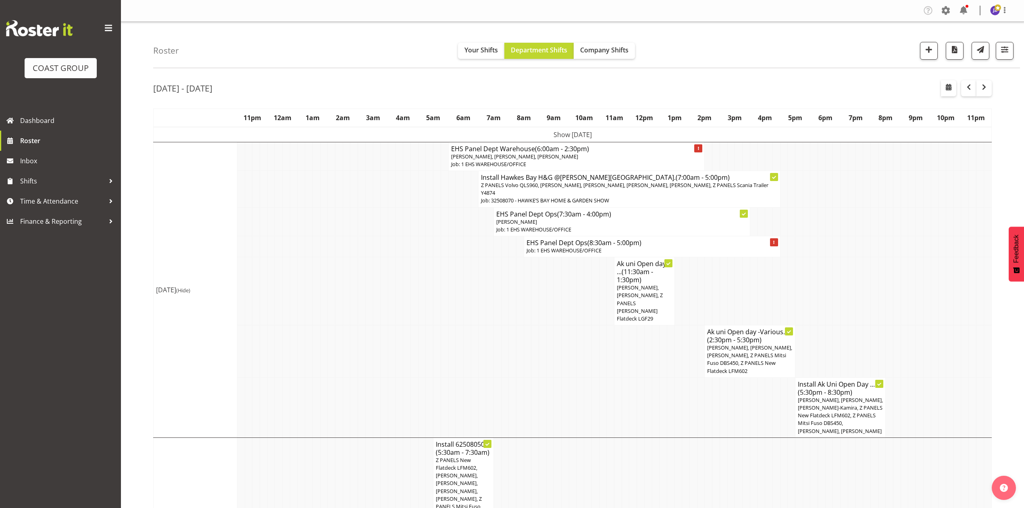
click at [650, 327] on td at bounding box center [648, 351] width 8 height 52
click at [650, 325] on td at bounding box center [648, 351] width 8 height 52
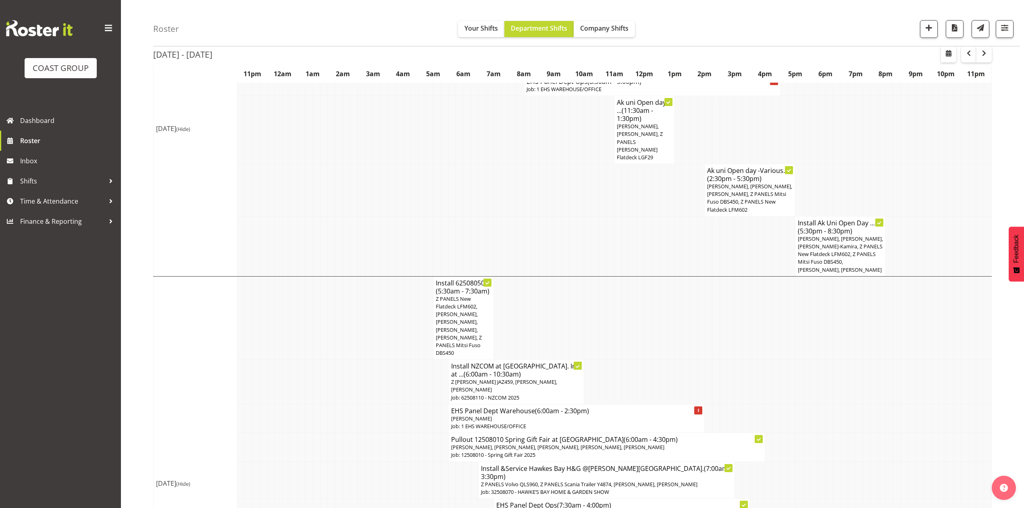
scroll to position [0, 0]
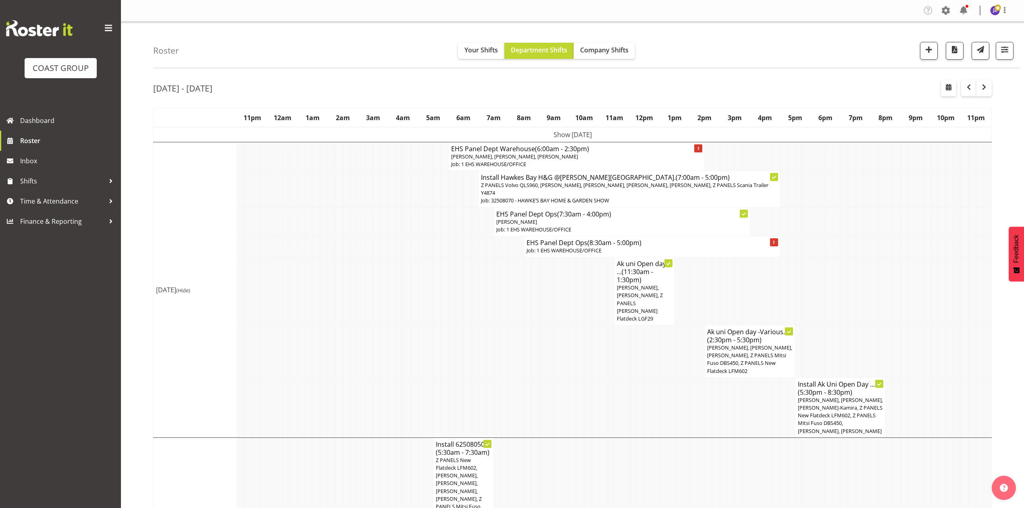
click at [803, 301] on td at bounding box center [806, 291] width 8 height 68
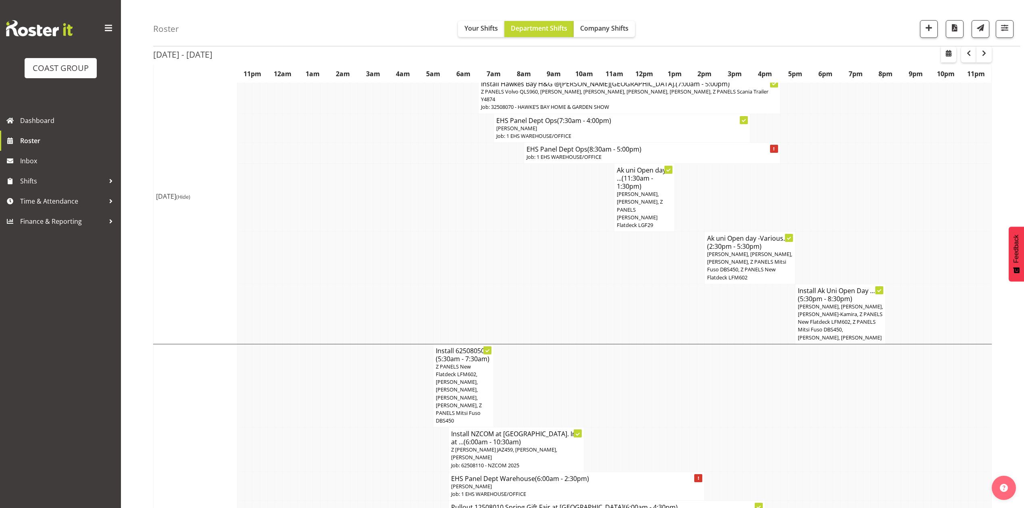
scroll to position [107, 0]
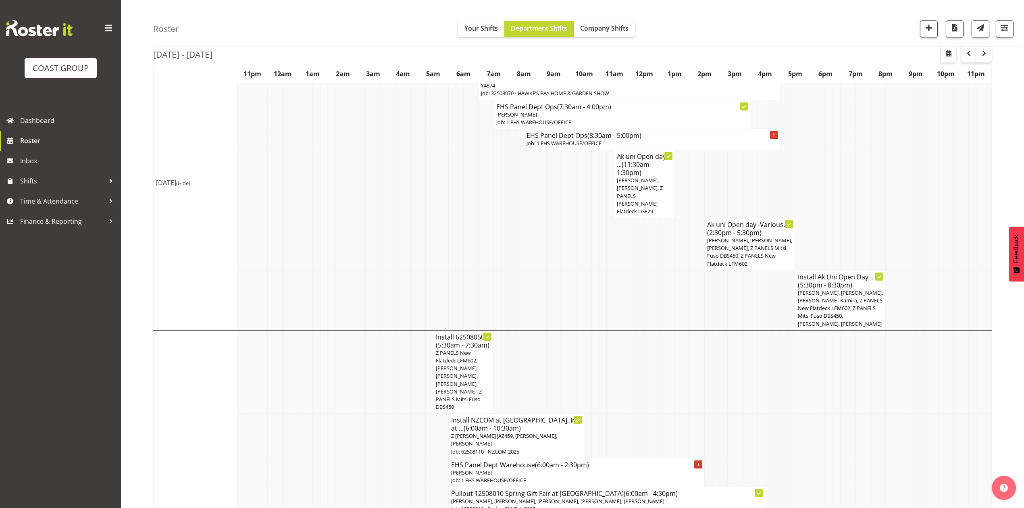
click at [692, 284] on td at bounding box center [694, 300] width 8 height 60
click at [624, 242] on td at bounding box center [625, 244] width 8 height 52
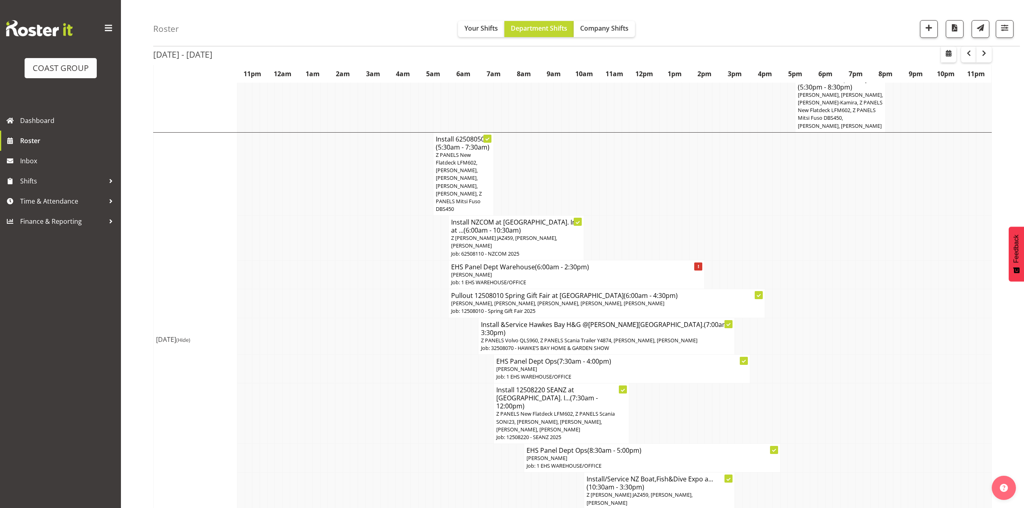
scroll to position [322, 0]
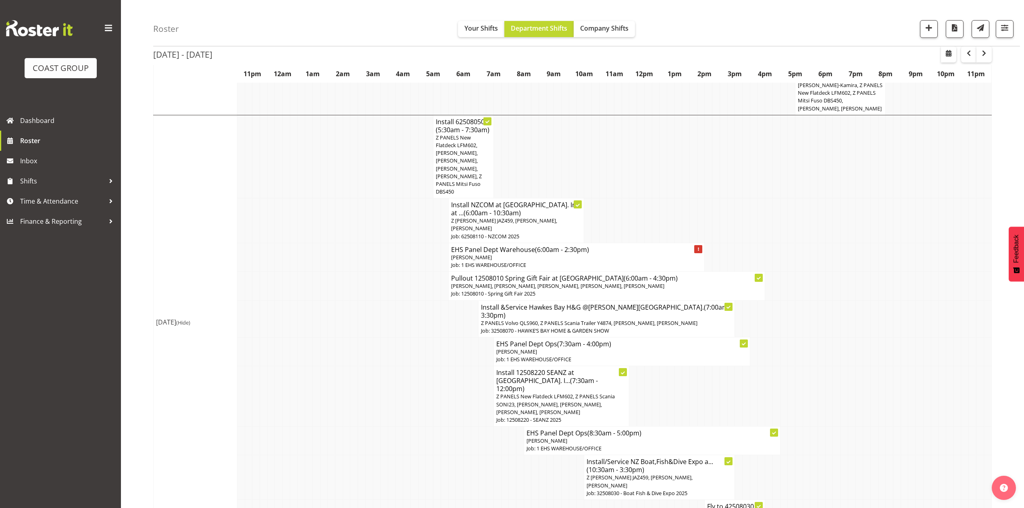
drag, startPoint x: 558, startPoint y: 126, endPoint x: 659, endPoint y: 126, distance: 101.2
click at [560, 126] on td at bounding box center [558, 156] width 8 height 83
click at [704, 142] on td at bounding box center [708, 156] width 8 height 83
click at [798, 176] on td at bounding box center [799, 156] width 8 height 83
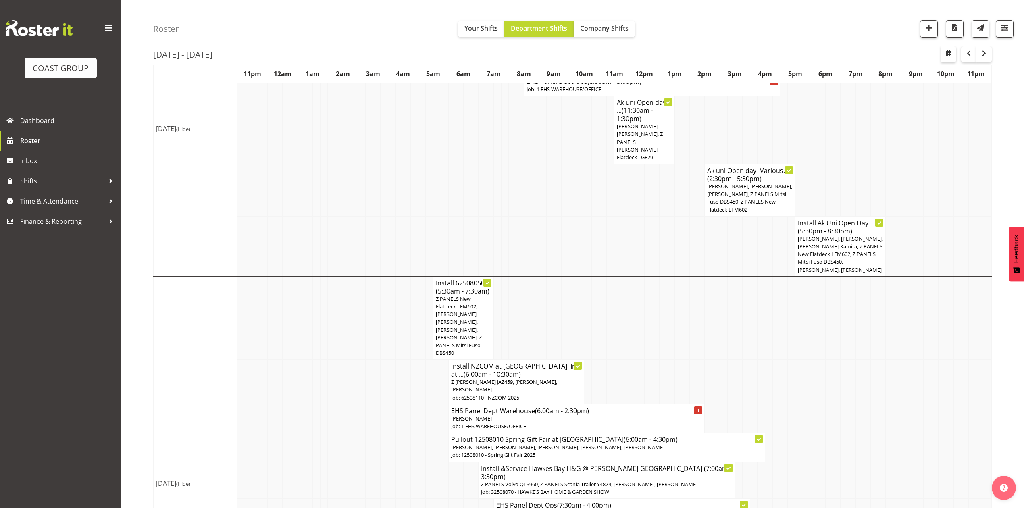
scroll to position [0, 0]
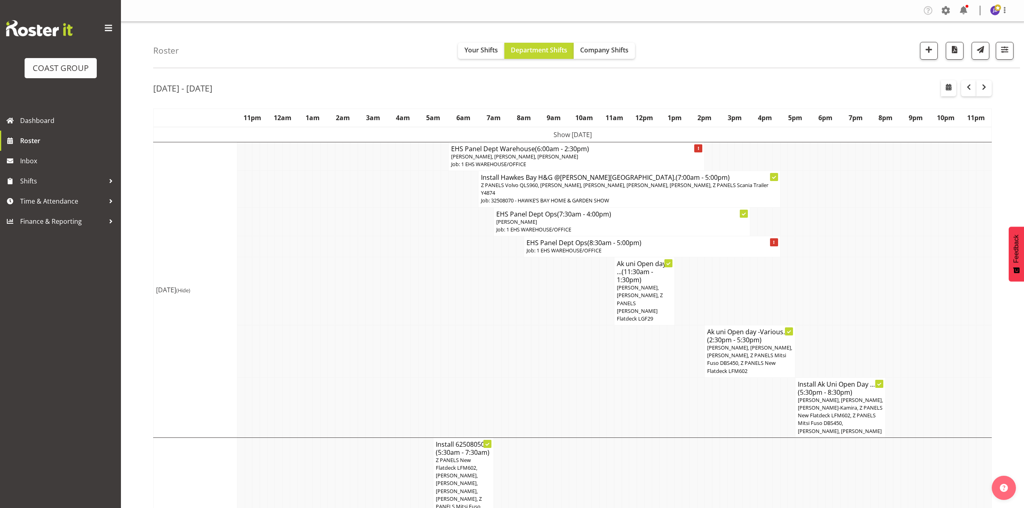
click at [572, 299] on td at bounding box center [573, 291] width 8 height 68
click at [945, 84] on span "button" at bounding box center [948, 87] width 10 height 10
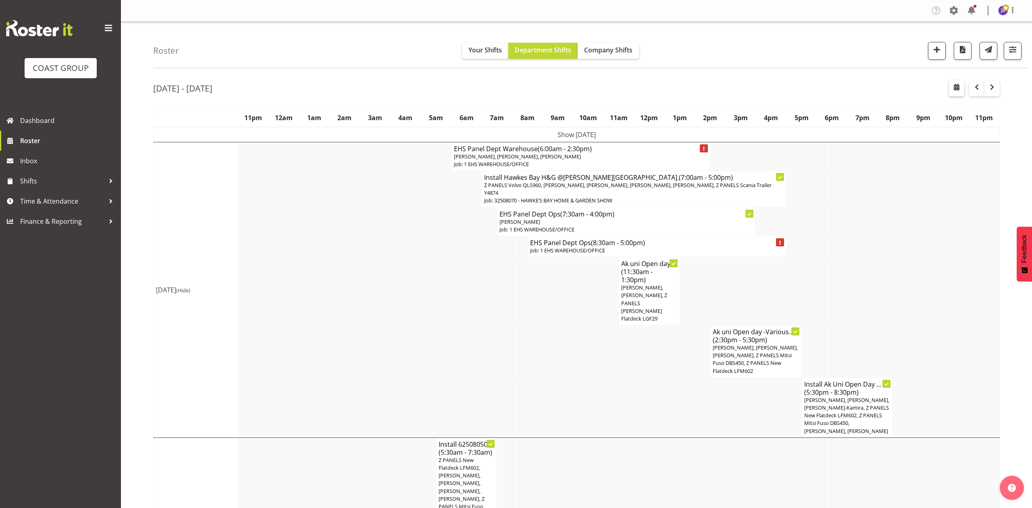
select select "7"
select select "2025"
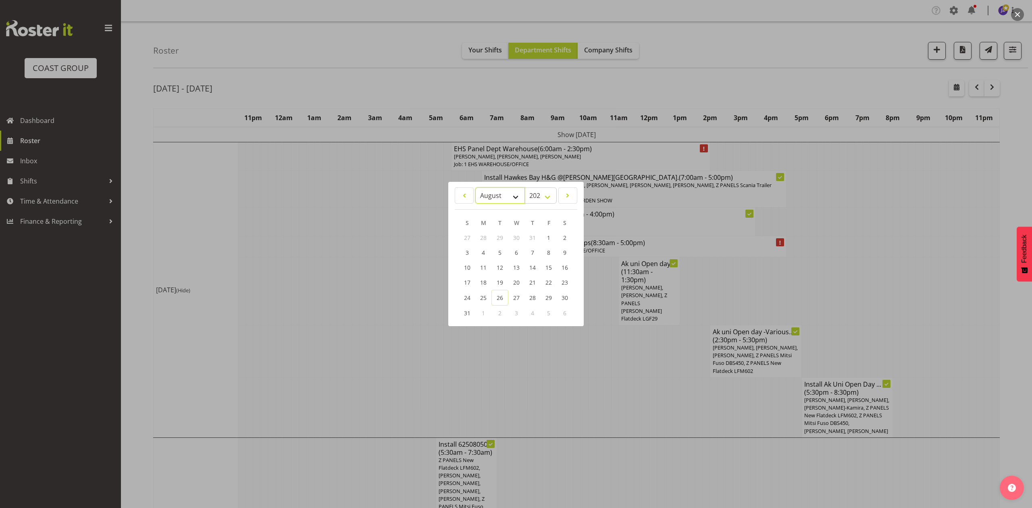
click at [486, 194] on select "January February March April May June July August September October November De…" at bounding box center [500, 195] width 50 height 16
select select "8"
click at [475, 187] on select "January February March April May June July August September October November De…" at bounding box center [500, 195] width 50 height 16
click at [495, 284] on link "23" at bounding box center [500, 282] width 16 height 15
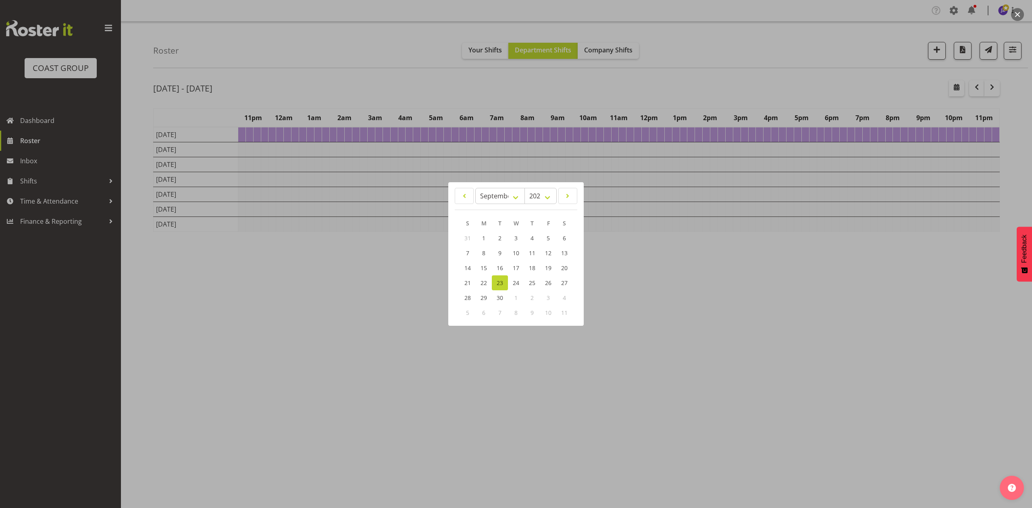
click at [594, 91] on div at bounding box center [516, 254] width 1032 height 508
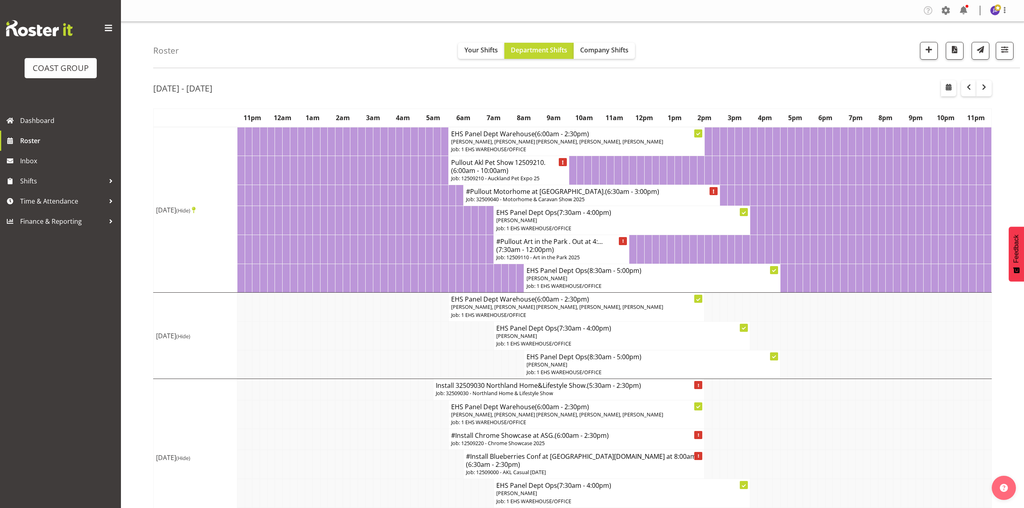
click at [858, 341] on td at bounding box center [859, 335] width 8 height 29
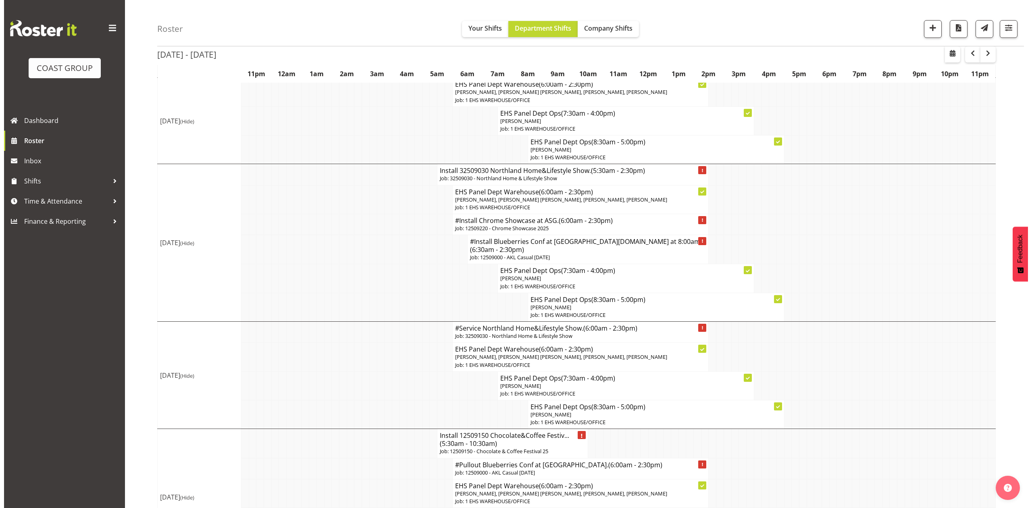
scroll to position [268, 0]
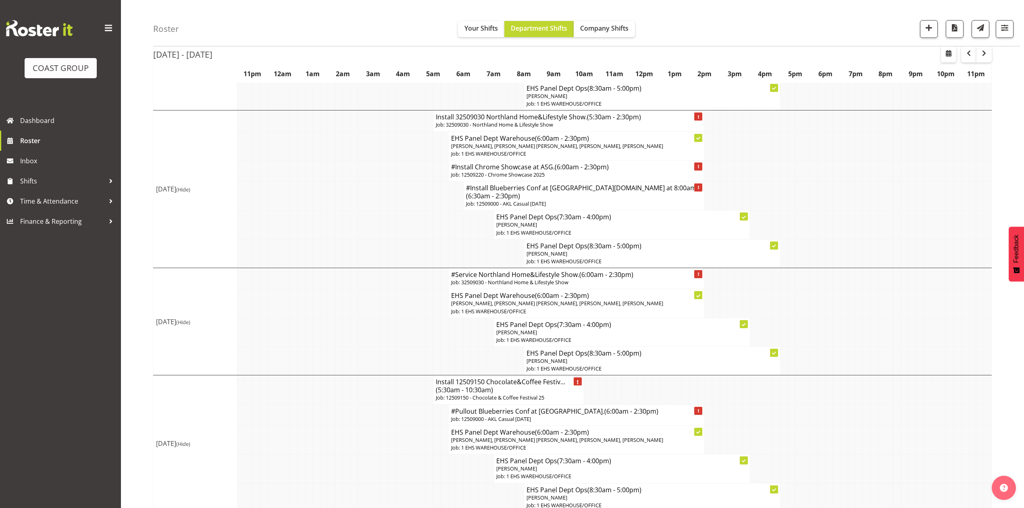
click at [440, 236] on td at bounding box center [444, 224] width 8 height 29
click at [443, 234] on td at bounding box center [444, 224] width 8 height 29
click at [956, 58] on div at bounding box center [966, 54] width 51 height 16
click at [950, 58] on span "button" at bounding box center [948, 53] width 10 height 10
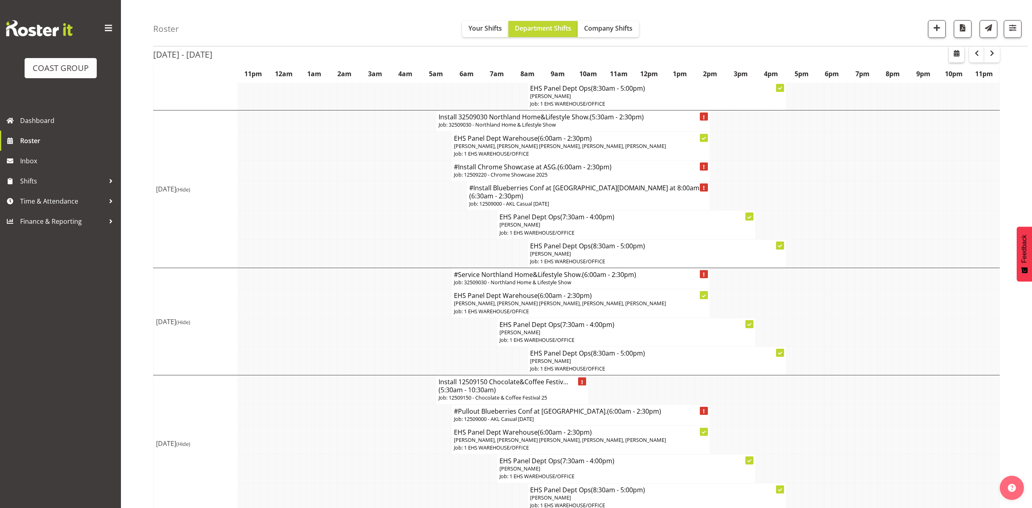
select select "7"
select select "2025"
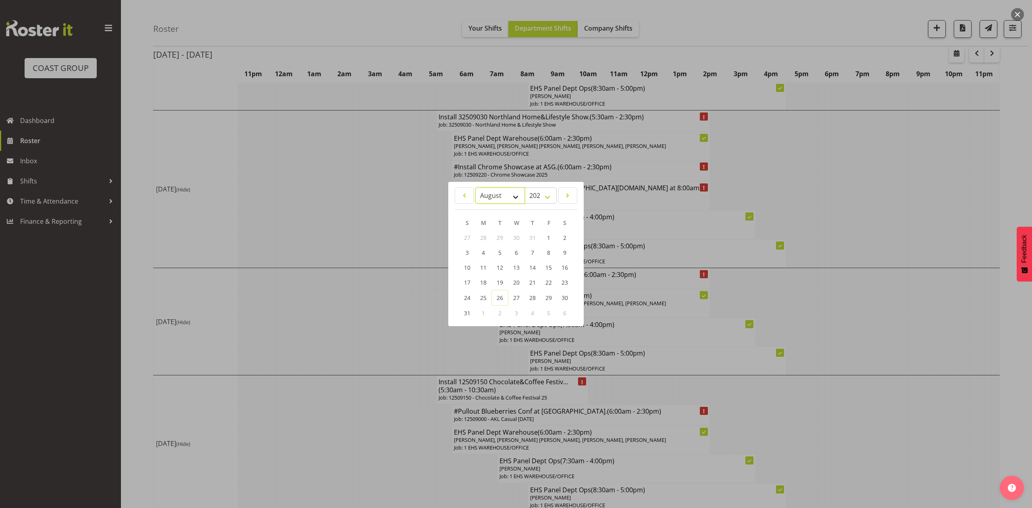
drag, startPoint x: 508, startPoint y: 192, endPoint x: 508, endPoint y: 200, distance: 8.1
click at [508, 192] on select "January February March April May June July August September October November De…" at bounding box center [500, 195] width 50 height 16
select select "8"
click at [475, 187] on select "January February March April May June July August September October November De…" at bounding box center [500, 195] width 50 height 16
click at [492, 282] on link "23" at bounding box center [500, 282] width 16 height 15
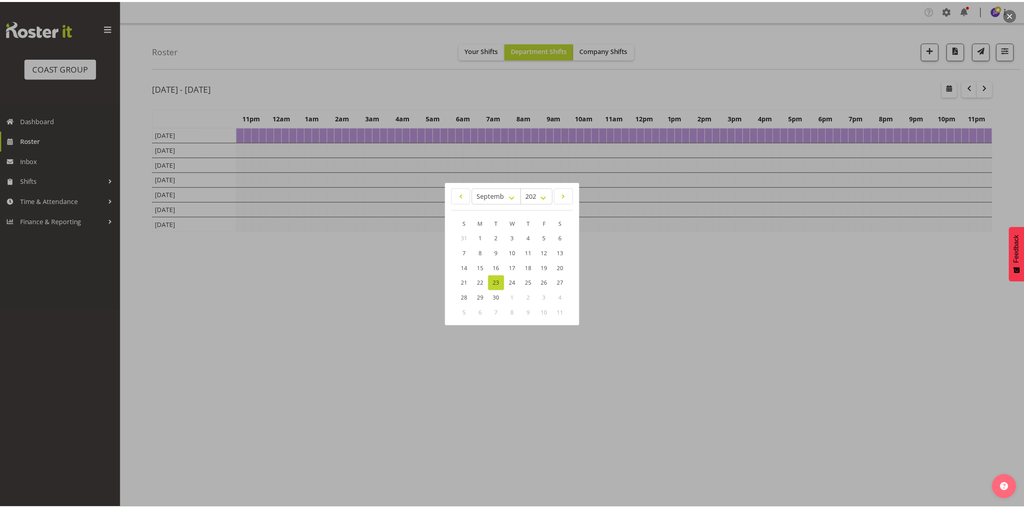
scroll to position [0, 0]
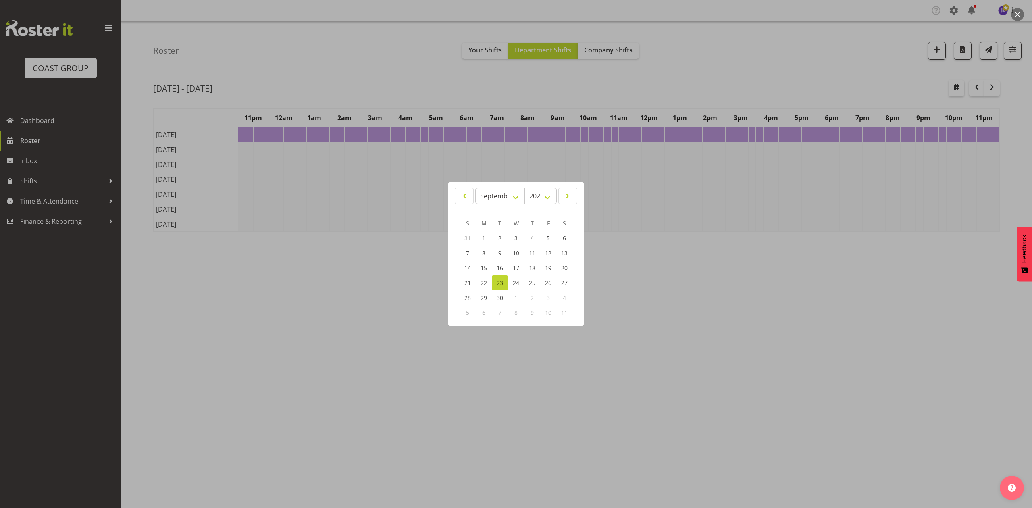
click at [717, 79] on div at bounding box center [516, 254] width 1032 height 508
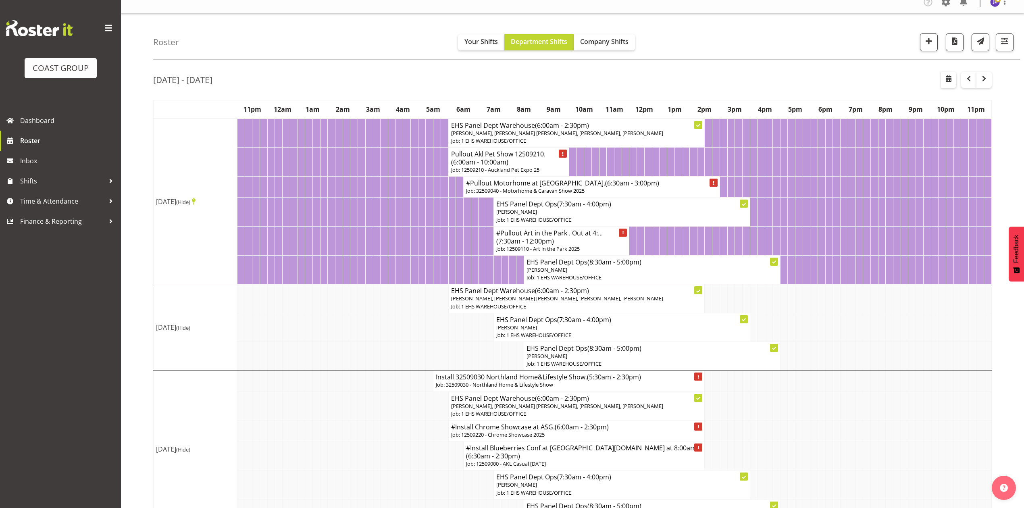
scroll to position [54, 0]
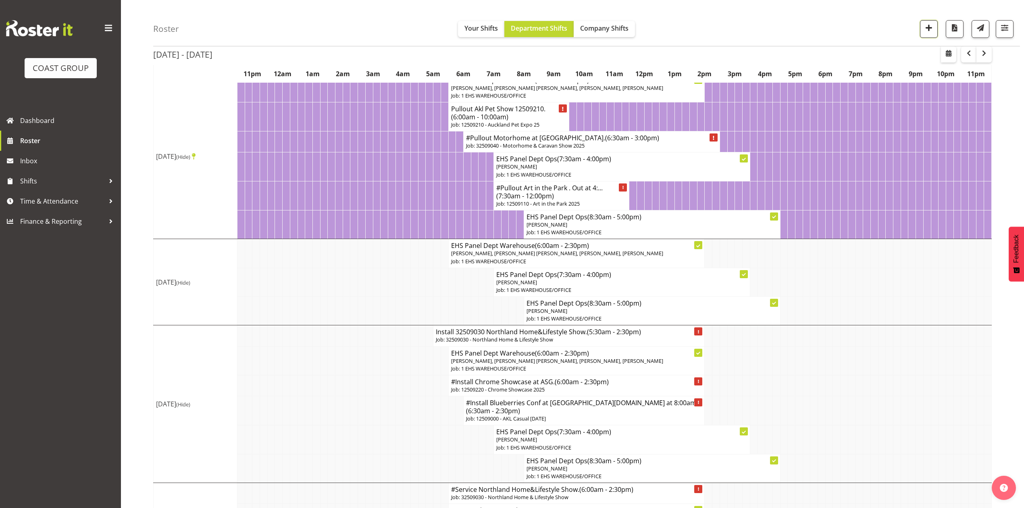
click at [925, 25] on span "button" at bounding box center [928, 28] width 10 height 10
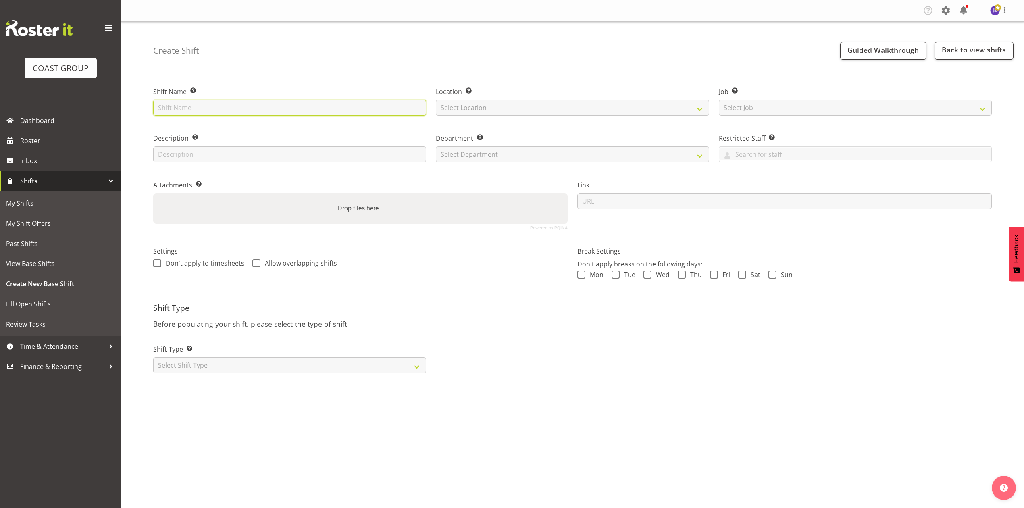
click at [314, 113] on input "text" at bounding box center [289, 108] width 273 height 16
click at [309, 102] on input "text" at bounding box center [289, 108] width 273 height 16
type input "V"
click at [156, 108] on input "Blueberries Conf at [GEOGRAPHIC_DATA]." at bounding box center [289, 108] width 273 height 16
type input "32509080 Blueberries Conf at [GEOGRAPHIC_DATA]."
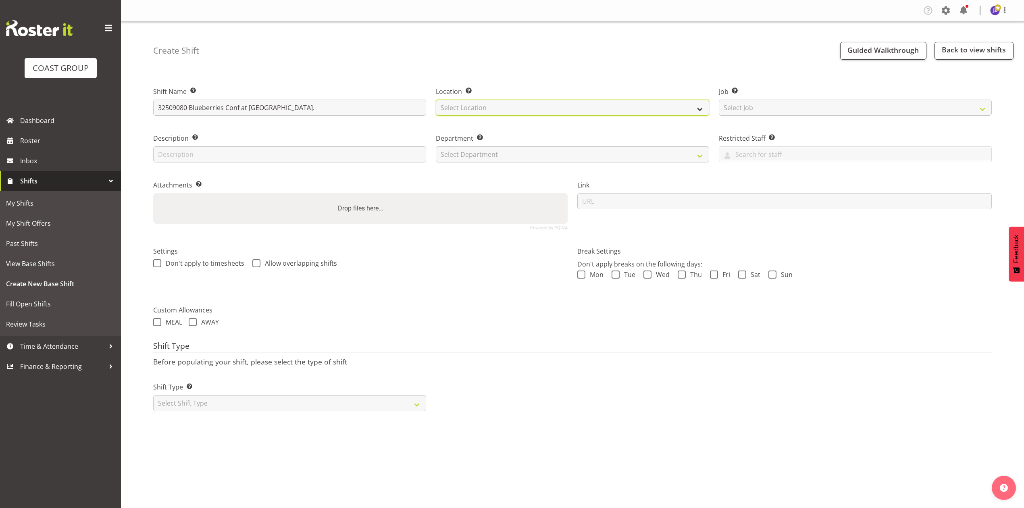
click at [494, 111] on select "Select Location EHS [PERSON_NAME]" at bounding box center [572, 108] width 273 height 16
select select "35"
click at [436, 100] on select "Select Location EHS [PERSON_NAME]" at bounding box center [572, 108] width 273 height 16
click at [541, 158] on select "Select Department EHS AKL PANEL EHS AKL PANEL" at bounding box center [572, 154] width 273 height 16
select select "39"
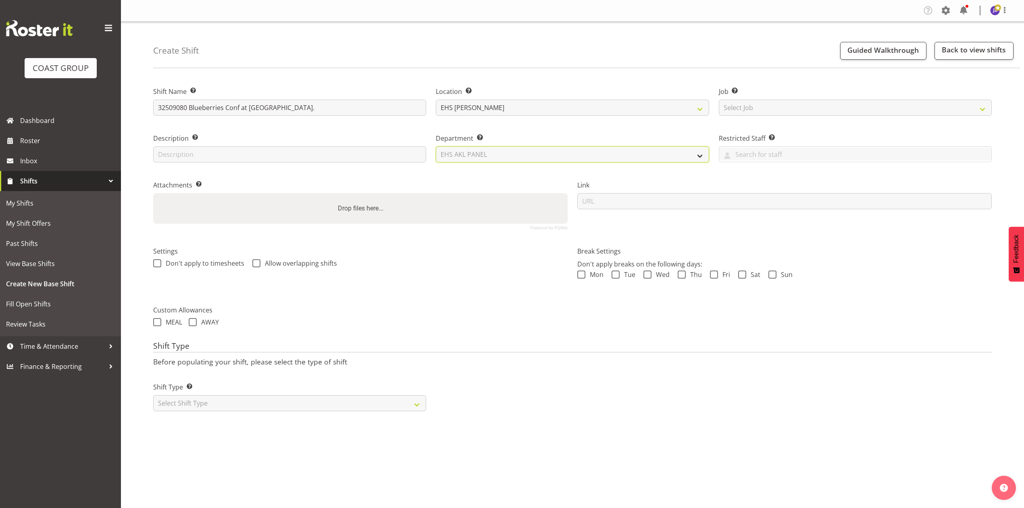
click at [436, 146] on select "Select Department EHS AKL PANEL EHS AKL PANEL" at bounding box center [572, 154] width 273 height 16
click at [782, 107] on select "Select Job Create new job 1 Carlton Events 1 [PERSON_NAME][GEOGRAPHIC_DATA] 1 […" at bounding box center [855, 108] width 273 height 16
select select "8653"
click at [719, 100] on select "Select Job Create new job 1 Carlton Events 1 [PERSON_NAME][GEOGRAPHIC_DATA] 1 […" at bounding box center [855, 108] width 273 height 16
click at [555, 158] on select "EHS AKL PANEL EHS AKL PANEL" at bounding box center [572, 154] width 273 height 16
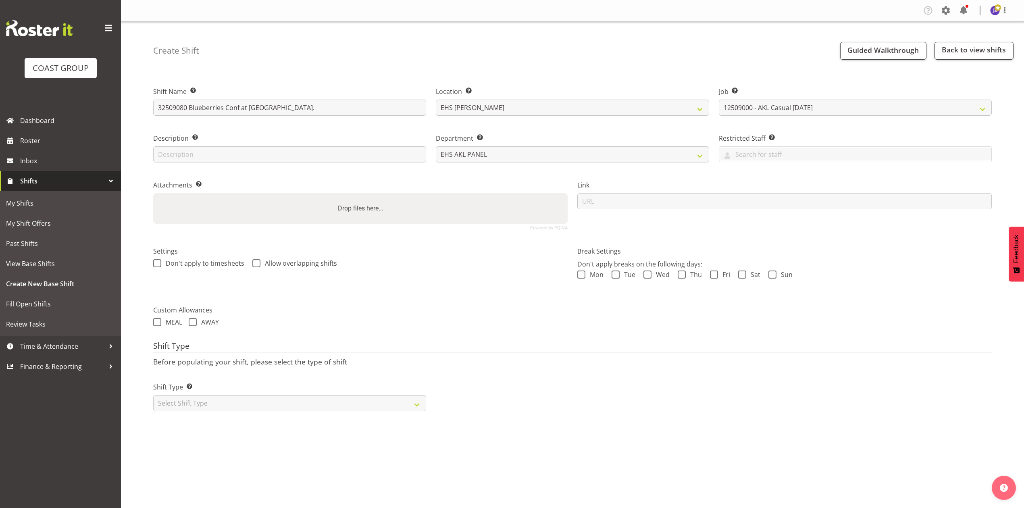
click at [457, 207] on div "Drop files here..." at bounding box center [360, 208] width 414 height 31
click at [153, 193] on input "Drop files here..." at bounding box center [360, 194] width 414 height 2
type input "C:\fakepath\Job Pack Blueberries Conf - Job Details (1).pdf"
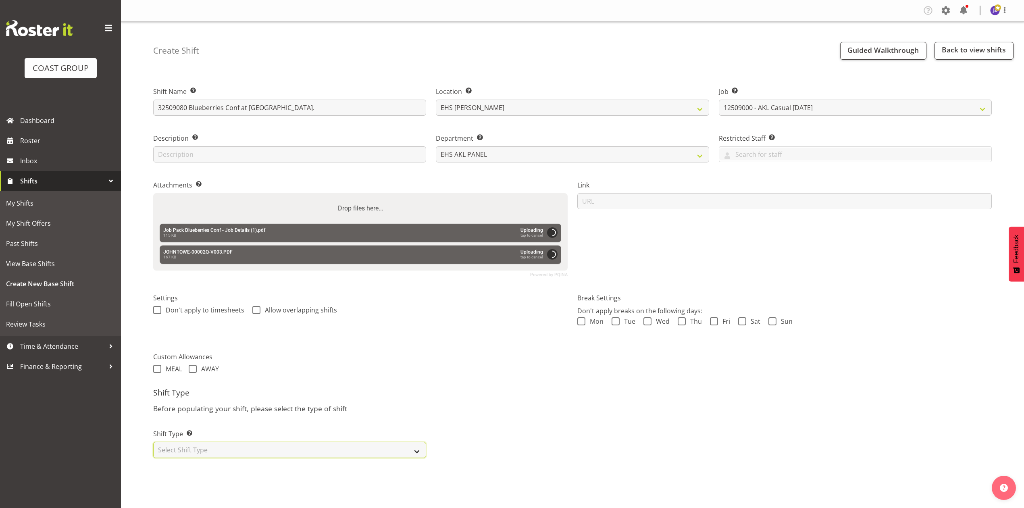
click at [303, 447] on select "Select Shift Type One Off Shift Recurring Shift Rotating Shift" at bounding box center [289, 450] width 273 height 16
select select "recurring"
click at [153, 443] on select "Select Shift Type One Off Shift Recurring Shift Rotating Shift" at bounding box center [289, 450] width 273 height 16
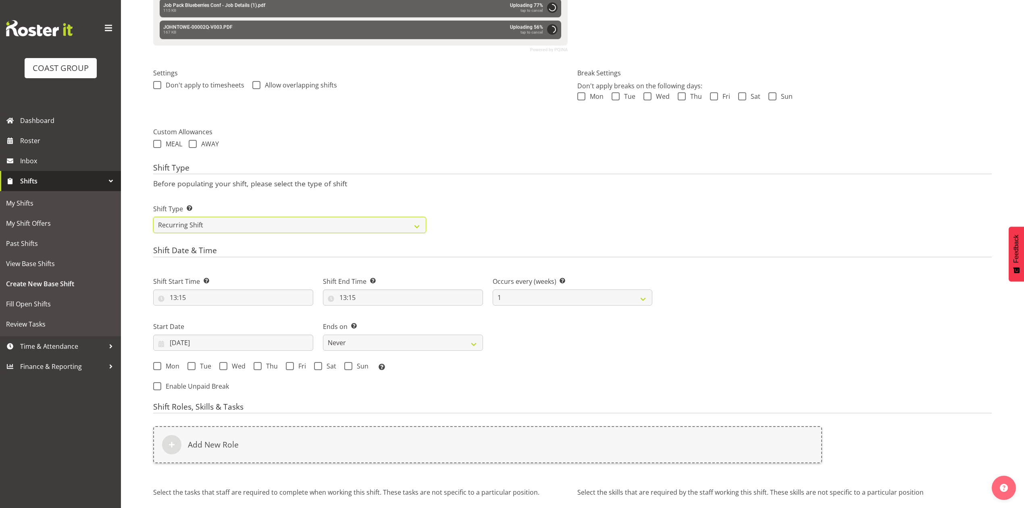
scroll to position [305, 0]
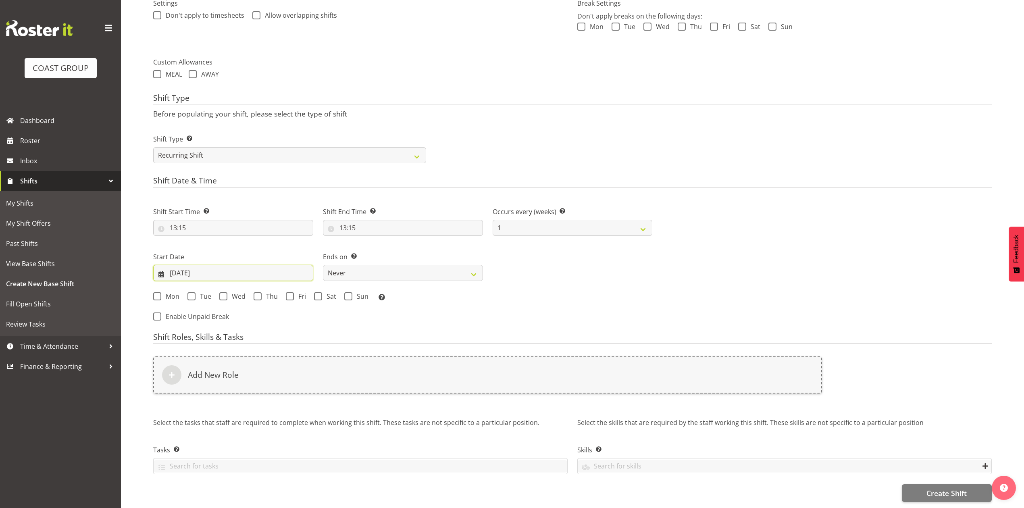
click at [184, 268] on input "[DATE]" at bounding box center [233, 273] width 160 height 16
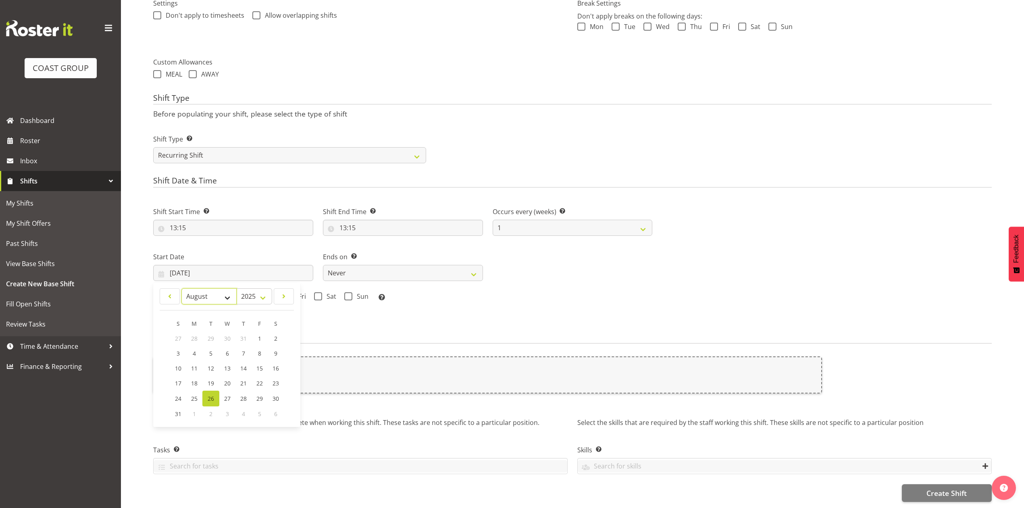
click at [194, 288] on select "January February March April May June July August September October November De…" at bounding box center [208, 296] width 55 height 16
select select "8"
click at [181, 288] on select "January February March April May June July August September October November De…" at bounding box center [208, 296] width 55 height 16
click at [214, 379] on span "23" at bounding box center [211, 383] width 6 height 8
type input "[DATE]"
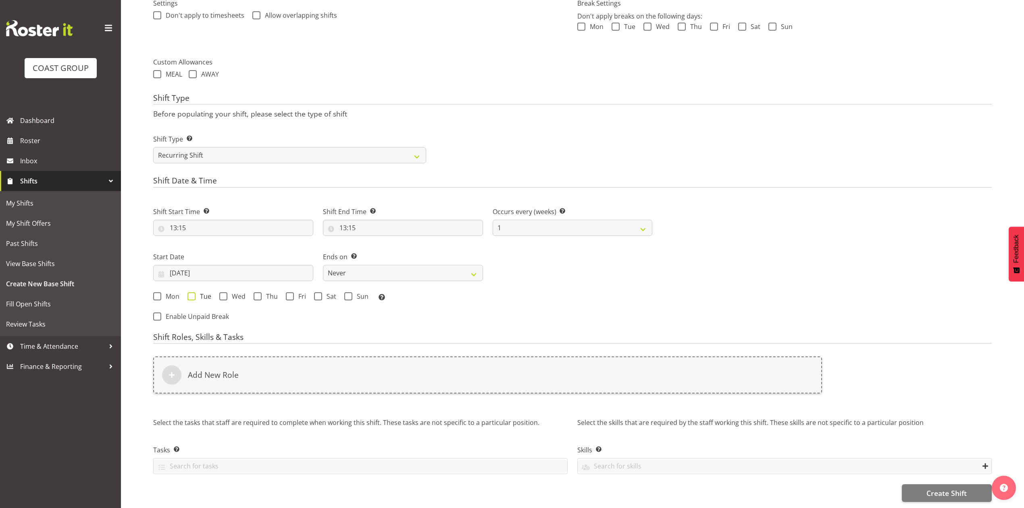
click at [189, 292] on span at bounding box center [191, 296] width 8 height 8
click at [189, 293] on input "Tue" at bounding box center [189, 295] width 5 height 5
checkbox input "true"
drag, startPoint x: 418, startPoint y: 265, endPoint x: 419, endPoint y: 271, distance: 5.9
click at [418, 265] on select "Never On Date" at bounding box center [403, 273] width 160 height 16
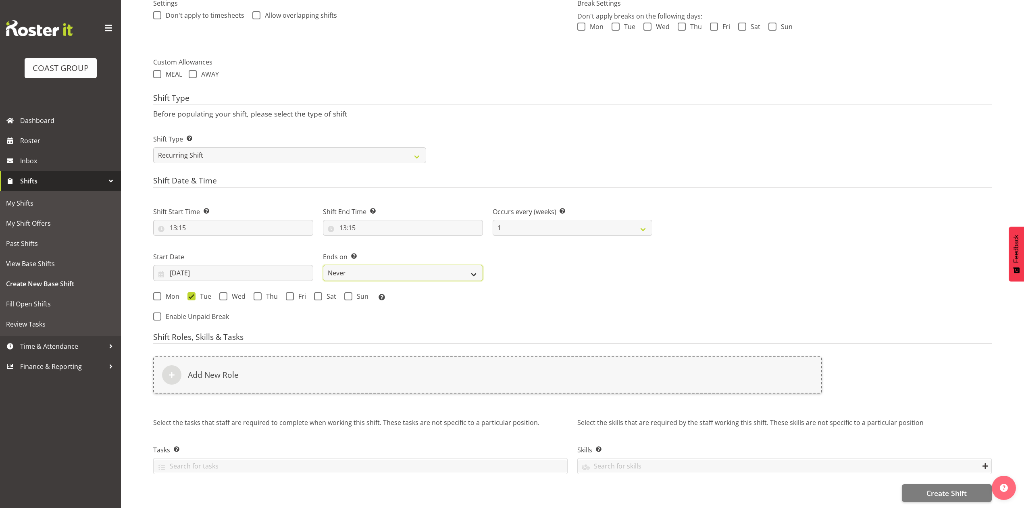
select select "date"
click at [323, 265] on select "Never On Date" at bounding box center [403, 273] width 160 height 16
click at [533, 265] on input "[DATE]" at bounding box center [572, 273] width 160 height 16
click at [550, 292] on select "January February March April May June July August September October November De…" at bounding box center [560, 296] width 55 height 16
select select "8"
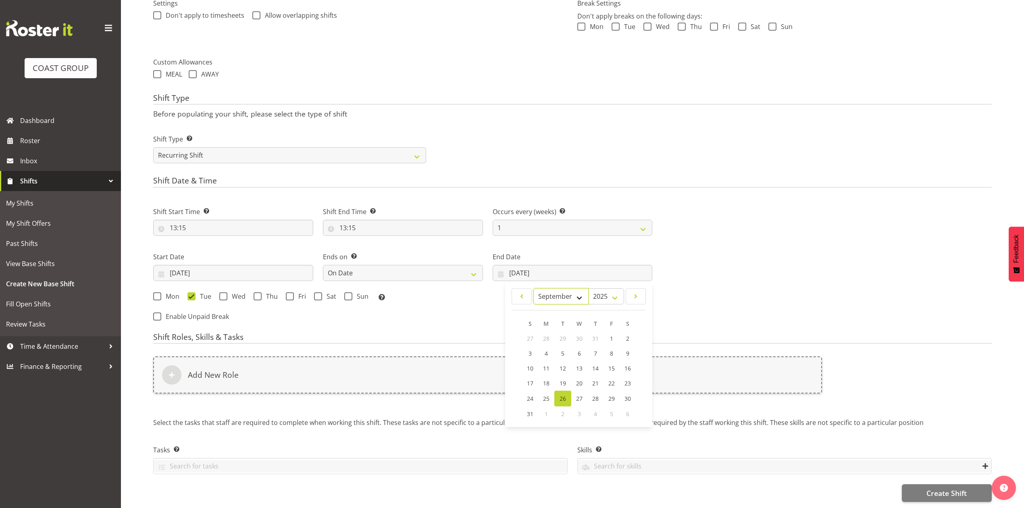
click at [533, 288] on select "January February March April May June July August September October November De…" at bounding box center [560, 296] width 55 height 16
click at [608, 379] on span "26" at bounding box center [611, 383] width 6 height 8
type input "[DATE]"
click at [289, 292] on span at bounding box center [290, 296] width 8 height 8
click at [289, 293] on input "Fri" at bounding box center [288, 295] width 5 height 5
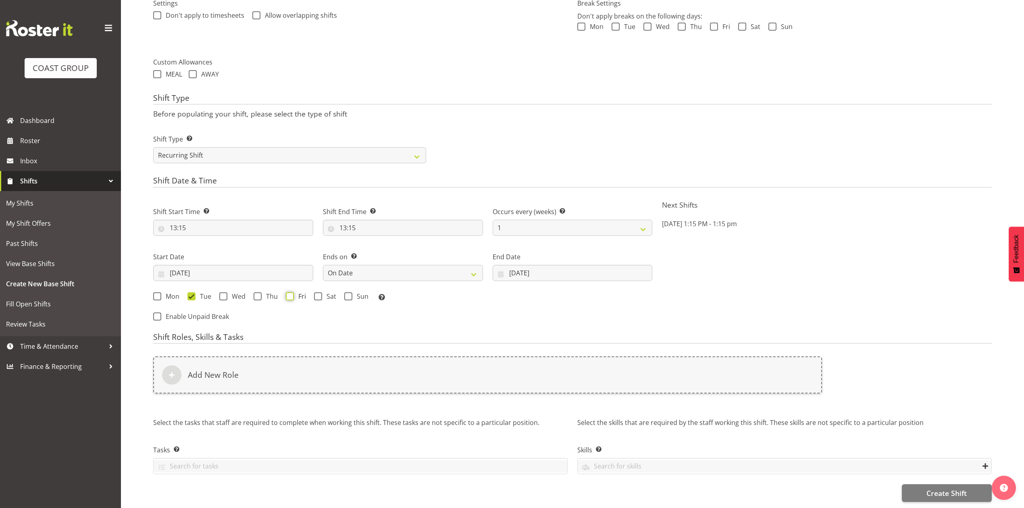
checkbox input "true"
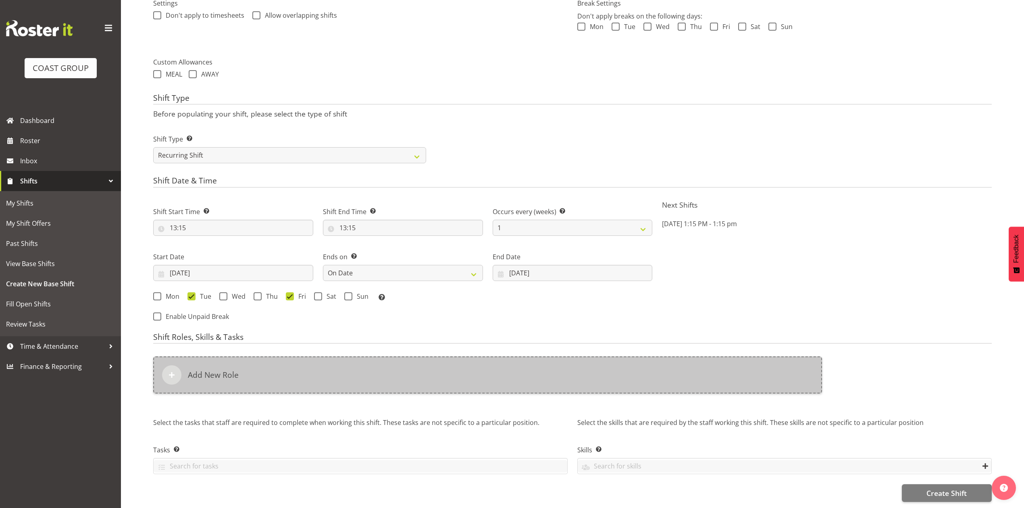
click at [295, 360] on div "Add New Role" at bounding box center [487, 374] width 669 height 37
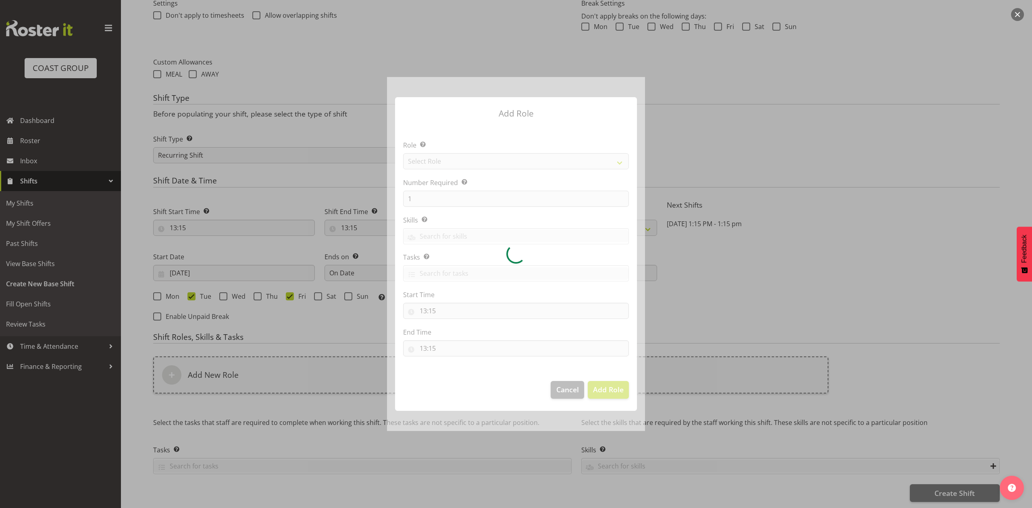
click at [466, 167] on div at bounding box center [516, 253] width 258 height 353
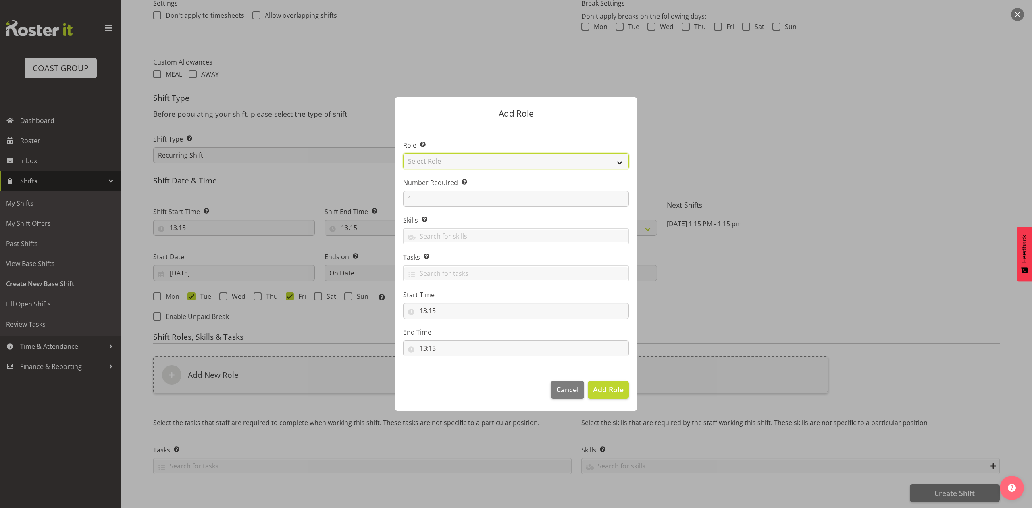
click at [465, 164] on select "Select Role ACCOUNT MANAGER ACCOUNT MANAGER DW ACCOUNTS [PERSON_NAME] VEHICLES …" at bounding box center [516, 161] width 226 height 16
select select "81"
click at [403, 153] on select "Select Role ACCOUNT MANAGER ACCOUNT MANAGER DW ACCOUNTS [PERSON_NAME] VEHICLES …" at bounding box center [516, 161] width 226 height 16
click at [477, 200] on input "1" at bounding box center [516, 199] width 226 height 16
type input "2"
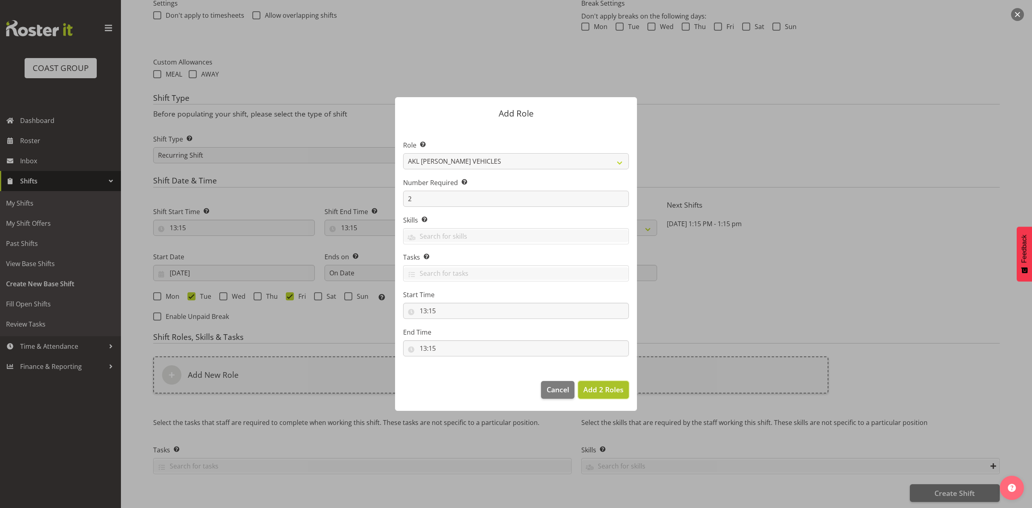
click at [605, 386] on span "Add 2 Roles" at bounding box center [603, 389] width 40 height 10
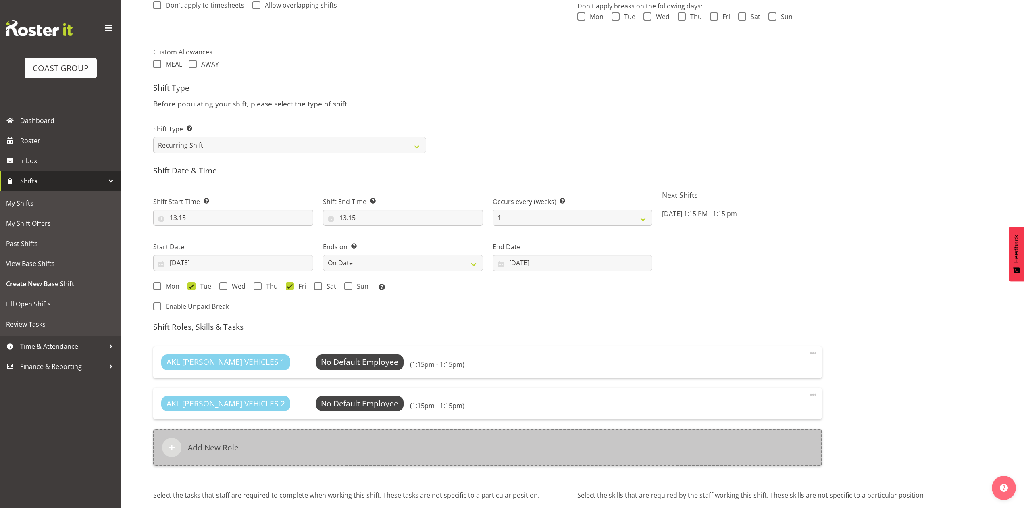
click at [438, 432] on div "Add New Role" at bounding box center [487, 447] width 669 height 37
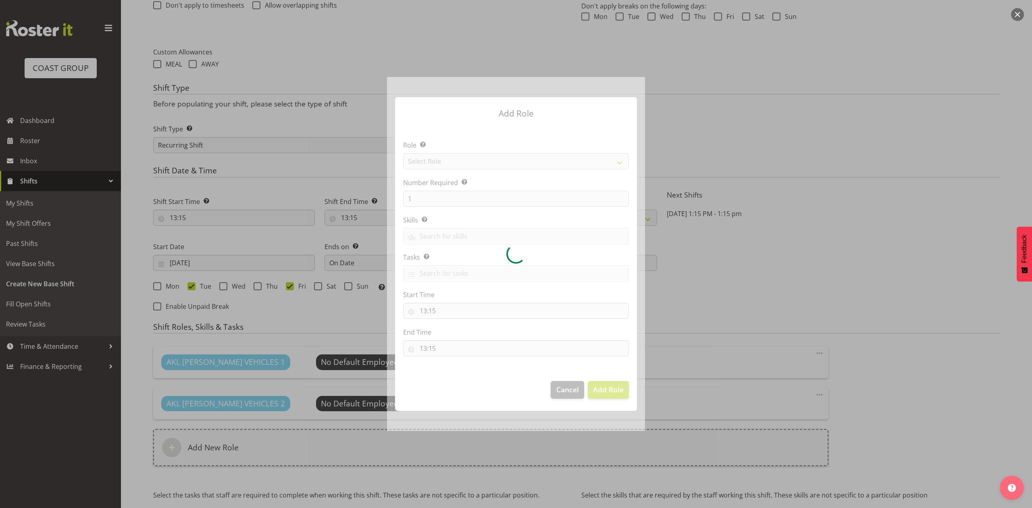
click at [523, 159] on div at bounding box center [516, 253] width 258 height 353
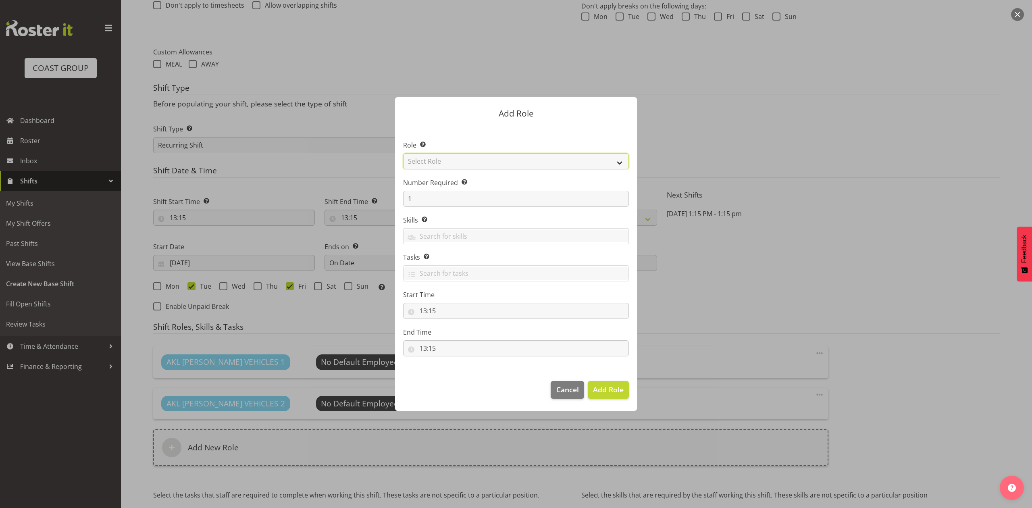
click at [523, 159] on select "Select Role ACCOUNT MANAGER ACCOUNT MANAGER DW ACCOUNTS [PERSON_NAME] VEHICLES …" at bounding box center [516, 161] width 226 height 16
select select "188"
click at [403, 153] on select "Select Role ACCOUNT MANAGER ACCOUNT MANAGER DW ACCOUNTS [PERSON_NAME] VEHICLES …" at bounding box center [516, 161] width 226 height 16
click at [418, 199] on input "1" at bounding box center [516, 199] width 226 height 16
type input "2"
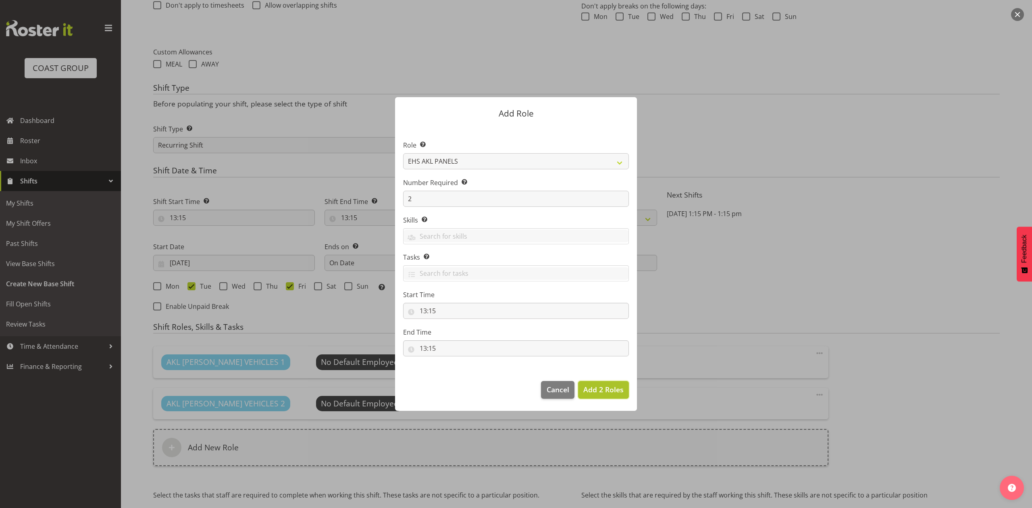
click at [603, 391] on span "Add 2 Roles" at bounding box center [603, 389] width 40 height 10
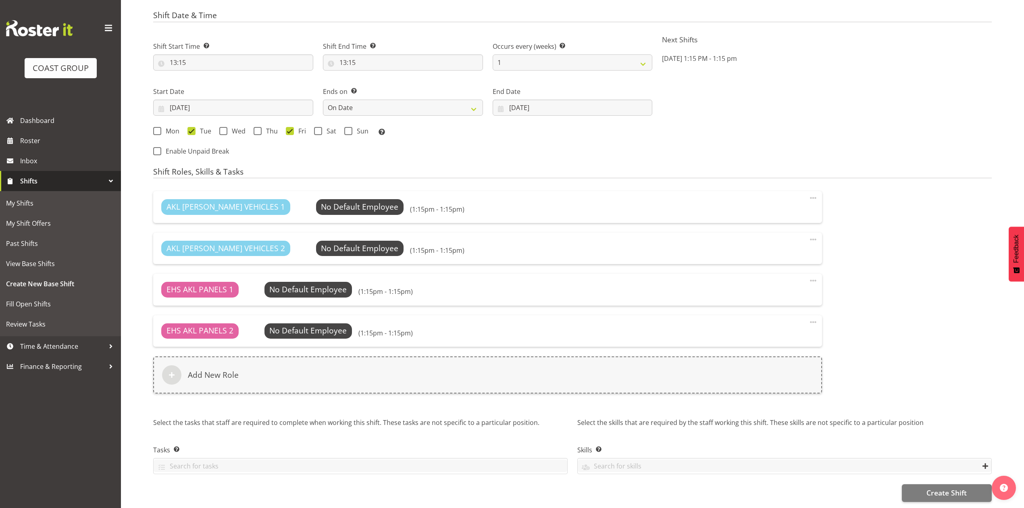
scroll to position [470, 0]
click at [923, 484] on button "Create Shift" at bounding box center [947, 493] width 90 height 18
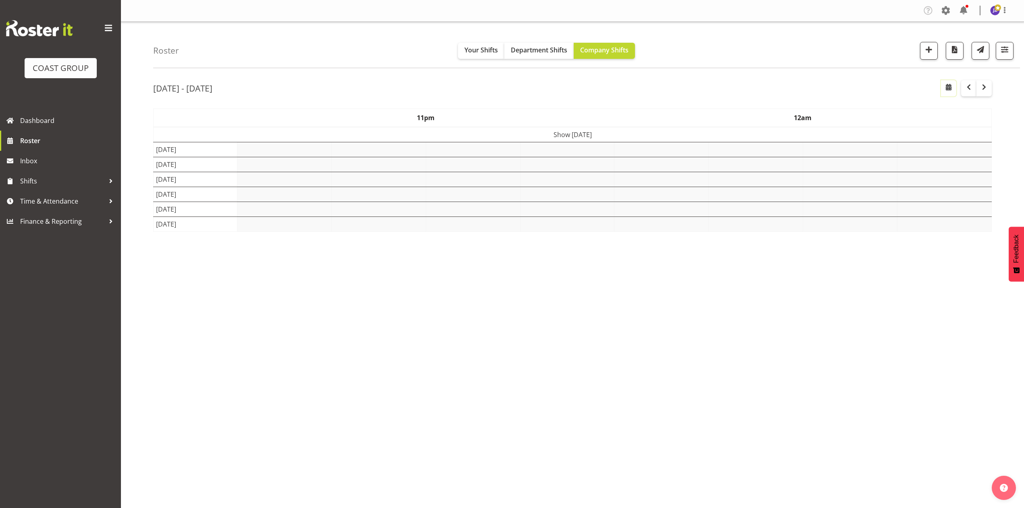
click at [945, 94] on button "button" at bounding box center [948, 88] width 15 height 16
select select "7"
select select "2025"
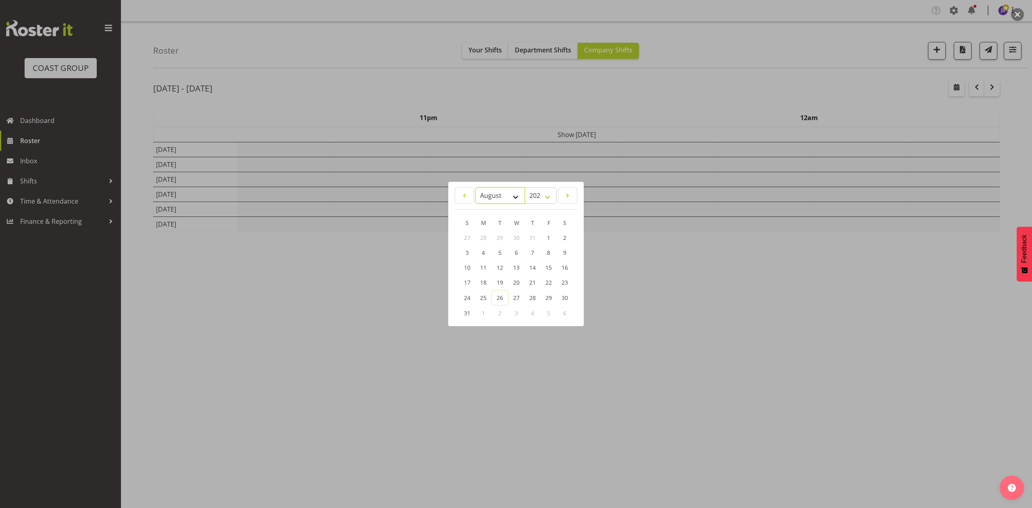
click at [494, 194] on select "January February March April May June July August September October November De…" at bounding box center [500, 195] width 50 height 16
select select "8"
click at [475, 187] on select "January February March April May June July August September October November De…" at bounding box center [500, 195] width 50 height 16
click at [503, 281] on link "23" at bounding box center [500, 282] width 16 height 15
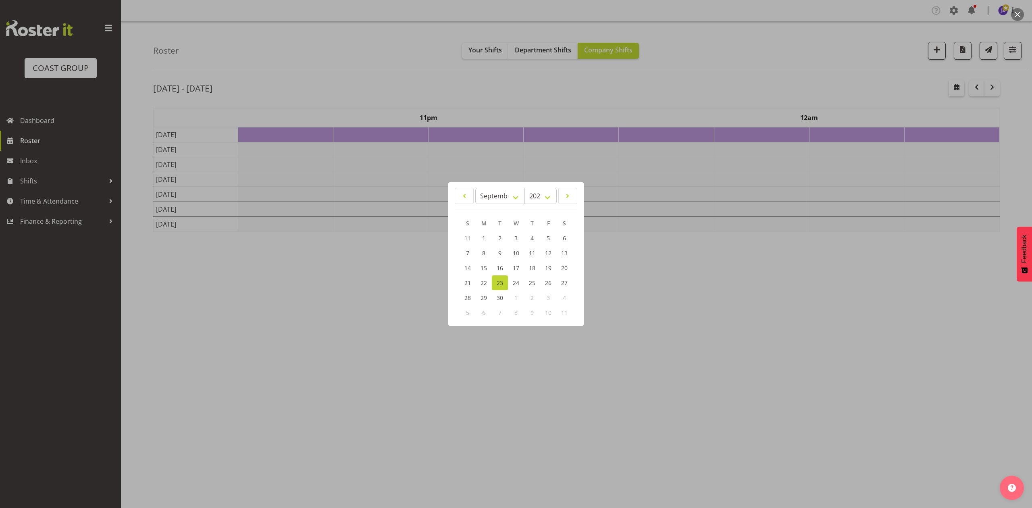
click at [567, 94] on div at bounding box center [516, 254] width 1032 height 508
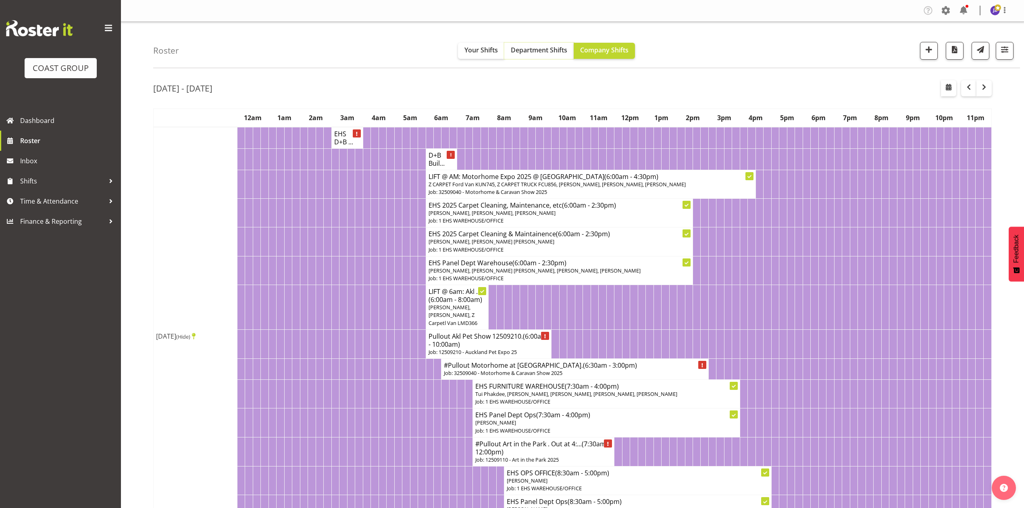
drag, startPoint x: 542, startPoint y: 52, endPoint x: 547, endPoint y: 52, distance: 4.4
click at [542, 52] on span "Department Shifts" at bounding box center [539, 50] width 56 height 9
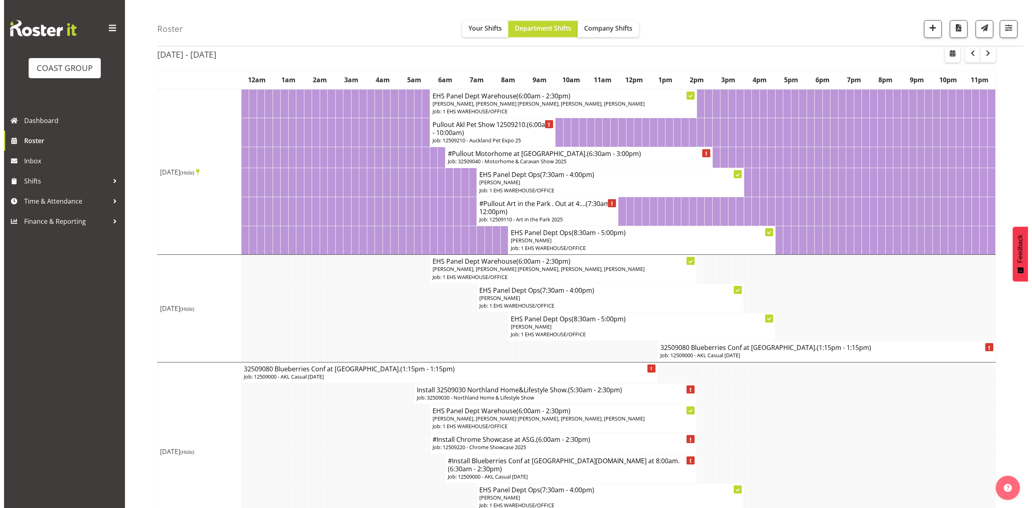
scroll to position [54, 0]
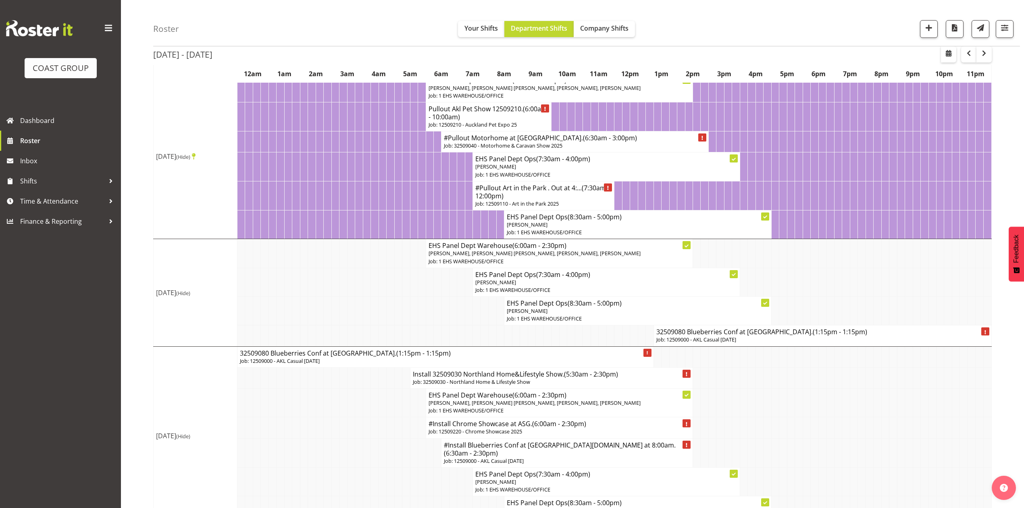
click at [693, 343] on p "Job: 12509000 - AKL Casual [DATE]" at bounding box center [822, 340] width 332 height 8
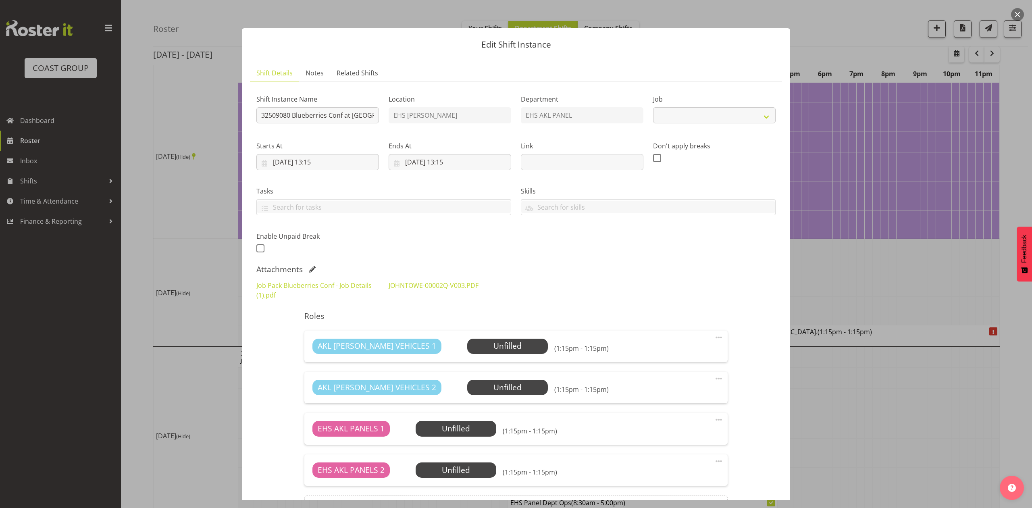
select select "8653"
click at [255, 116] on div "Shift Instance Name 32509080 Blueberries Conf at Mystery Creek." at bounding box center [317, 106] width 132 height 47
click at [258, 116] on input "32509080 Blueberries Conf at Mystery Creek." at bounding box center [317, 115] width 123 height 16
click at [361, 115] on input "Install 32509080 Blueberries Conf at Mystery Creek." at bounding box center [317, 115] width 123 height 16
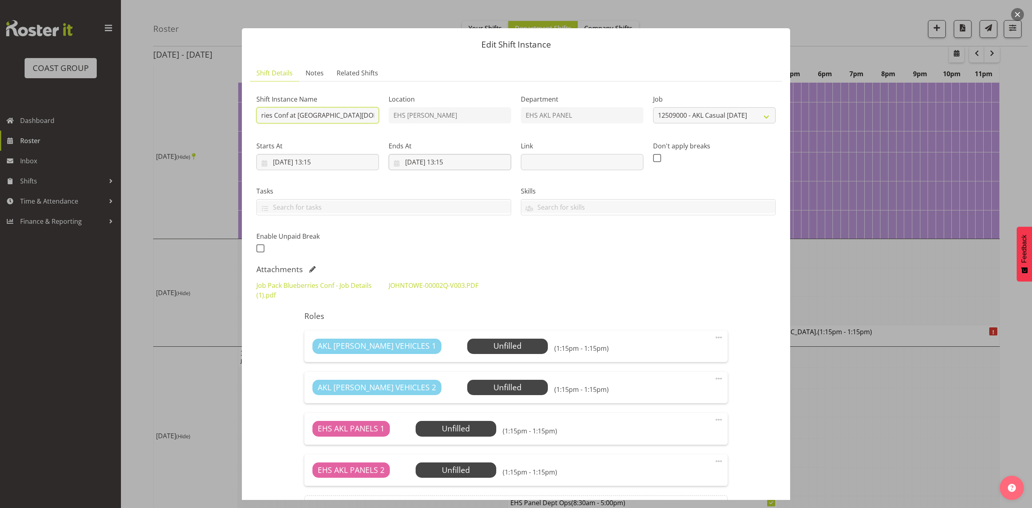
type input "Install 32509080 Blueberries Conf at Mystery Creek.In at 8am."
drag, startPoint x: 411, startPoint y: 160, endPoint x: 422, endPoint y: 169, distance: 13.7
click at [413, 160] on input "24/09/2025, 13:15" at bounding box center [450, 162] width 123 height 16
click at [444, 272] on span "23" at bounding box center [443, 272] width 6 height 8
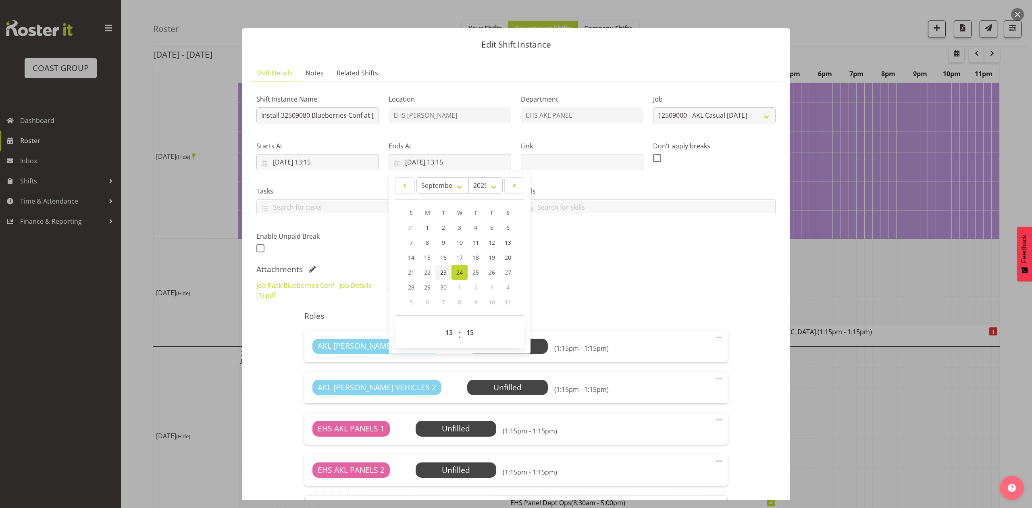
type input "23/09/2025, 13:15"
drag, startPoint x: 310, startPoint y: 164, endPoint x: 314, endPoint y: 165, distance: 4.7
click at [310, 164] on input "23/09/2025, 13:15" at bounding box center [317, 162] width 123 height 16
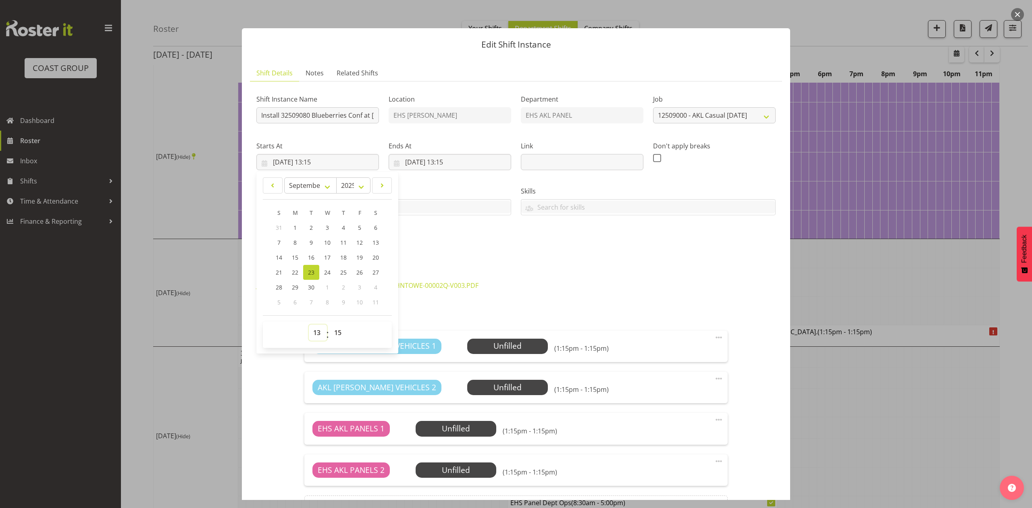
click at [322, 330] on select "00 01 02 03 04 05 06 07 08 09 10 11 12 13 14 15 16 17 18 19 20 21 22 23" at bounding box center [318, 332] width 18 height 16
select select "6"
click at [309, 325] on select "00 01 02 03 04 05 06 07 08 09 10 11 12 13 14 15 16 17 18 19 20 21 22 23" at bounding box center [318, 332] width 18 height 16
type input "23/09/2025, 06:15"
click at [331, 329] on select "00 01 02 03 04 05 06 07 08 09 10 11 12 13 14 15 16 17 18 19 20 21 22 23 24 25 2…" at bounding box center [339, 332] width 18 height 16
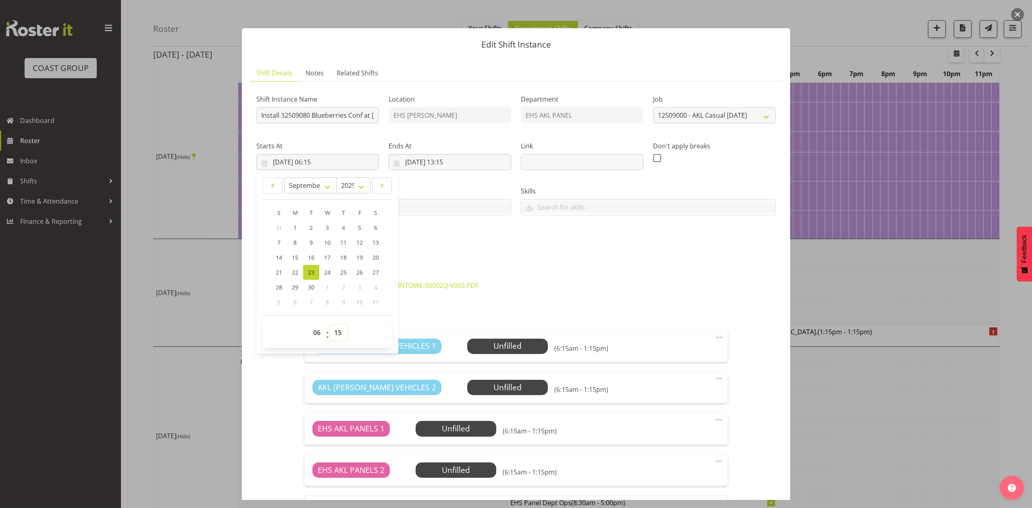
select select "30"
click at [330, 325] on select "00 01 02 03 04 05 06 07 08 09 10 11 12 13 14 15 16 17 18 19 20 21 22 23 24 25 2…" at bounding box center [339, 332] width 18 height 16
type input "23/09/2025, 06:30"
click at [534, 297] on div "Job Pack Blueberries Conf - Job Details (1).pdf JOHNTOWE-00002Q-V003.PDF" at bounding box center [515, 290] width 529 height 29
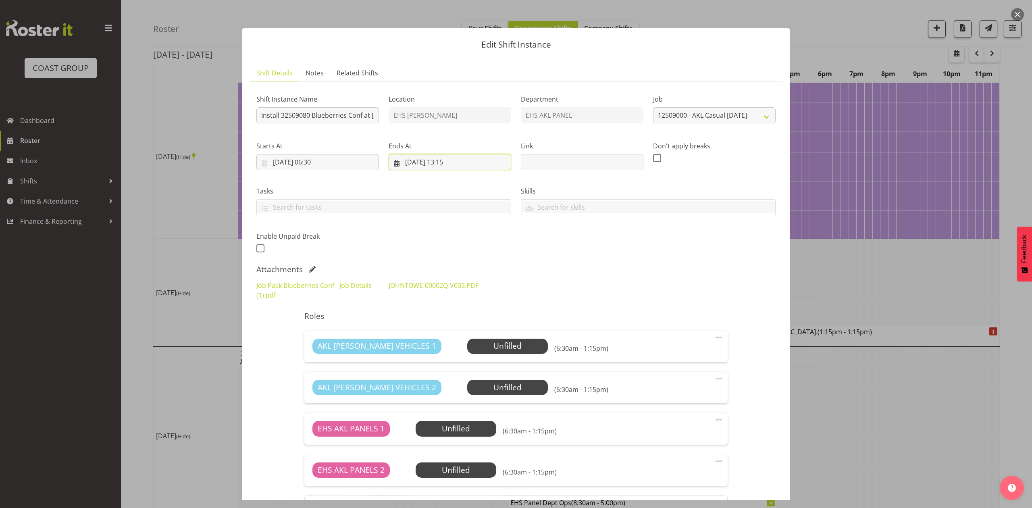
click at [449, 160] on input "23/09/2025, 13:15" at bounding box center [450, 162] width 123 height 16
click at [452, 329] on select "00 01 02 03 04 05 06 07 08 09 10 11 12 13 14 15 16 17 18 19 20 21 22 23" at bounding box center [450, 332] width 18 height 16
select select "12"
click at [441, 325] on select "00 01 02 03 04 05 06 07 08 09 10 11 12 13 14 15 16 17 18 19 20 21 22 23" at bounding box center [450, 332] width 18 height 16
type input "23/09/2025, 12:15"
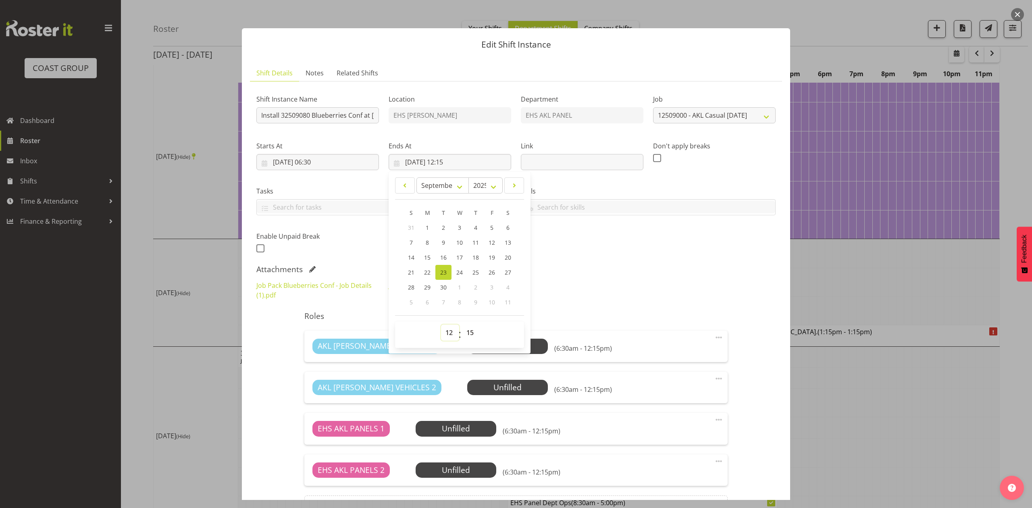
drag, startPoint x: 447, startPoint y: 333, endPoint x: 446, endPoint y: 326, distance: 6.9
click at [447, 333] on select "00 01 02 03 04 05 06 07 08 09 10 11 12 13 14 15 16 17 18 19 20 21 22 23" at bounding box center [450, 332] width 18 height 16
select select "11"
click at [441, 325] on select "00 01 02 03 04 05 06 07 08 09 10 11 12 13 14 15 16 17 18 19 20 21 22 23" at bounding box center [450, 332] width 18 height 16
type input "23/09/2025, 11:15"
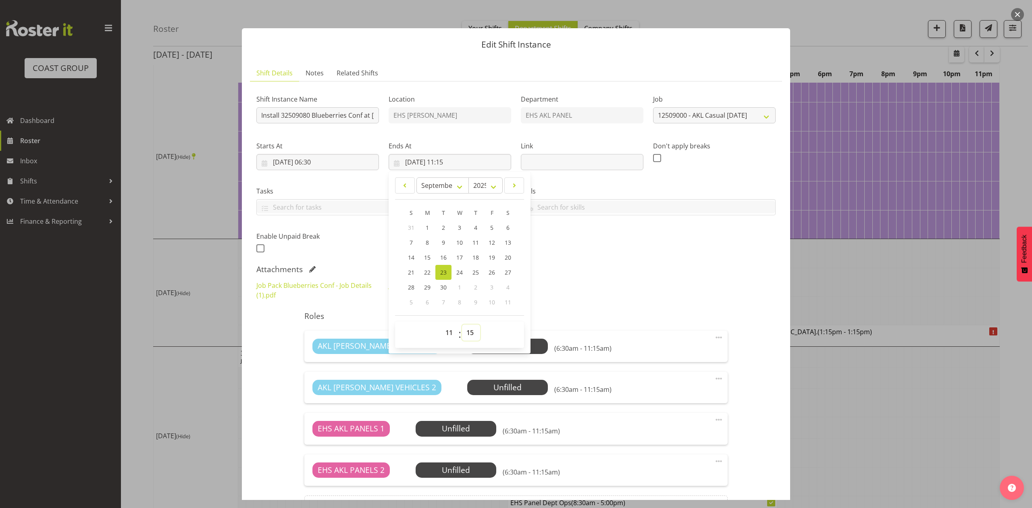
drag, startPoint x: 468, startPoint y: 332, endPoint x: 471, endPoint y: 326, distance: 7.2
click at [468, 332] on select "00 01 02 03 04 05 06 07 08 09 10 11 12 13 14 15 16 17 18 19 20 21 22 23 24 25 2…" at bounding box center [471, 332] width 18 height 16
select select "30"
click at [462, 325] on select "00 01 02 03 04 05 06 07 08 09 10 11 12 13 14 15 16 17 18 19 20 21 22 23 24 25 2…" at bounding box center [471, 332] width 18 height 16
type input "23/09/2025, 11:30"
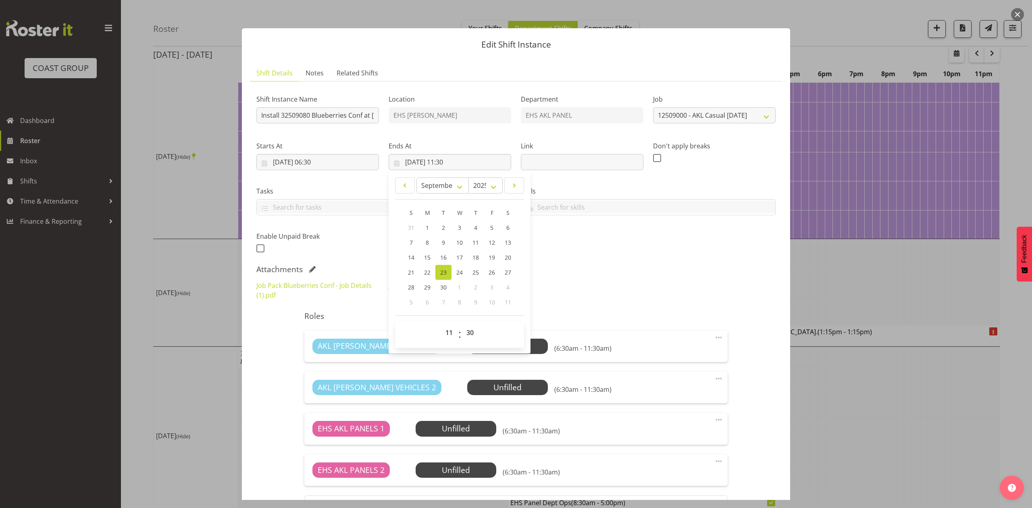
click at [698, 302] on div "Job Pack Blueberries Conf - Job Details (1).pdf JOHNTOWE-00002Q-V003.PDF" at bounding box center [515, 290] width 529 height 29
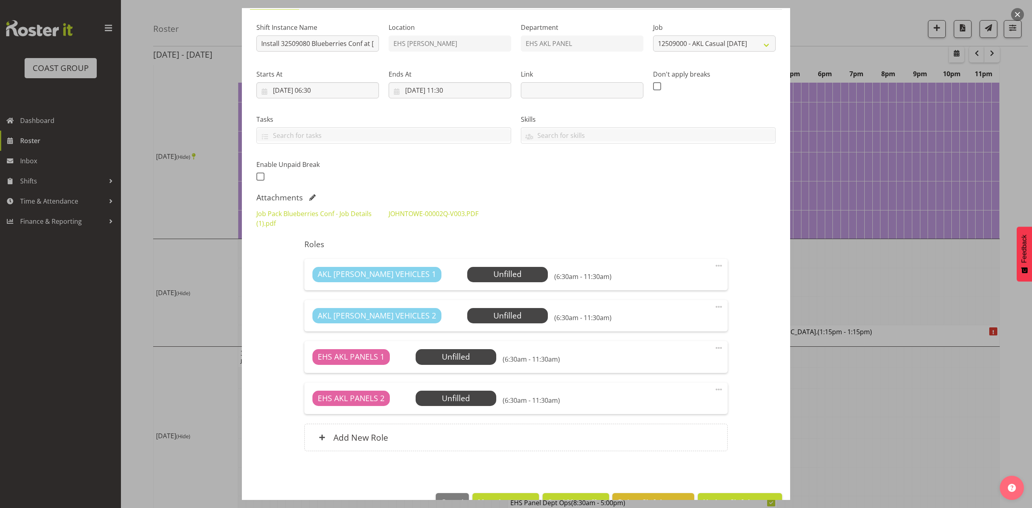
scroll to position [96, 0]
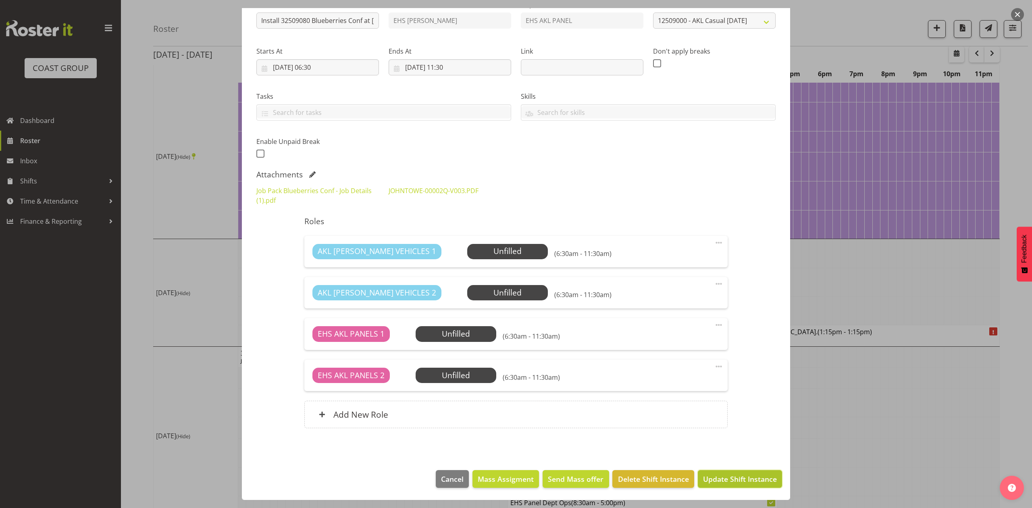
click at [728, 476] on span "Update Shift Instance" at bounding box center [740, 479] width 74 height 10
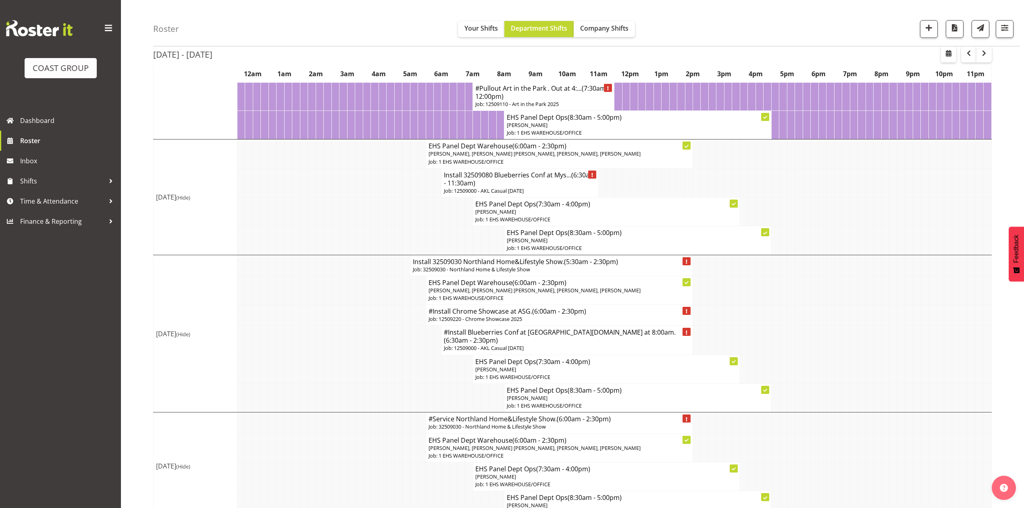
scroll to position [107, 0]
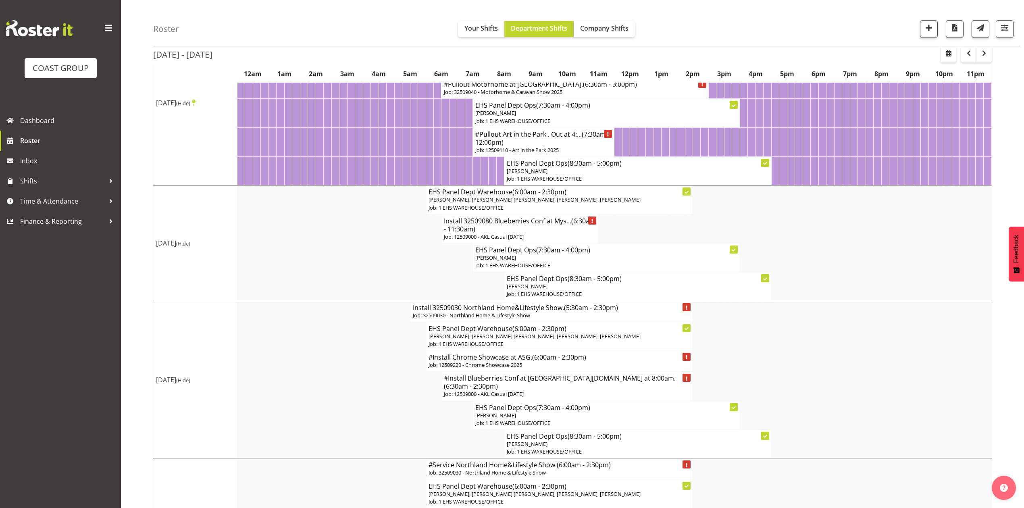
click at [837, 301] on td at bounding box center [838, 286] width 8 height 29
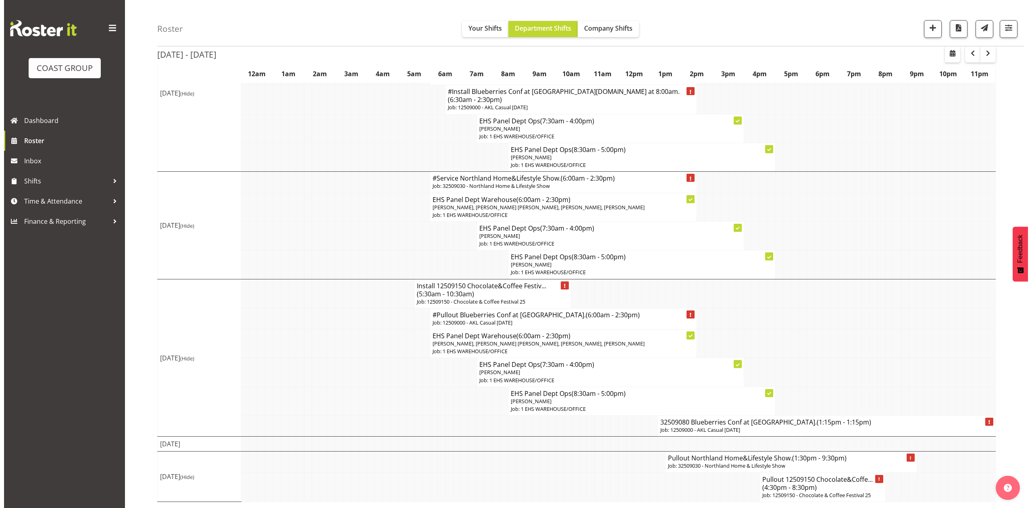
scroll to position [428, 0]
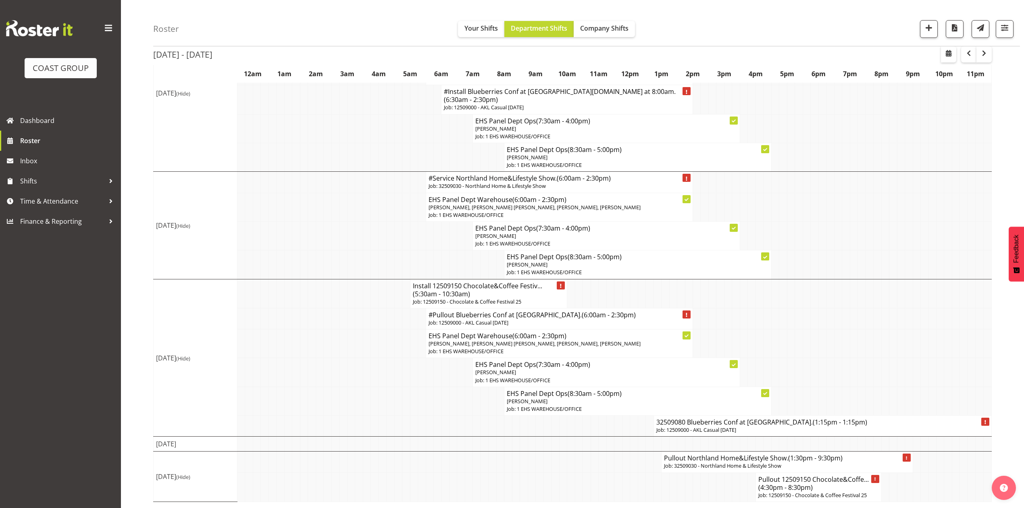
click at [770, 420] on h4 "32509080 Blueberries Conf at Mystery Creek. (1:15pm - 1:15pm)" at bounding box center [822, 422] width 332 height 8
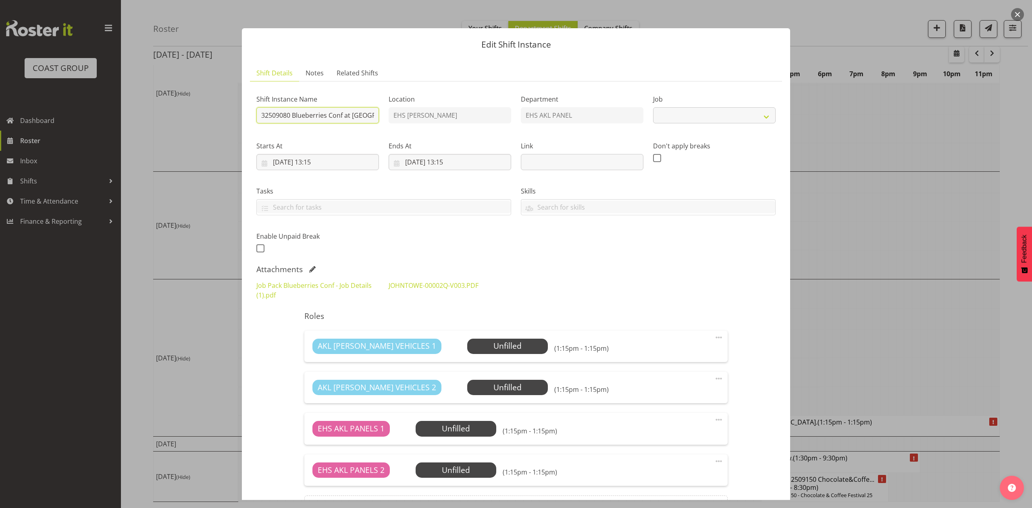
click at [263, 110] on input "32509080 Blueberries Conf at Mystery Creek." at bounding box center [317, 115] width 123 height 16
select select "8653"
click at [261, 112] on input "32509080 Blueberries Conf at Mystery Creek." at bounding box center [317, 115] width 123 height 16
type input "Pullout 32509080 Blueberries Conf at Mystery Creek."
click at [347, 106] on div "Shift Instance Name Pullout 32509080 Blueberries Conf at Mystery Creek." at bounding box center [317, 108] width 123 height 29
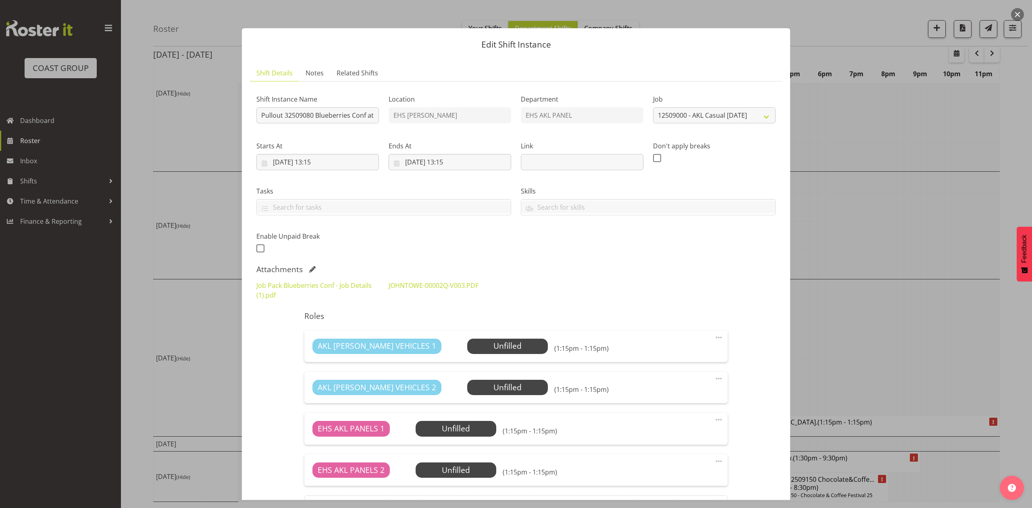
click at [349, 124] on div "Shift Instance Name Pullout 32509080 Blueberries Conf at Mystery Creek." at bounding box center [317, 106] width 132 height 47
click at [351, 119] on input "Pullout 32509080 Blueberries Conf at Mystery Creek." at bounding box center [317, 115] width 123 height 16
click at [408, 156] on input "27/09/2025, 13:15" at bounding box center [450, 162] width 123 height 16
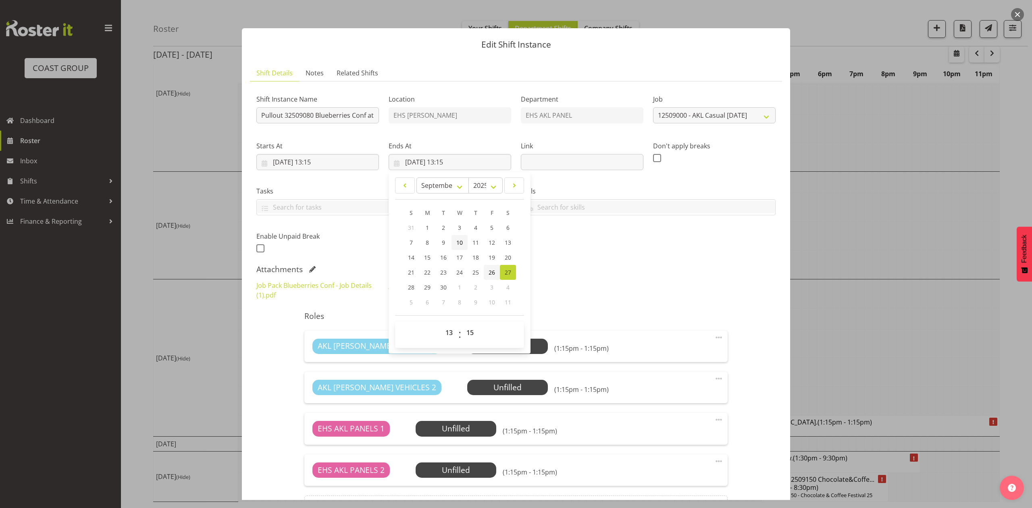
drag, startPoint x: 492, startPoint y: 271, endPoint x: 458, endPoint y: 242, distance: 44.9
click at [492, 272] on span "26" at bounding box center [491, 272] width 6 height 8
type input "26/09/2025, 13:15"
click at [321, 164] on input "26/09/2025, 13:15" at bounding box center [317, 162] width 123 height 16
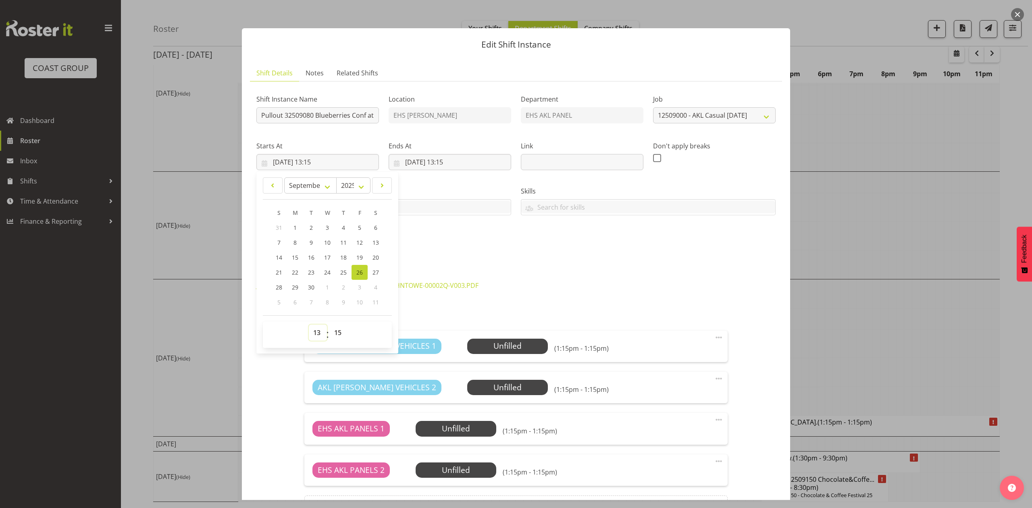
drag, startPoint x: 316, startPoint y: 331, endPoint x: 316, endPoint y: 326, distance: 5.6
click at [316, 331] on select "00 01 02 03 04 05 06 07 08 09 10 11 12 13 14 15 16 17 18 19 20 21 22 23" at bounding box center [318, 332] width 18 height 16
select select "8"
click at [309, 325] on select "00 01 02 03 04 05 06 07 08 09 10 11 12 13 14 15 16 17 18 19 20 21 22 23" at bounding box center [318, 332] width 18 height 16
type input "26/09/2025, 08:15"
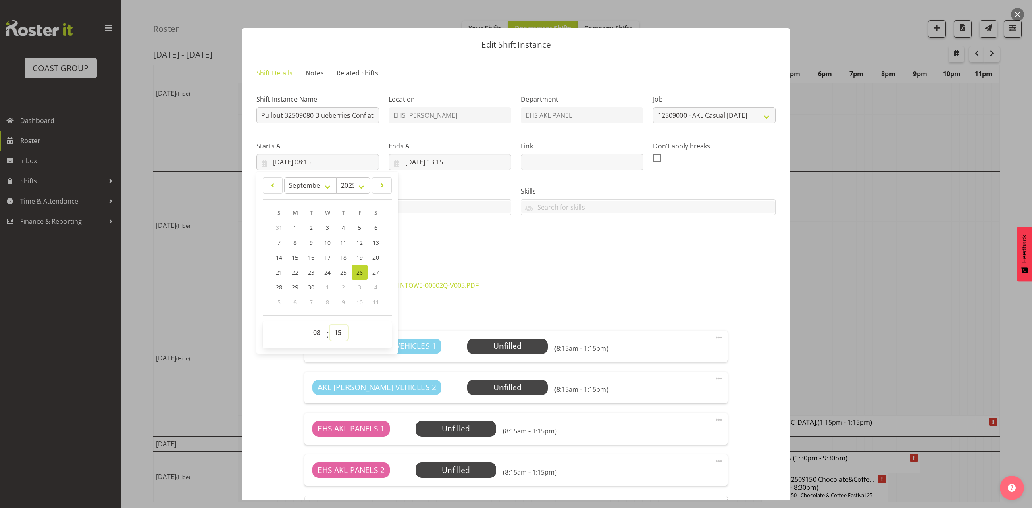
drag, startPoint x: 338, startPoint y: 330, endPoint x: 337, endPoint y: 326, distance: 4.9
click at [338, 330] on select "00 01 02 03 04 05 06 07 08 09 10 11 12 13 14 15 16 17 18 19 20 21 22 23 24 25 2…" at bounding box center [339, 332] width 18 height 16
select select "30"
click at [330, 325] on select "00 01 02 03 04 05 06 07 08 09 10 11 12 13 14 15 16 17 18 19 20 21 22 23 24 25 2…" at bounding box center [339, 332] width 18 height 16
type input "26/09/2025, 08:30"
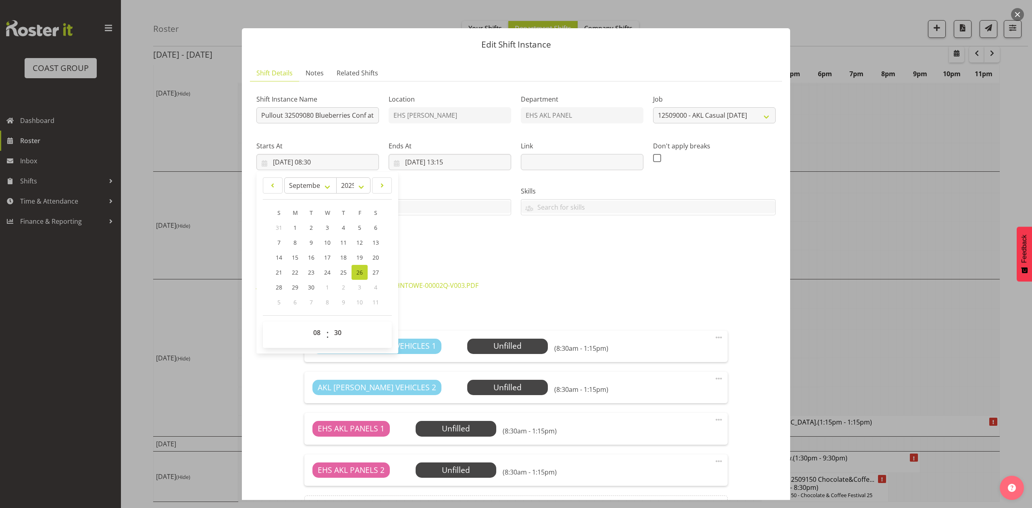
click at [452, 250] on div "Shift Instance Name Pullout 32509080 Blueberries Conf at Mystery Creek. Locatio…" at bounding box center [515, 171] width 529 height 177
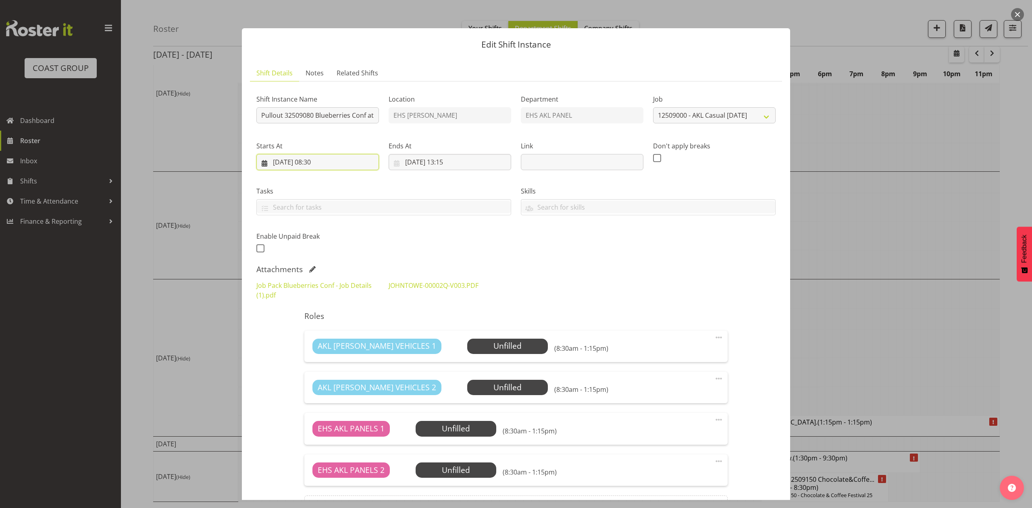
click at [321, 165] on input "26/09/2025, 08:30" at bounding box center [317, 162] width 123 height 16
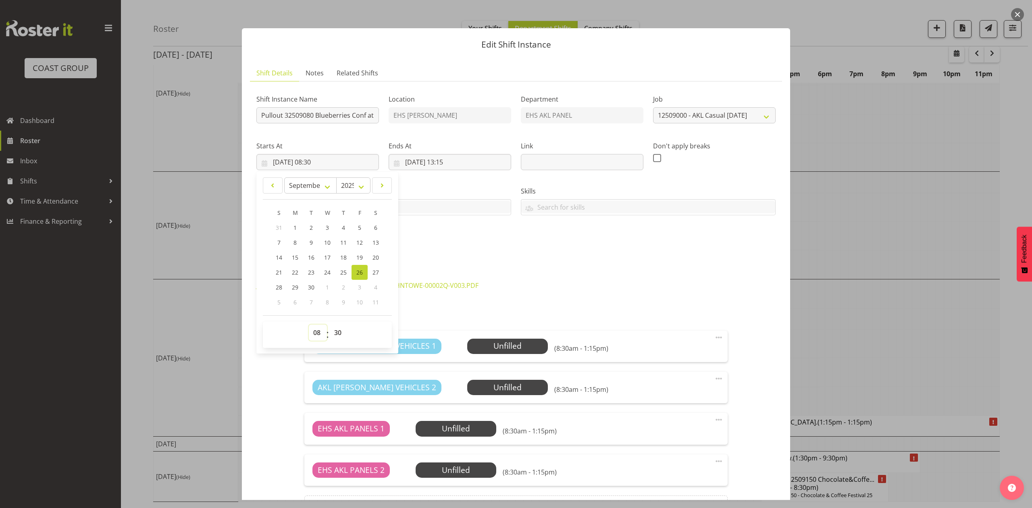
drag, startPoint x: 315, startPoint y: 334, endPoint x: 315, endPoint y: 328, distance: 5.7
click at [315, 334] on select "00 01 02 03 04 05 06 07 08 09 10 11 12 13 14 15 16 17 18 19 20 21 22 23" at bounding box center [318, 332] width 18 height 16
select select "6"
click at [309, 325] on select "00 01 02 03 04 05 06 07 08 09 10 11 12 13 14 15 16 17 18 19 20 21 22 23" at bounding box center [318, 332] width 18 height 16
type input "26/09/2025, 06:30"
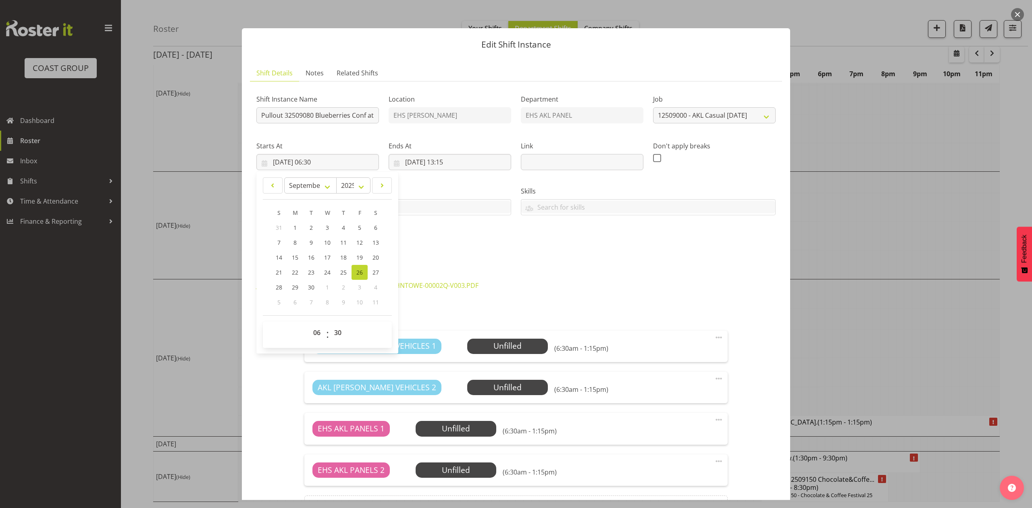
drag, startPoint x: 476, startPoint y: 258, endPoint x: 439, endPoint y: 182, distance: 84.9
click at [476, 255] on div "Shift Instance Name Pullout 32509080 Blueberries Conf at Mystery Creek. Locatio…" at bounding box center [515, 171] width 529 height 177
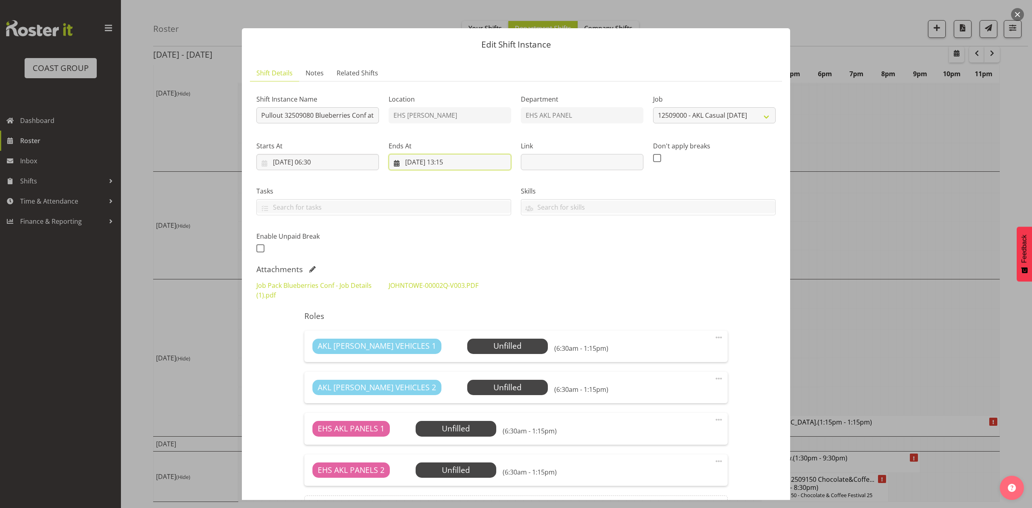
click at [461, 157] on input "26/09/2025, 13:15" at bounding box center [450, 162] width 123 height 16
click at [450, 337] on select "00 01 02 03 04 05 06 07 08 09 10 11 12 13 14 15 16 17 18 19 20 21 22 23" at bounding box center [450, 332] width 18 height 16
select select "11"
click at [441, 325] on select "00 01 02 03 04 05 06 07 08 09 10 11 12 13 14 15 16 17 18 19 20 21 22 23" at bounding box center [450, 332] width 18 height 16
type input "26/09/2025, 11:15"
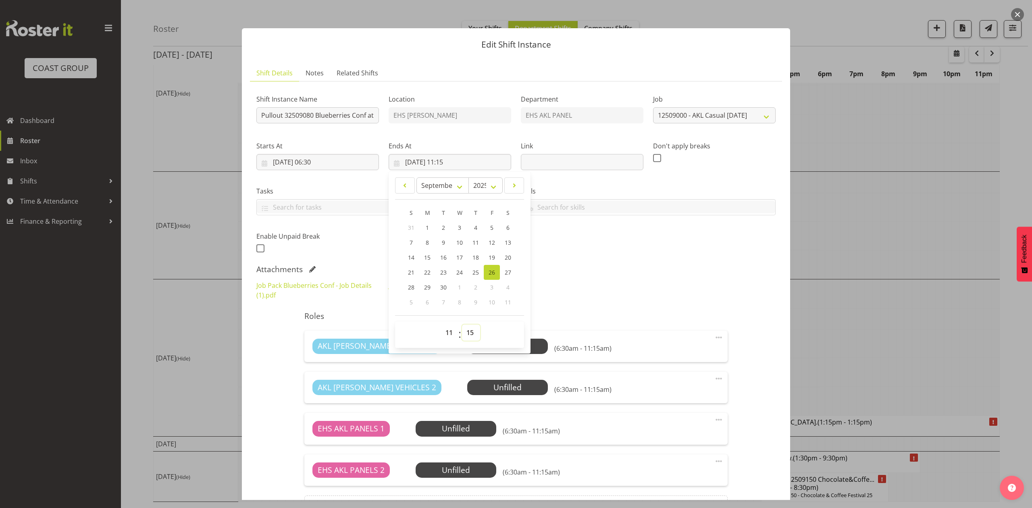
click at [466, 337] on select "00 01 02 03 04 05 06 07 08 09 10 11 12 13 14 15 16 17 18 19 20 21 22 23 24 25 2…" at bounding box center [471, 332] width 18 height 16
select select "30"
click at [462, 325] on select "00 01 02 03 04 05 06 07 08 09 10 11 12 13 14 15 16 17 18 19 20 21 22 23 24 25 2…" at bounding box center [471, 332] width 18 height 16
type input "26/09/2025, 11:30"
click at [571, 271] on div "Attachments" at bounding box center [515, 269] width 519 height 10
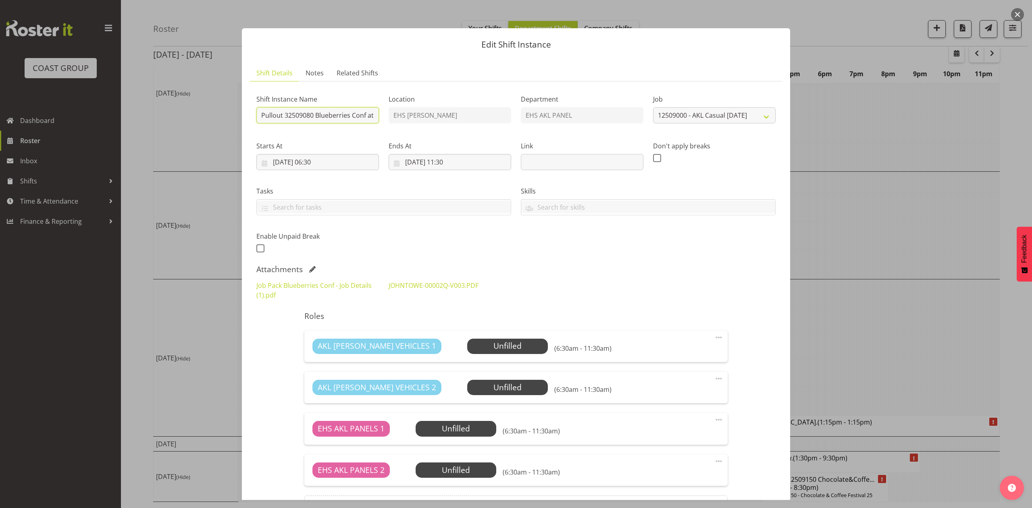
click at [369, 112] on input "Pullout 32509080 Blueberries Conf at Mystery Creek." at bounding box center [317, 115] width 123 height 16
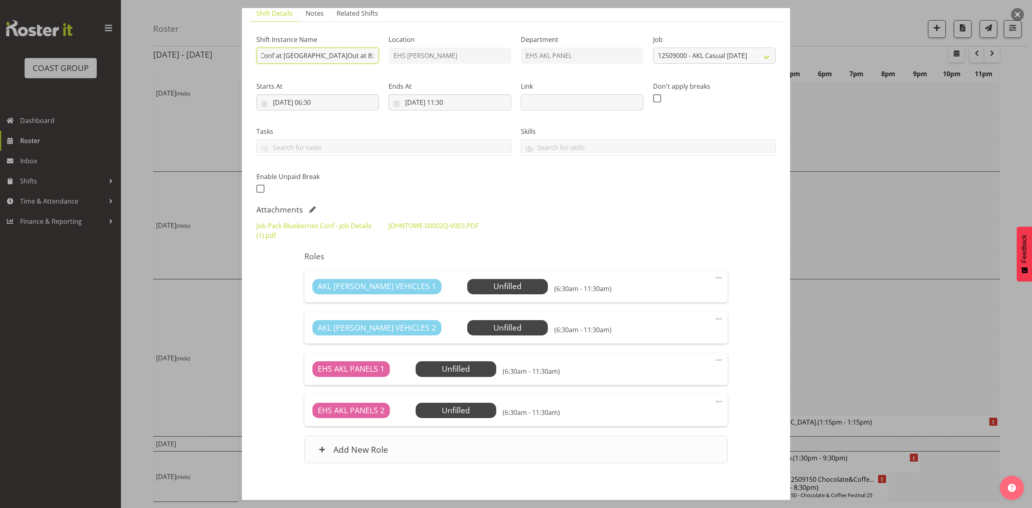
scroll to position [96, 0]
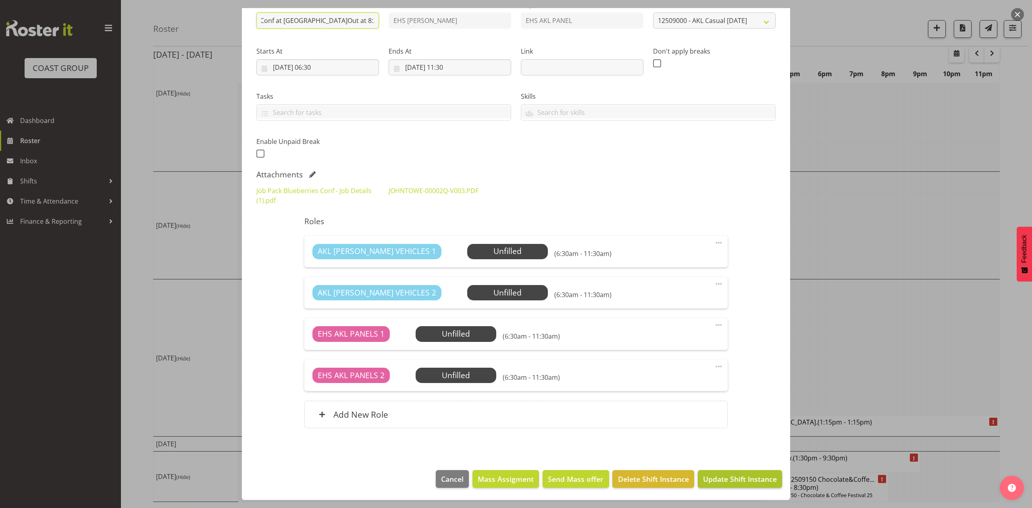
type input "Pullout 32509080 Blueberries Conf at Mystery Creek.Out at 8:30am."
click at [726, 480] on span "Update Shift Instance" at bounding box center [740, 479] width 74 height 10
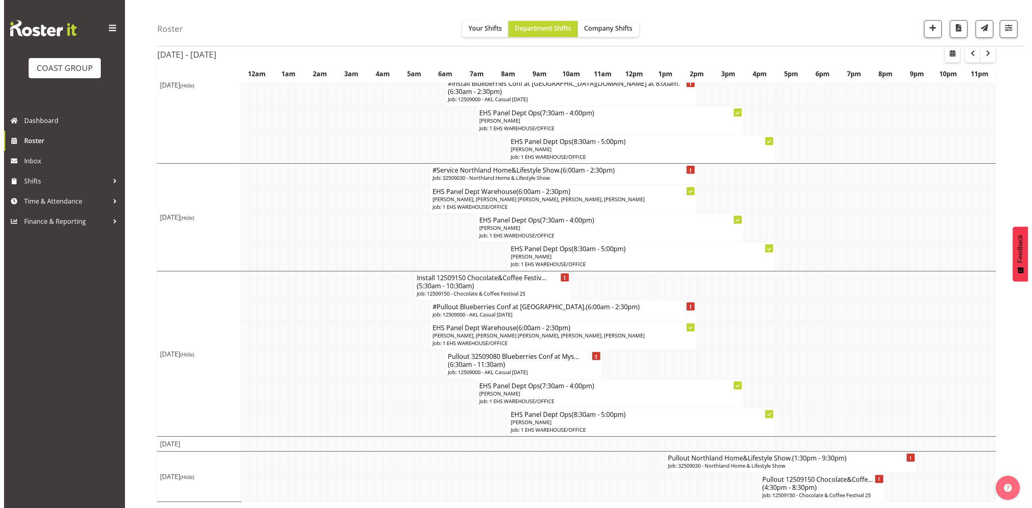
scroll to position [436, 0]
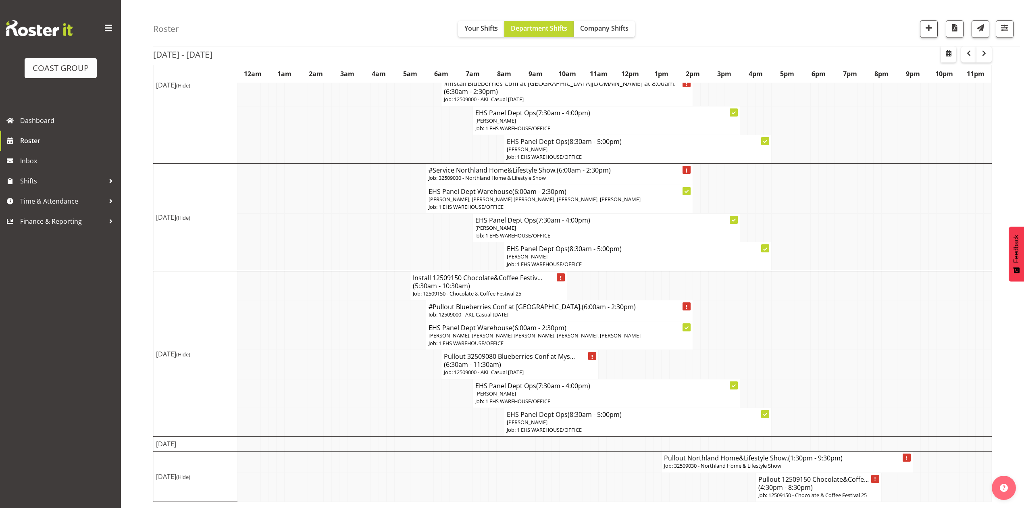
click at [846, 344] on td at bounding box center [846, 335] width 8 height 29
click at [812, 362] on td at bounding box center [814, 364] width 8 height 29
click at [829, 357] on td at bounding box center [830, 364] width 8 height 29
click at [775, 331] on td at bounding box center [775, 335] width 8 height 29
click at [813, 300] on td at bounding box center [814, 310] width 8 height 21
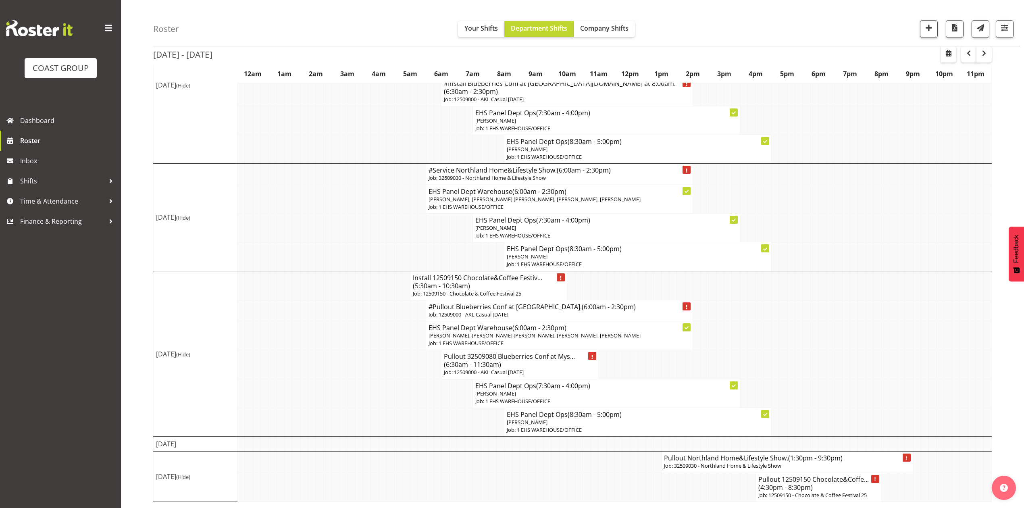
click at [582, 302] on span "(6:00am - 2:30pm)" at bounding box center [609, 306] width 54 height 9
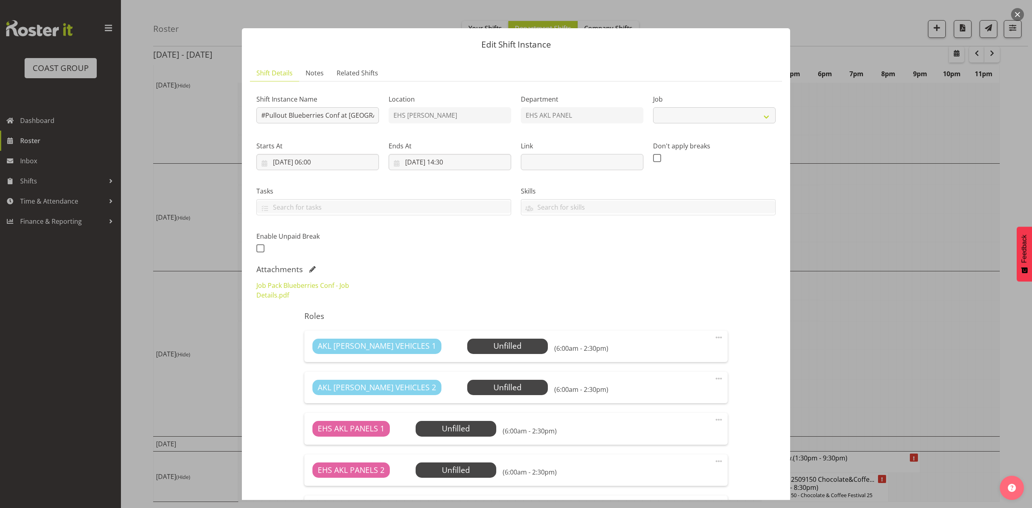
select select "8653"
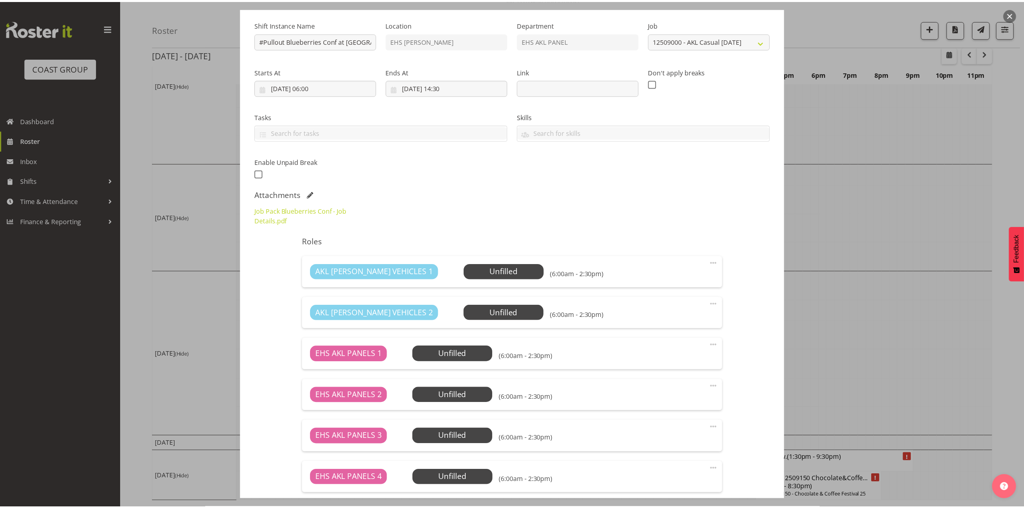
scroll to position [178, 0]
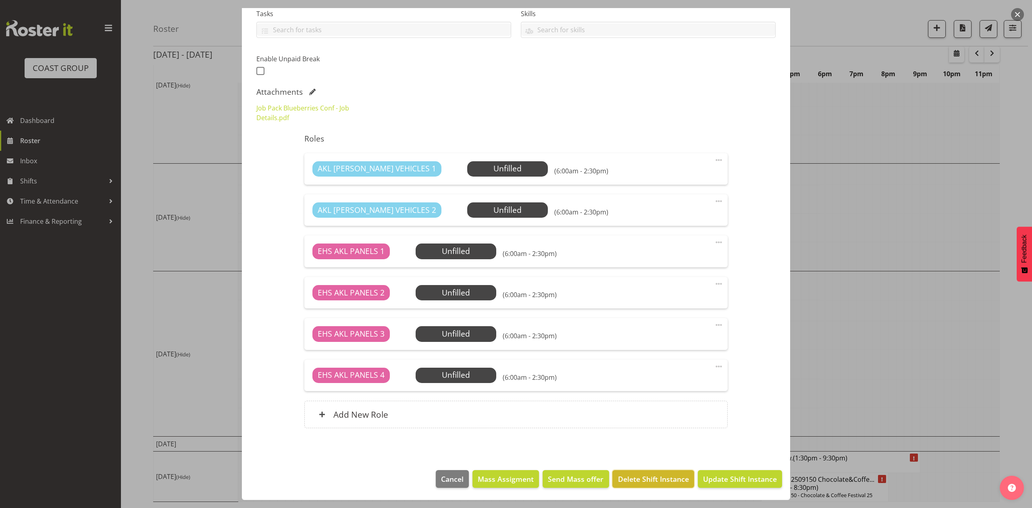
click at [659, 474] on span "Delete Shift Instance" at bounding box center [653, 479] width 71 height 10
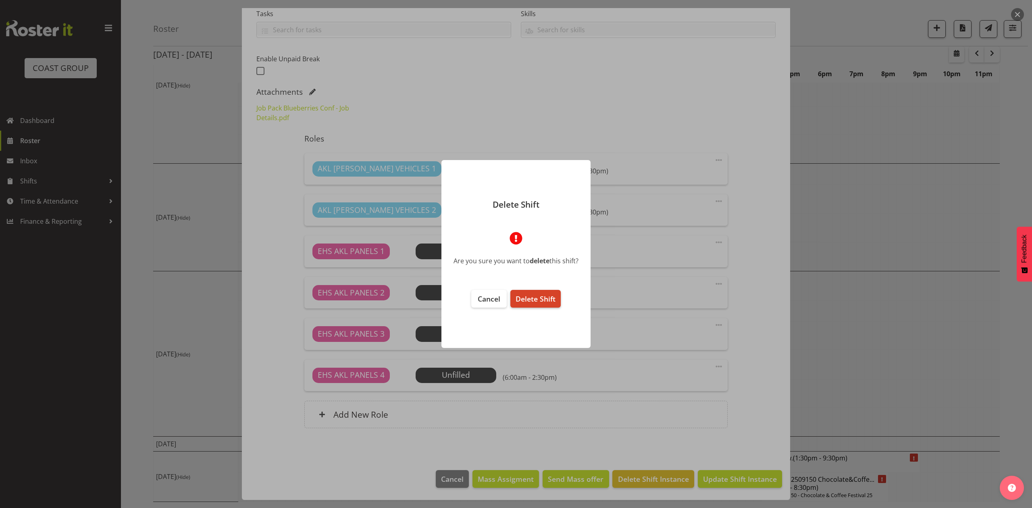
click at [542, 290] on button "Delete Shift" at bounding box center [535, 299] width 50 height 18
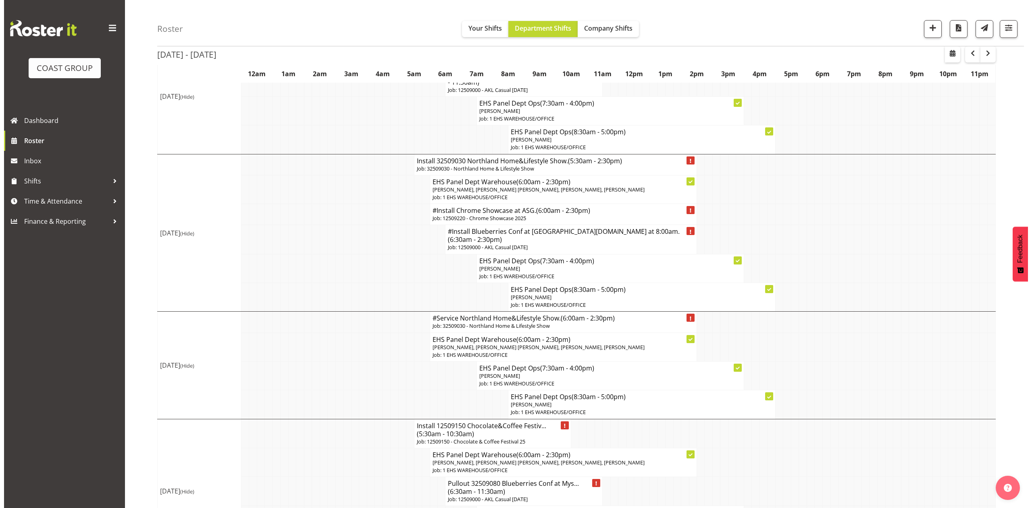
scroll to position [147, 0]
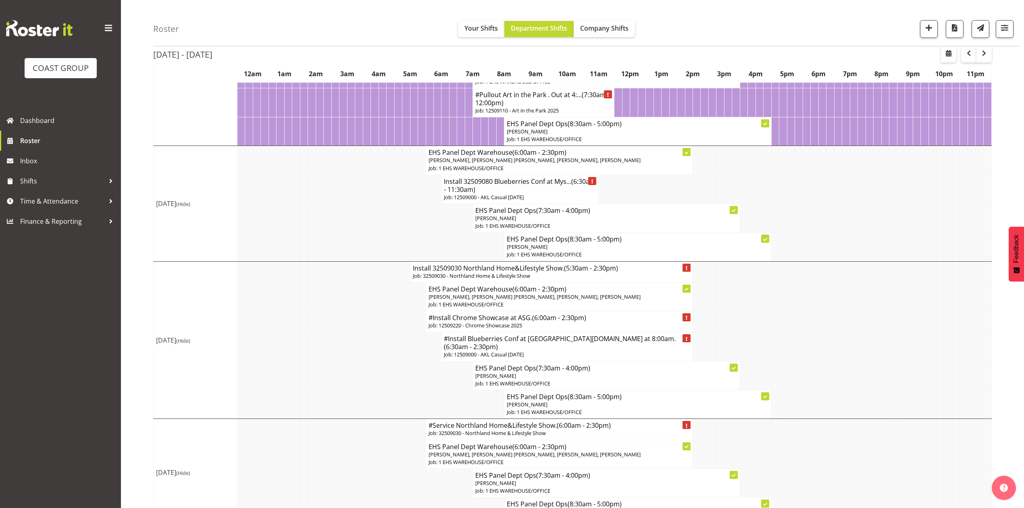
drag, startPoint x: 534, startPoint y: 367, endPoint x: 576, endPoint y: 371, distance: 42.1
click at [535, 351] on h4 "#Install Blueberries Conf at Mystery Creek.In at 8:00am. (6:30am - 2:30pm)" at bounding box center [567, 343] width 246 height 16
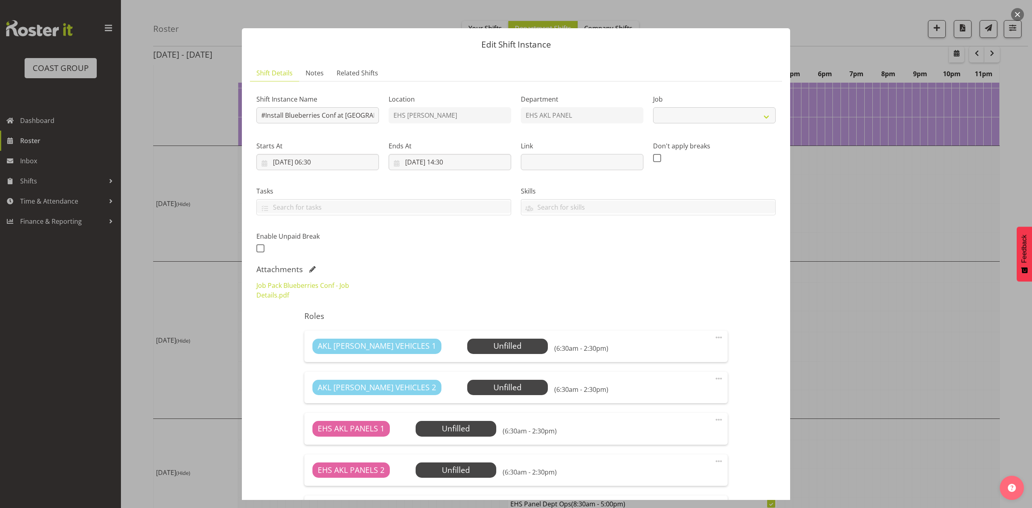
select select "8653"
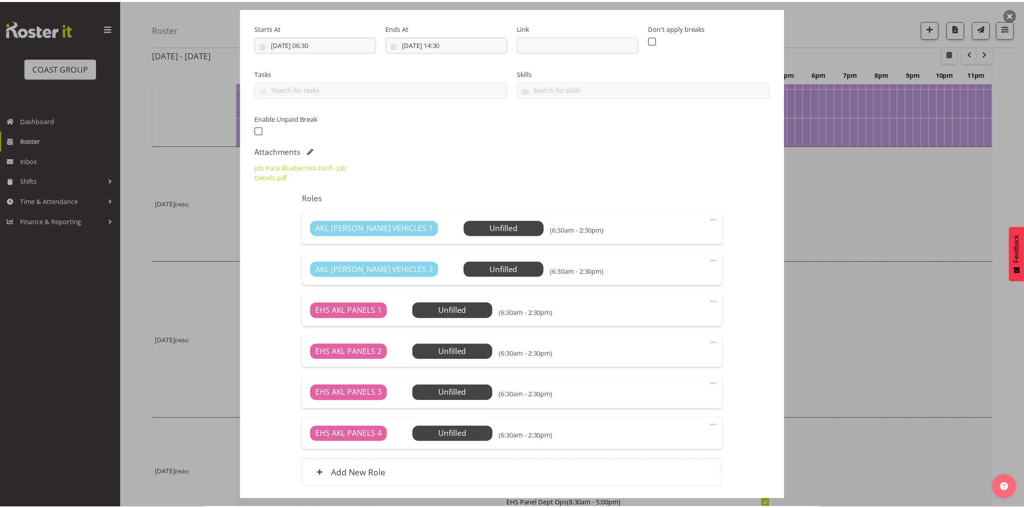
scroll to position [178, 0]
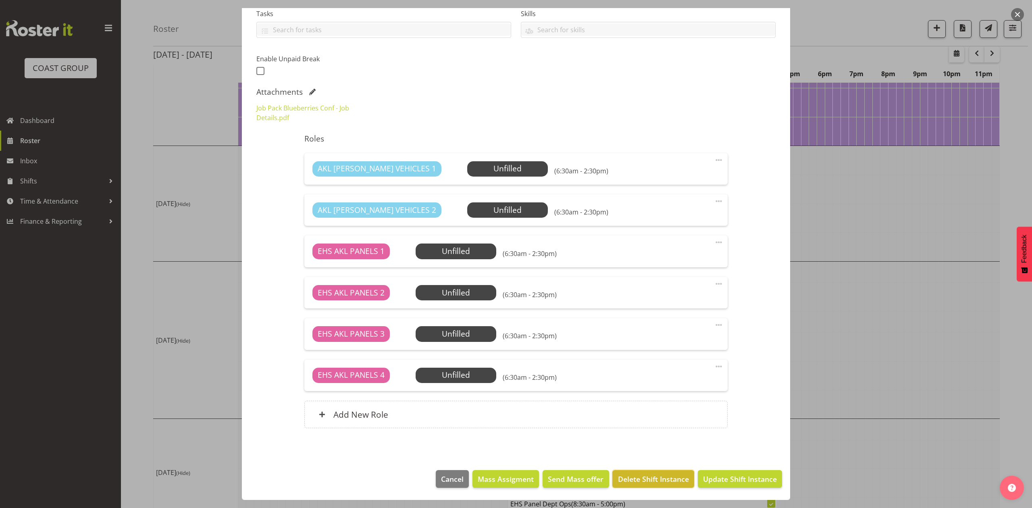
click at [658, 474] on span "Delete Shift Instance" at bounding box center [653, 479] width 71 height 10
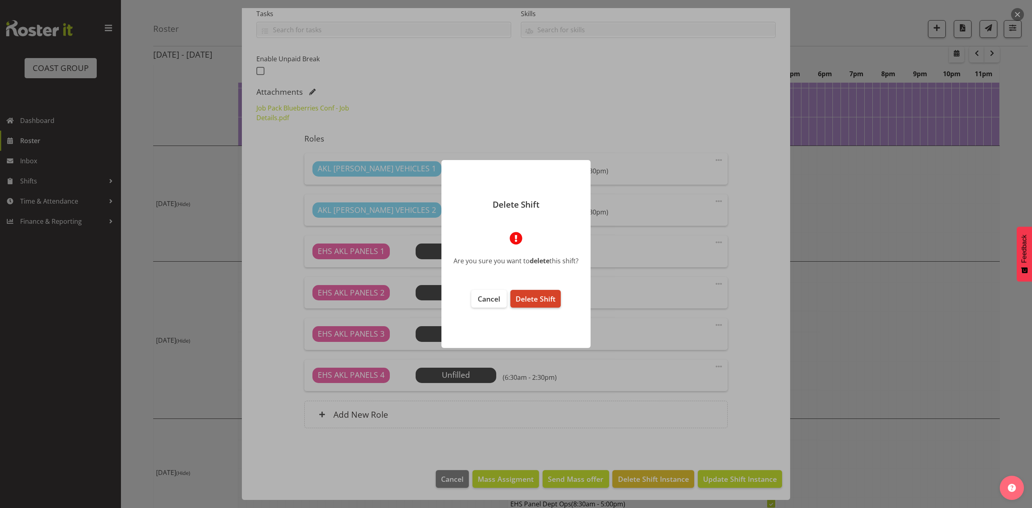
click at [549, 293] on button "Delete Shift" at bounding box center [535, 299] width 50 height 18
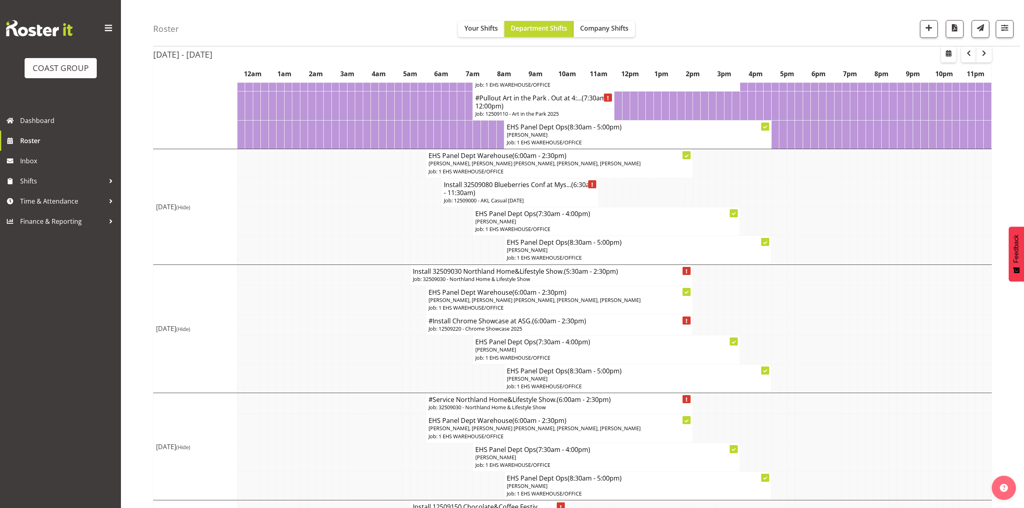
scroll to position [161, 0]
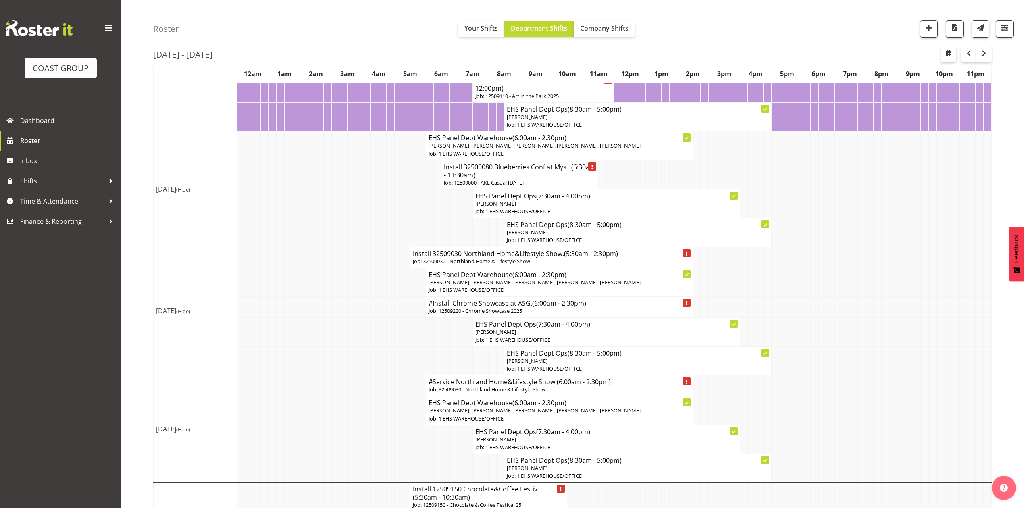
click at [795, 296] on td at bounding box center [799, 282] width 8 height 29
drag, startPoint x: 873, startPoint y: 328, endPoint x: 897, endPoint y: 335, distance: 25.4
click at [887, 318] on tr "#Install Chrome Showcase at ASG. (6:00am - 2:30pm) Job: 12509220 - Chrome Showc…" at bounding box center [573, 307] width 838 height 21
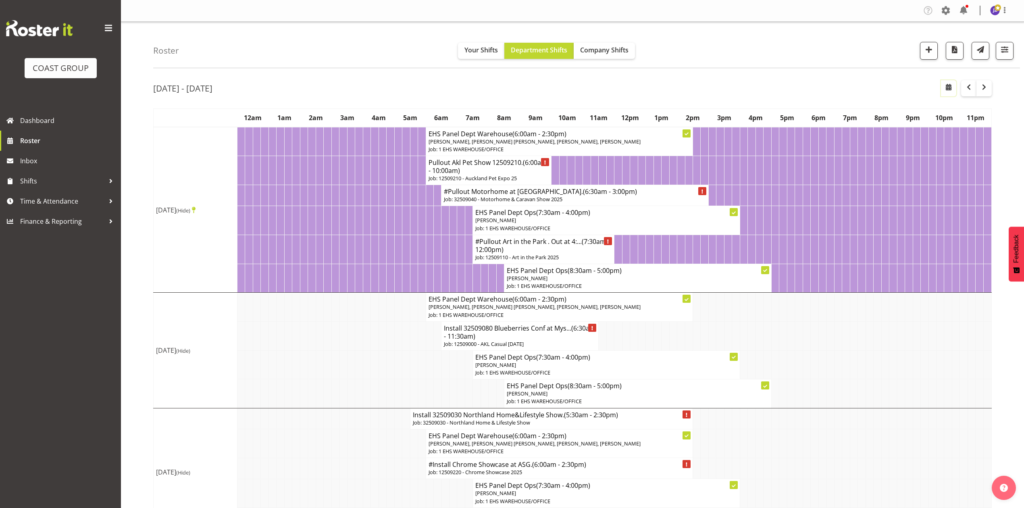
click at [944, 87] on span "button" at bounding box center [948, 87] width 10 height 10
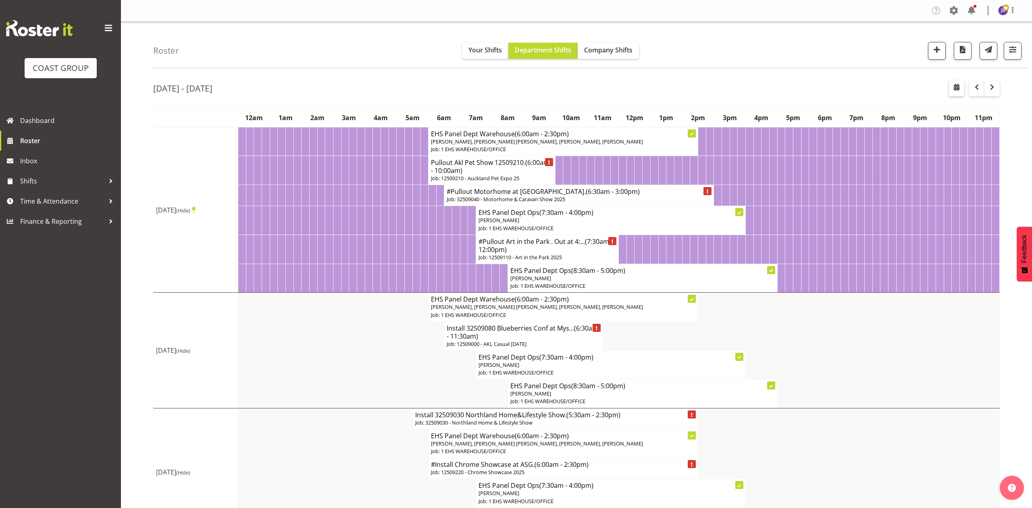
select select "7"
select select "2025"
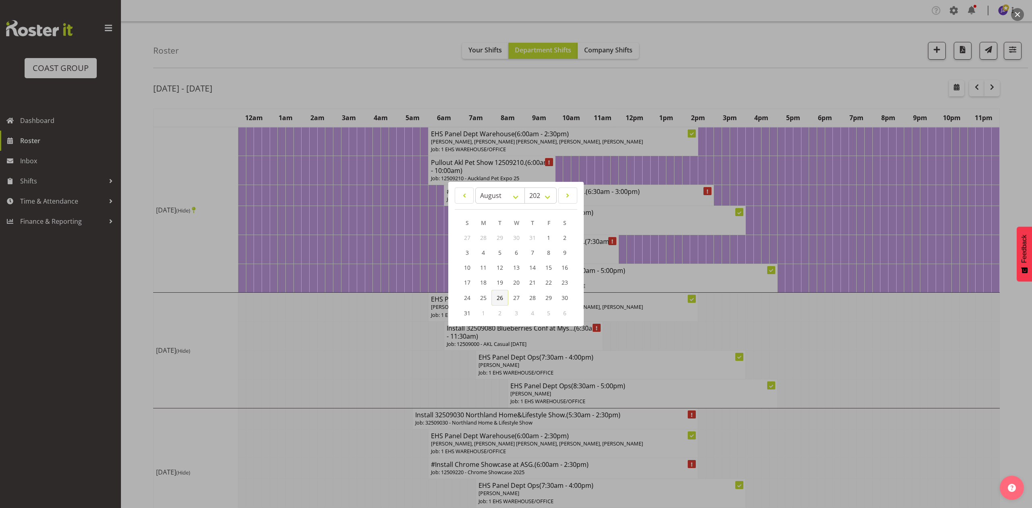
click at [502, 295] on span "26" at bounding box center [500, 298] width 6 height 8
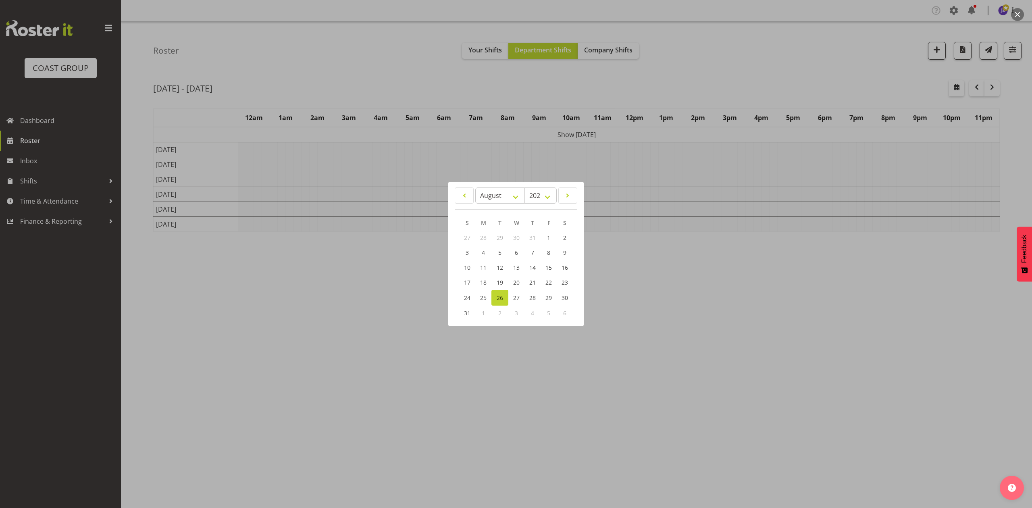
click at [683, 86] on div at bounding box center [516, 254] width 1032 height 508
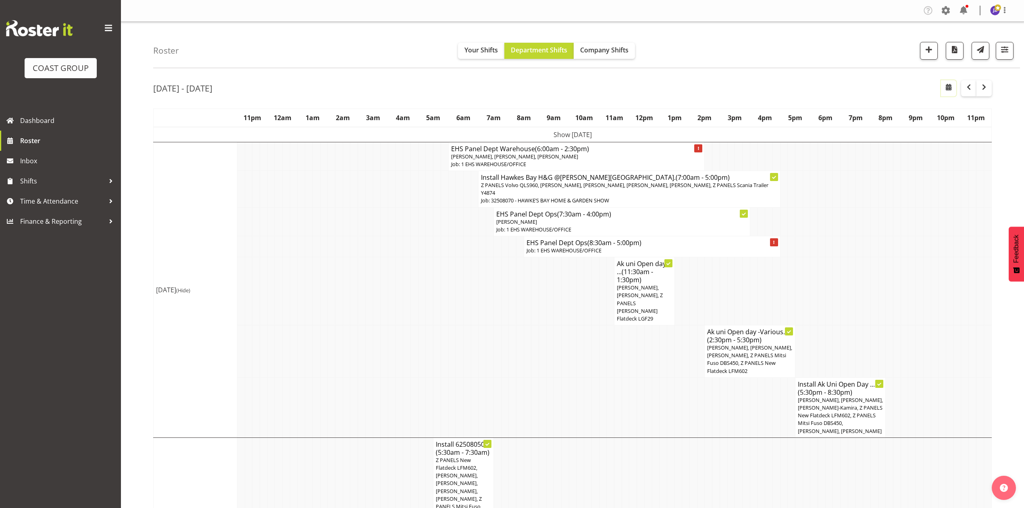
click at [950, 84] on span "button" at bounding box center [948, 87] width 10 height 10
select select "7"
select select "2025"
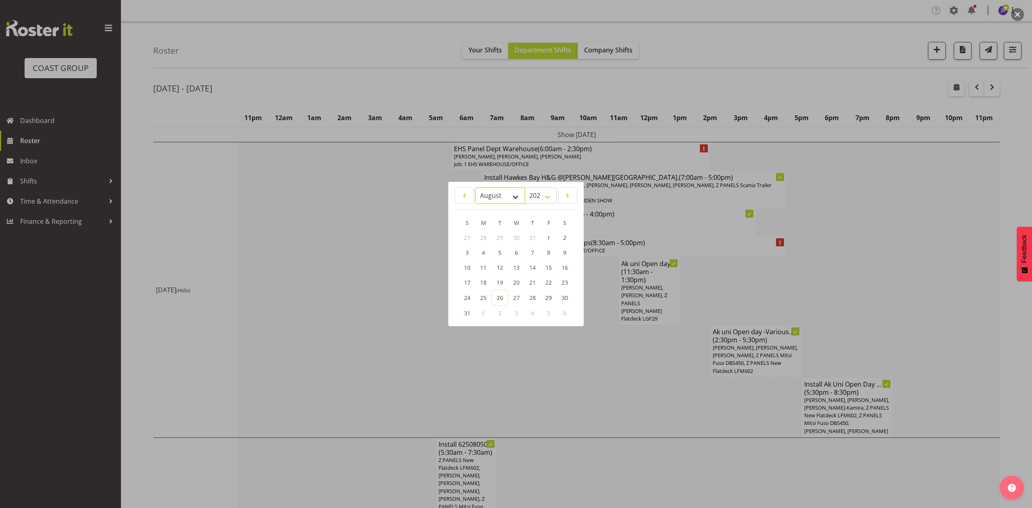
click at [482, 189] on select "January February March April May June July August September October November De…" at bounding box center [500, 195] width 50 height 16
select select "9"
click at [475, 187] on select "January February March April May June July August September October November De…" at bounding box center [500, 195] width 50 height 16
click at [545, 252] on span "10" at bounding box center [548, 253] width 6 height 8
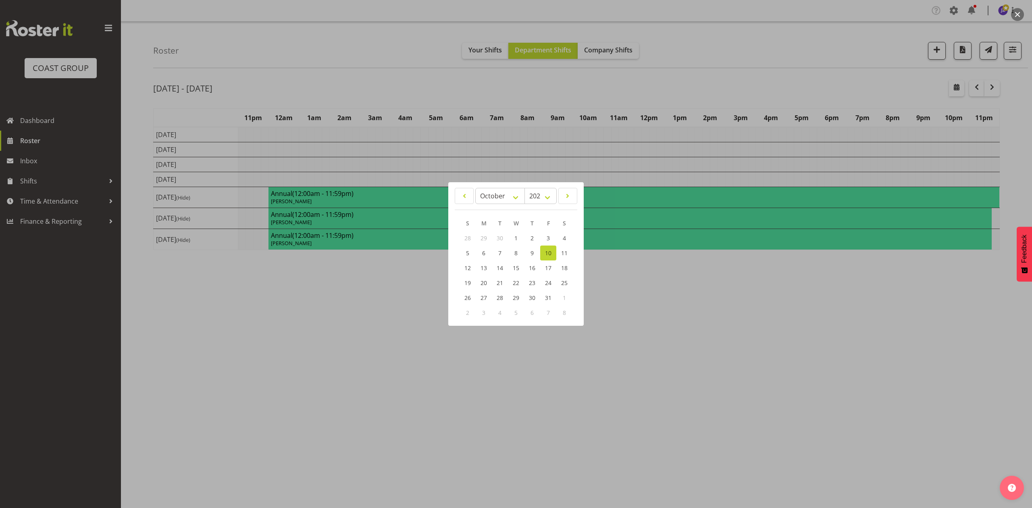
click at [675, 89] on div at bounding box center [516, 254] width 1032 height 508
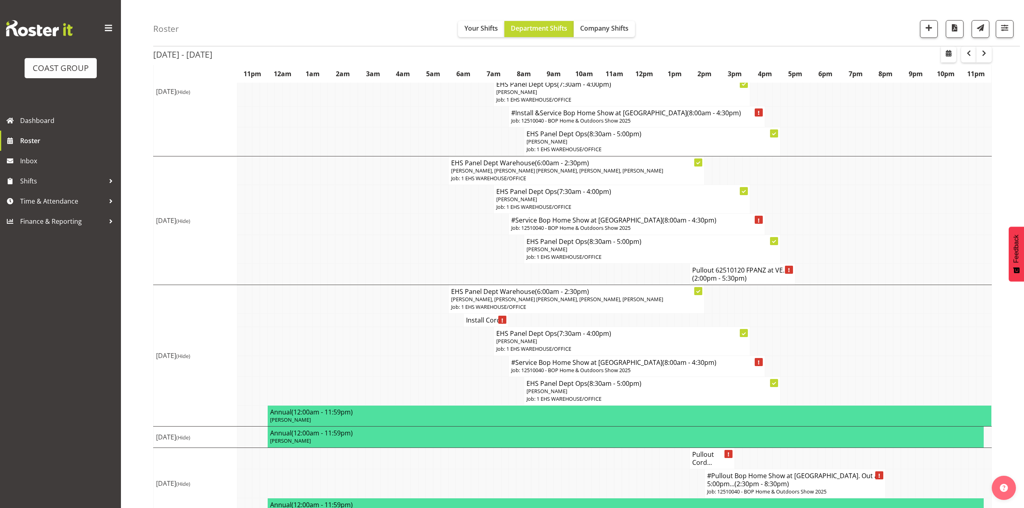
scroll to position [376, 0]
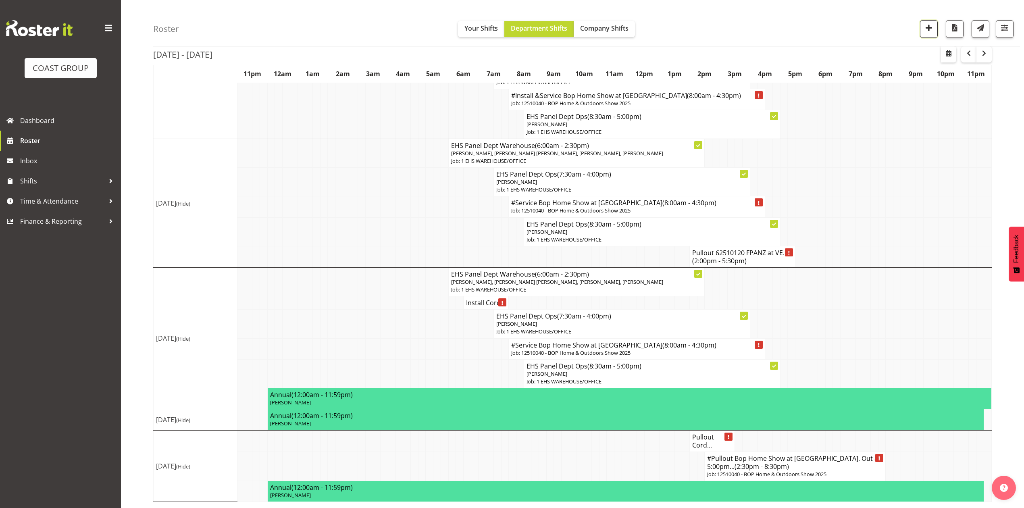
click at [926, 30] on span "button" at bounding box center [928, 28] width 10 height 10
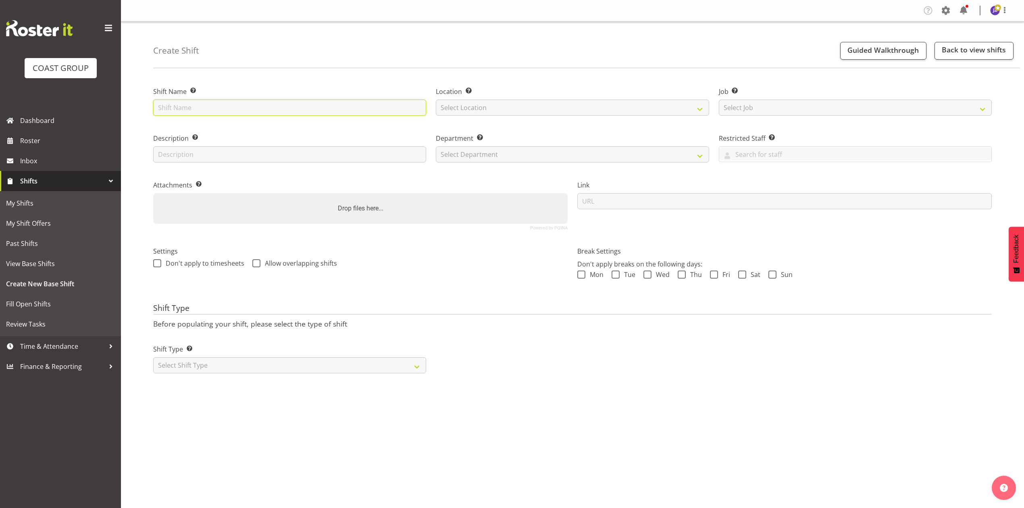
drag, startPoint x: 301, startPoint y: 110, endPoint x: 381, endPoint y: 126, distance: 81.8
click at [301, 110] on input "text" at bounding box center [289, 108] width 273 height 16
click at [175, 106] on input "text" at bounding box center [289, 108] width 273 height 16
type input "Waikato Tainui Conf at [GEOGRAPHIC_DATA]."
click at [483, 105] on select "Select Location EHS [PERSON_NAME]" at bounding box center [572, 108] width 273 height 16
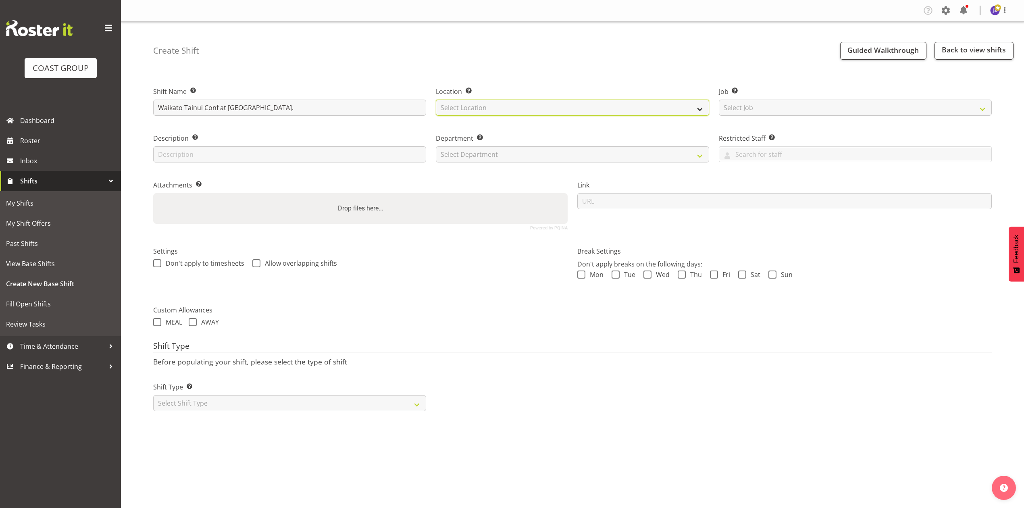
select select "35"
click at [436, 100] on select "Select Location EHS [PERSON_NAME]" at bounding box center [572, 108] width 273 height 16
click at [775, 112] on select "Select Job Create new job 1 Carlton Events 1 [PERSON_NAME][GEOGRAPHIC_DATA] 1 […" at bounding box center [855, 108] width 273 height 16
select select "9430"
click at [719, 100] on select "Select Job Create new job 1 Carlton Events 1 [PERSON_NAME][GEOGRAPHIC_DATA] 1 […" at bounding box center [855, 108] width 273 height 16
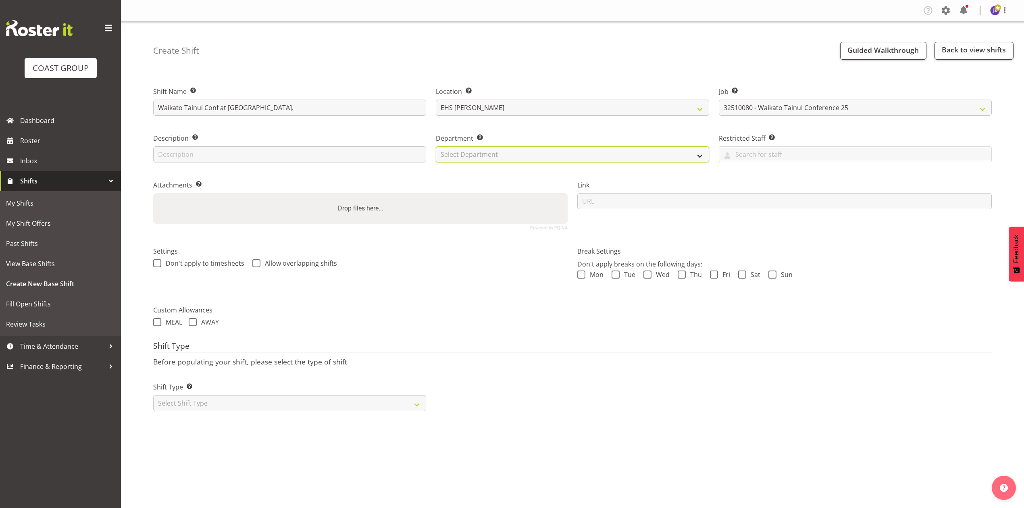
click at [504, 149] on select "Select Department EHS AKL PANEL EHS AKL PANEL" at bounding box center [572, 154] width 273 height 16
select select "39"
click at [436, 146] on select "Select Department EHS AKL PANEL EHS AKL PANEL" at bounding box center [572, 154] width 273 height 16
click at [417, 215] on div "Drop files here..." at bounding box center [360, 208] width 414 height 31
click at [153, 193] on input "Drop files here..." at bounding box center [360, 194] width 414 height 2
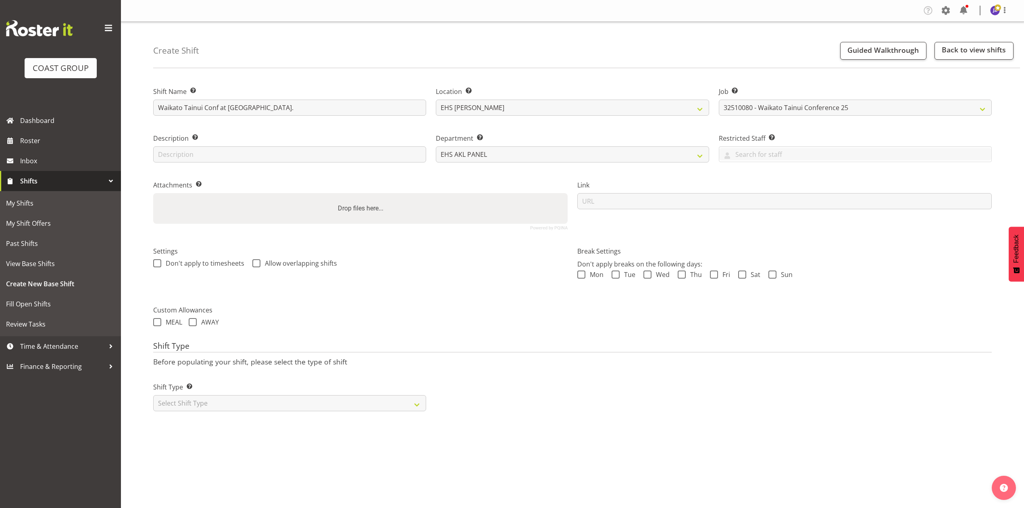
type input "C:\fakepath\Tainui Mokopuna Ora Conference 2025v06.pdf"
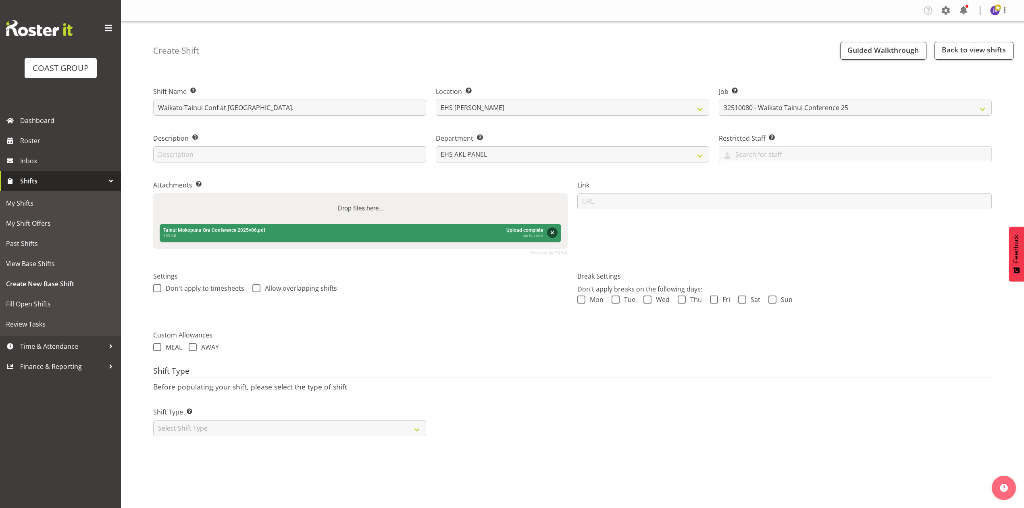
click at [745, 221] on div "Link" at bounding box center [784, 214] width 424 height 91
click at [385, 202] on label "Drop files here..." at bounding box center [361, 208] width 52 height 16
click at [385, 195] on input "Drop files here..." at bounding box center [360, 194] width 414 height 2
type input "C:\fakepath\Job Pack Waikato Tainui Conference - Job Details (1).pdf"
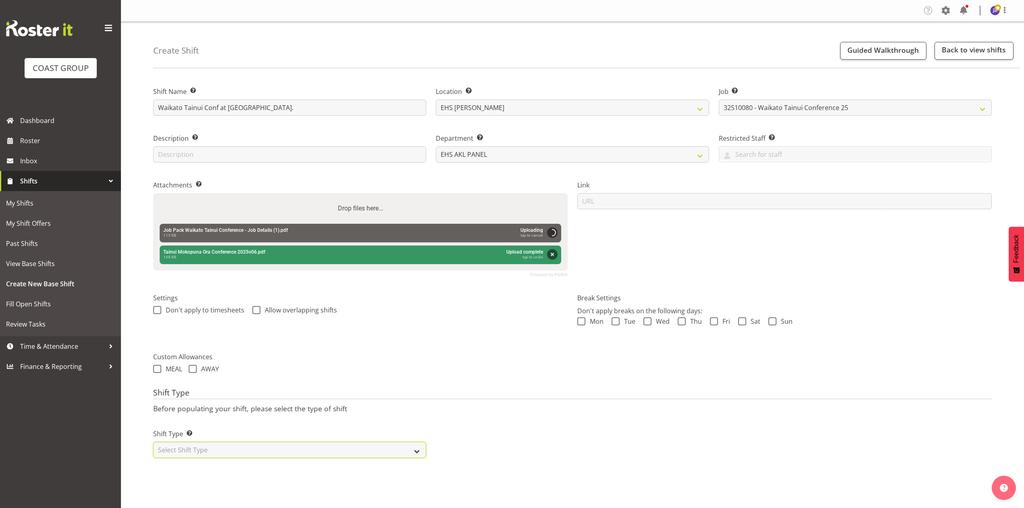
drag, startPoint x: 320, startPoint y: 446, endPoint x: 318, endPoint y: 455, distance: 9.5
click at [320, 446] on select "Select Shift Type One Off Shift Recurring Shift Rotating Shift" at bounding box center [289, 450] width 273 height 16
select select "recurring"
click at [153, 443] on select "Select Shift Type One Off Shift Recurring Shift Rotating Shift" at bounding box center [289, 450] width 273 height 16
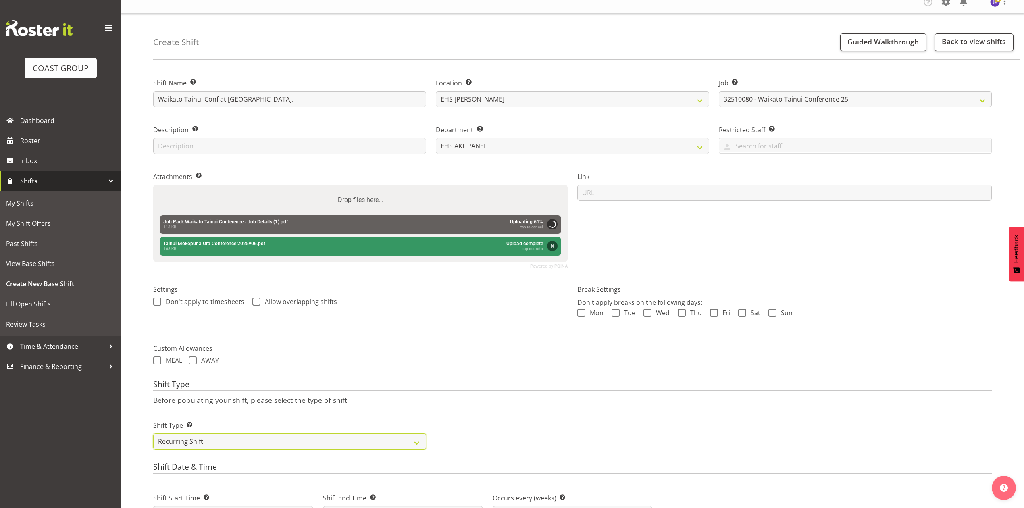
scroll to position [268, 0]
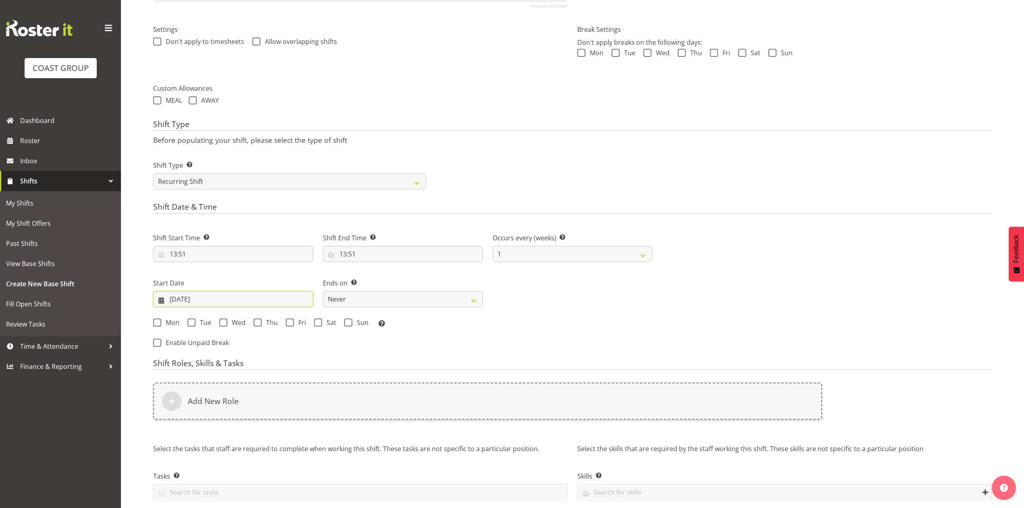
click at [182, 301] on input "[DATE]" at bounding box center [233, 299] width 160 height 16
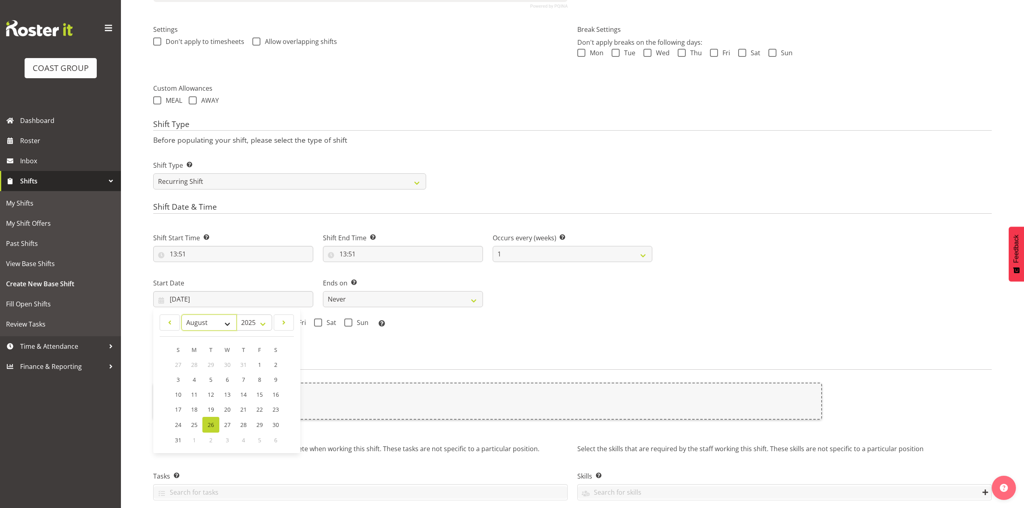
click at [208, 325] on select "January February March April May June July August September October November De…" at bounding box center [208, 322] width 55 height 16
drag, startPoint x: 208, startPoint y: 325, endPoint x: 207, endPoint y: 330, distance: 4.9
click at [208, 325] on select "January February March April May June July August September October November De…" at bounding box center [208, 322] width 55 height 16
select select "9"
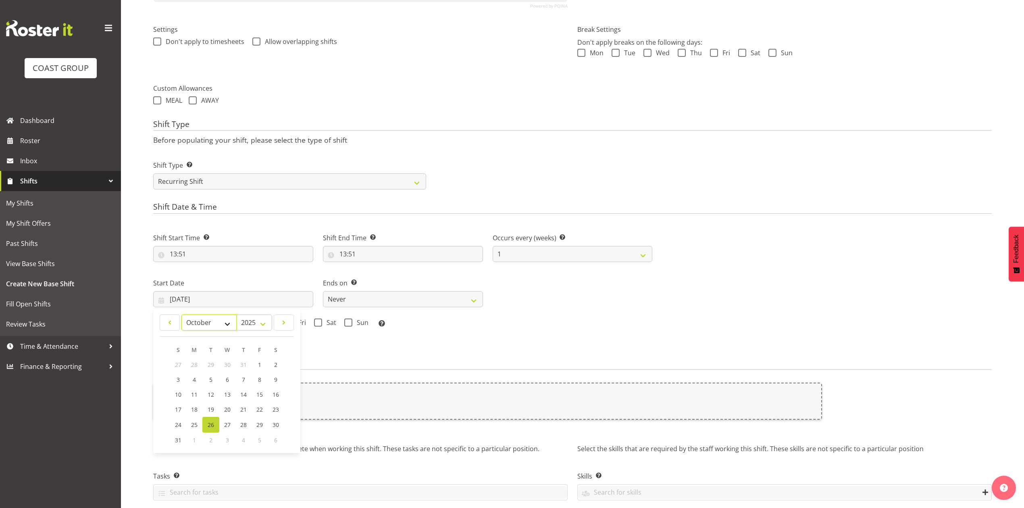
click at [181, 315] on select "January February March April May June July August September October November De…" at bounding box center [208, 322] width 55 height 16
click at [259, 382] on span "10" at bounding box center [259, 380] width 6 height 8
type input "[DATE]"
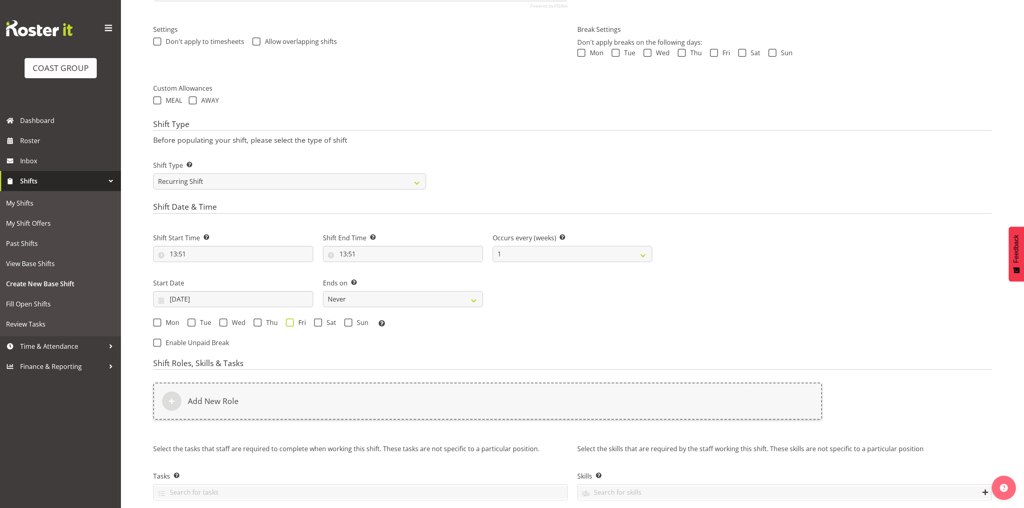
click at [293, 326] on span at bounding box center [290, 322] width 8 height 8
click at [291, 325] on input "Fri" at bounding box center [288, 322] width 5 height 5
checkbox input "true"
drag, startPoint x: 384, startPoint y: 295, endPoint x: 387, endPoint y: 307, distance: 12.0
click at [384, 295] on select "Never On Date" at bounding box center [403, 299] width 160 height 16
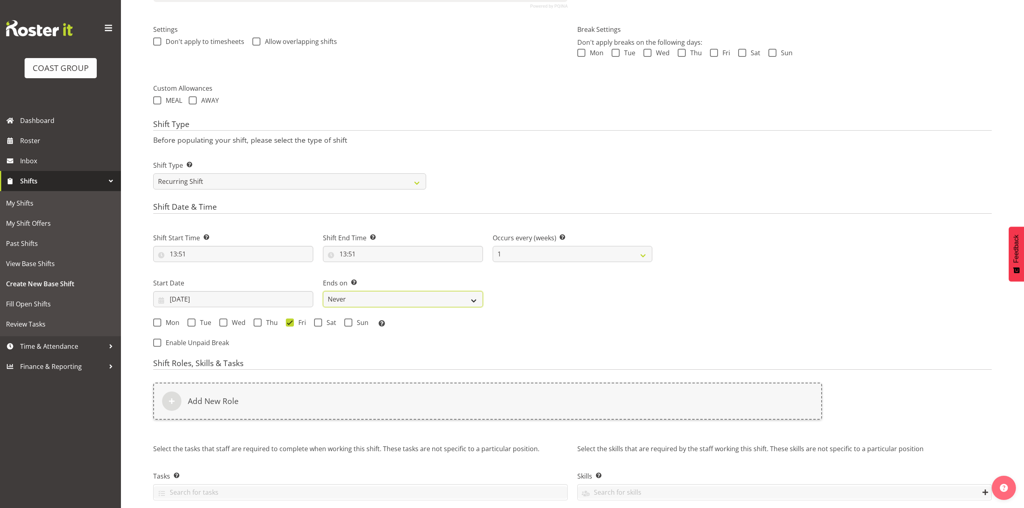
select select "date"
click at [323, 292] on select "Never On Date" at bounding box center [403, 299] width 160 height 16
select select "7"
select select "2025"
click at [530, 303] on input "[DATE]" at bounding box center [572, 299] width 160 height 16
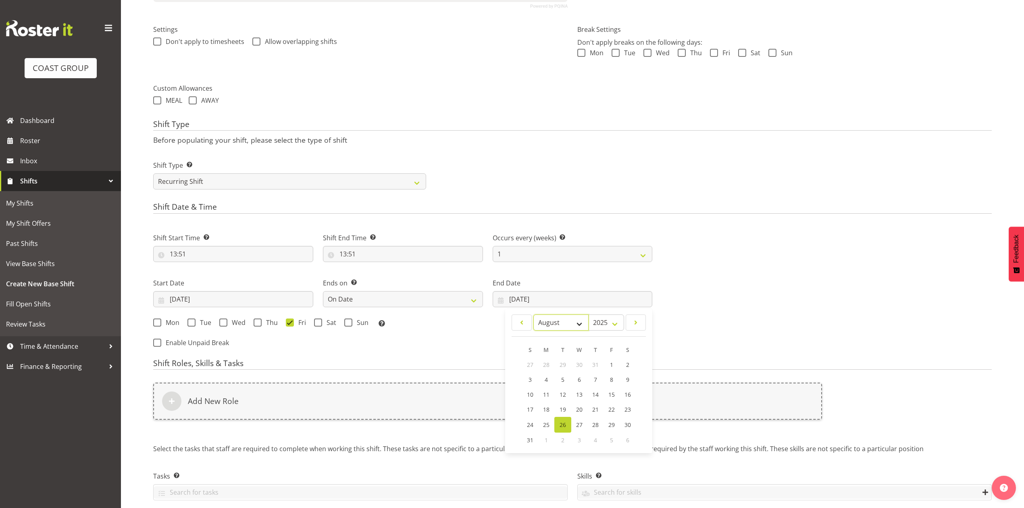
click at [560, 323] on select "January February March April May June July August September October November De…" at bounding box center [560, 322] width 55 height 16
select select "9"
click at [533, 315] on select "January February March April May June July August September October November De…" at bounding box center [560, 322] width 55 height 16
click at [624, 378] on span "11" at bounding box center [627, 380] width 6 height 8
type input "[DATE]"
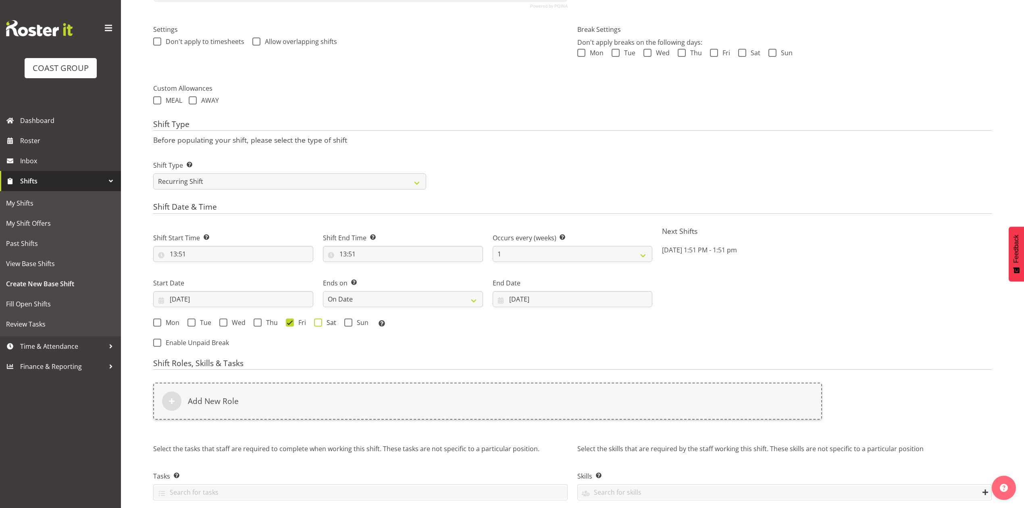
click at [318, 320] on span at bounding box center [318, 322] width 8 height 8
click at [318, 320] on input "Sat" at bounding box center [316, 322] width 5 height 5
checkbox input "true"
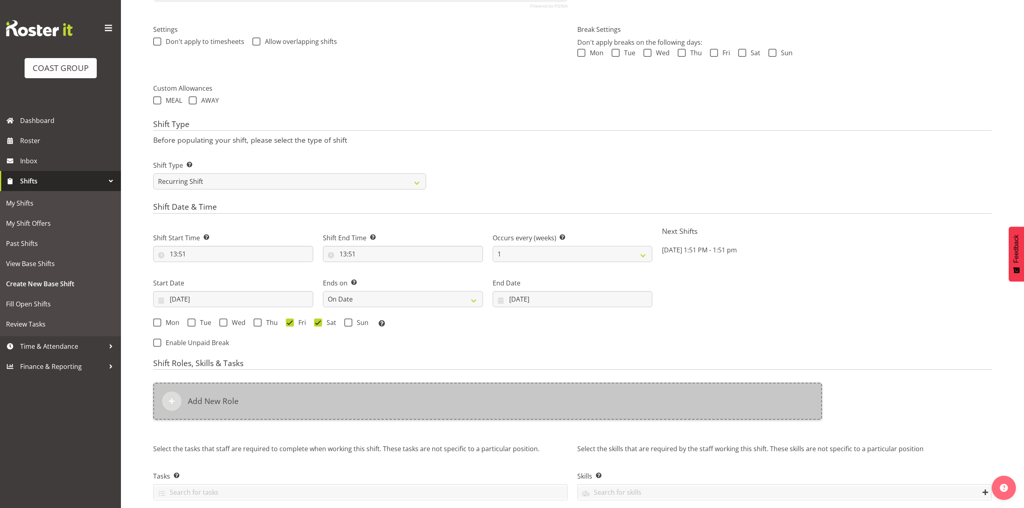
click at [352, 414] on div "Add New Role" at bounding box center [487, 400] width 669 height 37
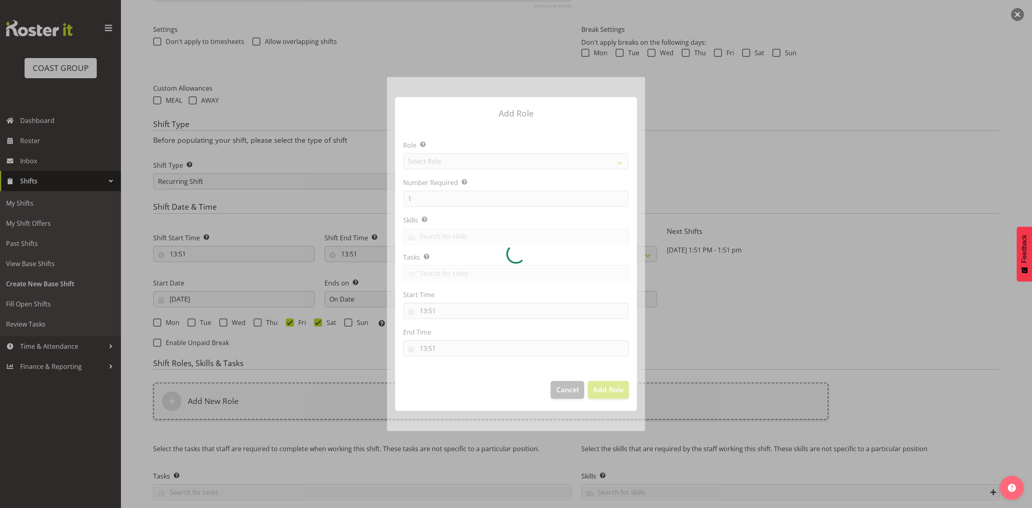
click at [1012, 15] on button "button" at bounding box center [1017, 14] width 13 height 13
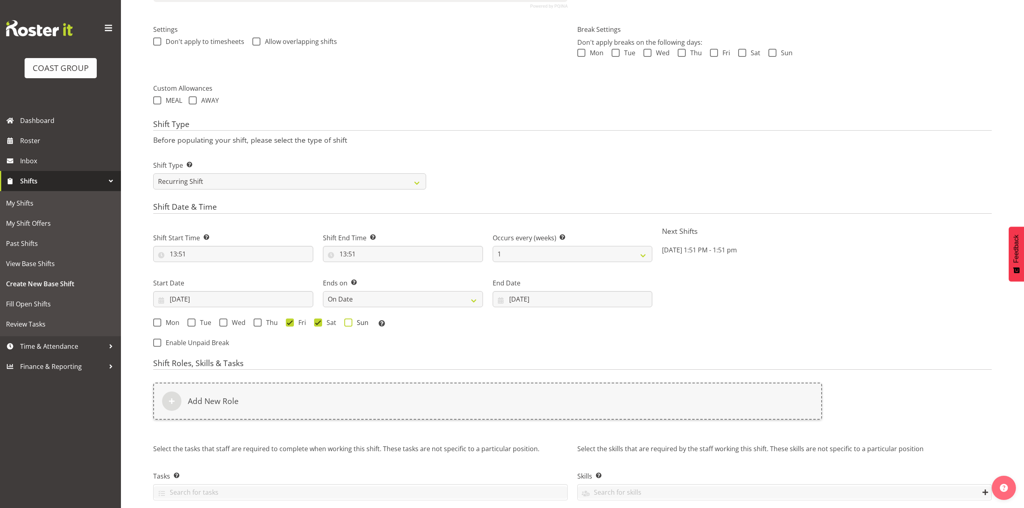
click at [349, 321] on span at bounding box center [348, 322] width 8 height 8
click at [349, 321] on input "Sun" at bounding box center [346, 322] width 5 height 5
checkbox input "true"
click at [528, 299] on input "[DATE]" at bounding box center [572, 299] width 160 height 16
click at [529, 397] on span "12" at bounding box center [530, 395] width 6 height 8
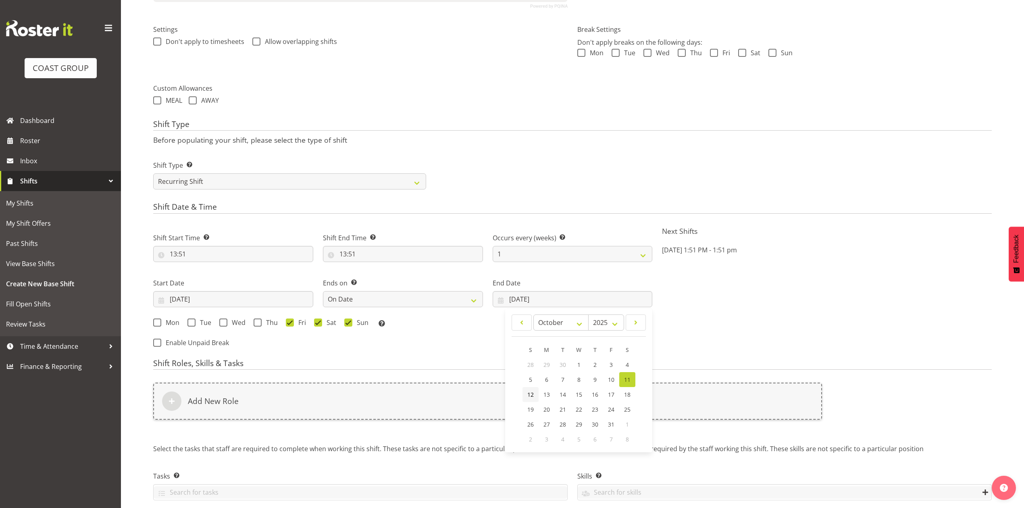
type input "[DATE]"
click at [426, 353] on div "Shift Start Time Set the time of the day you wish this shift to start 13:51 00 …" at bounding box center [402, 288] width 509 height 132
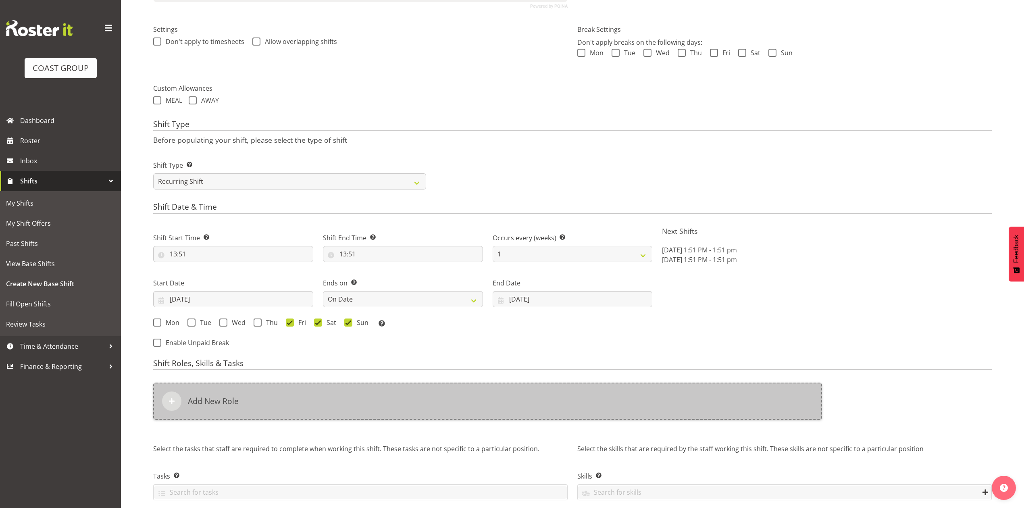
click at [415, 407] on div "Add New Role" at bounding box center [487, 400] width 669 height 37
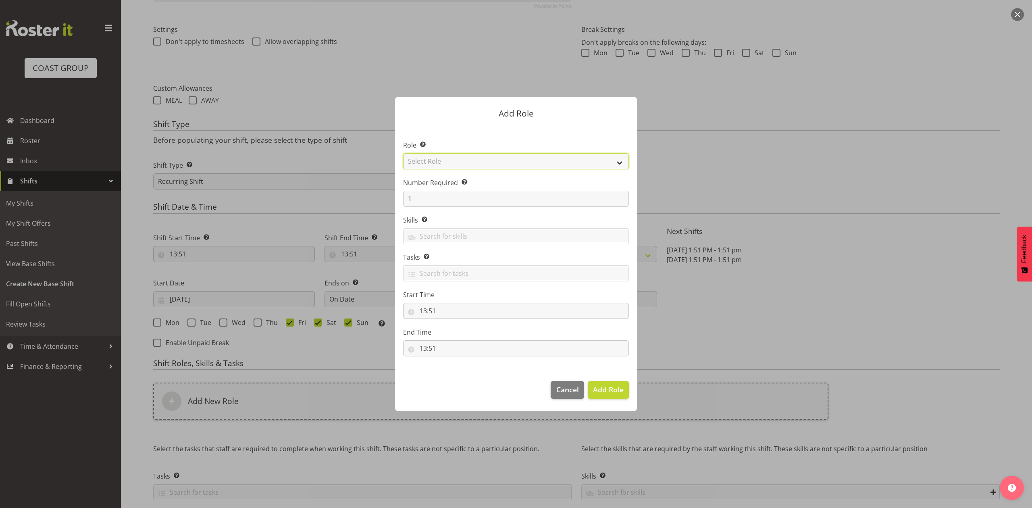
click at [434, 160] on select "Select Role ACCOUNT MANAGER ACCOUNT MANAGER DW ACCOUNTS [PERSON_NAME] VEHICLES …" at bounding box center [516, 161] width 226 height 16
select select "81"
click at [403, 153] on select "Select Role ACCOUNT MANAGER ACCOUNT MANAGER DW ACCOUNTS [PERSON_NAME] VEHICLES …" at bounding box center [516, 161] width 226 height 16
click at [452, 191] on input "1" at bounding box center [516, 199] width 226 height 16
type input "3"
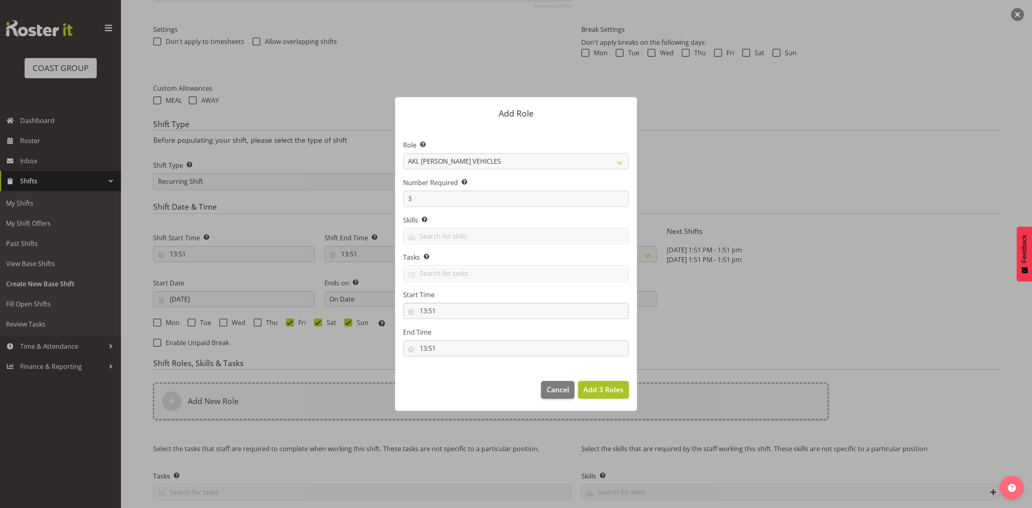
click at [605, 386] on span "Add 3 Roles" at bounding box center [603, 389] width 40 height 10
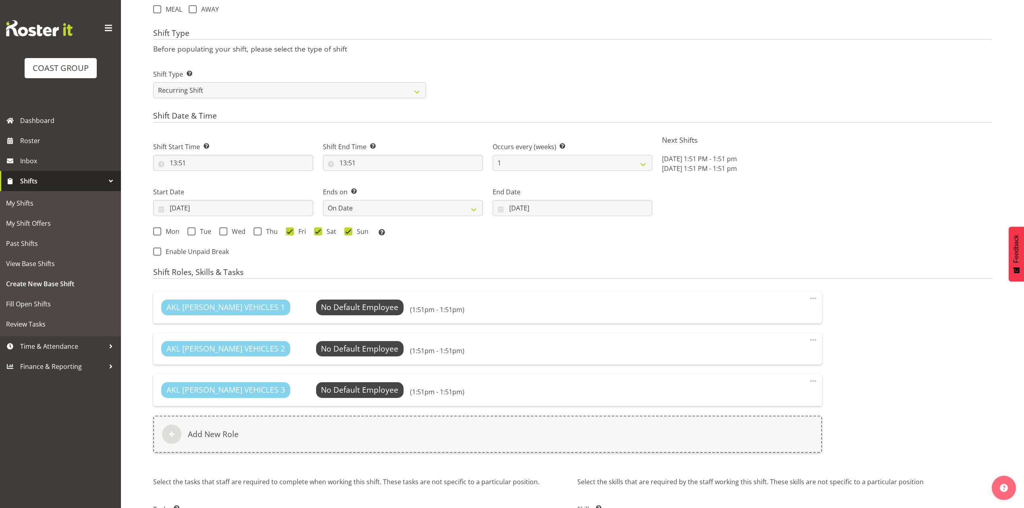
scroll to position [428, 0]
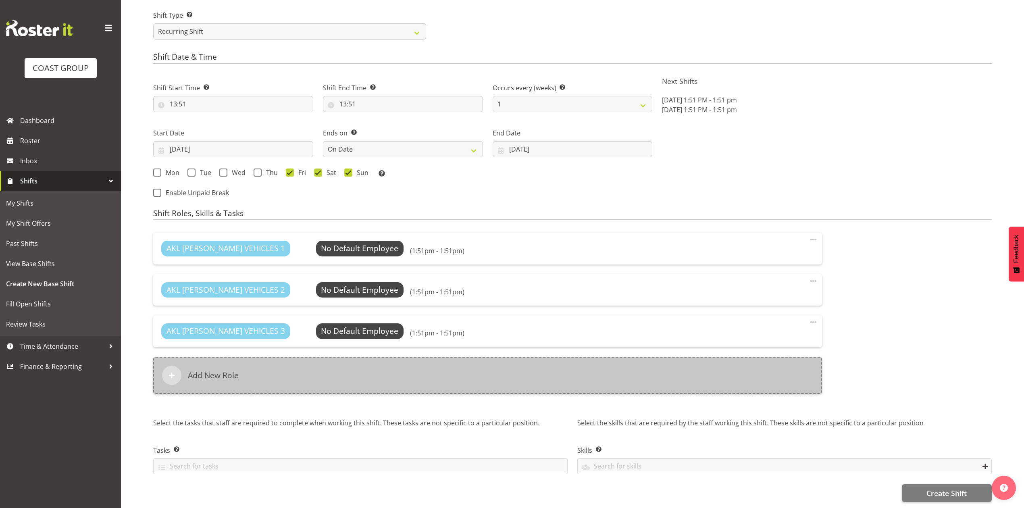
click at [389, 370] on div "Add New Role" at bounding box center [487, 375] width 669 height 37
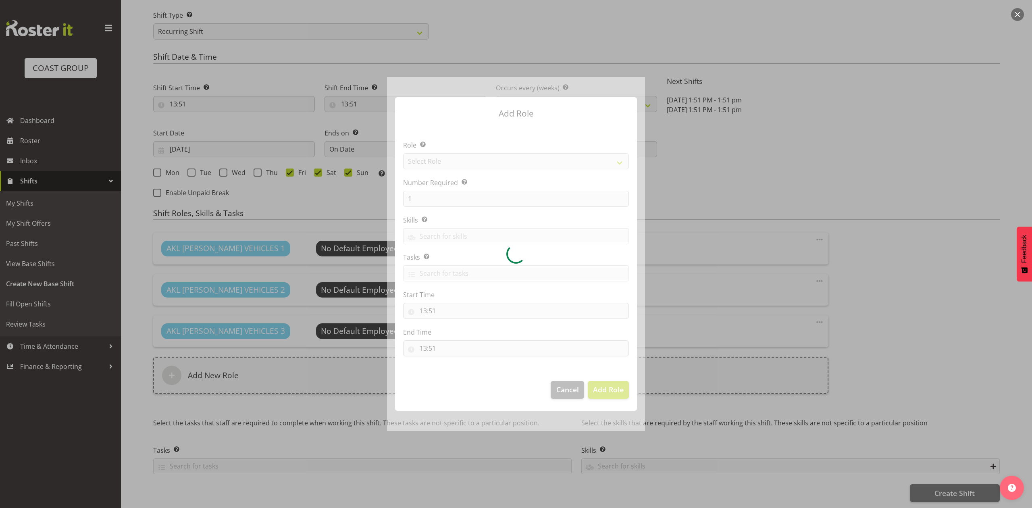
click at [443, 156] on div at bounding box center [516, 253] width 258 height 353
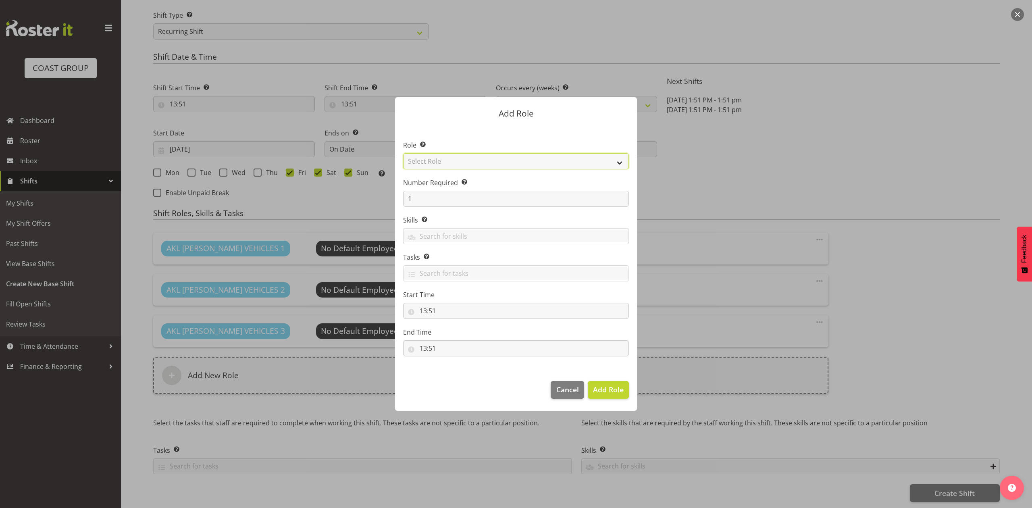
click at [443, 162] on select "Select Role ACCOUNT MANAGER ACCOUNT MANAGER DW ACCOUNTS [PERSON_NAME] VEHICLES …" at bounding box center [516, 161] width 226 height 16
select select "188"
click at [403, 153] on select "Select Role ACCOUNT MANAGER ACCOUNT MANAGER DW ACCOUNTS [PERSON_NAME] VEHICLES …" at bounding box center [516, 161] width 226 height 16
click at [430, 202] on input "1" at bounding box center [516, 199] width 226 height 16
type input "6"
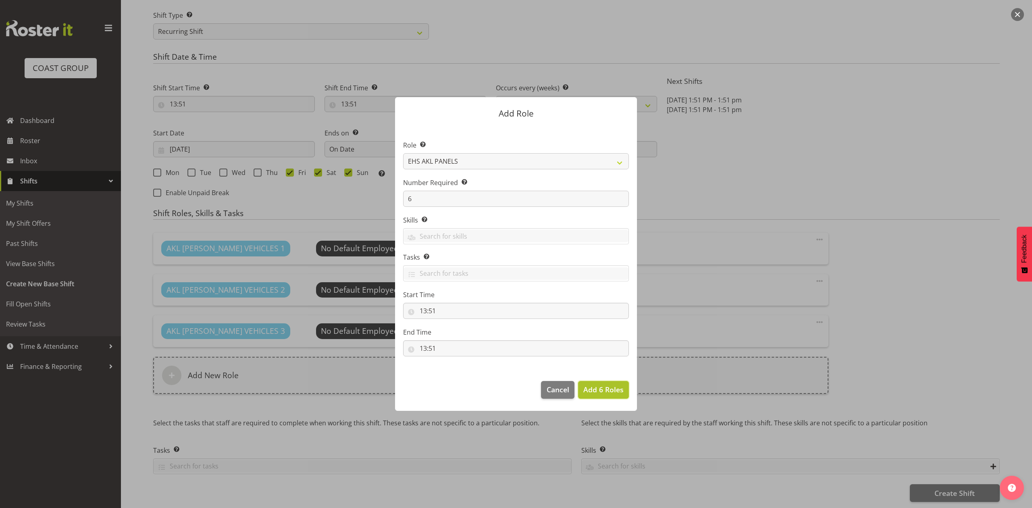
click at [602, 389] on span "Add 6 Roles" at bounding box center [603, 389] width 40 height 10
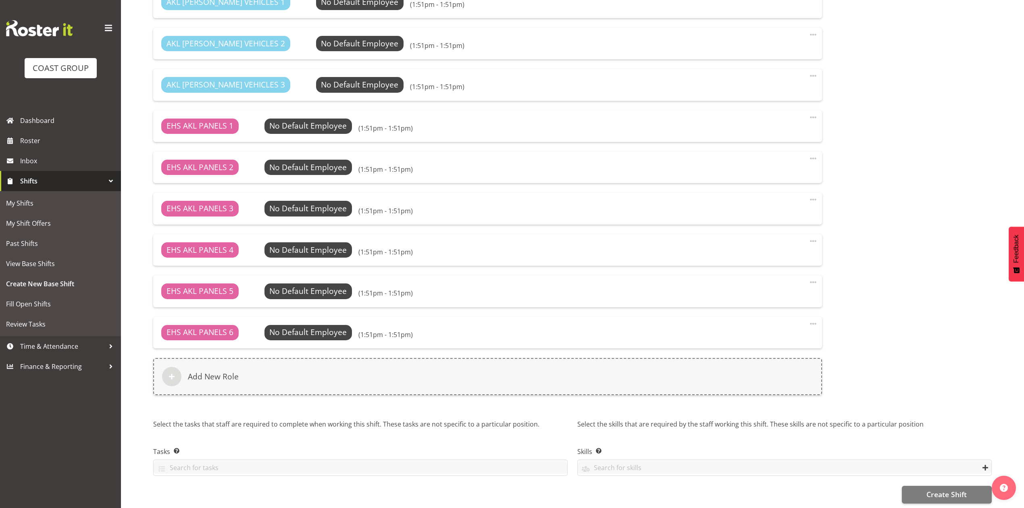
scroll to position [676, 0]
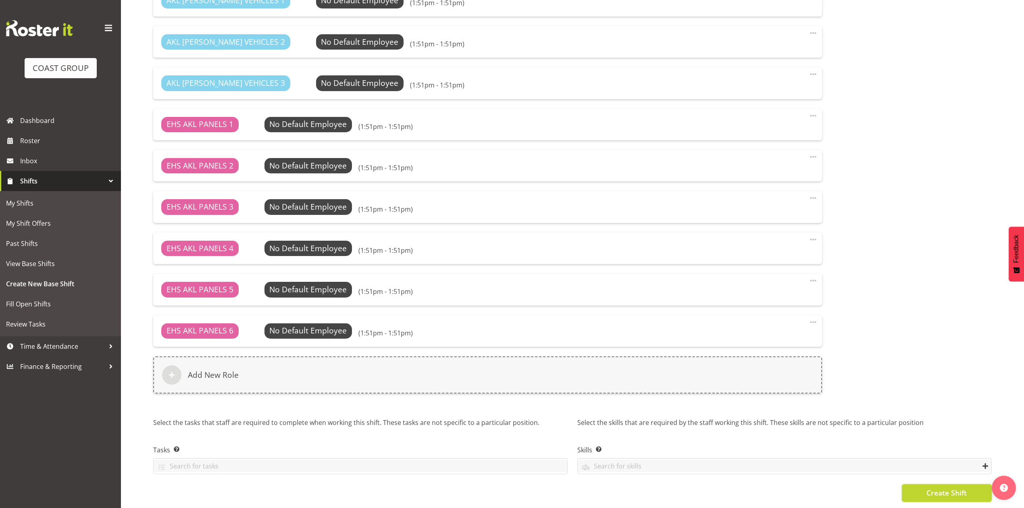
click at [942, 487] on span "Create Shift" at bounding box center [946, 492] width 40 height 10
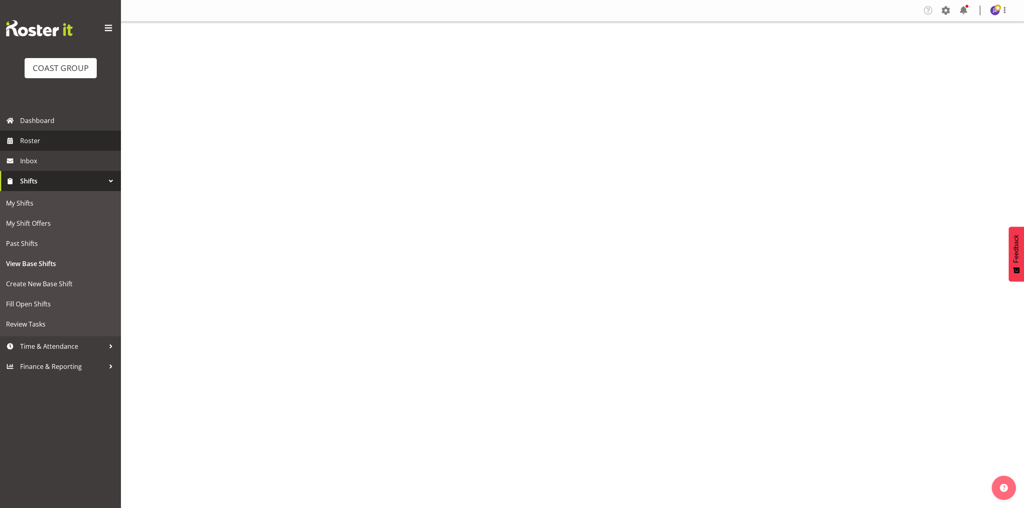
drag, startPoint x: 0, startPoint y: 0, endPoint x: 38, endPoint y: 139, distance: 144.5
click at [38, 139] on span "Roster" at bounding box center [68, 141] width 97 height 12
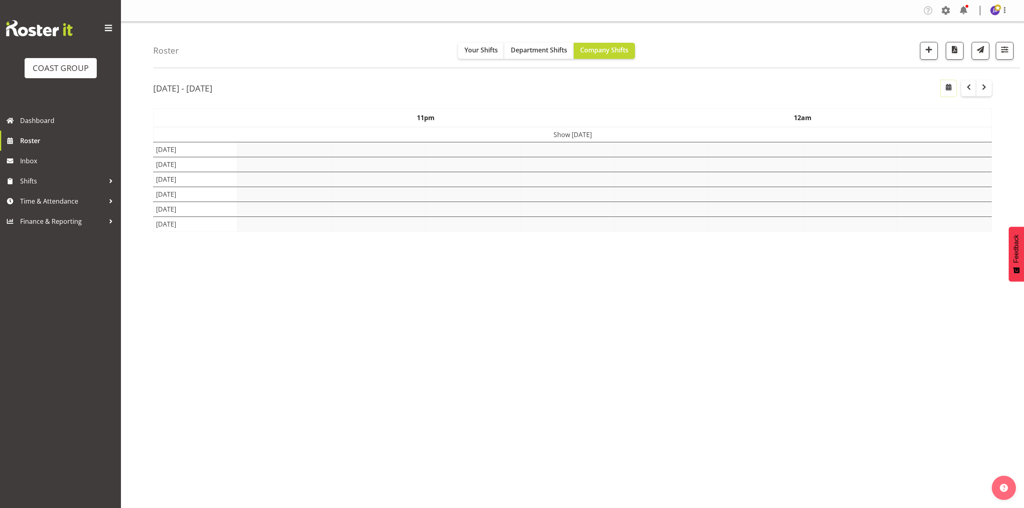
click at [947, 90] on span "button" at bounding box center [948, 87] width 10 height 10
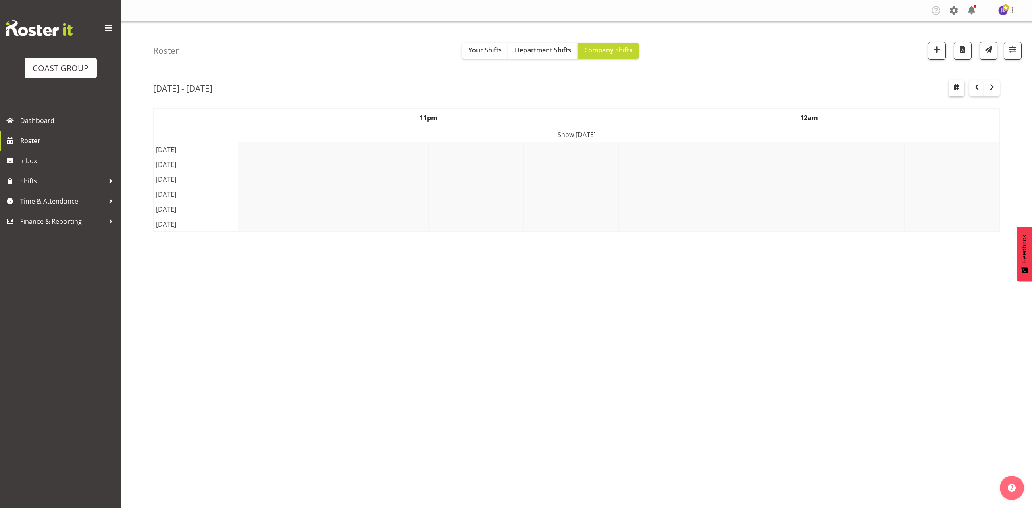
select select "7"
select select "2025"
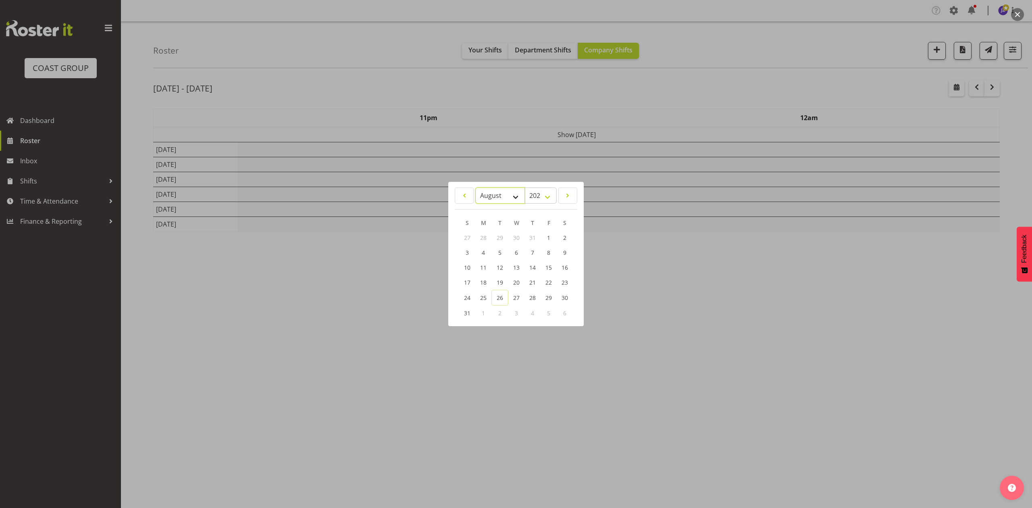
click at [494, 193] on select "January February March April May June July August September October November De…" at bounding box center [500, 195] width 50 height 16
select select "9"
click at [475, 187] on select "January February March April May June July August September October November De…" at bounding box center [500, 195] width 50 height 16
click at [544, 255] on link "10" at bounding box center [548, 252] width 16 height 15
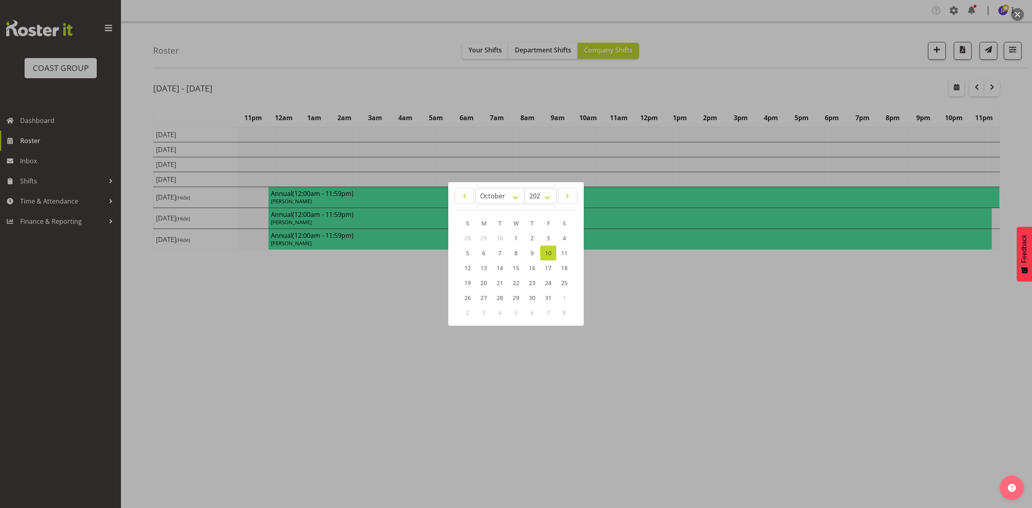
click at [704, 281] on div at bounding box center [516, 254] width 1032 height 508
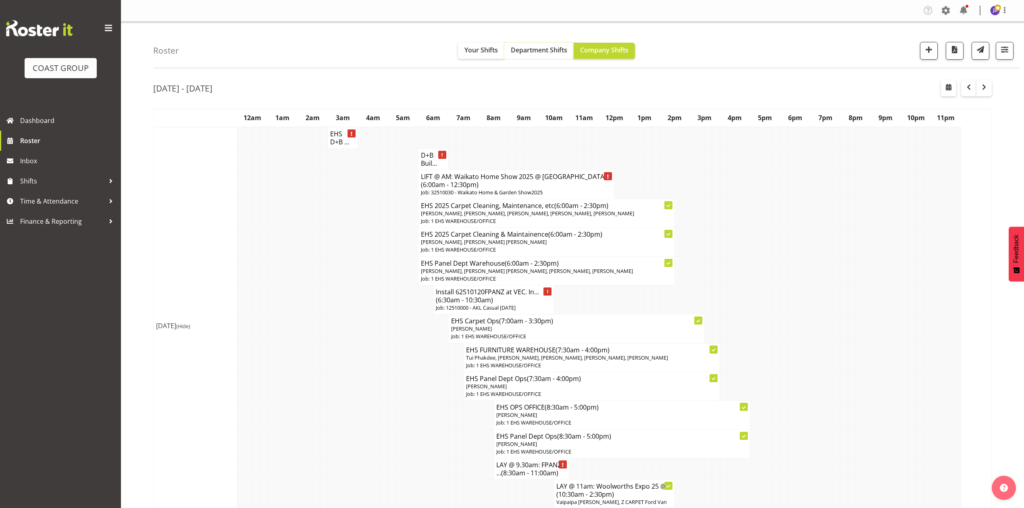
click at [549, 47] on span "Department Shifts" at bounding box center [539, 50] width 56 height 9
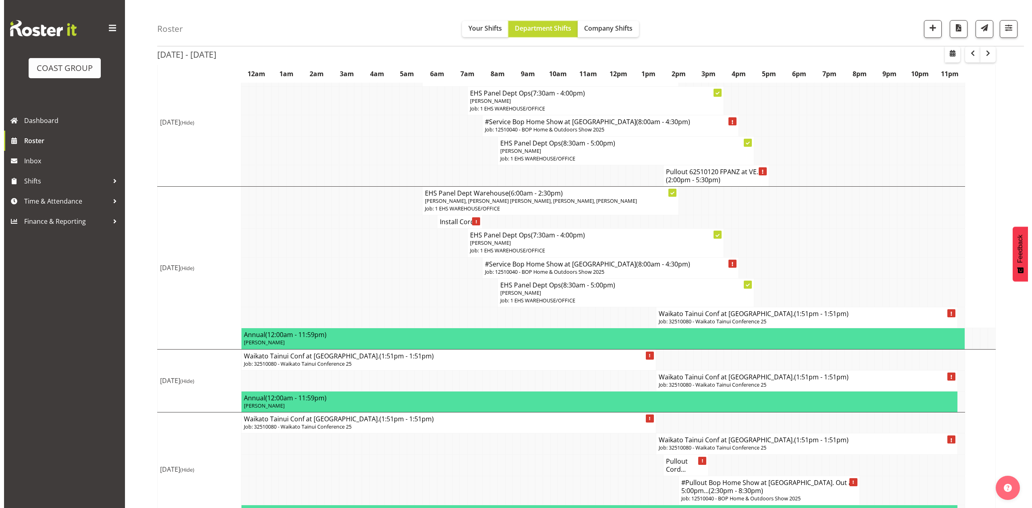
scroll to position [430, 0]
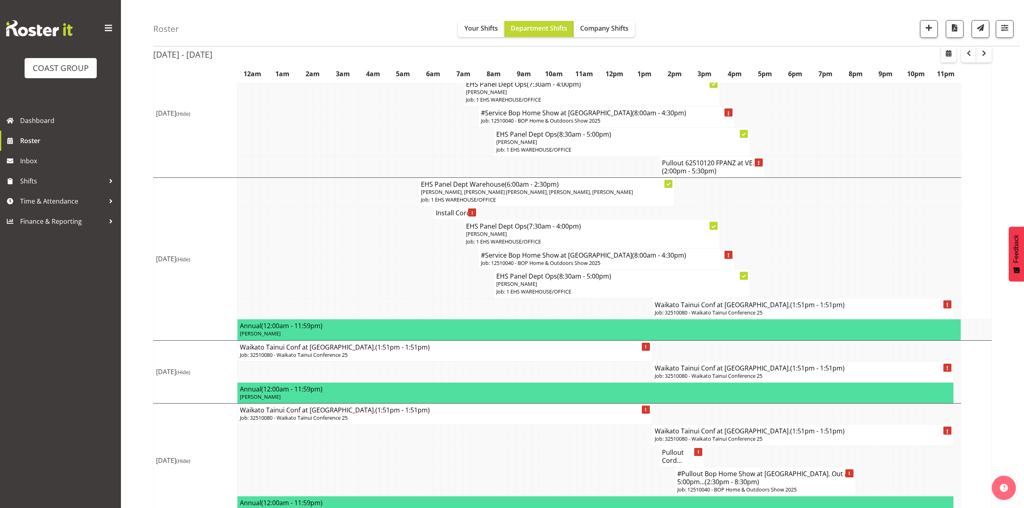
click at [806, 248] on td at bounding box center [806, 234] width 8 height 29
click at [729, 309] on h4 "Waikato Tainui Conf at [GEOGRAPHIC_DATA]. (1:51pm - 1:51pm)" at bounding box center [803, 305] width 296 height 8
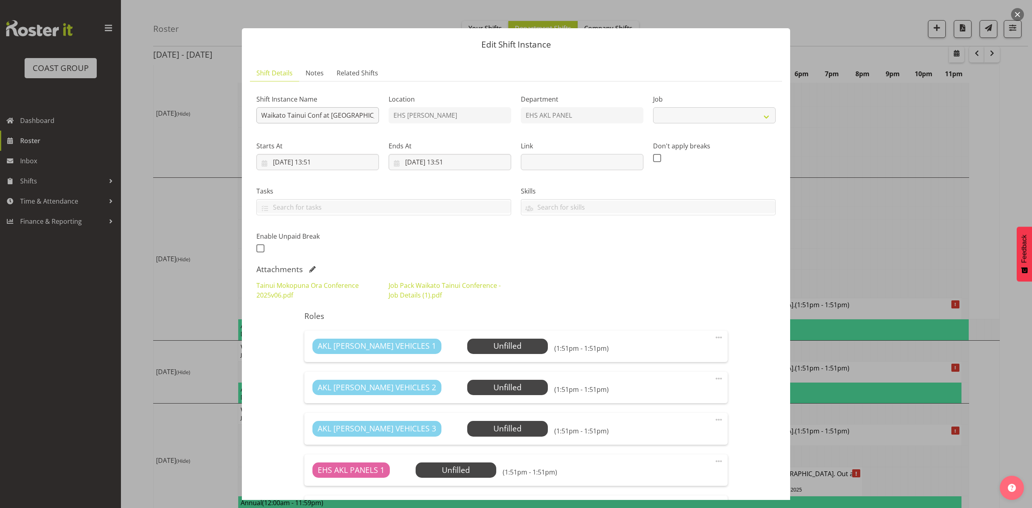
select select "9430"
click at [259, 112] on input "Waikato Tainui Conf at [GEOGRAPHIC_DATA]." at bounding box center [317, 115] width 123 height 16
click at [369, 116] on input "Install Waikato Tainui Conf at [GEOGRAPHIC_DATA]." at bounding box center [317, 115] width 123 height 16
click at [273, 111] on input "Install Waikato Tainui Conf at [GEOGRAPHIC_DATA]." at bounding box center [317, 115] width 123 height 16
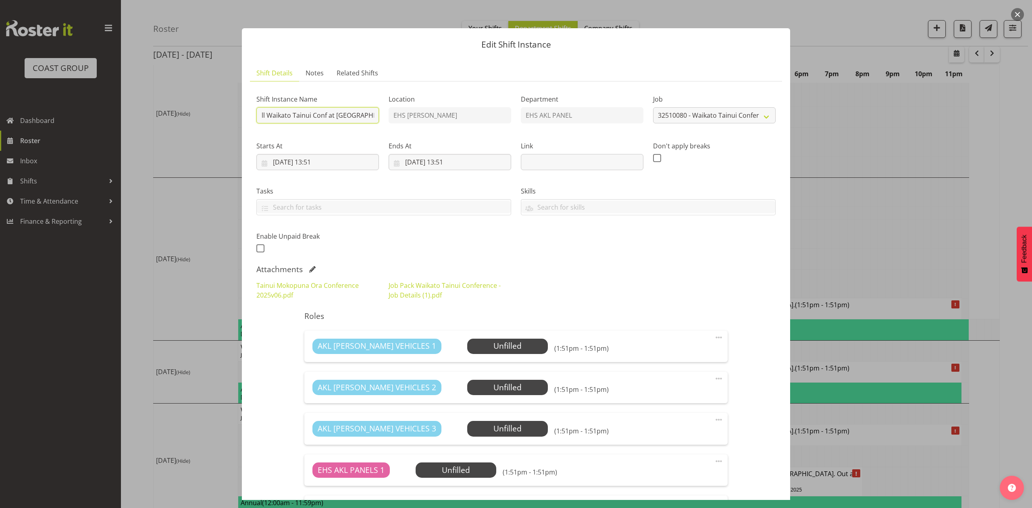
scroll to position [0, 0]
type input "#Install Waikato Tainui Conf at [GEOGRAPHIC_DATA]."
click at [411, 164] on input "[DATE] 13:51" at bounding box center [450, 162] width 123 height 16
click at [484, 245] on link "10" at bounding box center [492, 242] width 16 height 15
type input "[DATE] 13:51"
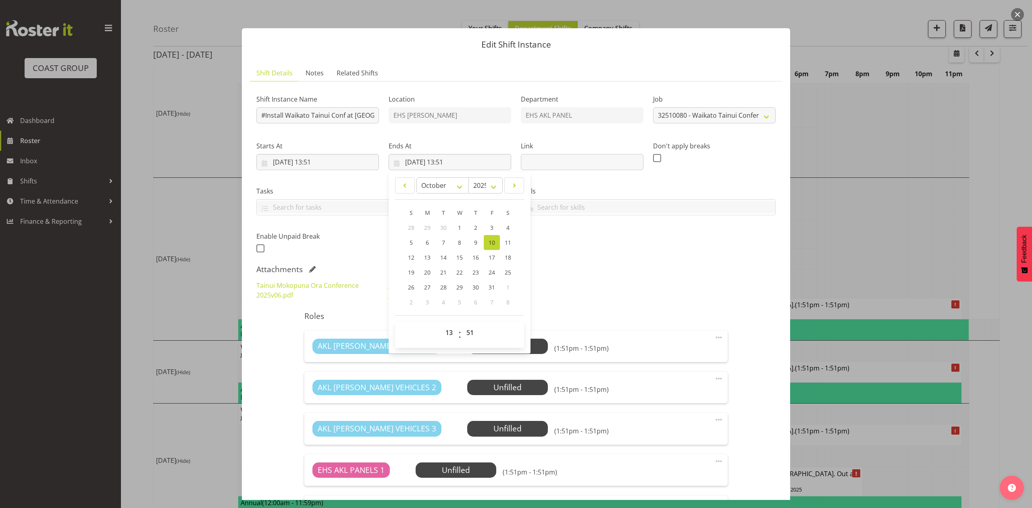
drag, startPoint x: 601, startPoint y: 251, endPoint x: 610, endPoint y: 257, distance: 10.5
click at [602, 251] on div "Shift Instance Name #Install Waikato Tainui Conf at [GEOGRAPHIC_DATA]. Location…" at bounding box center [515, 171] width 529 height 177
click at [321, 156] on input "[DATE] 13:51" at bounding box center [317, 162] width 123 height 16
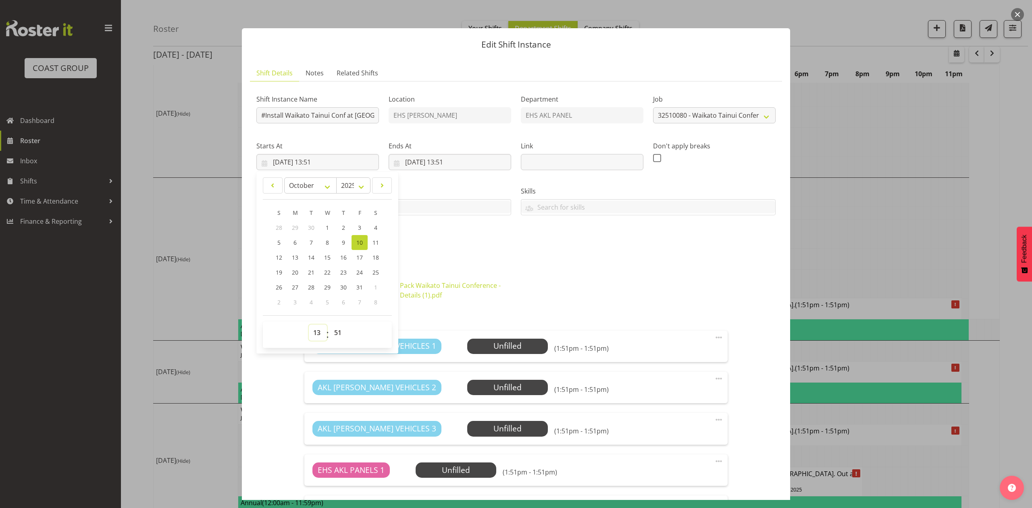
click at [316, 335] on select "00 01 02 03 04 05 06 07 08 09 10 11 12 13 14 15 16 17 18 19 20 21 22 23" at bounding box center [318, 332] width 18 height 16
select select "6"
click at [309, 325] on select "00 01 02 03 04 05 06 07 08 09 10 11 12 13 14 15 16 17 18 19 20 21 22 23" at bounding box center [318, 332] width 18 height 16
type input "[DATE] 06:51"
drag, startPoint x: 338, startPoint y: 332, endPoint x: 336, endPoint y: 328, distance: 5.1
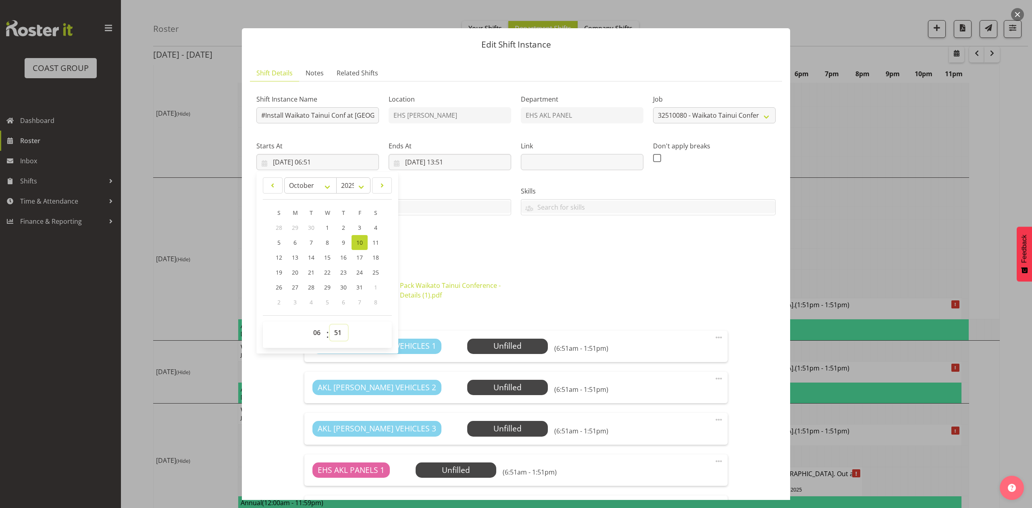
click at [338, 332] on select "00 01 02 03 04 05 06 07 08 09 10 11 12 13 14 15 16 17 18 19 20 21 22 23 24 25 2…" at bounding box center [339, 332] width 18 height 16
select select "0"
click at [330, 325] on select "00 01 02 03 04 05 06 07 08 09 10 11 12 13 14 15 16 17 18 19 20 21 22 23 24 25 2…" at bounding box center [339, 332] width 18 height 16
type input "[DATE] 06:00"
click at [474, 241] on div "Shift Instance Name #Install Waikato Tainui Conf at [GEOGRAPHIC_DATA]. Location…" at bounding box center [515, 171] width 529 height 177
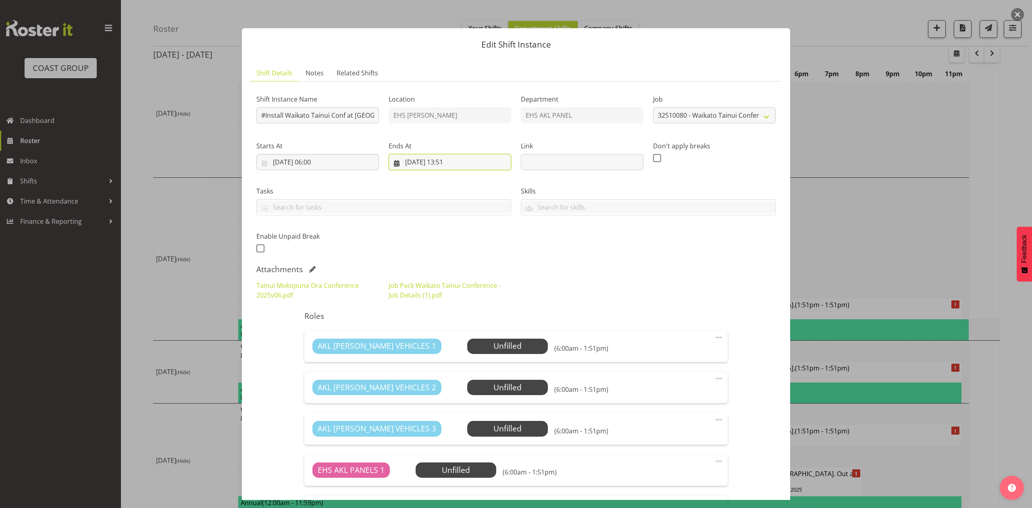
click at [445, 162] on input "[DATE] 13:51" at bounding box center [450, 162] width 123 height 16
click at [446, 335] on select "00 01 02 03 04 05 06 07 08 09 10 11 12 13 14 15 16 17 18 19 20 21 22 23" at bounding box center [450, 332] width 18 height 16
select select "15"
click at [441, 325] on select "00 01 02 03 04 05 06 07 08 09 10 11 12 13 14 15 16 17 18 19 20 21 22 23" at bounding box center [450, 332] width 18 height 16
type input "[DATE] 15:51"
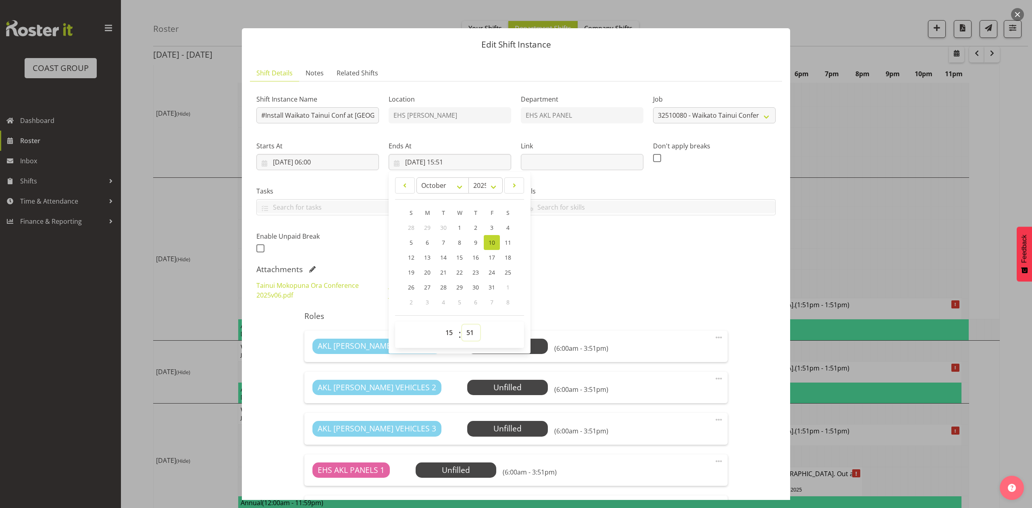
click at [468, 329] on select "00 01 02 03 04 05 06 07 08 09 10 11 12 13 14 15 16 17 18 19 20 21 22 23 24 25 2…" at bounding box center [471, 332] width 18 height 16
select select "30"
click at [462, 325] on select "00 01 02 03 04 05 06 07 08 09 10 11 12 13 14 15 16 17 18 19 20 21 22 23 24 25 2…" at bounding box center [471, 332] width 18 height 16
type input "[DATE] 15:30"
drag, startPoint x: 562, startPoint y: 263, endPoint x: 605, endPoint y: 287, distance: 49.1
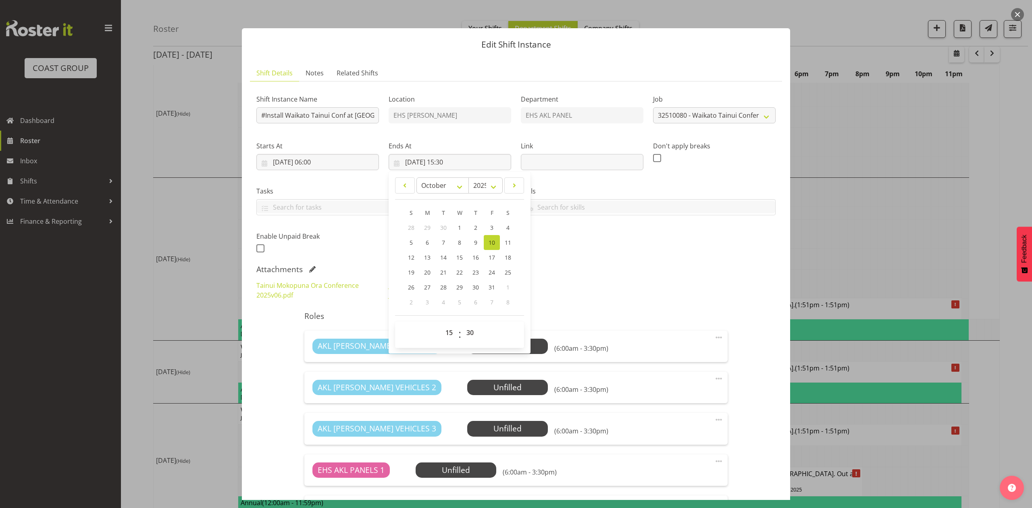
click at [563, 264] on div "Shift Instance Name #Install Waikato Tainui Conf at [GEOGRAPHIC_DATA]. Location…" at bounding box center [515, 413] width 519 height 651
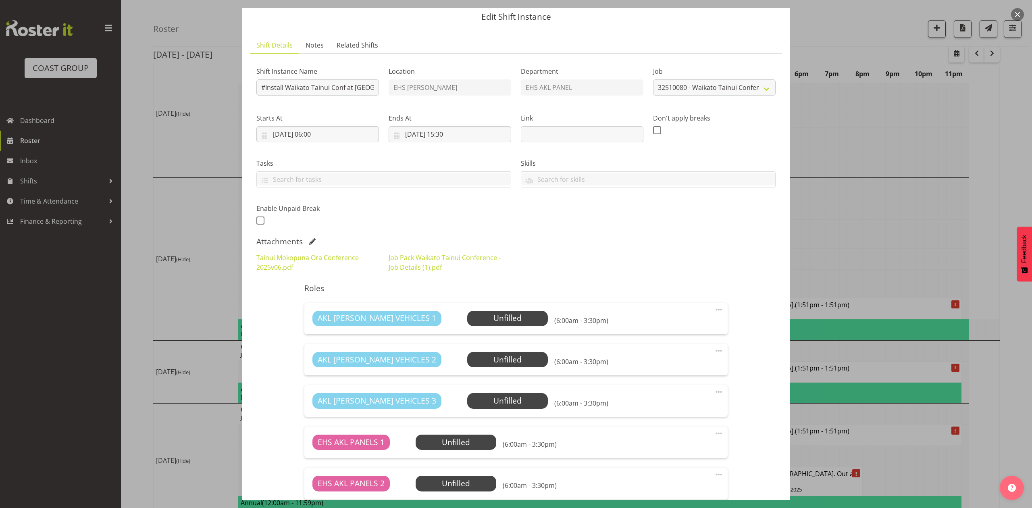
scroll to position [54, 0]
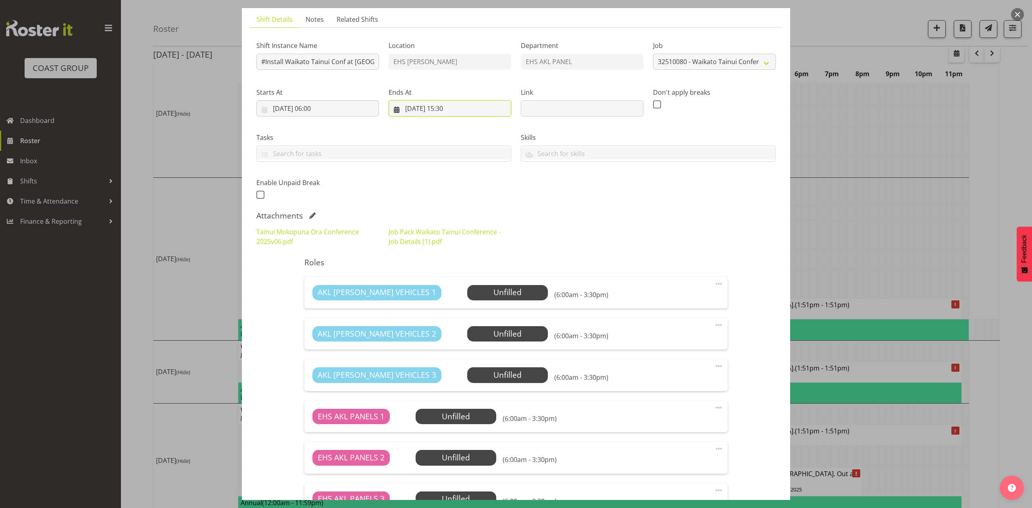
click at [445, 108] on input "[DATE] 15:30" at bounding box center [450, 108] width 123 height 16
drag, startPoint x: 449, startPoint y: 279, endPoint x: 449, endPoint y: 272, distance: 6.9
click at [449, 279] on select "00 01 02 03 04 05 06 07 08 09 10 11 12 13 14 15 16 17 18 19 20 21 22 23" at bounding box center [450, 279] width 18 height 16
select select "14"
click at [441, 271] on select "00 01 02 03 04 05 06 07 08 09 10 11 12 13 14 15 16 17 18 19 20 21 22 23" at bounding box center [450, 279] width 18 height 16
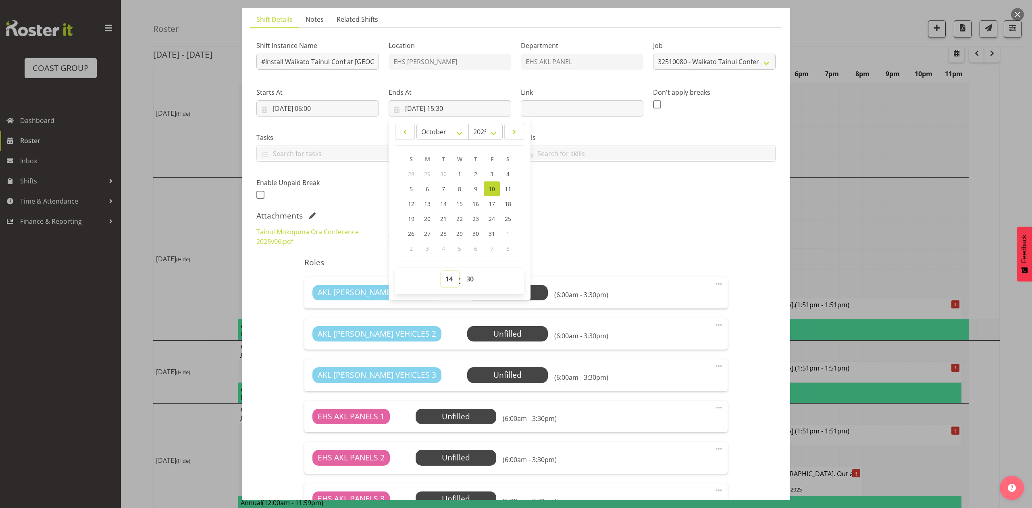
type input "[DATE] 14:30"
click at [605, 272] on div "Roles AKL [PERSON_NAME] VEHICLES 1 Unfilled Select Employee (6:00am - 2:30pm) E…" at bounding box center [515, 469] width 432 height 433
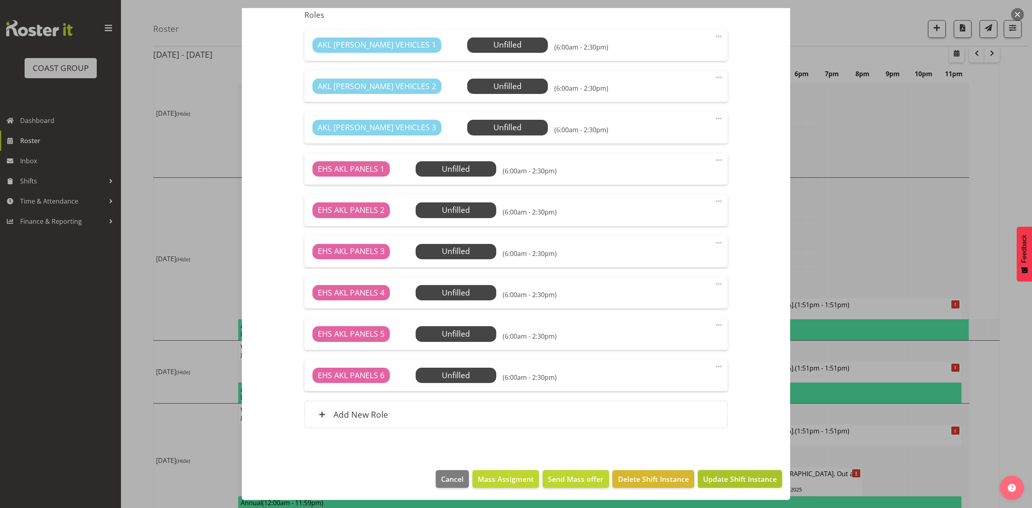
click at [727, 479] on span "Update Shift Instance" at bounding box center [740, 479] width 74 height 10
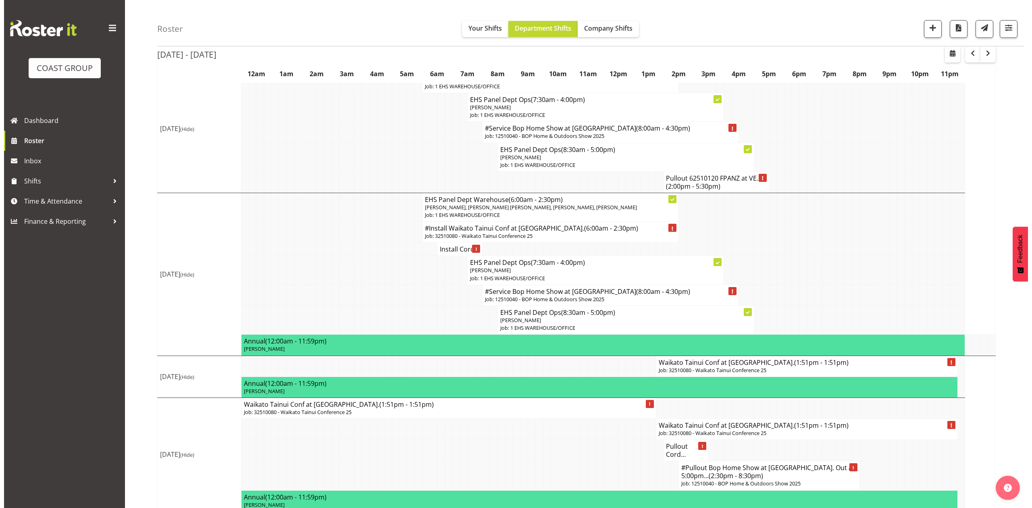
scroll to position [430, 0]
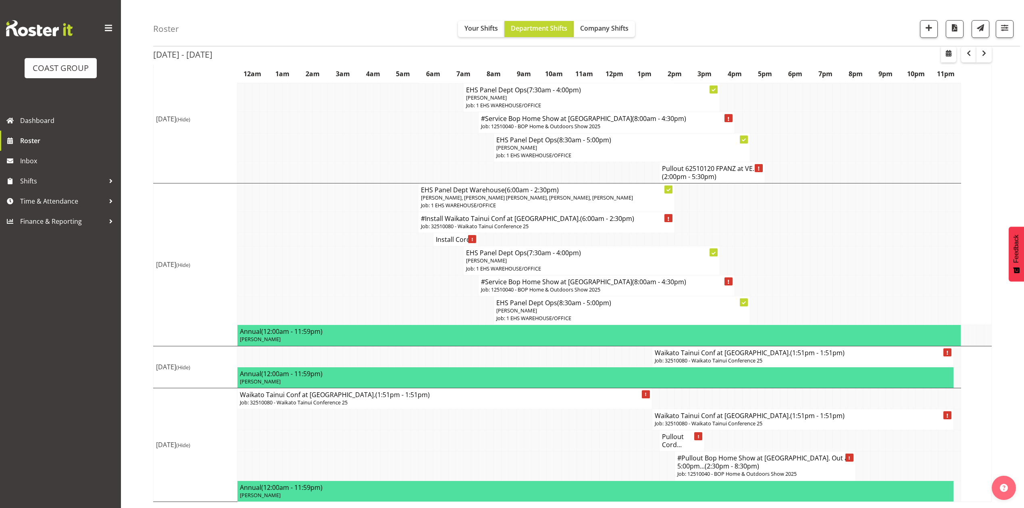
click at [684, 357] on h4 "Waikato Tainui Conf at [GEOGRAPHIC_DATA]. (1:51pm - 1:51pm)" at bounding box center [803, 353] width 296 height 8
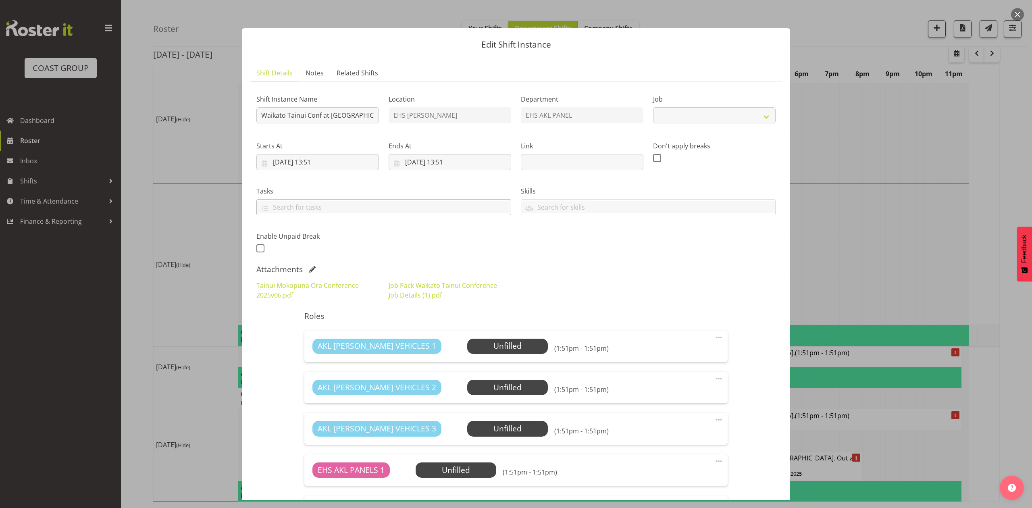
select select "9430"
click at [260, 115] on input "Waikato Tainui Conf at [GEOGRAPHIC_DATA]." at bounding box center [317, 115] width 123 height 16
type input "Service Waikato Tainui Conf at [GEOGRAPHIC_DATA]."
click at [385, 174] on div "Ends At [DATE] 13:51 January February March April May June July August Septembe…" at bounding box center [450, 152] width 132 height 45
click at [420, 160] on input "[DATE] 13:51" at bounding box center [450, 162] width 123 height 16
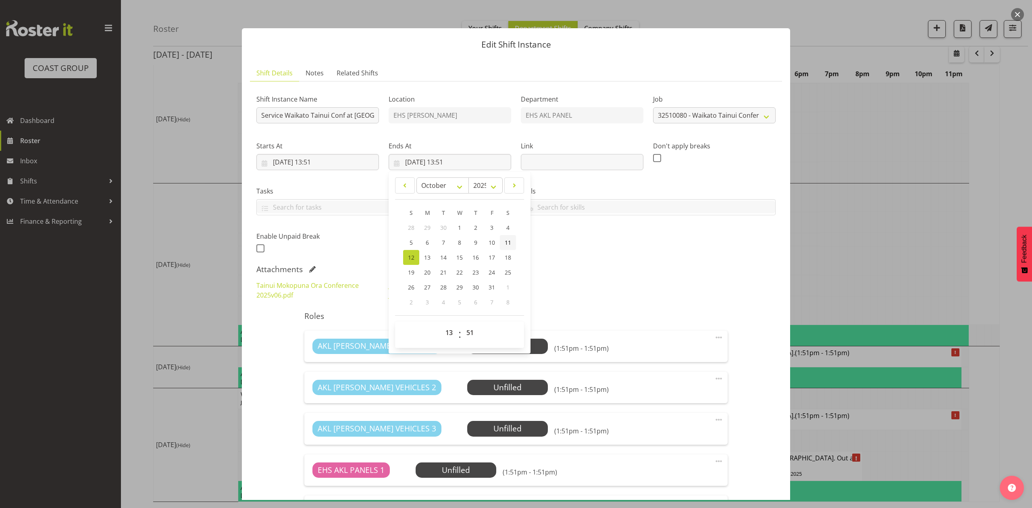
click at [508, 244] on span "11" at bounding box center [508, 243] width 6 height 8
type input "[DATE] 13:51"
drag, startPoint x: 584, startPoint y: 241, endPoint x: 463, endPoint y: 183, distance: 134.7
click at [585, 242] on div "Shift Instance Name Service [GEOGRAPHIC_DATA] Tainui Conf at [GEOGRAPHIC_DATA].…" at bounding box center [515, 171] width 529 height 177
click at [319, 162] on input "[DATE] 13:51" at bounding box center [317, 162] width 123 height 16
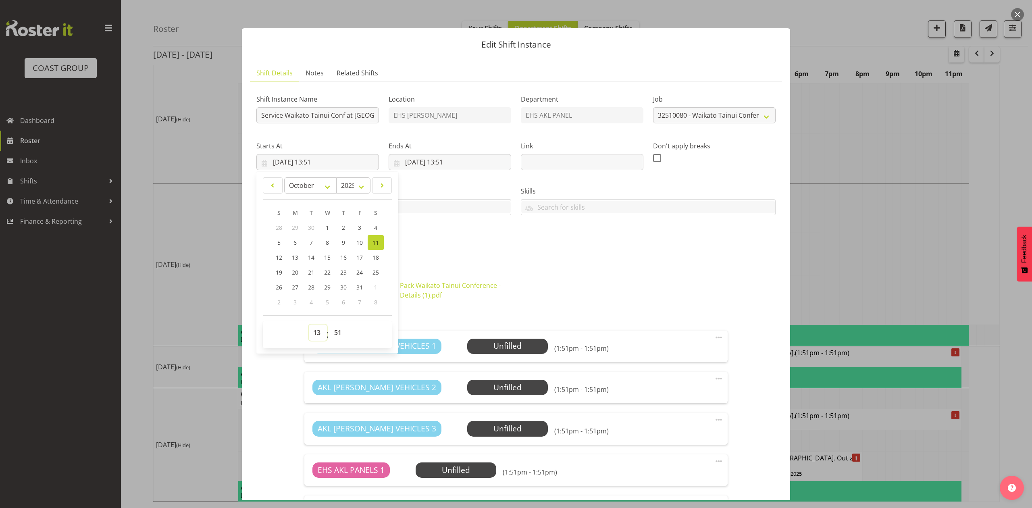
click at [312, 334] on select "00 01 02 03 04 05 06 07 08 09 10 11 12 13 14 15 16 17 18 19 20 21 22 23" at bounding box center [318, 332] width 18 height 16
select select "6"
click at [309, 325] on select "00 01 02 03 04 05 06 07 08 09 10 11 12 13 14 15 16 17 18 19 20 21 22 23" at bounding box center [318, 332] width 18 height 16
type input "[DATE] 06:51"
click at [334, 335] on select "00 01 02 03 04 05 06 07 08 09 10 11 12 13 14 15 16 17 18 19 20 21 22 23 24 25 2…" at bounding box center [339, 332] width 18 height 16
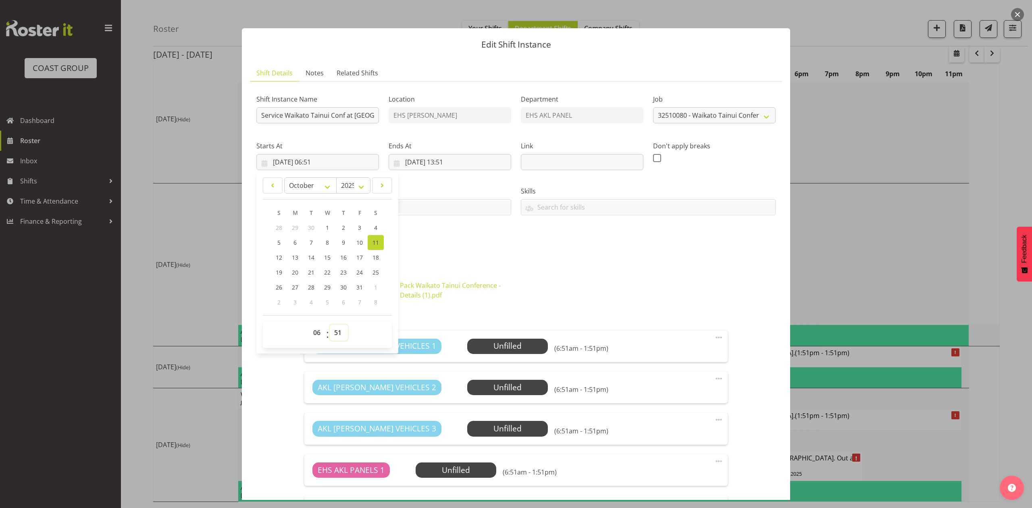
select select "0"
click at [330, 325] on select "00 01 02 03 04 05 06 07 08 09 10 11 12 13 14 15 16 17 18 19 20 21 22 23 24 25 2…" at bounding box center [339, 332] width 18 height 16
type input "[DATE] 06:00"
click at [449, 157] on input "[DATE] 13:51" at bounding box center [450, 162] width 123 height 16
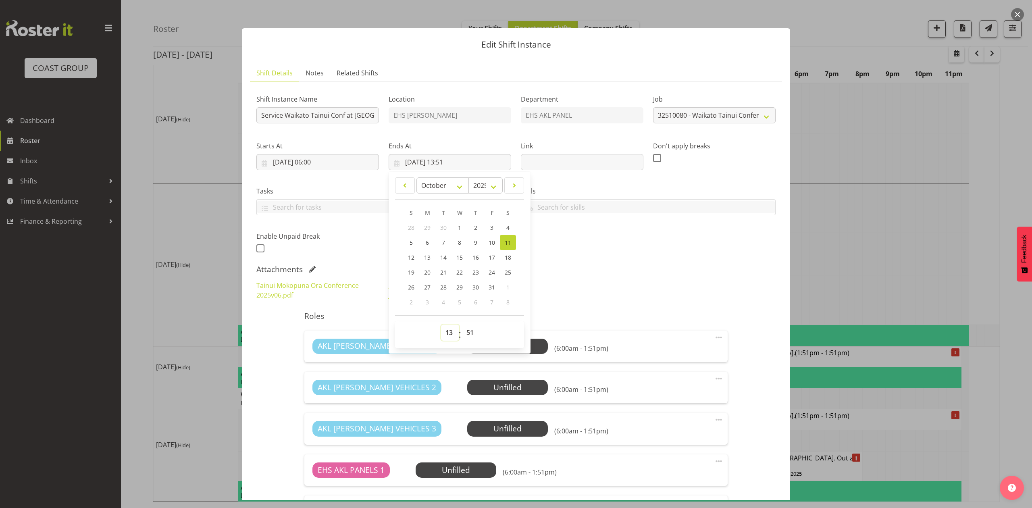
click at [444, 333] on select "00 01 02 03 04 05 06 07 08 09 10 11 12 13 14 15 16 17 18 19 20 21 22 23" at bounding box center [450, 332] width 18 height 16
select select "14"
click at [441, 325] on select "00 01 02 03 04 05 06 07 08 09 10 11 12 13 14 15 16 17 18 19 20 21 22 23" at bounding box center [450, 332] width 18 height 16
type input "[DATE] 14:51"
drag, startPoint x: 472, startPoint y: 329, endPoint x: 482, endPoint y: 329, distance: 10.1
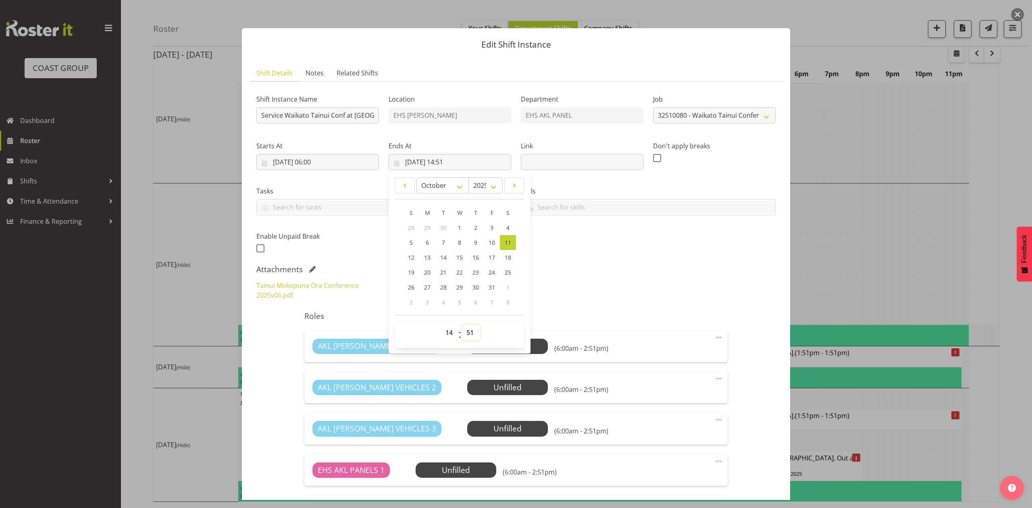
click at [472, 329] on select "00 01 02 03 04 05 06 07 08 09 10 11 12 13 14 15 16 17 18 19 20 21 22 23 24 25 2…" at bounding box center [471, 332] width 18 height 16
select select "30"
click at [462, 325] on select "00 01 02 03 04 05 06 07 08 09 10 11 12 13 14 15 16 17 18 19 20 21 22 23 24 25 2…" at bounding box center [471, 332] width 18 height 16
type input "[DATE] 14:30"
click at [602, 273] on div "Attachments" at bounding box center [515, 269] width 519 height 10
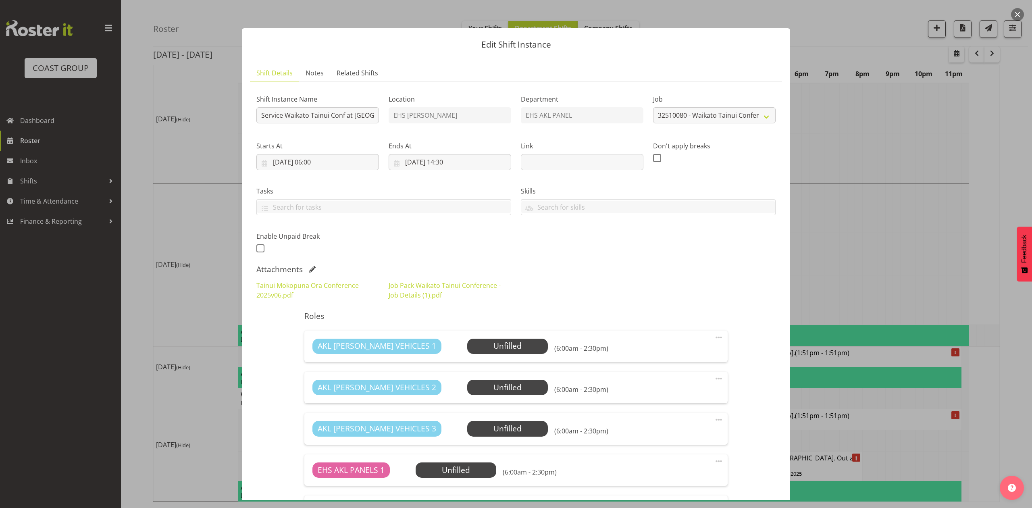
click at [619, 276] on div "Tainui Mokopuna Ora Conference 2025v06.pdf Job Pack Waikato Tainui Conference -…" at bounding box center [515, 290] width 529 height 29
click at [313, 177] on div "Tasks Do toolbox talk Give mark a cuddle See client before you leave Unload tru…" at bounding box center [383, 197] width 264 height 45
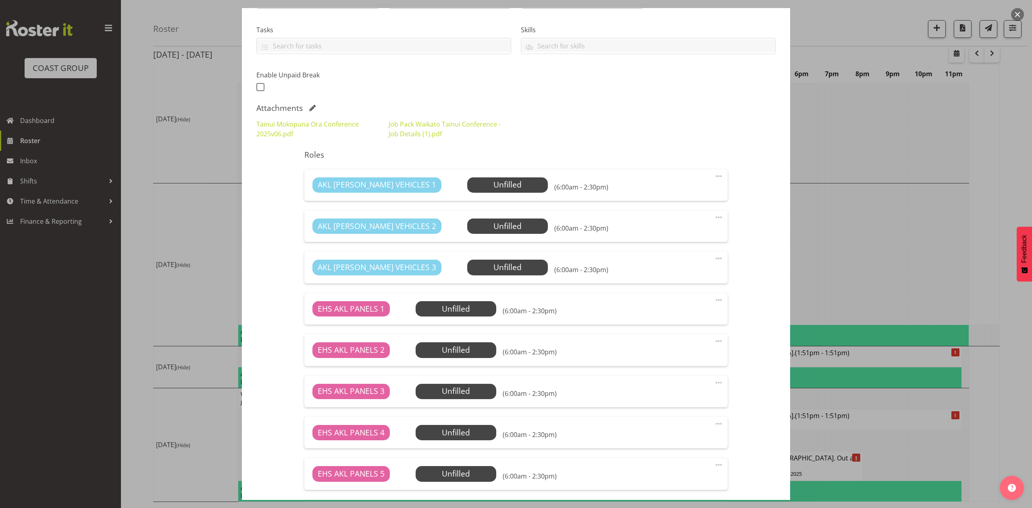
scroll to position [302, 0]
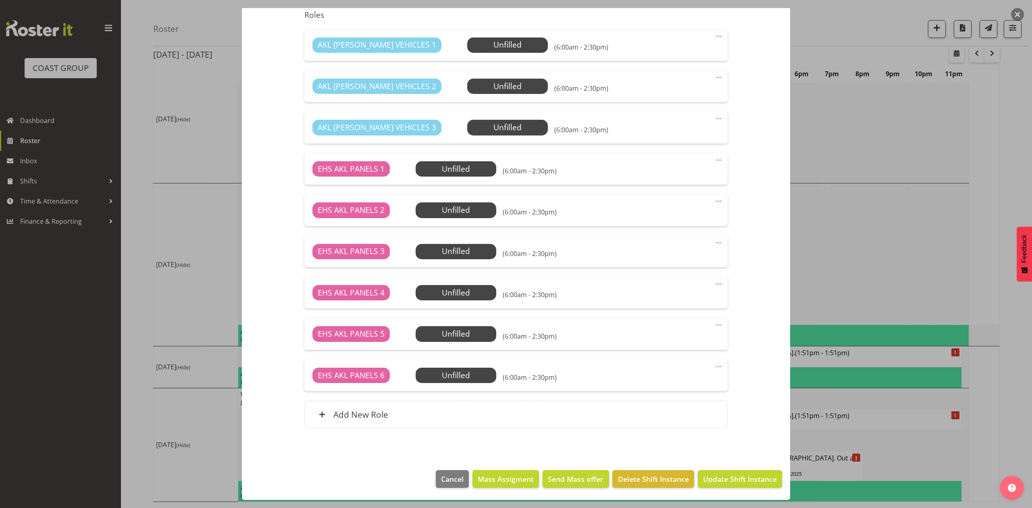
click at [714, 370] on span at bounding box center [719, 367] width 10 height 10
click at [667, 408] on link "Delete" at bounding box center [684, 413] width 77 height 15
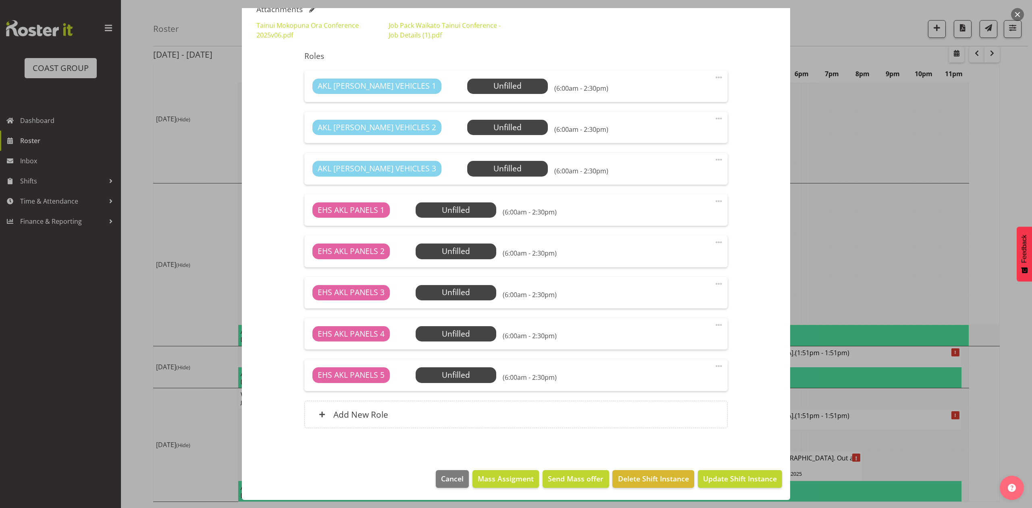
click at [714, 361] on span at bounding box center [719, 366] width 10 height 10
click at [654, 414] on link "Delete" at bounding box center [684, 412] width 77 height 15
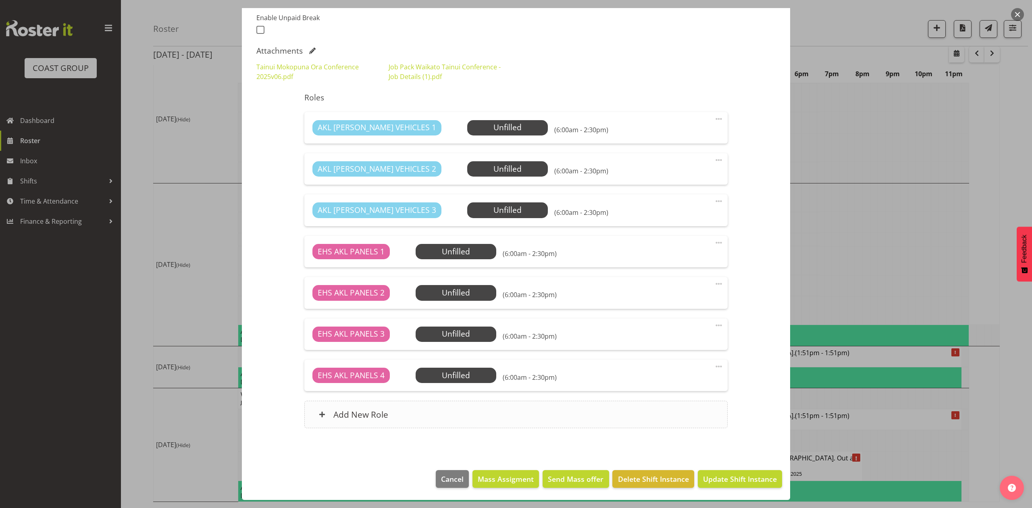
scroll to position [220, 0]
click at [714, 364] on span at bounding box center [719, 367] width 10 height 10
drag, startPoint x: 659, startPoint y: 410, endPoint x: 681, endPoint y: 381, distance: 36.8
click at [659, 410] on link "Delete" at bounding box center [684, 413] width 77 height 15
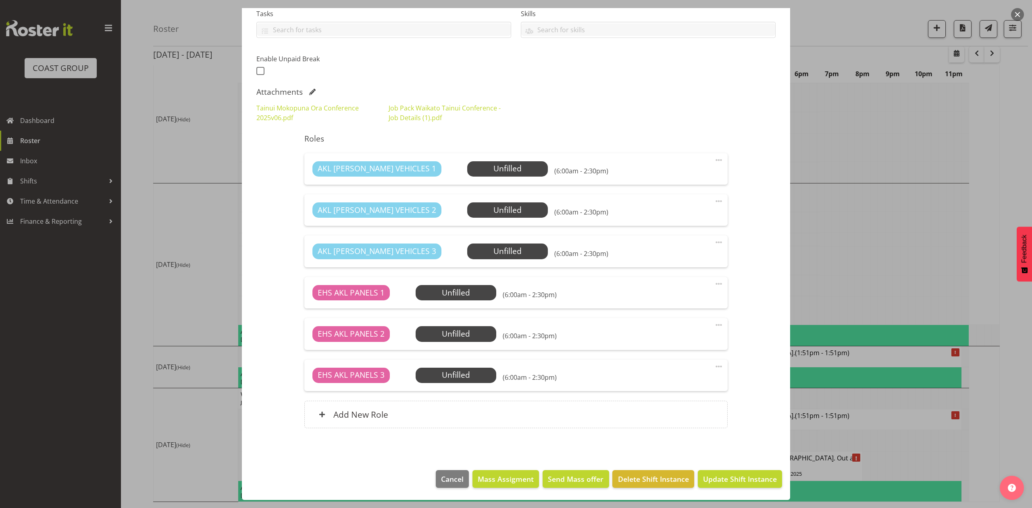
click at [716, 364] on div "EHS AKL PANELS 3 Unfilled Select Employee (6:00am - 2:30pm) Edit Cover Role Del…" at bounding box center [515, 374] width 423 height 31
click at [714, 366] on span at bounding box center [719, 367] width 10 height 10
click at [673, 410] on link "Delete" at bounding box center [684, 413] width 77 height 15
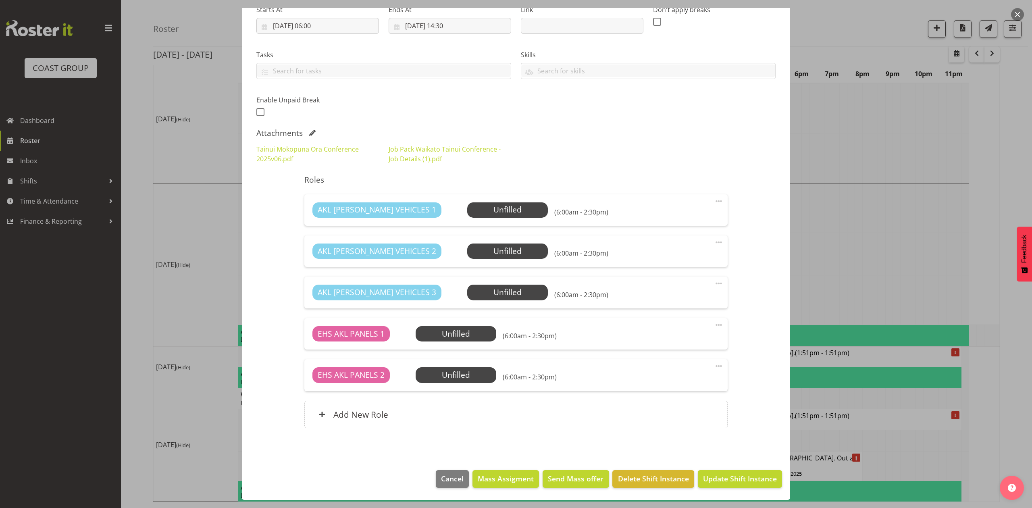
click at [714, 281] on span at bounding box center [719, 283] width 10 height 10
click at [677, 326] on link "Delete" at bounding box center [684, 330] width 77 height 15
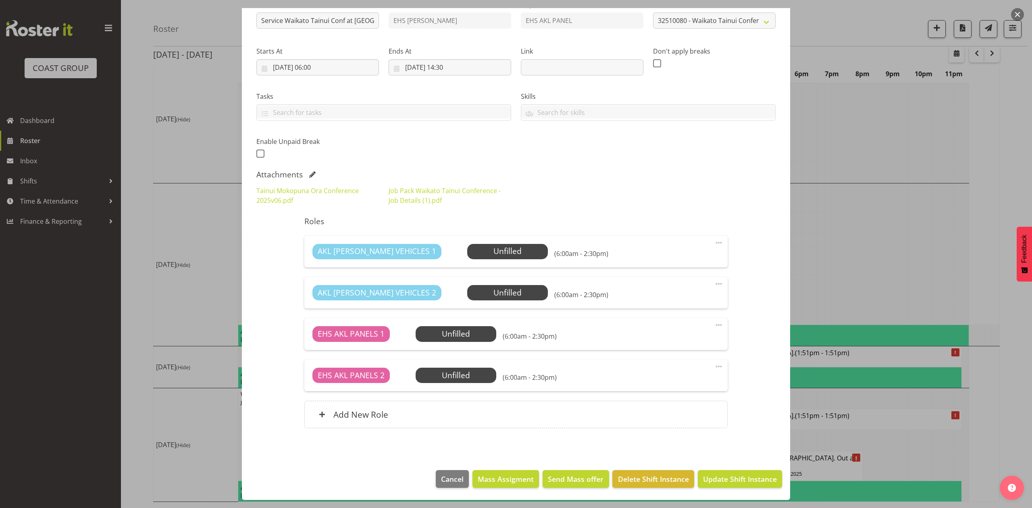
click at [714, 282] on span at bounding box center [719, 284] width 10 height 10
click at [665, 326] on link "Delete" at bounding box center [684, 330] width 77 height 15
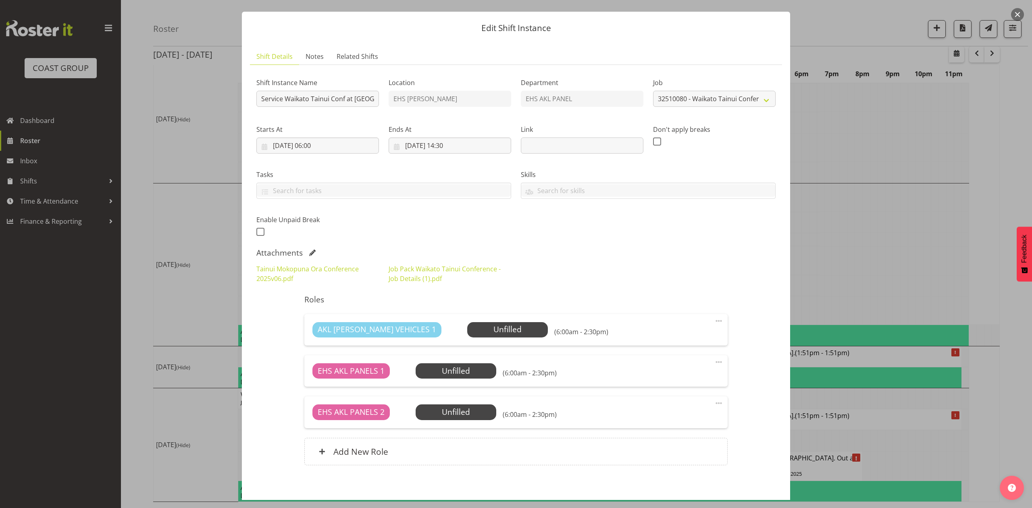
scroll to position [0, 0]
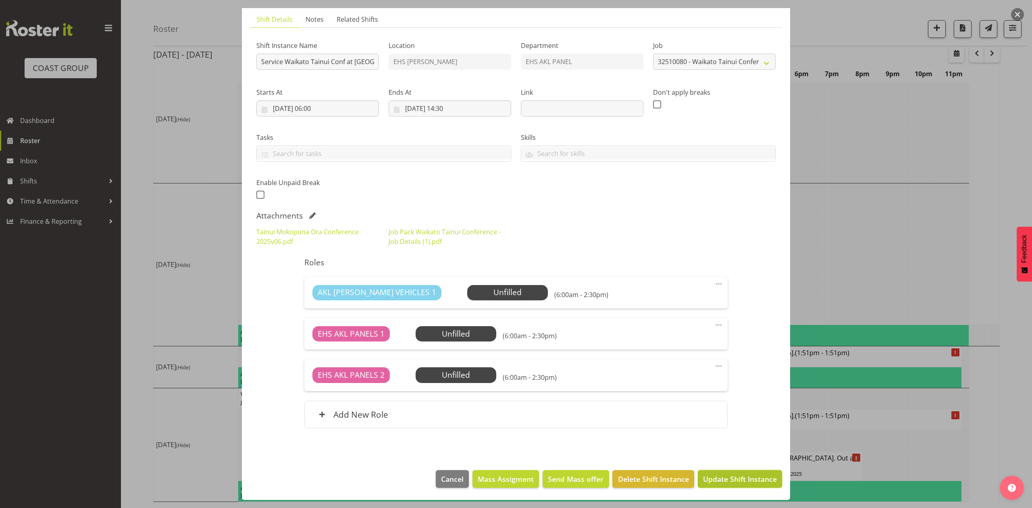
click at [716, 472] on button "Update Shift Instance" at bounding box center [740, 479] width 84 height 18
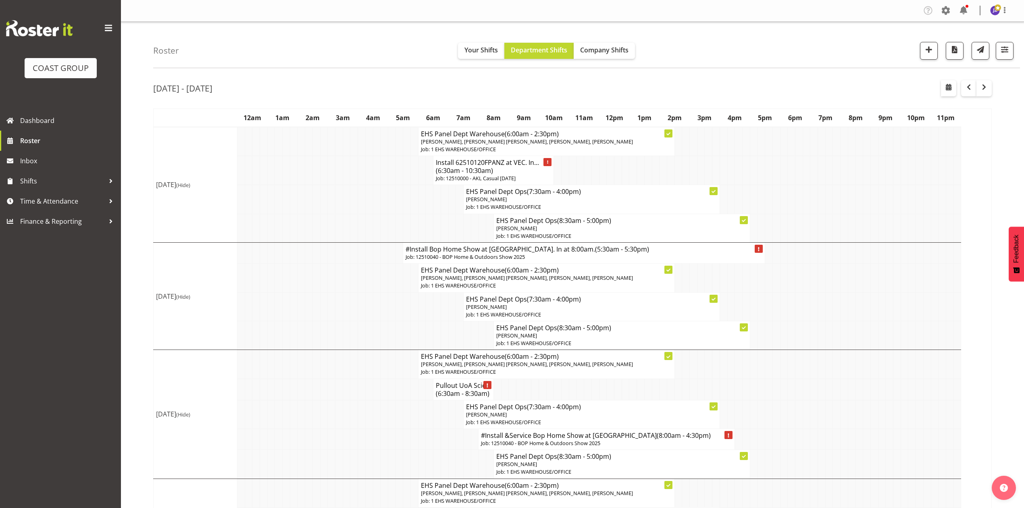
click at [808, 309] on td at bounding box center [806, 306] width 8 height 29
click at [781, 321] on td at bounding box center [784, 306] width 8 height 29
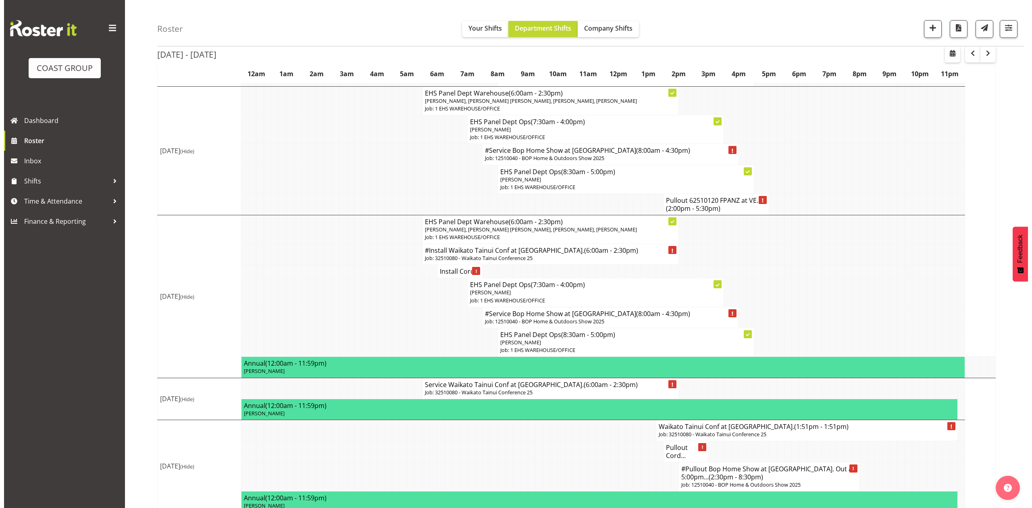
scroll to position [446, 0]
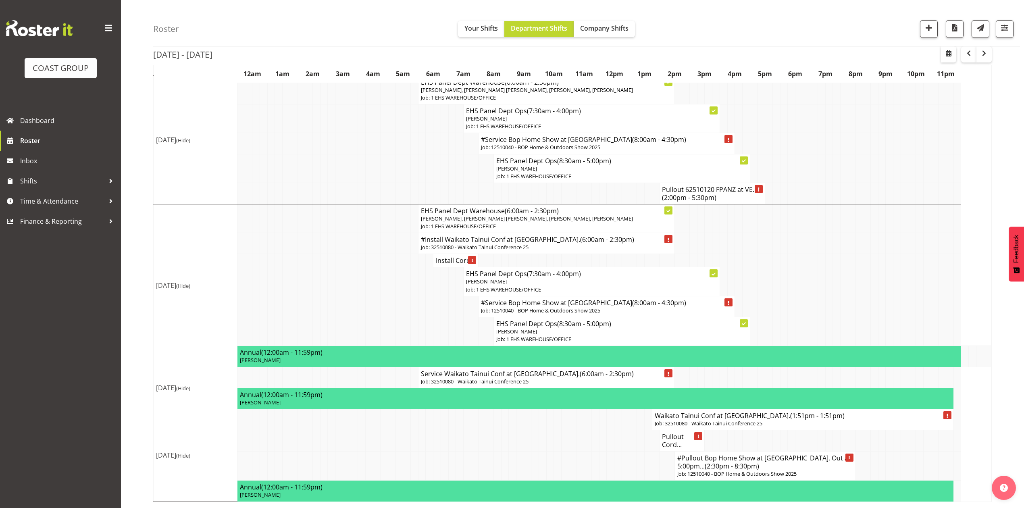
click at [850, 303] on td at bounding box center [852, 306] width 8 height 21
click at [719, 415] on h4 "Waikato Tainui Conf at [GEOGRAPHIC_DATA]. (1:51pm - 1:51pm)" at bounding box center [803, 415] width 296 height 8
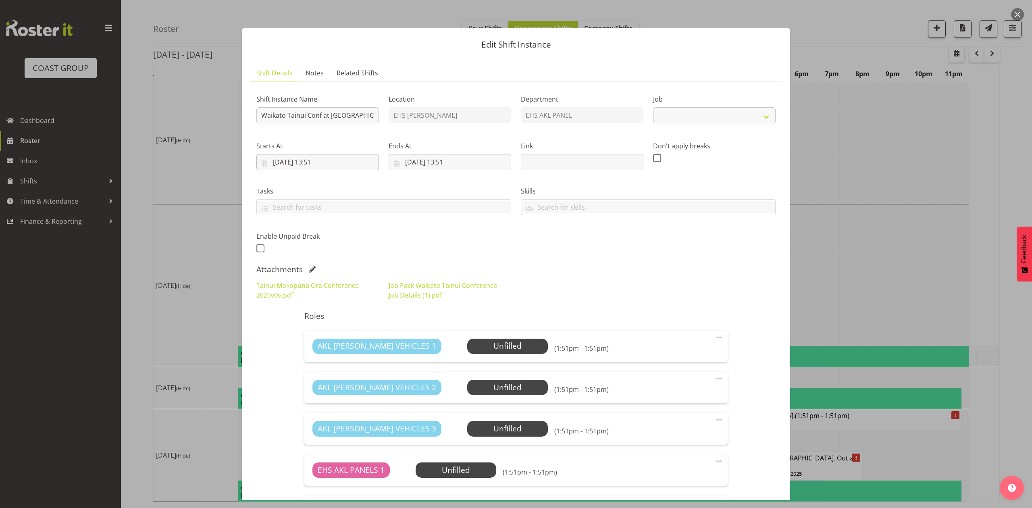
select select "9430"
click at [261, 114] on input "Waikato Tainui Conf at [GEOGRAPHIC_DATA]." at bounding box center [317, 115] width 123 height 16
type input "#Pullout Waikato Tainui Conf at [GEOGRAPHIC_DATA]."
click at [315, 161] on input "[DATE] 13:51" at bounding box center [317, 162] width 123 height 16
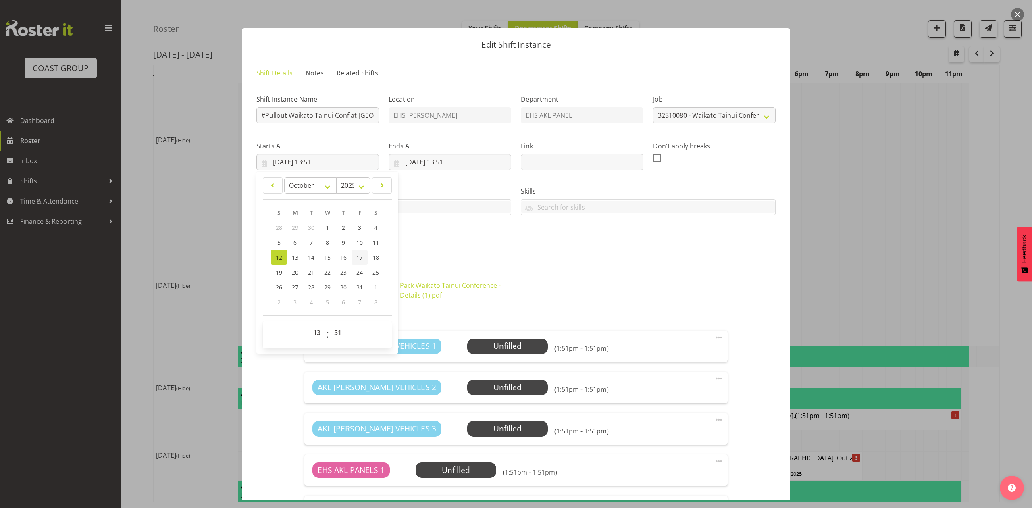
click at [355, 260] on link "17" at bounding box center [359, 257] width 16 height 15
type input "[DATE] 13:51"
click at [401, 157] on input "[DATE] 13:51" at bounding box center [450, 162] width 123 height 16
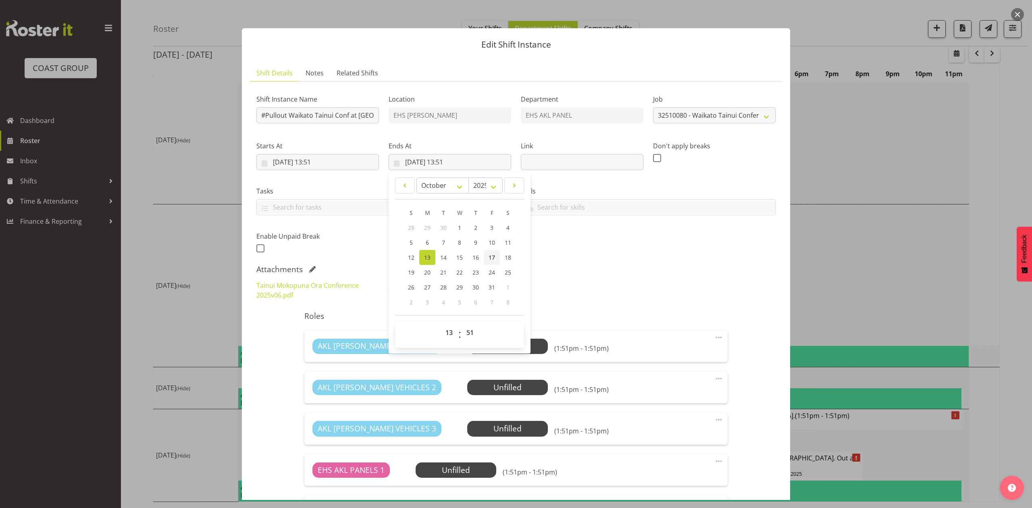
click at [484, 255] on link "17" at bounding box center [492, 257] width 16 height 15
type input "[DATE] 13:51"
click at [578, 251] on div "Shift Instance Name #Pullout [GEOGRAPHIC_DATA] Tainui Conf at [GEOGRAPHIC_DATA]…" at bounding box center [515, 171] width 529 height 177
click at [326, 160] on input "[DATE] 13:51" at bounding box center [317, 162] width 123 height 16
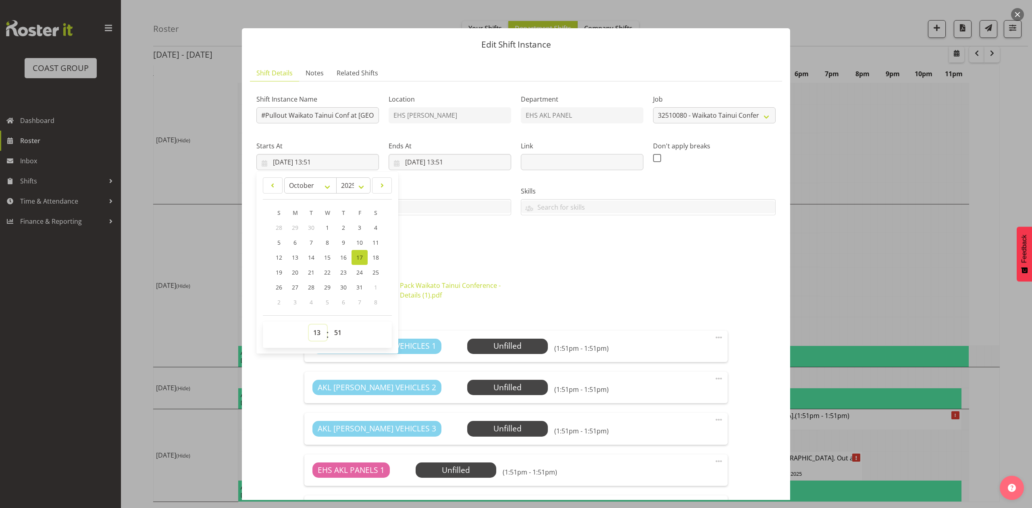
drag, startPoint x: 320, startPoint y: 330, endPoint x: 324, endPoint y: 326, distance: 6.0
click at [320, 329] on select "00 01 02 03 04 05 06 07 08 09 10 11 12 13 14 15 16 17 18 19 20 21 22 23" at bounding box center [318, 332] width 18 height 16
select select "6"
click at [309, 325] on select "00 01 02 03 04 05 06 07 08 09 10 11 12 13 14 15 16 17 18 19 20 21 22 23" at bounding box center [318, 332] width 18 height 16
type input "[DATE] 06:51"
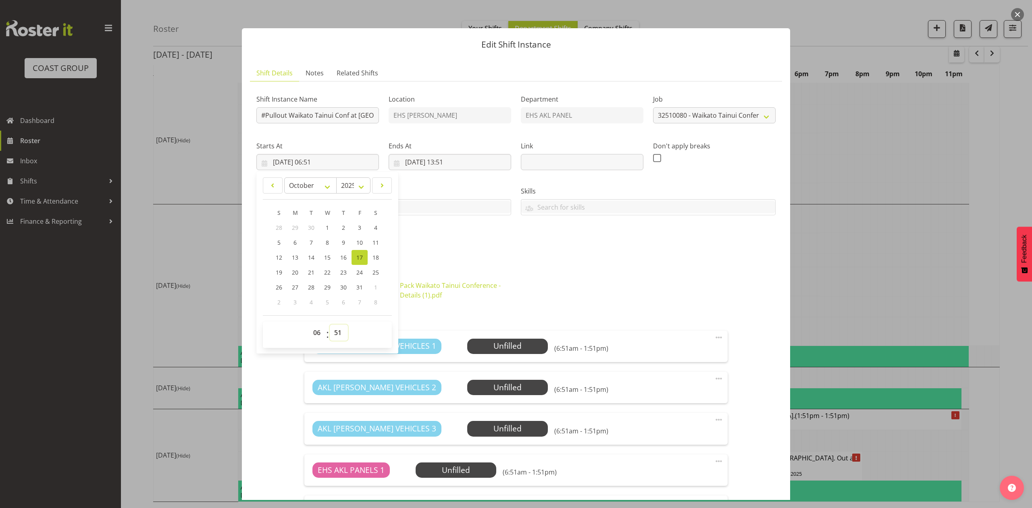
click at [339, 328] on select "00 01 02 03 04 05 06 07 08 09 10 11 12 13 14 15 16 17 18 19 20 21 22 23 24 25 2…" at bounding box center [339, 332] width 18 height 16
click at [337, 334] on select "00 01 02 03 04 05 06 07 08 09 10 11 12 13 14 15 16 17 18 19 20 21 22 23 24 25 2…" at bounding box center [339, 332] width 18 height 16
select select "0"
click at [330, 325] on select "00 01 02 03 04 05 06 07 08 09 10 11 12 13 14 15 16 17 18 19 20 21 22 23 24 25 2…" at bounding box center [339, 332] width 18 height 16
type input "[DATE] 06:00"
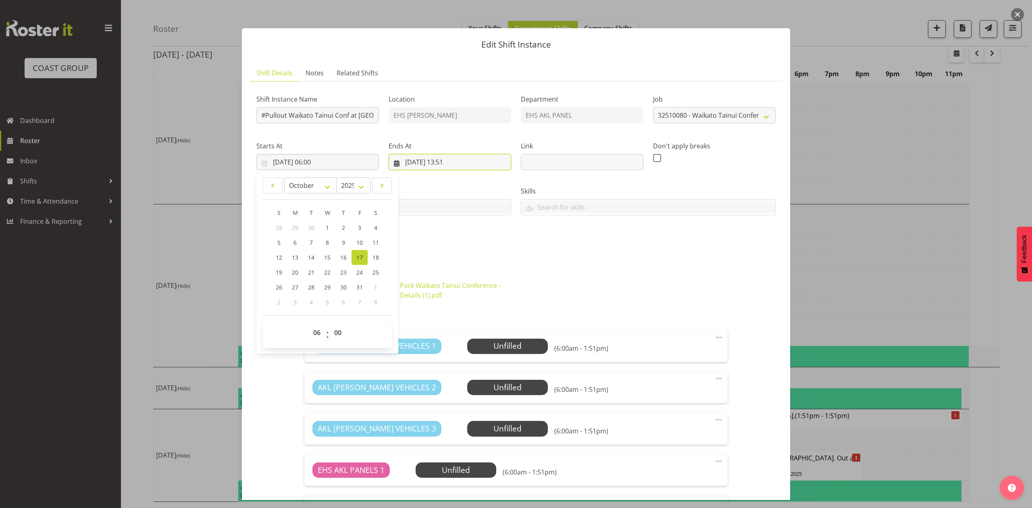
drag, startPoint x: 451, startPoint y: 160, endPoint x: 453, endPoint y: 165, distance: 5.1
click at [452, 160] on input "[DATE] 13:51" at bounding box center [450, 162] width 123 height 16
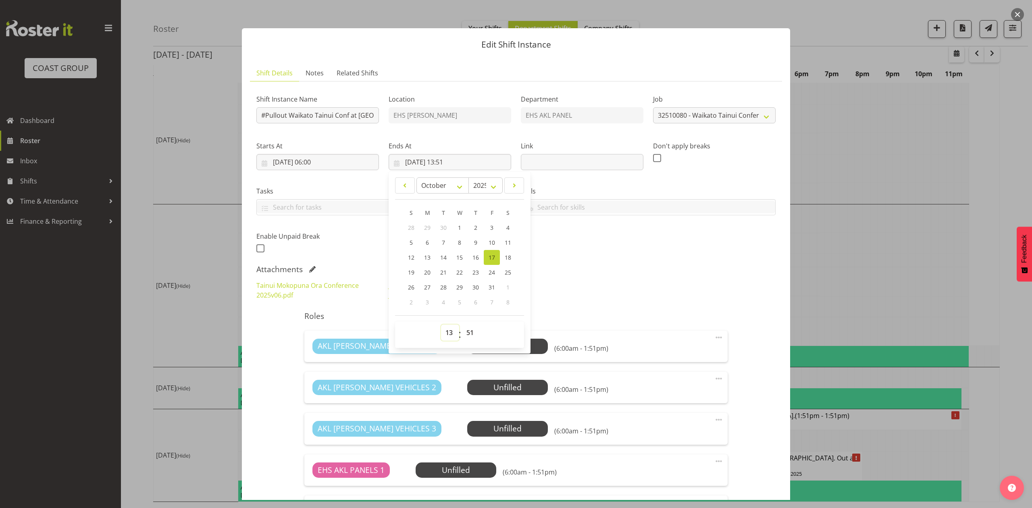
drag, startPoint x: 447, startPoint y: 331, endPoint x: 449, endPoint y: 326, distance: 5.5
click at [447, 331] on select "00 01 02 03 04 05 06 07 08 09 10 11 12 13 14 15 16 17 18 19 20 21 22 23" at bounding box center [450, 332] width 18 height 16
select select "14"
click at [441, 325] on select "00 01 02 03 04 05 06 07 08 09 10 11 12 13 14 15 16 17 18 19 20 21 22 23" at bounding box center [450, 332] width 18 height 16
type input "[DATE] 14:51"
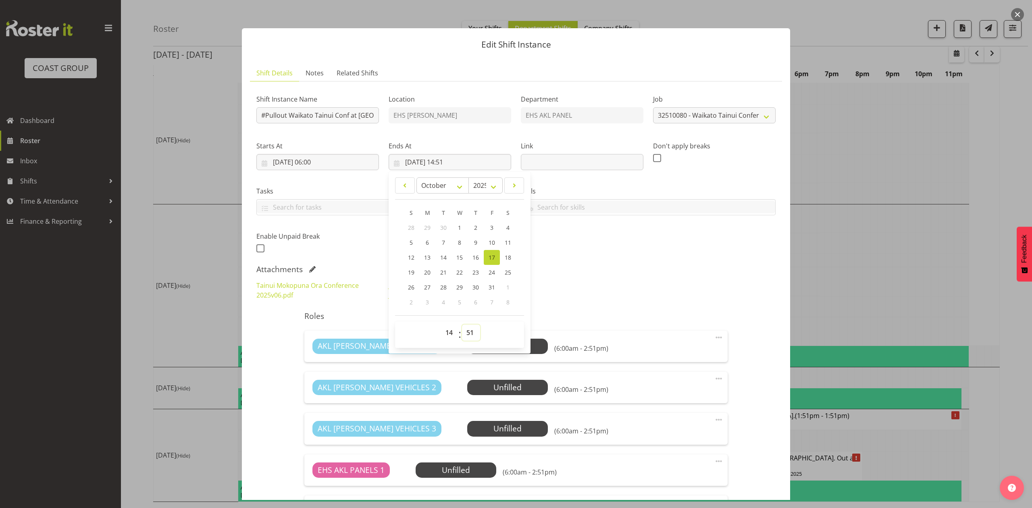
click at [467, 334] on select "00 01 02 03 04 05 06 07 08 09 10 11 12 13 14 15 16 17 18 19 20 21 22 23 24 25 2…" at bounding box center [471, 332] width 18 height 16
select select "30"
click at [462, 325] on select "00 01 02 03 04 05 06 07 08 09 10 11 12 13 14 15 16 17 18 19 20 21 22 23 24 25 2…" at bounding box center [471, 332] width 18 height 16
type input "[DATE] 14:30"
drag, startPoint x: 572, startPoint y: 260, endPoint x: 577, endPoint y: 260, distance: 4.9
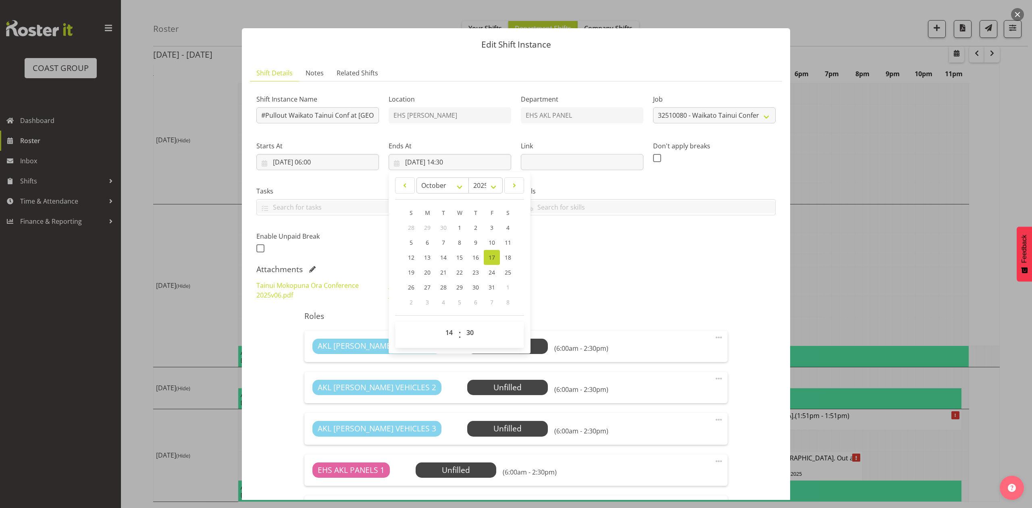
click at [575, 260] on div "Shift Instance Name #Pullout [GEOGRAPHIC_DATA] Tainui Conf at [GEOGRAPHIC_DATA]…" at bounding box center [515, 413] width 519 height 651
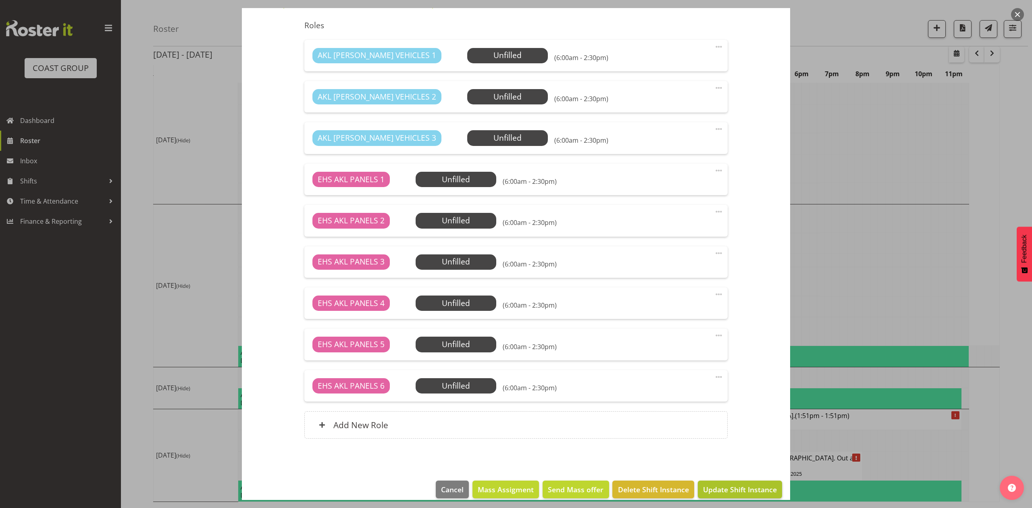
scroll to position [302, 0]
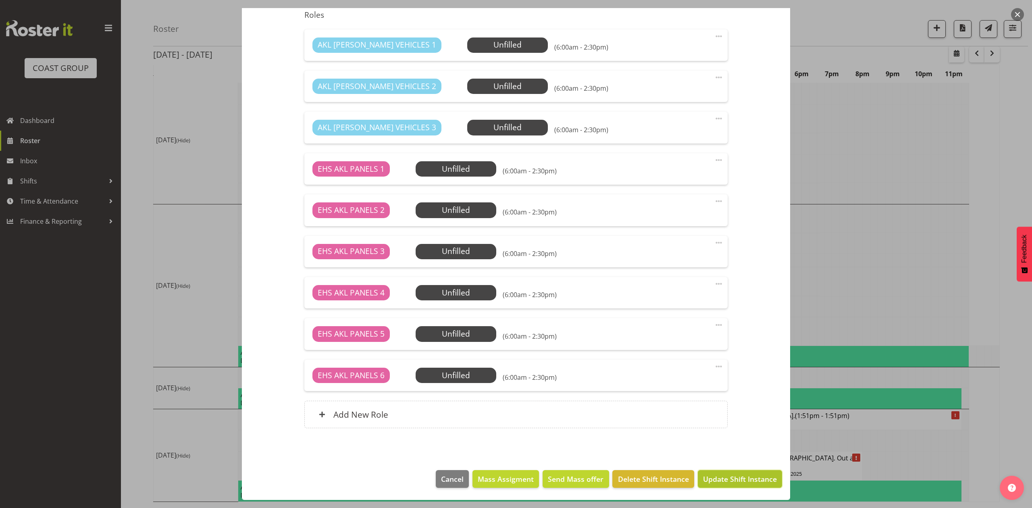
click at [716, 481] on span "Update Shift Instance" at bounding box center [740, 479] width 74 height 10
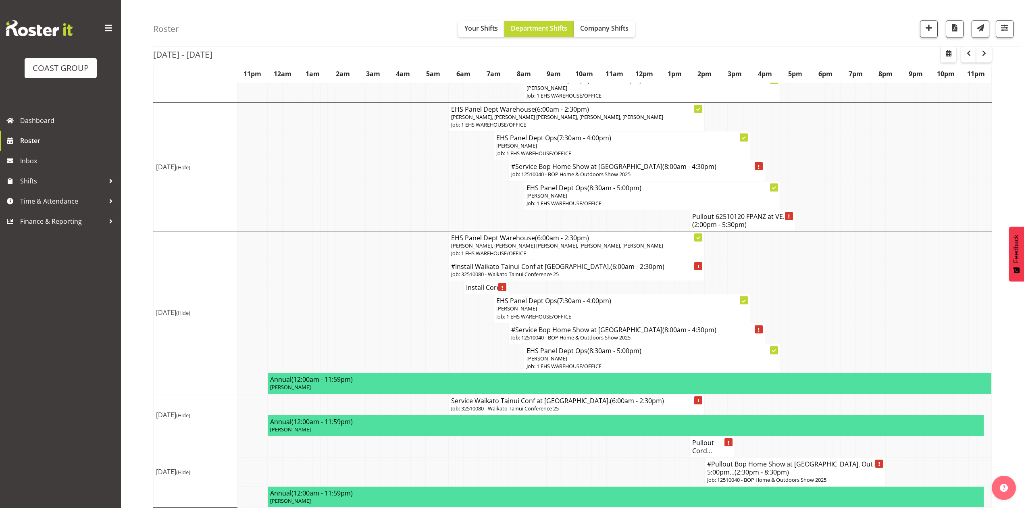
scroll to position [425, 0]
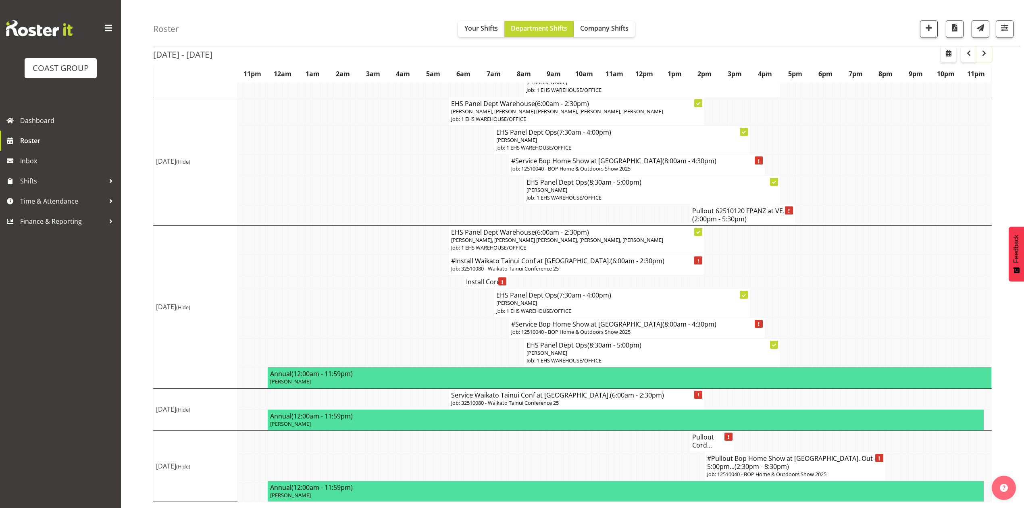
click at [984, 52] on span "button" at bounding box center [984, 53] width 10 height 10
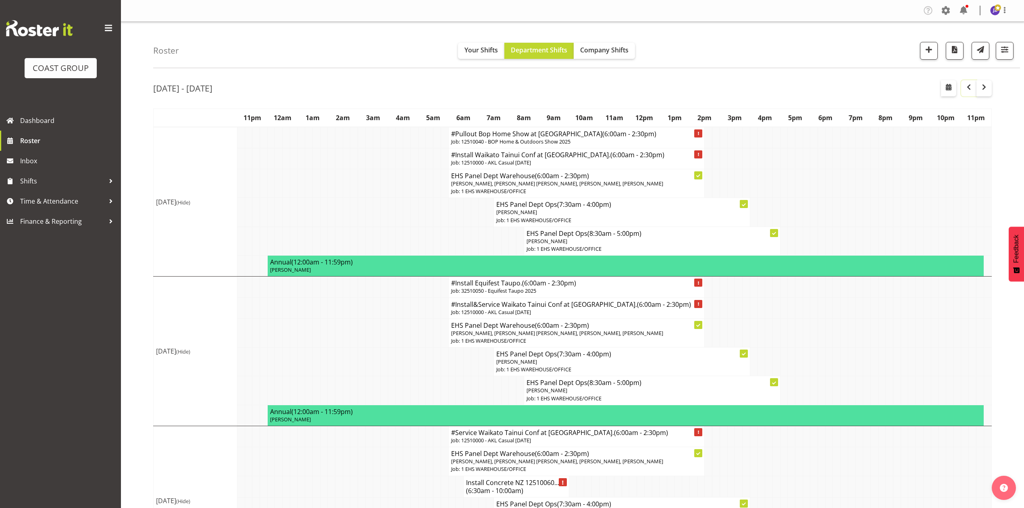
click at [967, 85] on span "button" at bounding box center [969, 87] width 10 height 10
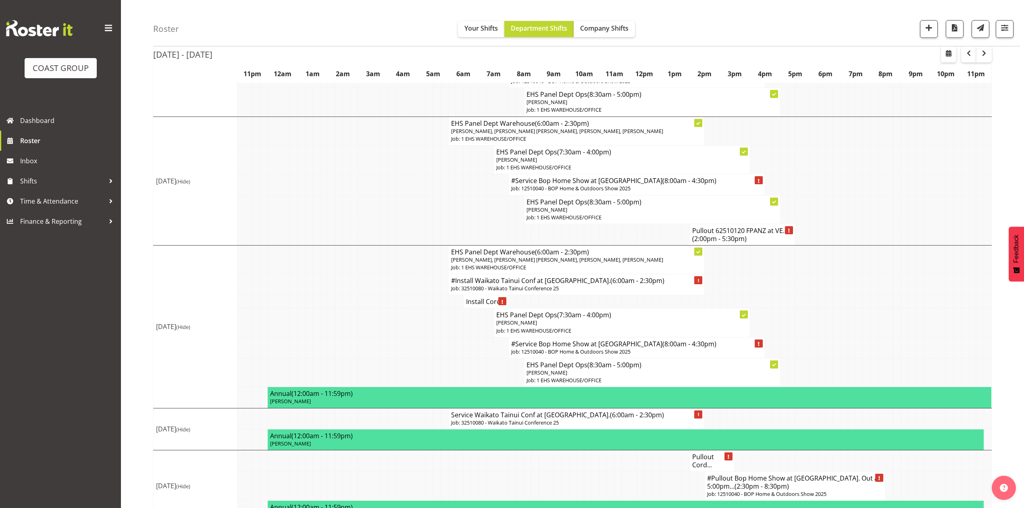
scroll to position [376, 0]
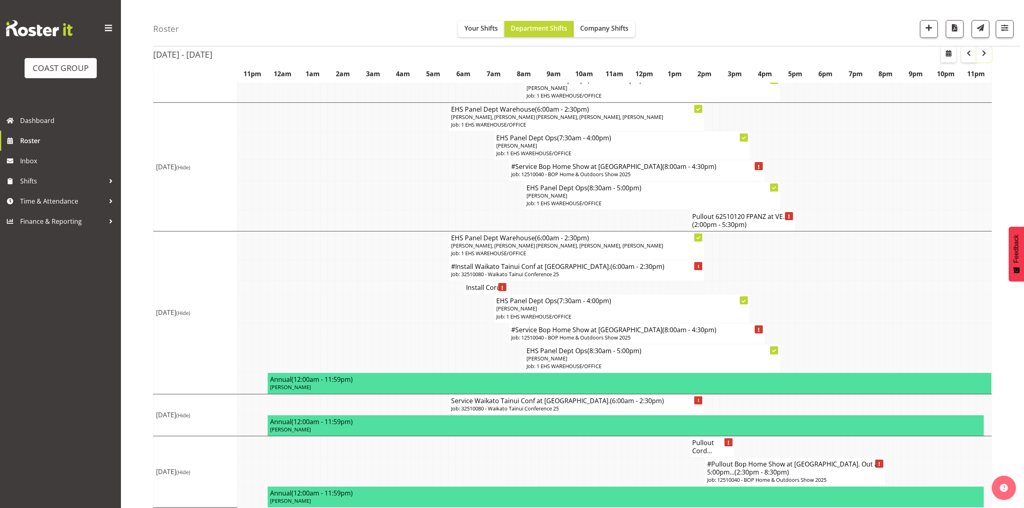
click at [980, 56] on span "button" at bounding box center [984, 53] width 10 height 10
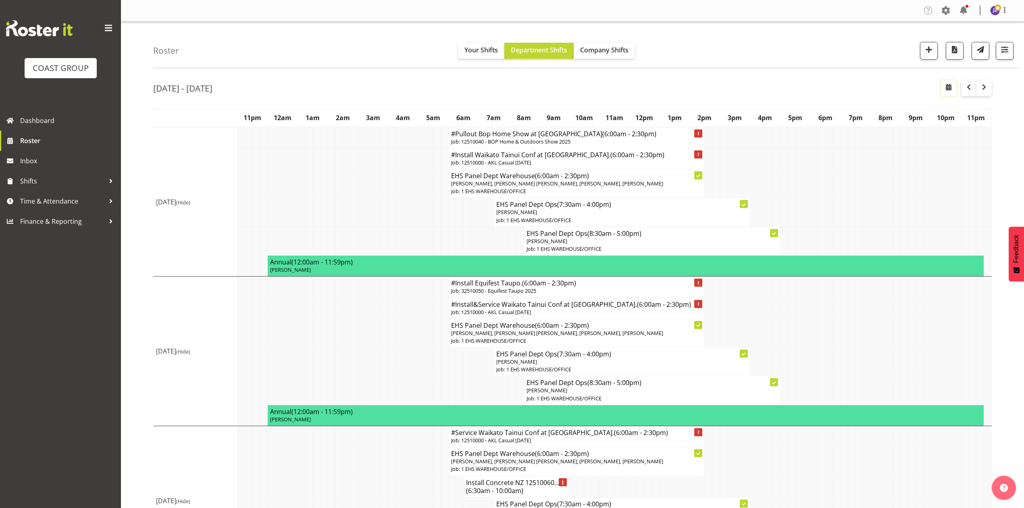
click at [944, 88] on span "button" at bounding box center [948, 87] width 10 height 10
select select "7"
select select "2025"
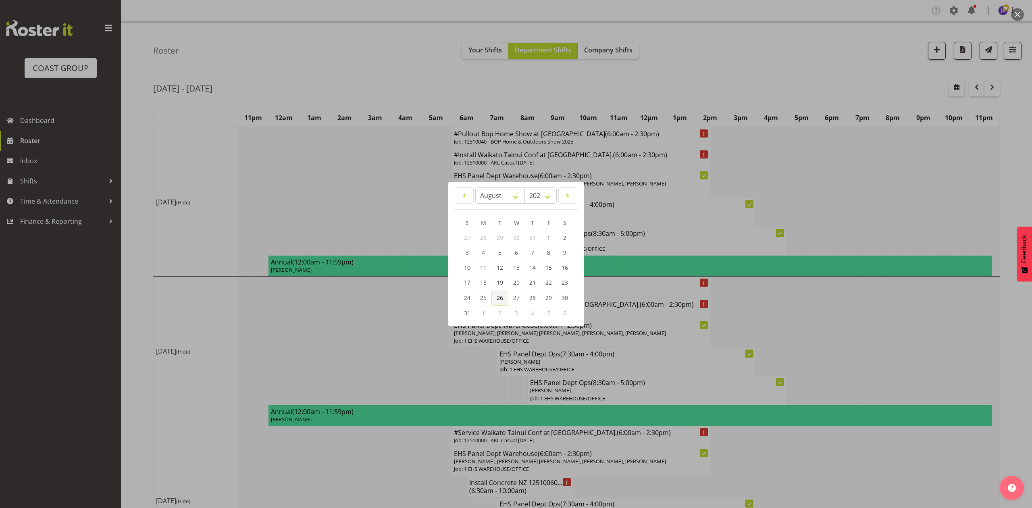
click at [502, 297] on span "26" at bounding box center [500, 298] width 6 height 8
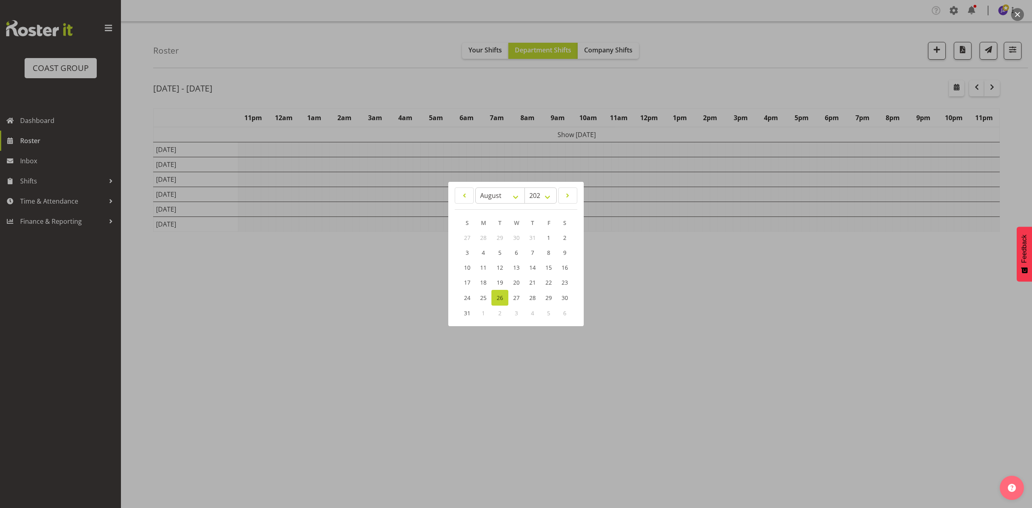
click at [543, 98] on div at bounding box center [516, 254] width 1032 height 508
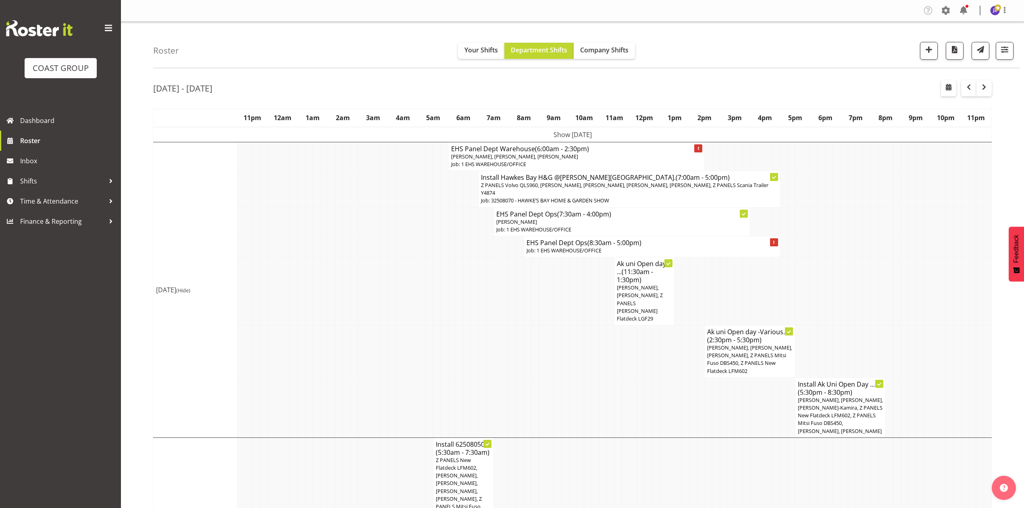
click at [813, 283] on td at bounding box center [814, 291] width 8 height 68
click at [821, 291] on td at bounding box center [822, 291] width 8 height 68
click at [673, 335] on td at bounding box center [671, 351] width 8 height 52
click at [679, 341] on td at bounding box center [678, 351] width 8 height 52
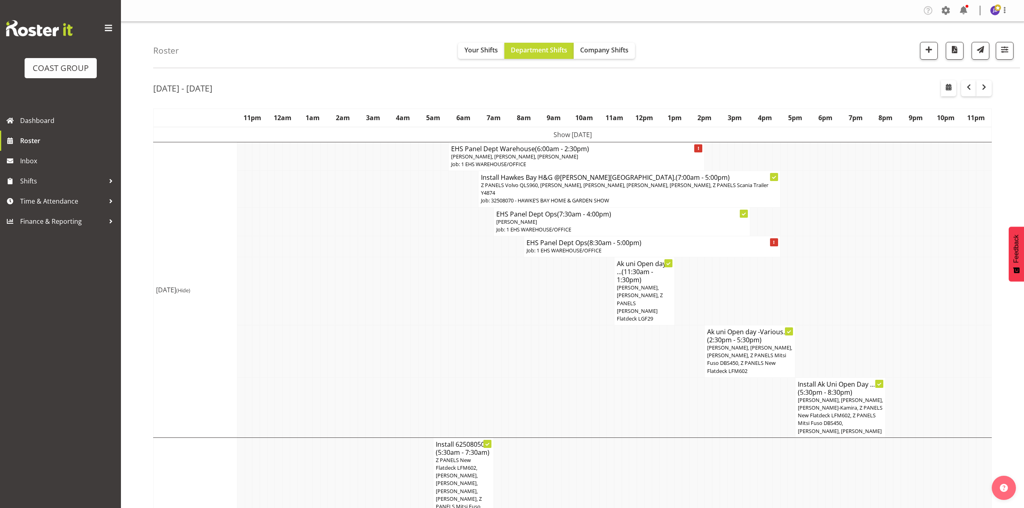
click at [813, 332] on td at bounding box center [814, 351] width 8 height 52
click at [624, 341] on td at bounding box center [625, 351] width 8 height 52
click at [645, 377] on td at bounding box center [648, 407] width 8 height 60
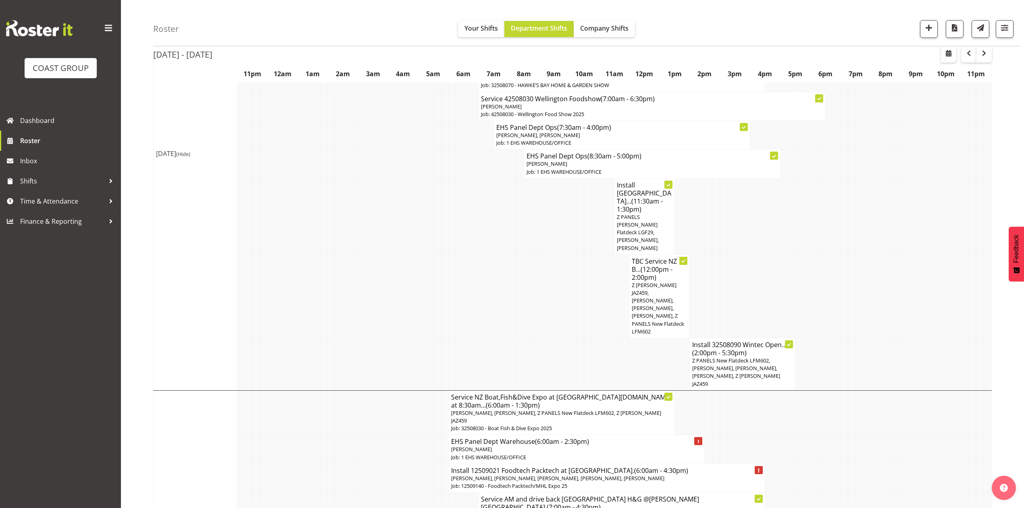
scroll to position [1236, 0]
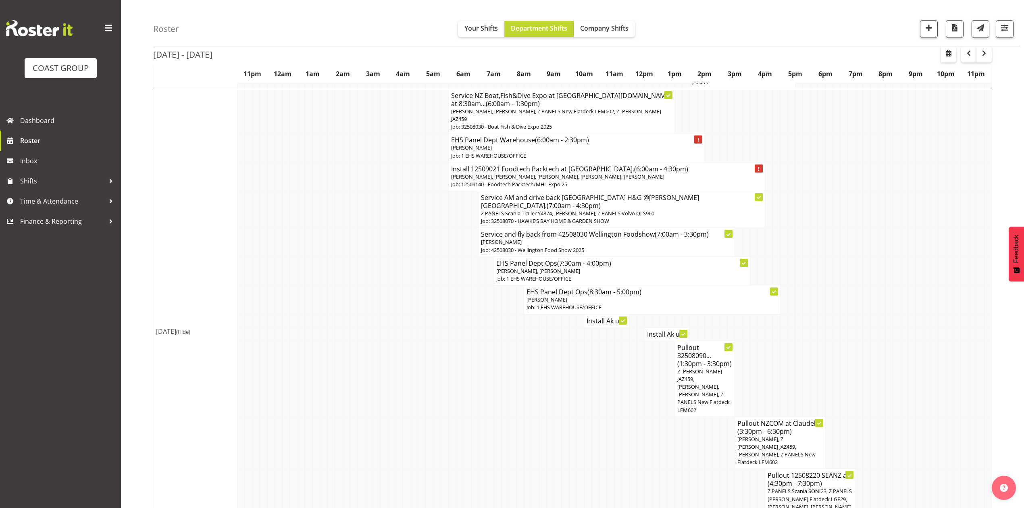
click at [468, 469] on td at bounding box center [467, 495] width 8 height 52
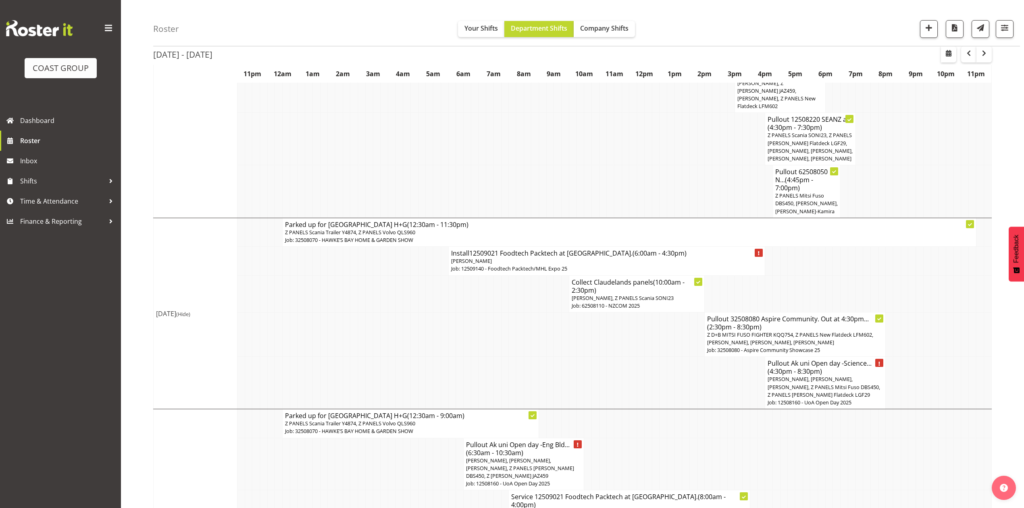
scroll to position [1609, 0]
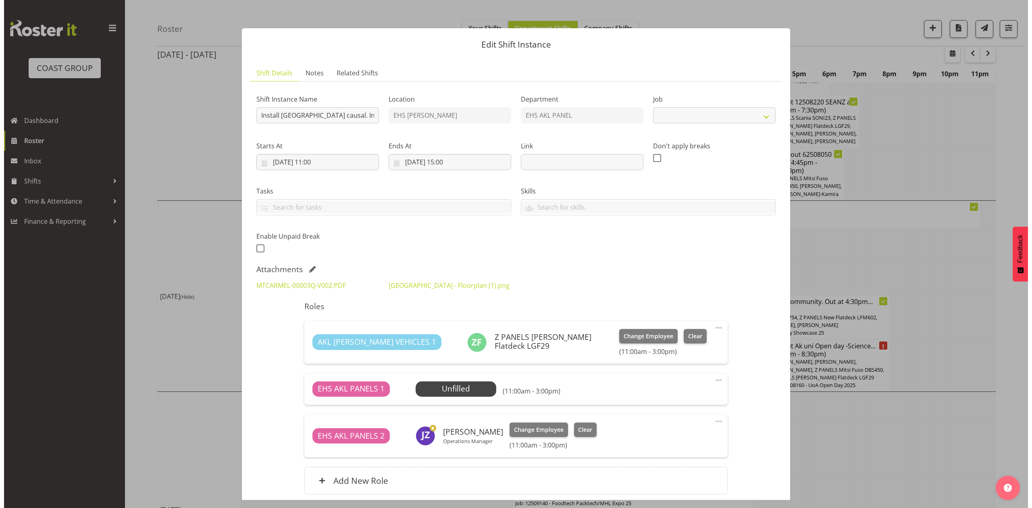
scroll to position [1601, 0]
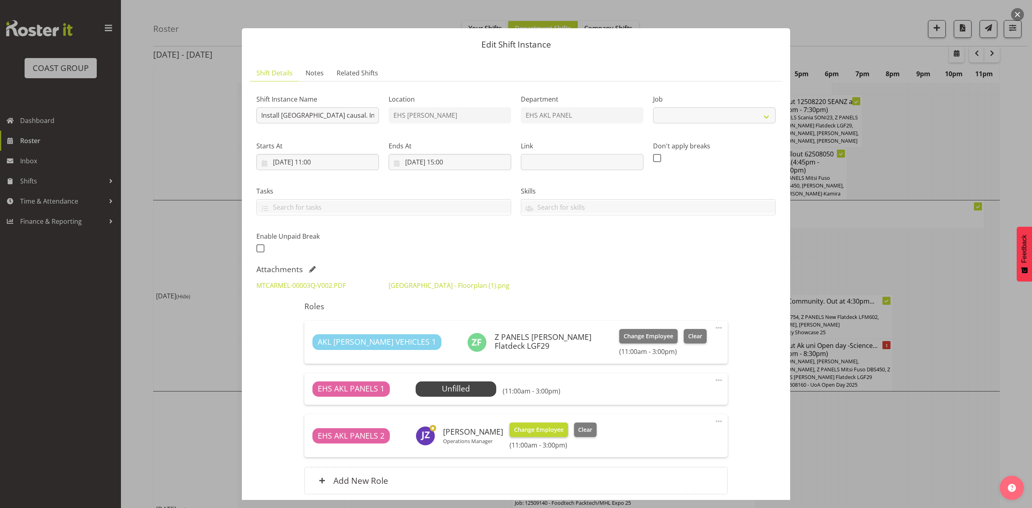
select select "8652"
click at [776, 364] on section "Shift Details Notes Related Shifts Shift Instance Name Install [GEOGRAPHIC_DATA…" at bounding box center [516, 292] width 548 height 471
click at [313, 271] on span at bounding box center [312, 269] width 6 height 6
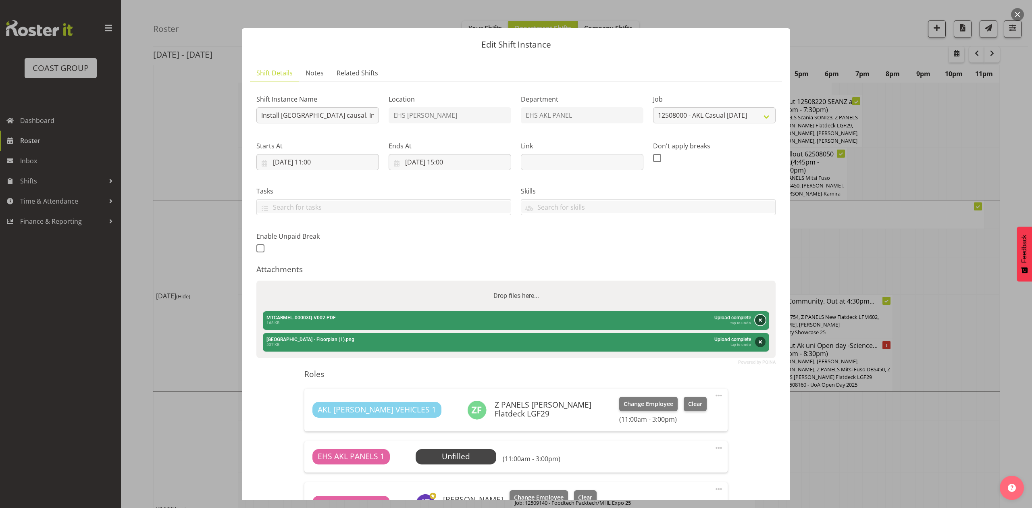
click at [755, 318] on button "Remove" at bounding box center [760, 320] width 10 height 10
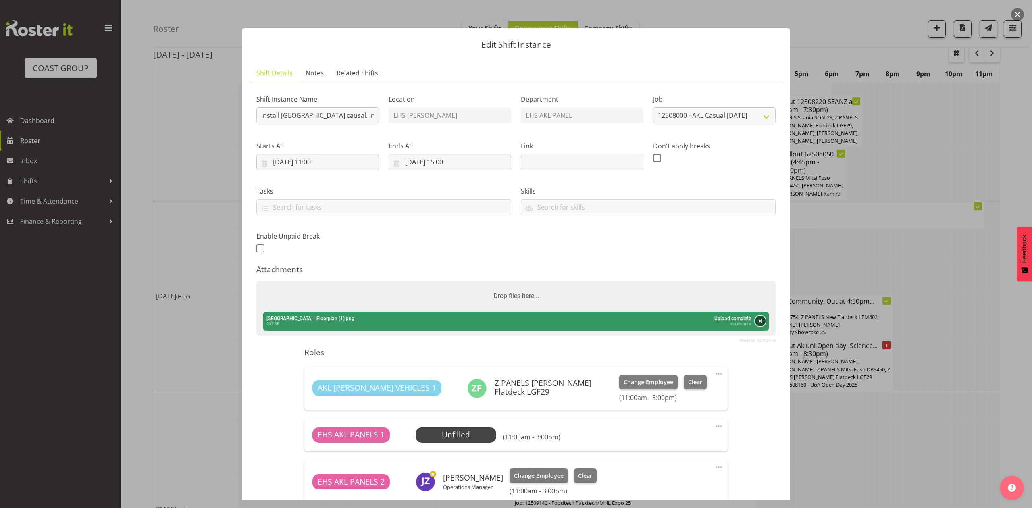
click at [755, 321] on button "Remove" at bounding box center [760, 321] width 10 height 10
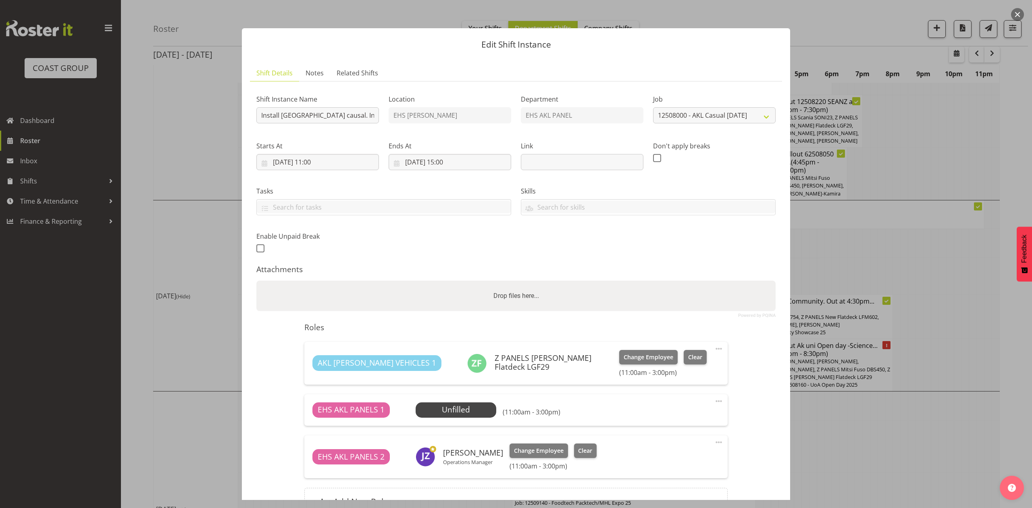
click at [596, 296] on div "Drop files here..." at bounding box center [515, 296] width 519 height 31
click at [256, 281] on input "Drop files here..." at bounding box center [515, 282] width 519 height 2
type input "C:\fakepath\Mt Carmel - Floorplan (2).png"
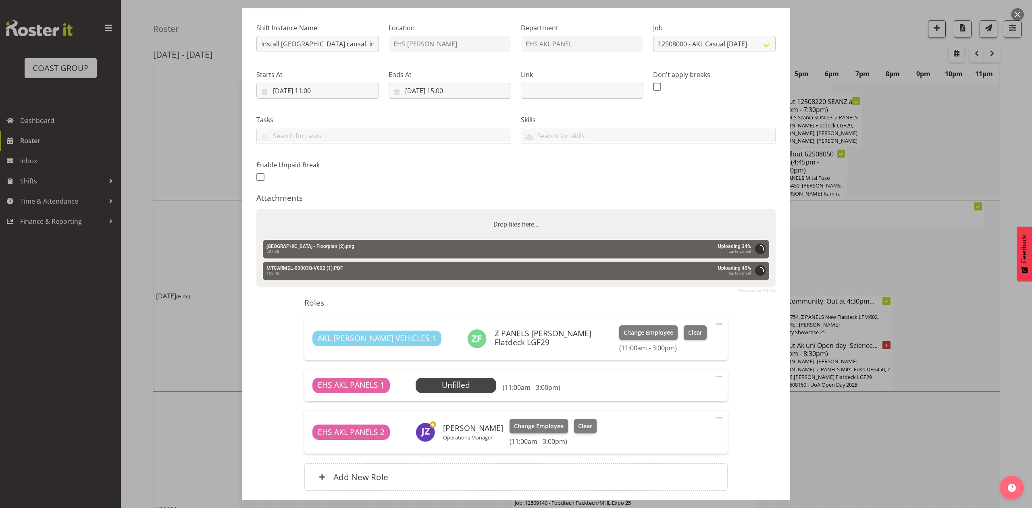
scroll to position [135, 0]
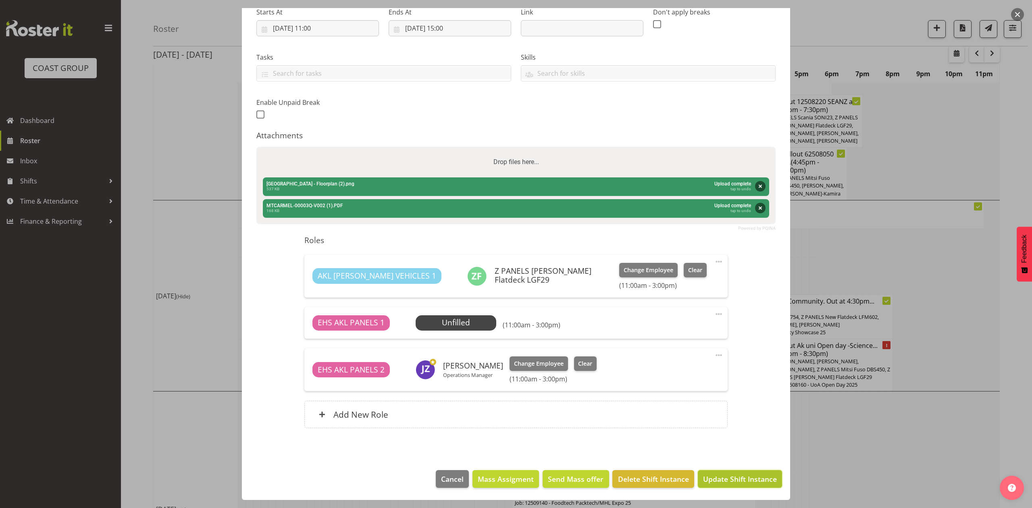
drag, startPoint x: 738, startPoint y: 475, endPoint x: 881, endPoint y: 429, distance: 149.9
click at [738, 476] on span "Update Shift Instance" at bounding box center [740, 479] width 74 height 10
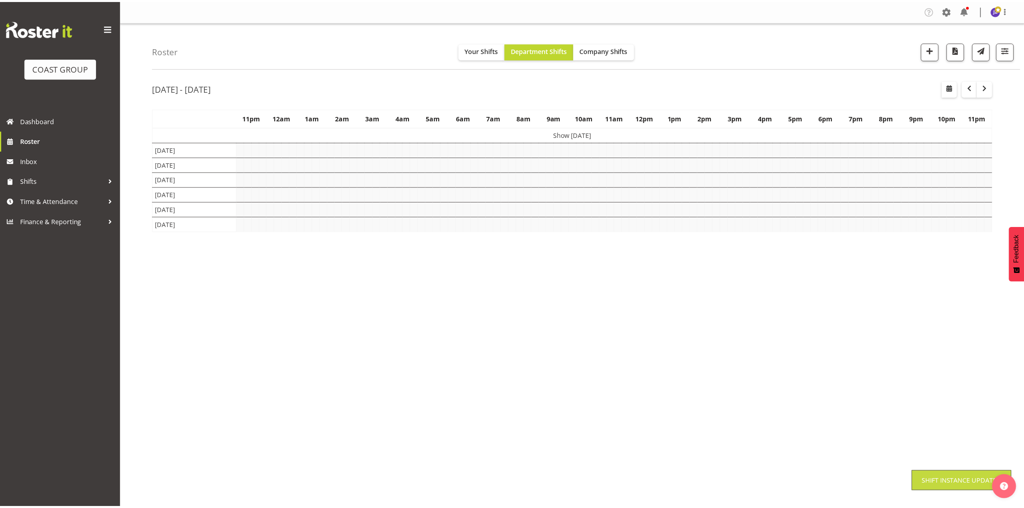
scroll to position [0, 0]
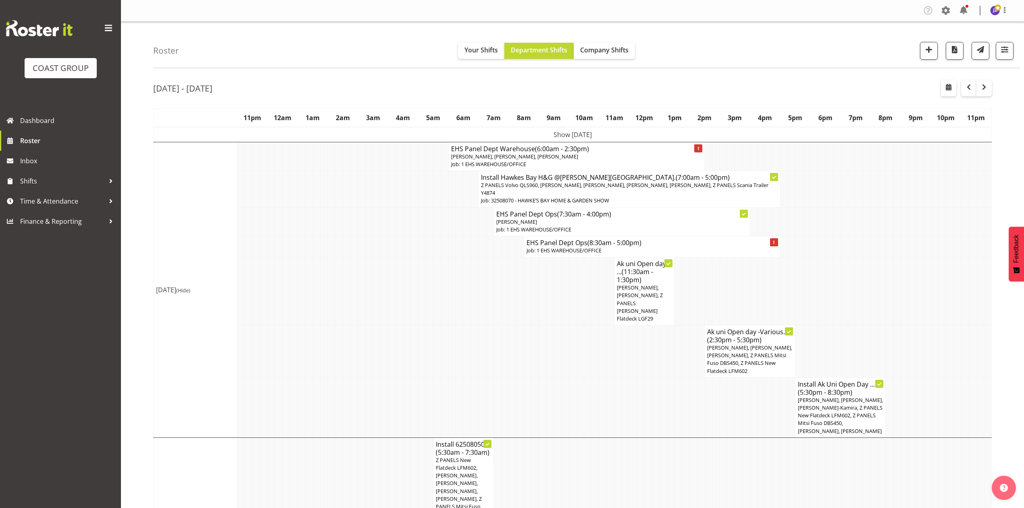
click at [916, 300] on td at bounding box center [920, 291] width 8 height 68
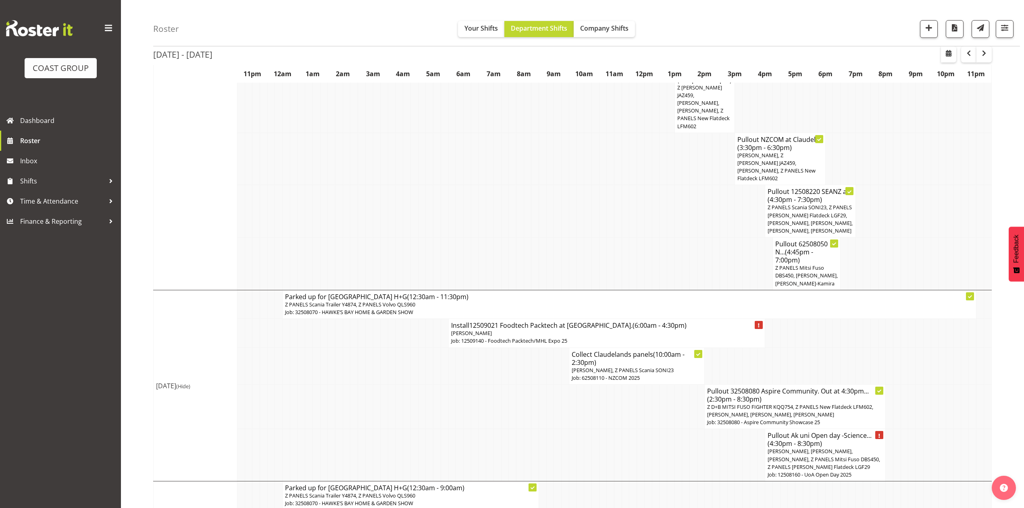
scroll to position [1609, 0]
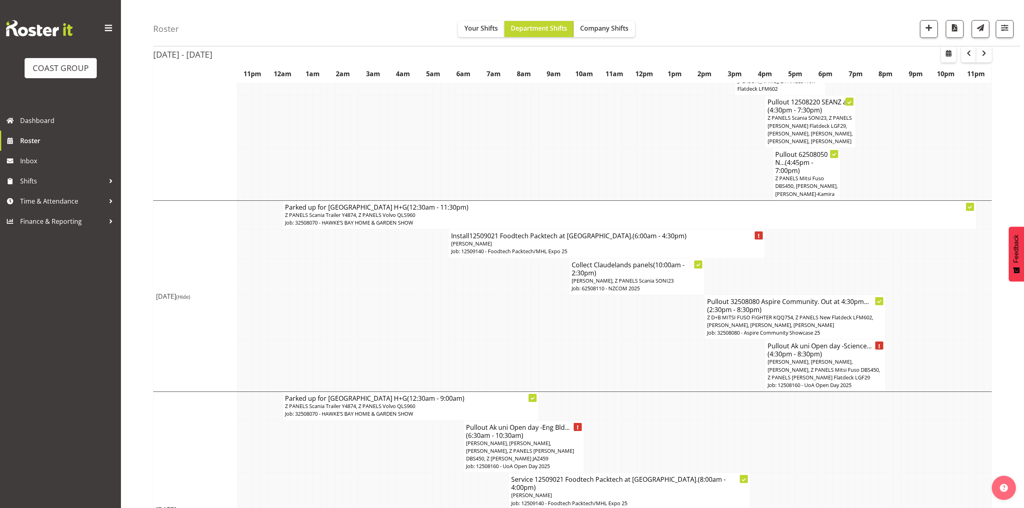
drag, startPoint x: 800, startPoint y: 443, endPoint x: 813, endPoint y: 451, distance: 15.2
